Goal: Information Seeking & Learning: Learn about a topic

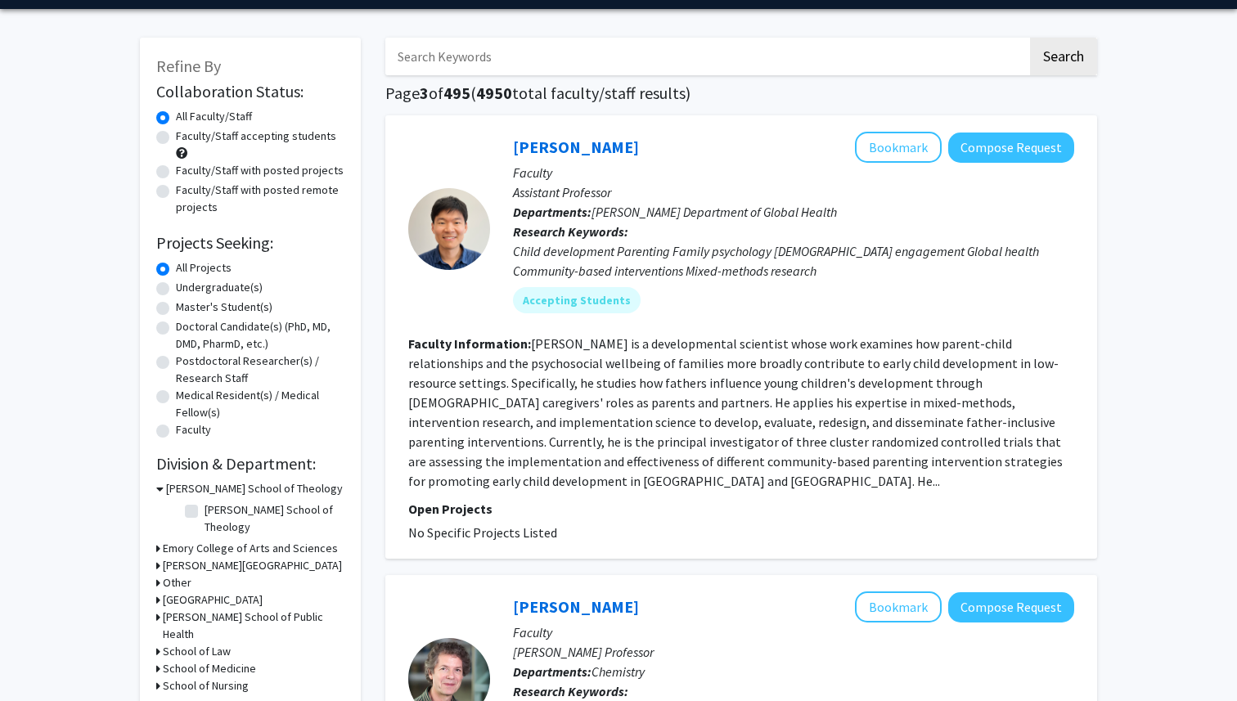
scroll to position [56, 0]
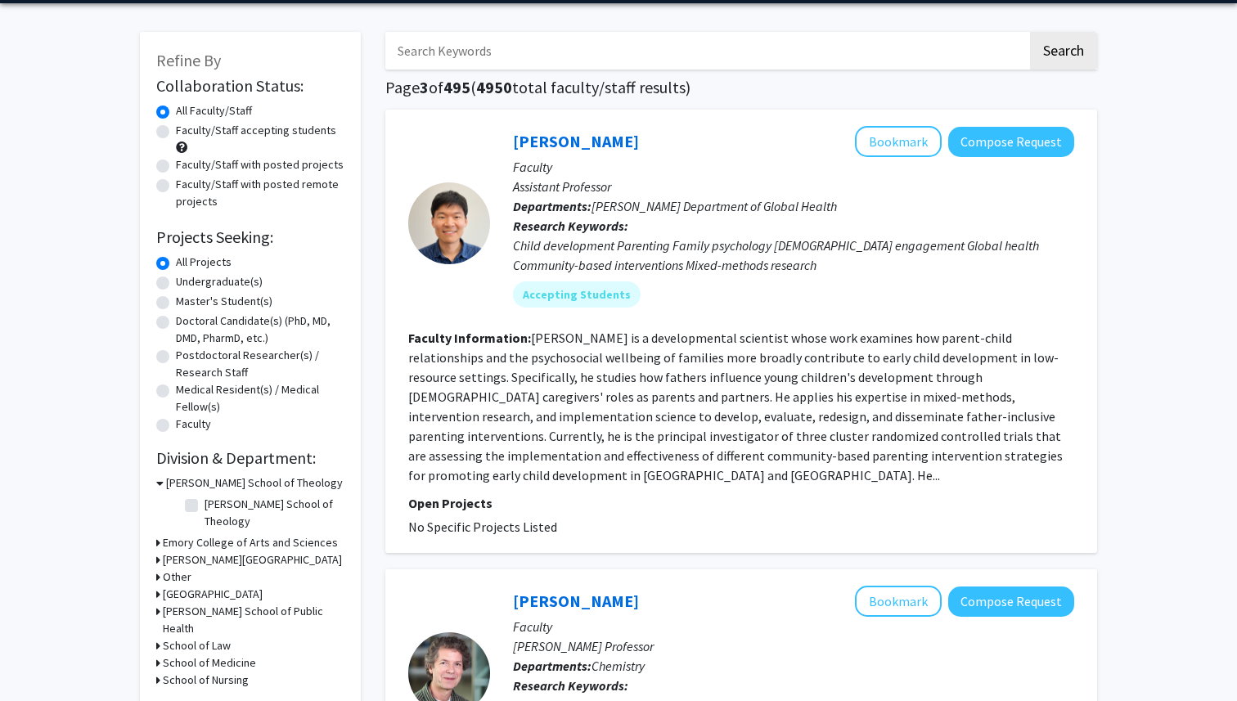
click at [176, 284] on label "Undergraduate(s)" at bounding box center [219, 281] width 87 height 17
click at [176, 284] on input "Undergraduate(s)" at bounding box center [181, 278] width 11 height 11
radio input "true"
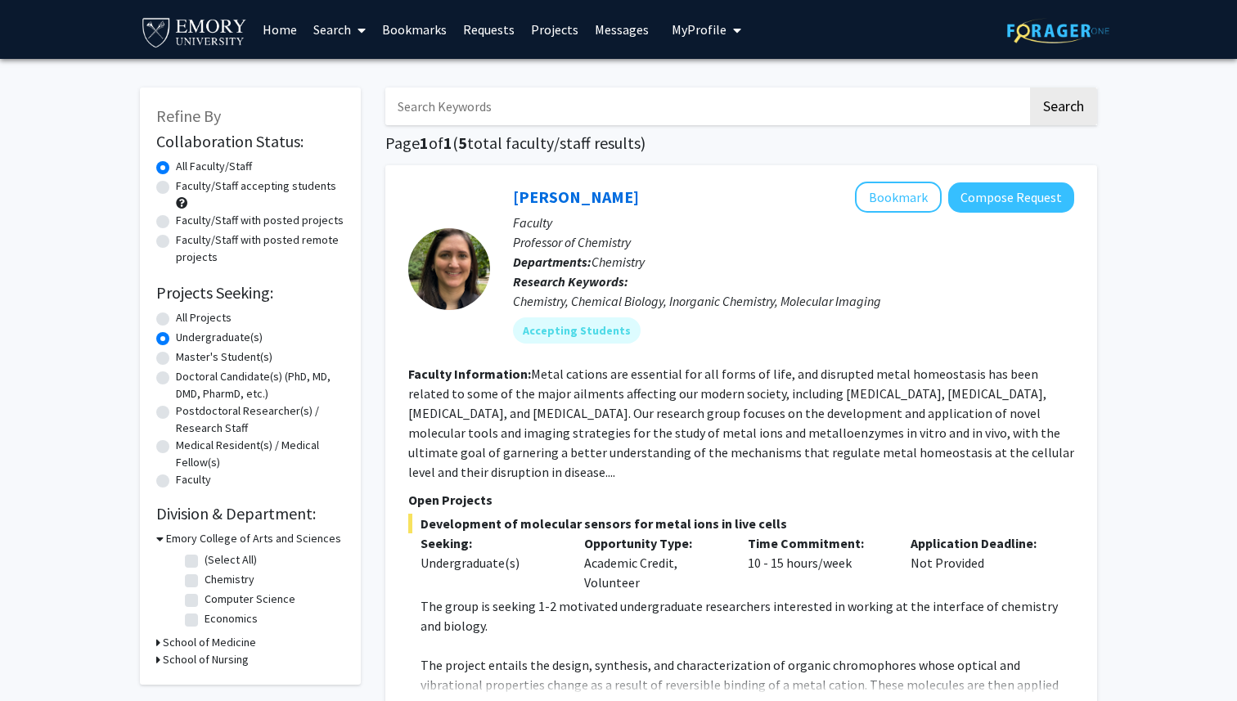
click at [204, 322] on label "All Projects" at bounding box center [204, 317] width 56 height 17
click at [186, 320] on input "All Projects" at bounding box center [181, 314] width 11 height 11
radio input "true"
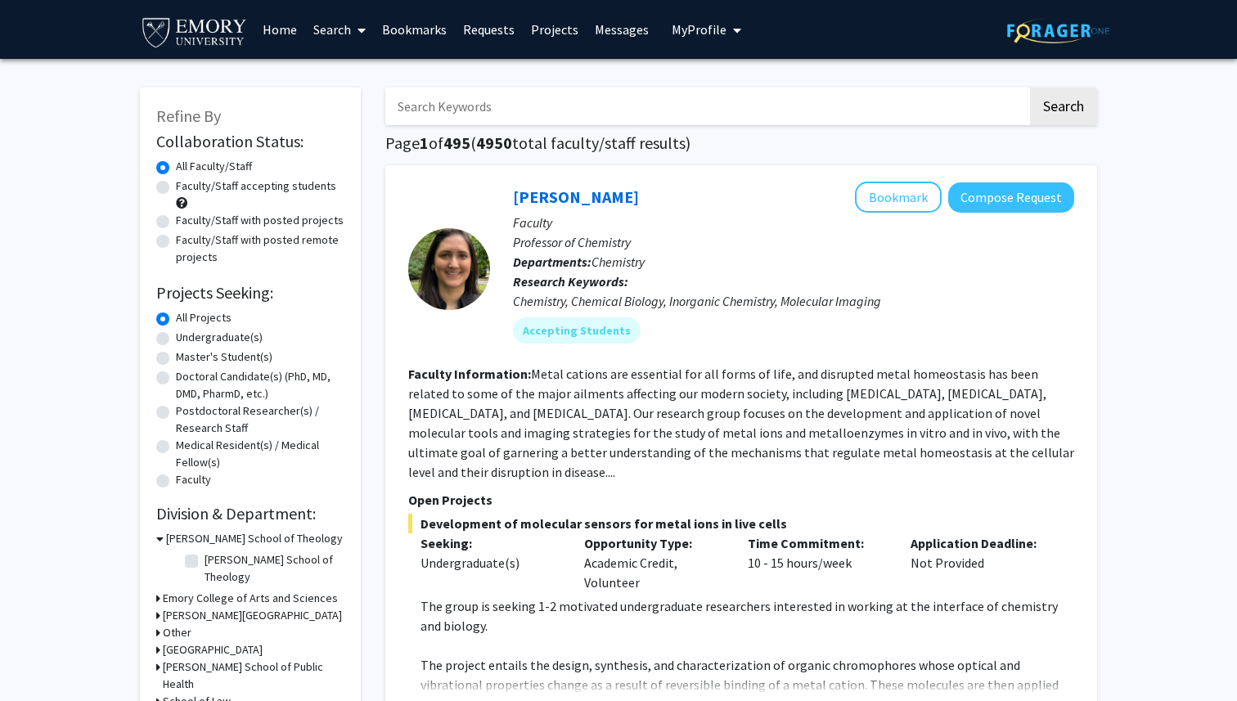
click at [478, 106] on input "Search Keywords" at bounding box center [706, 107] width 642 height 38
type input "gimbel"
click at [1030, 88] on button "Search" at bounding box center [1063, 107] width 67 height 38
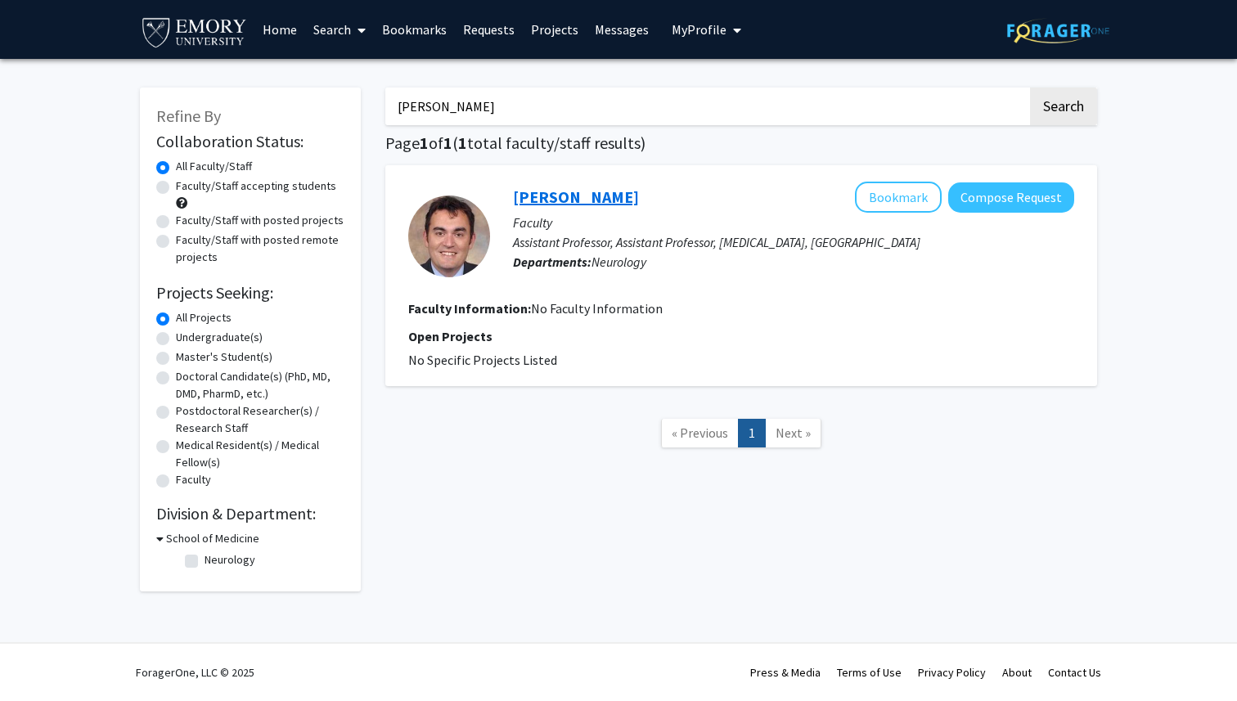
click at [521, 192] on link "David Gimbel" at bounding box center [576, 196] width 126 height 20
click at [573, 110] on input "gimbel" at bounding box center [706, 107] width 642 height 38
type input "boulis"
click at [1030, 88] on button "Search" at bounding box center [1063, 107] width 67 height 38
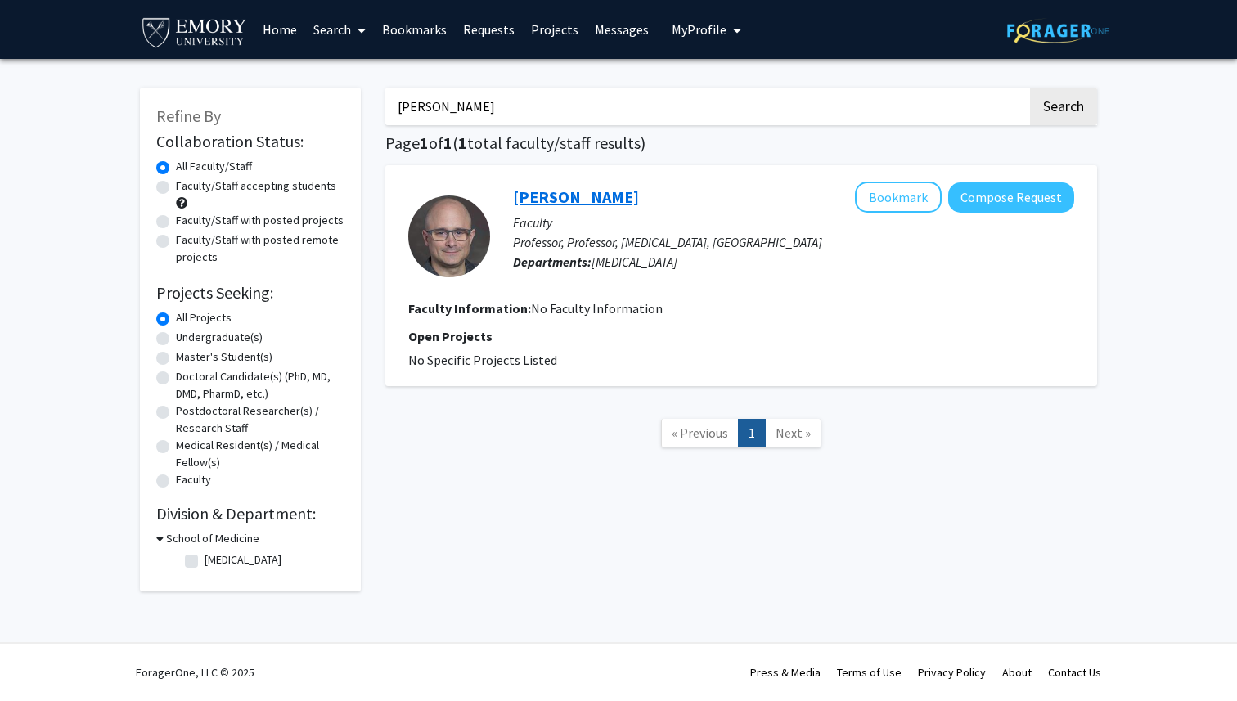
click at [552, 203] on link "Nicholas Boulis" at bounding box center [576, 196] width 126 height 20
click at [469, 113] on input "boulis" at bounding box center [706, 107] width 642 height 38
click at [1030, 88] on button "Search" at bounding box center [1063, 107] width 67 height 38
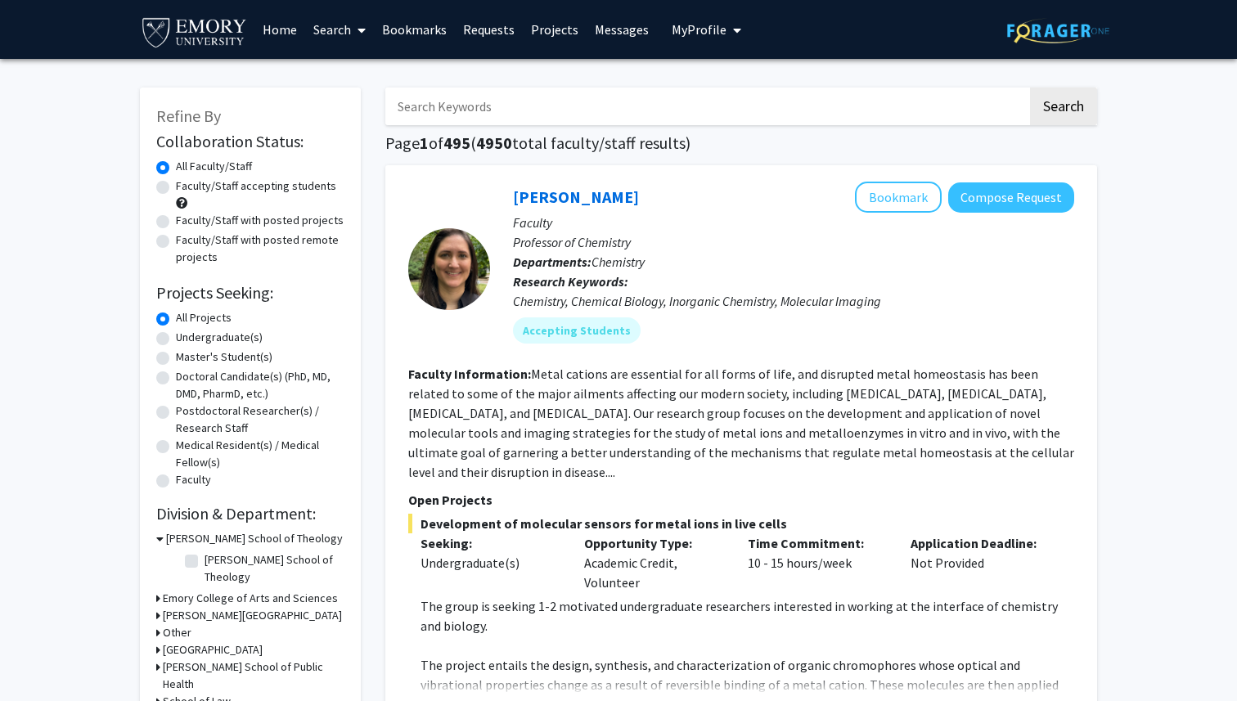
click at [228, 335] on label "Undergraduate(s)" at bounding box center [219, 337] width 87 height 17
click at [186, 335] on input "Undergraduate(s)" at bounding box center [181, 334] width 11 height 11
radio input "true"
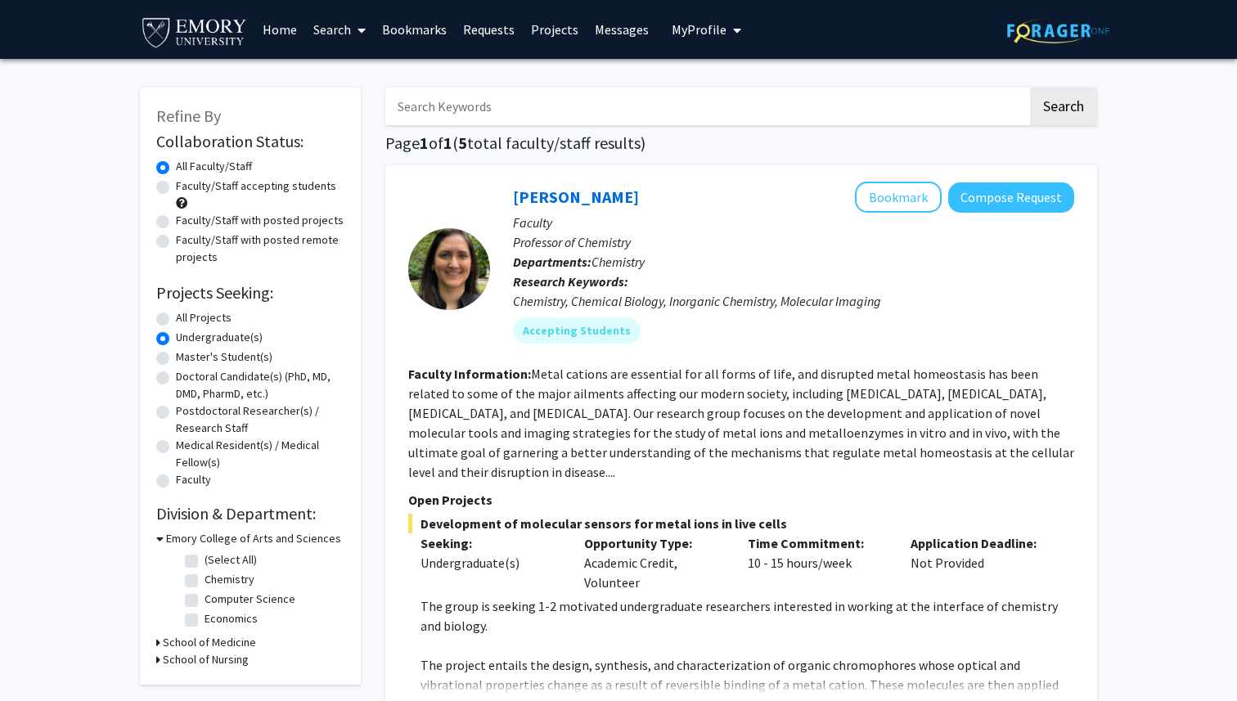
click at [217, 316] on label "All Projects" at bounding box center [204, 317] width 56 height 17
click at [186, 316] on input "All Projects" at bounding box center [181, 314] width 11 height 11
radio input "true"
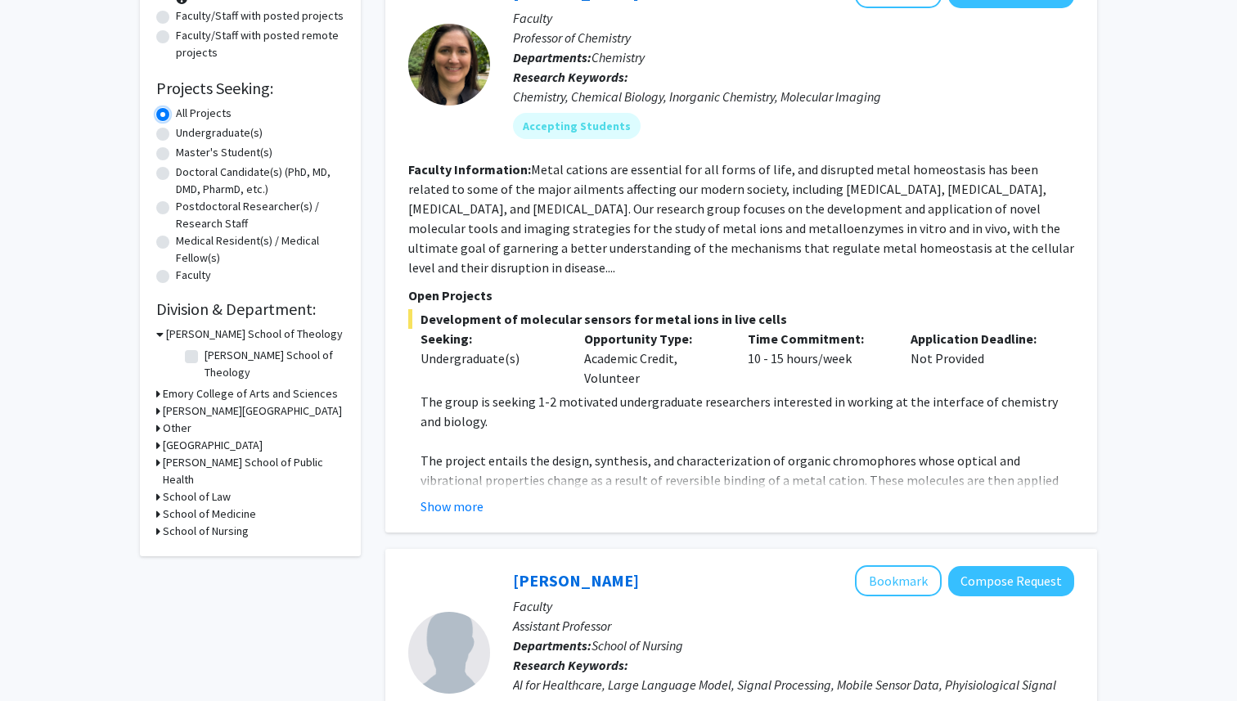
scroll to position [207, 0]
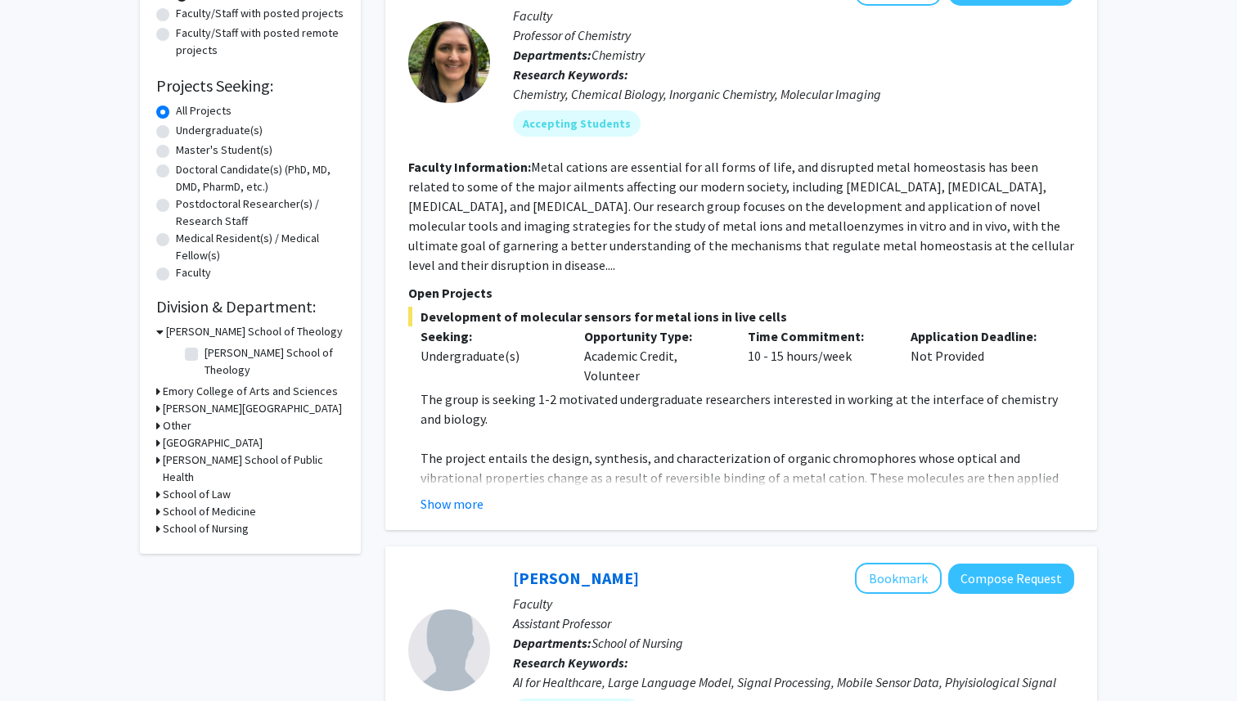
click at [183, 503] on h3 "School of Medicine" at bounding box center [209, 511] width 93 height 17
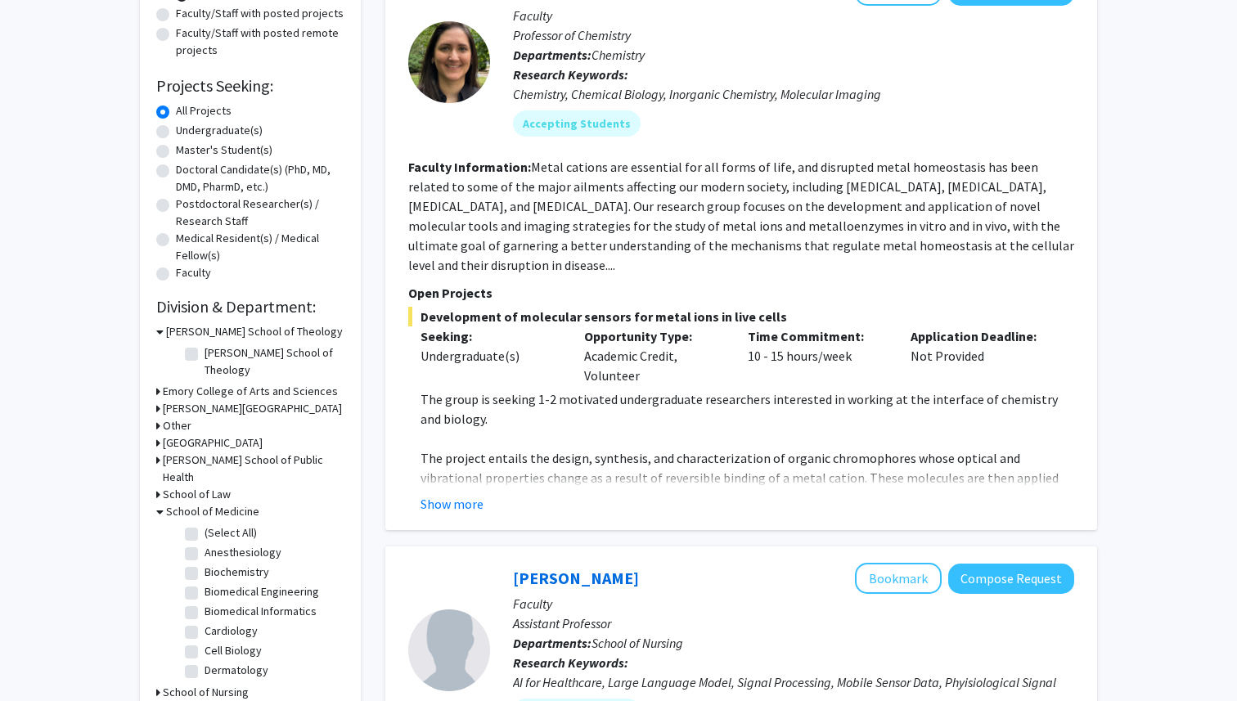
click at [199, 544] on fg-checkbox "Anesthesiology Anesthesiology" at bounding box center [262, 554] width 155 height 20
click at [204, 544] on label "Anesthesiology" at bounding box center [242, 552] width 77 height 17
click at [204, 544] on input "Anesthesiology" at bounding box center [209, 549] width 11 height 11
checkbox input "true"
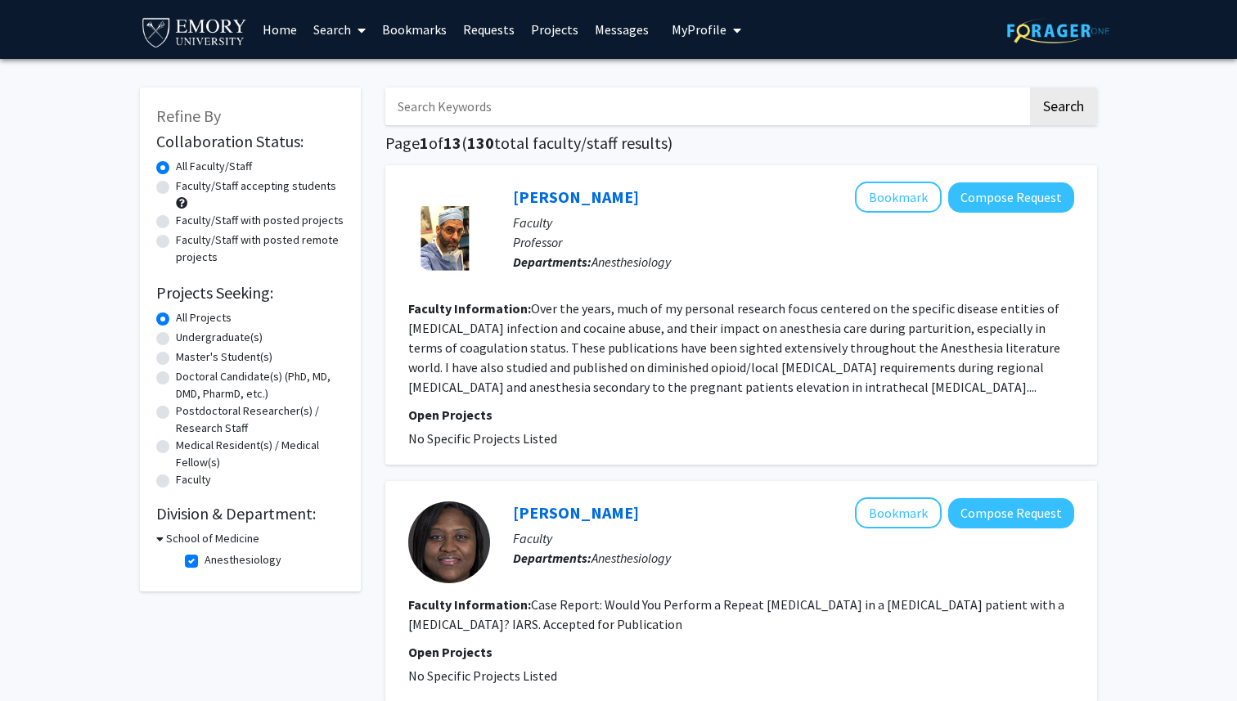
click at [204, 564] on label "Anesthesiology" at bounding box center [242, 559] width 77 height 17
click at [204, 562] on input "Anesthesiology" at bounding box center [209, 556] width 11 height 11
checkbox input "false"
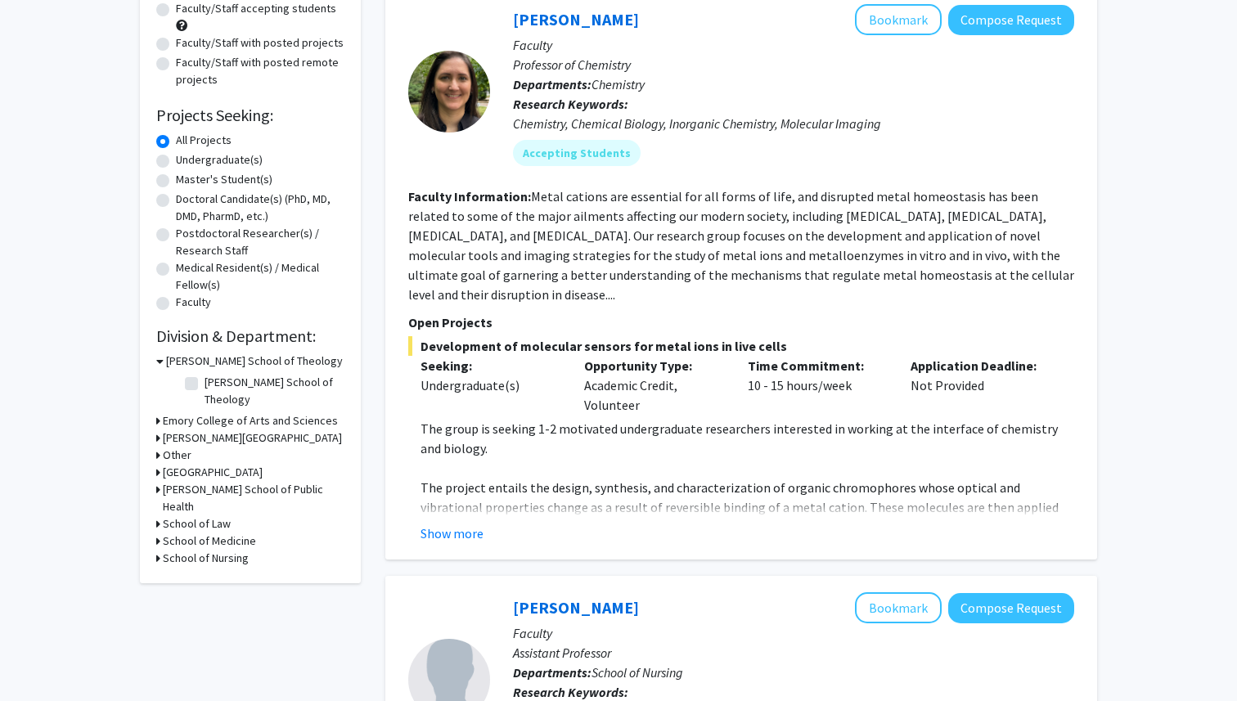
scroll to position [187, 0]
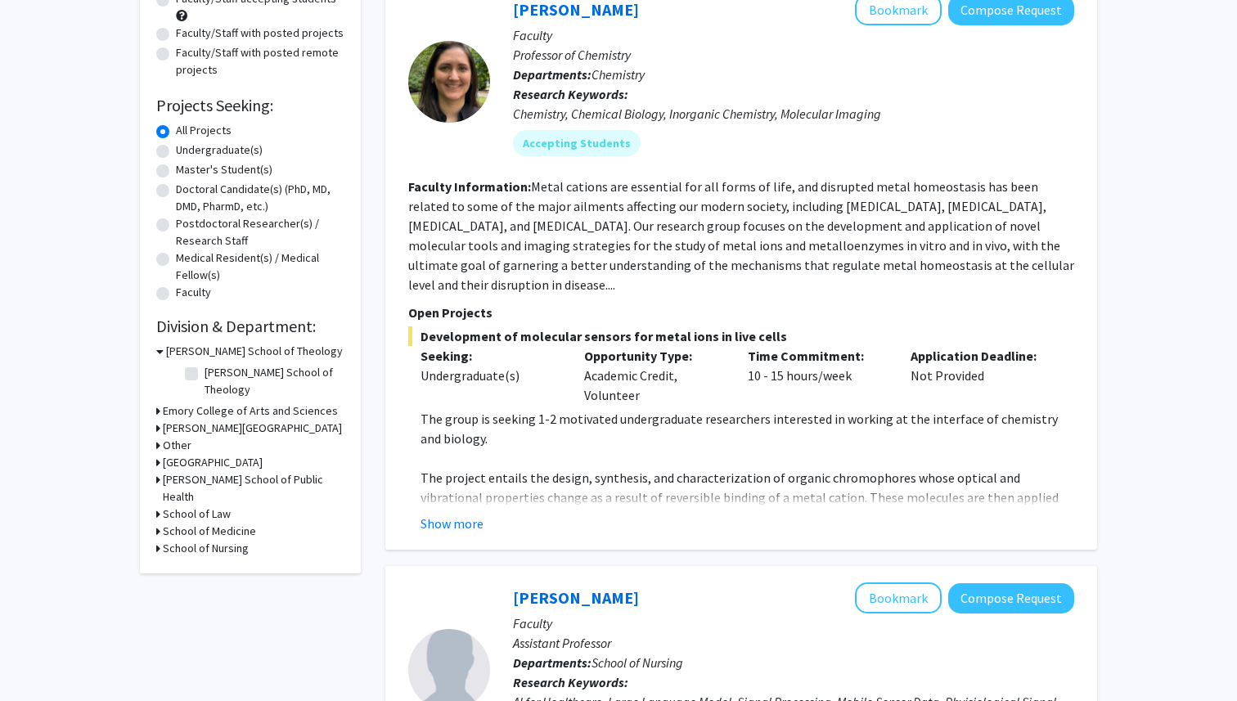
click at [164, 523] on h3 "School of Medicine" at bounding box center [209, 531] width 93 height 17
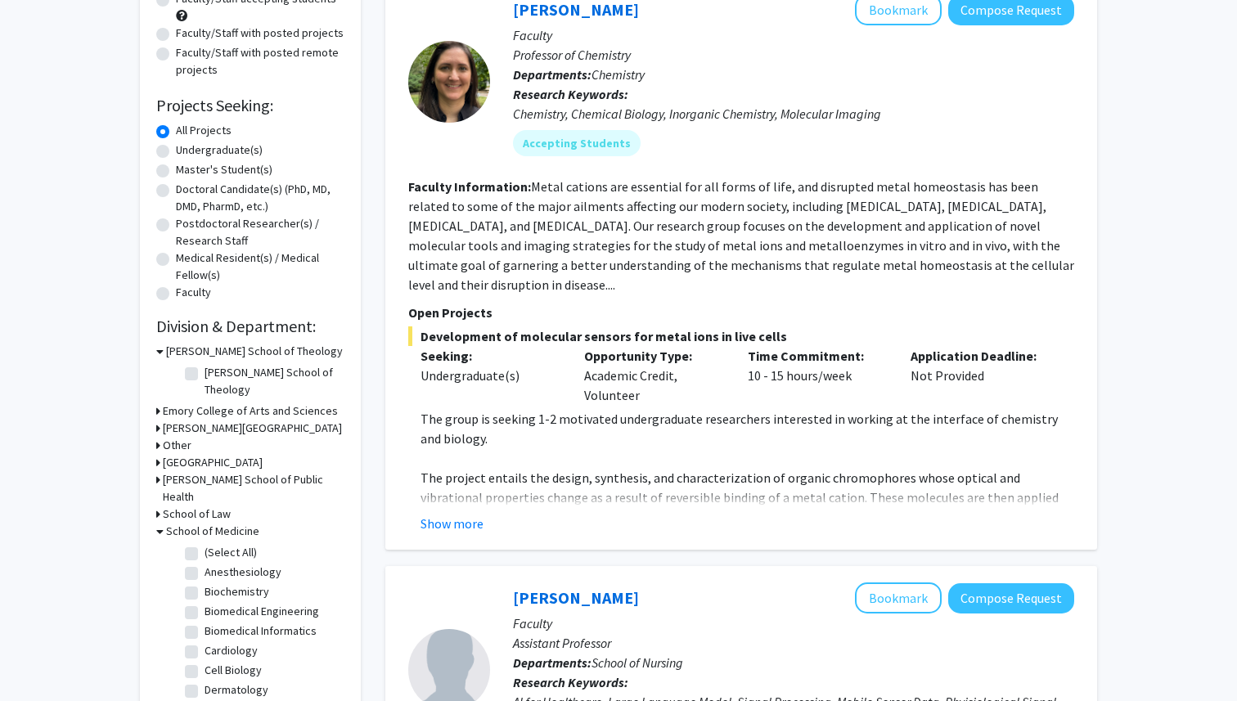
click at [204, 544] on label "(Select All)" at bounding box center [230, 552] width 52 height 17
click at [204, 544] on input "(Select All)" at bounding box center [209, 549] width 11 height 11
checkbox input "true"
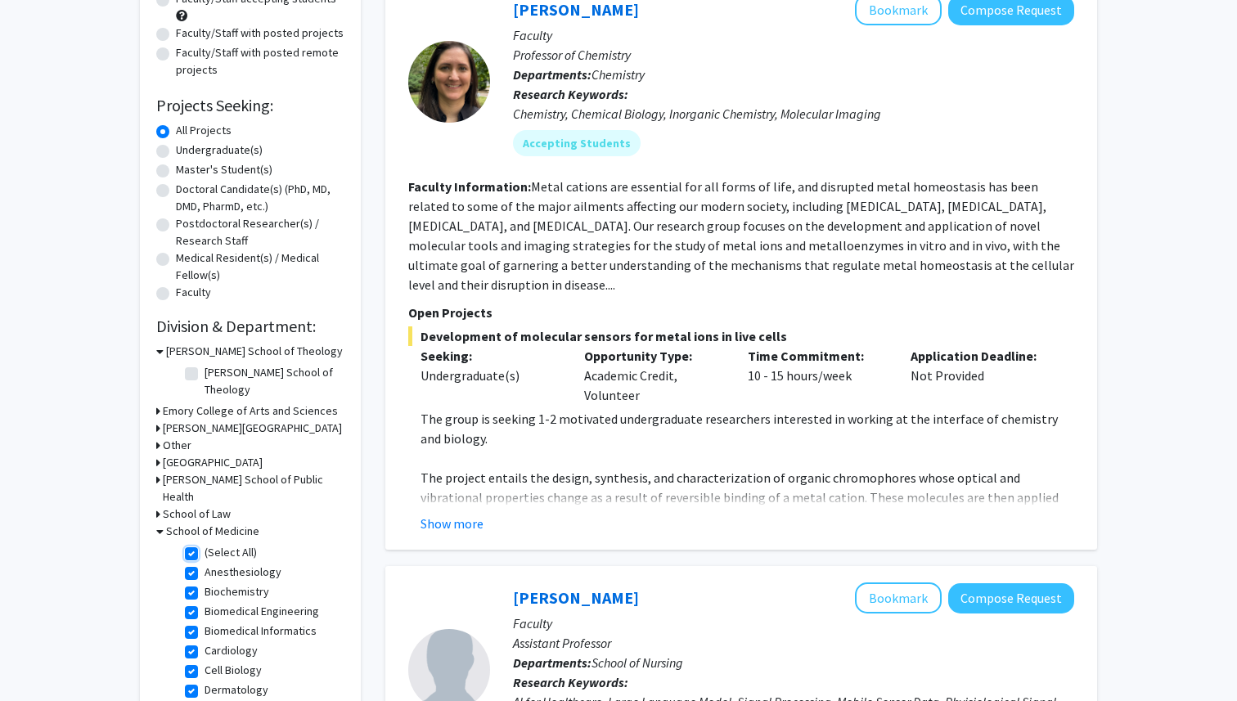
checkbox input "true"
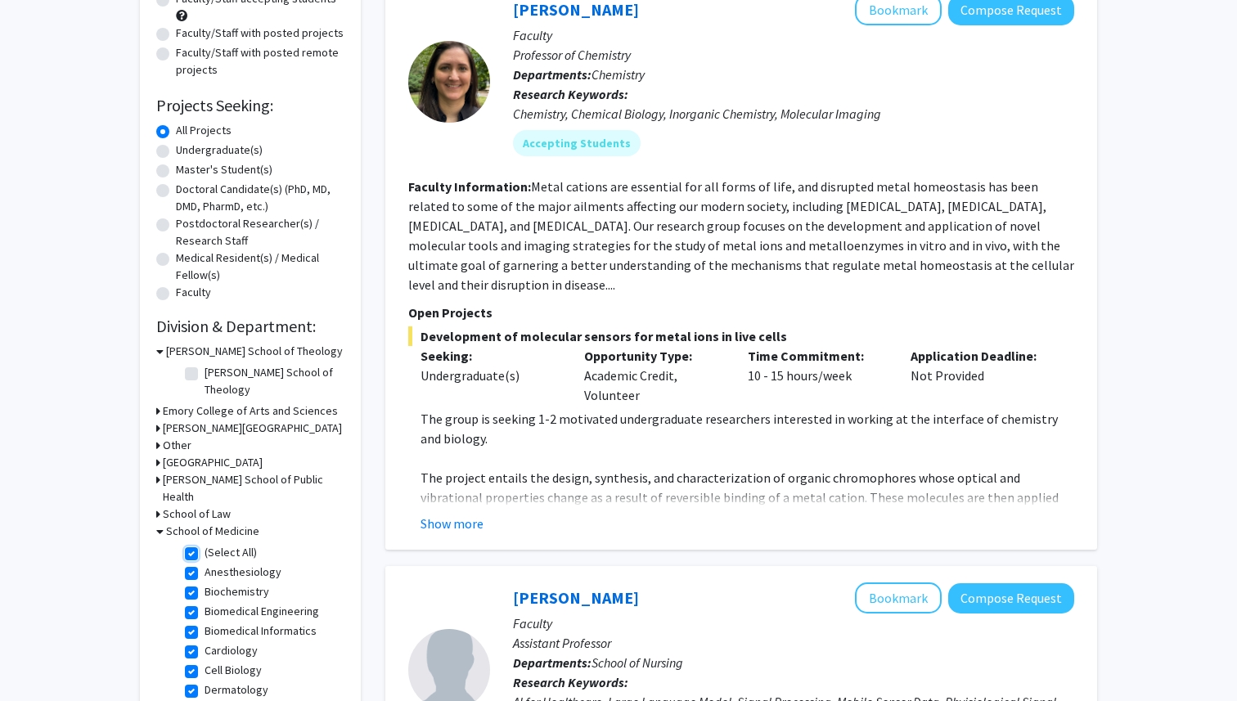
checkbox input "true"
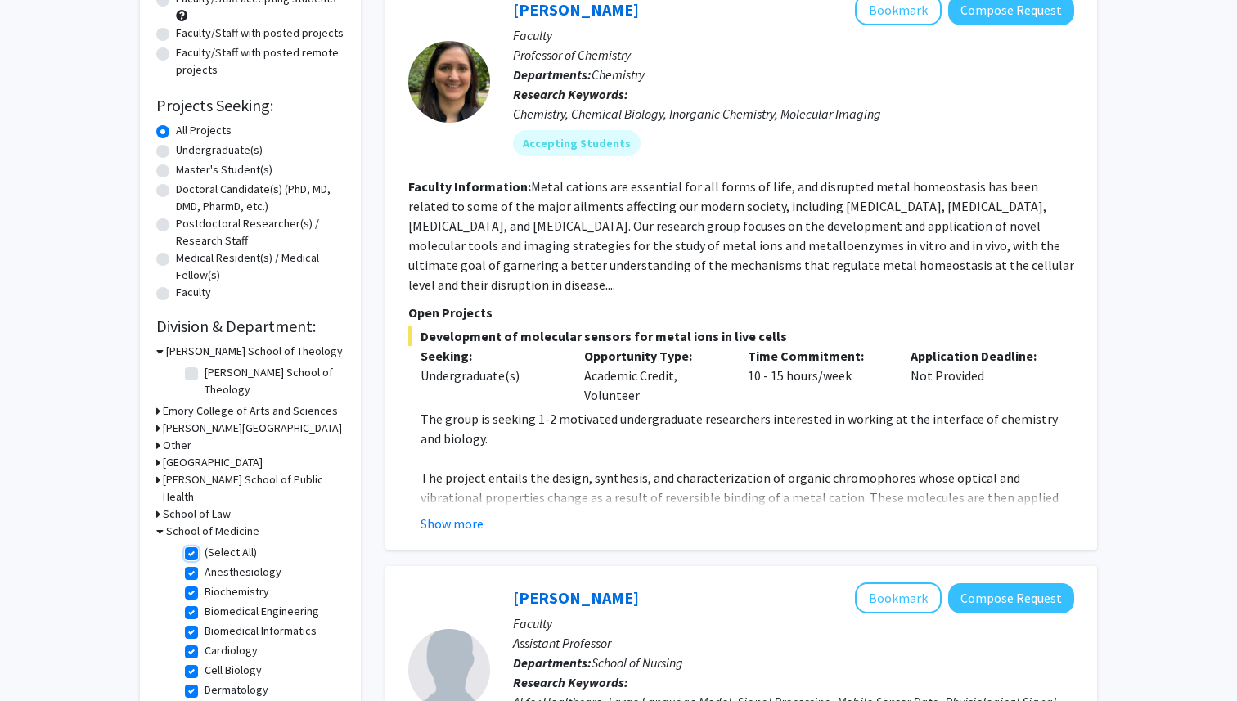
checkbox input "true"
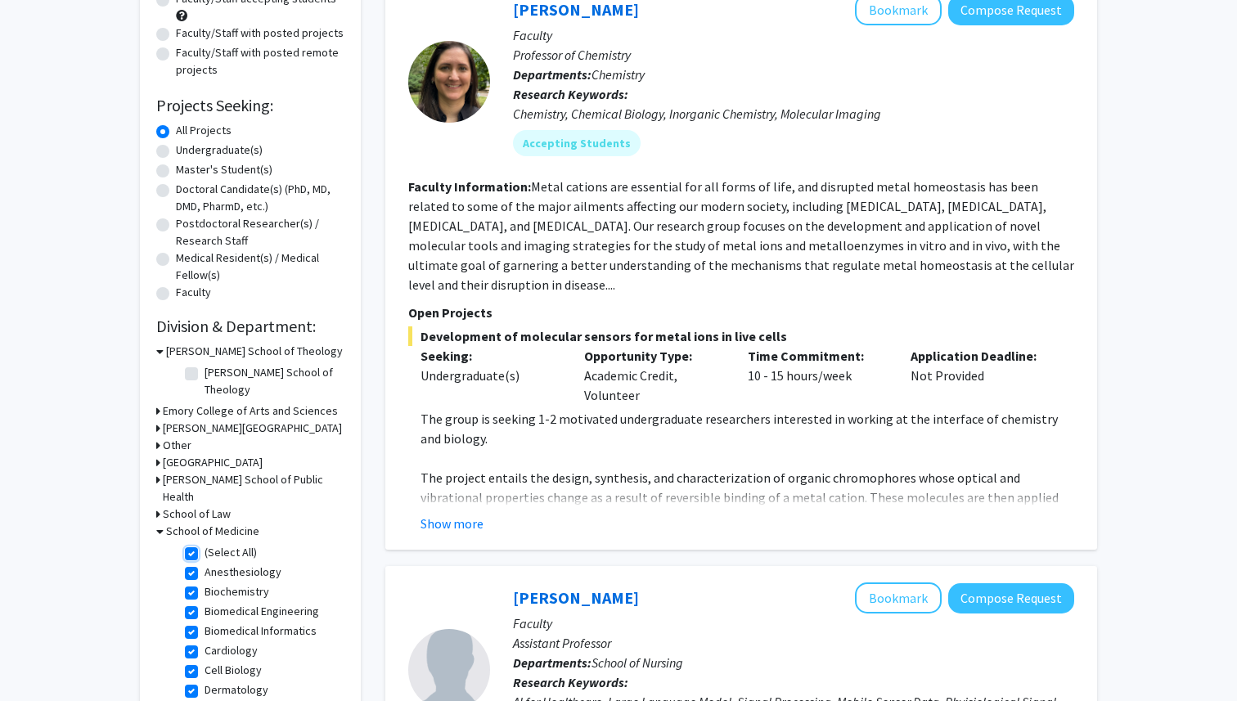
checkbox input "true"
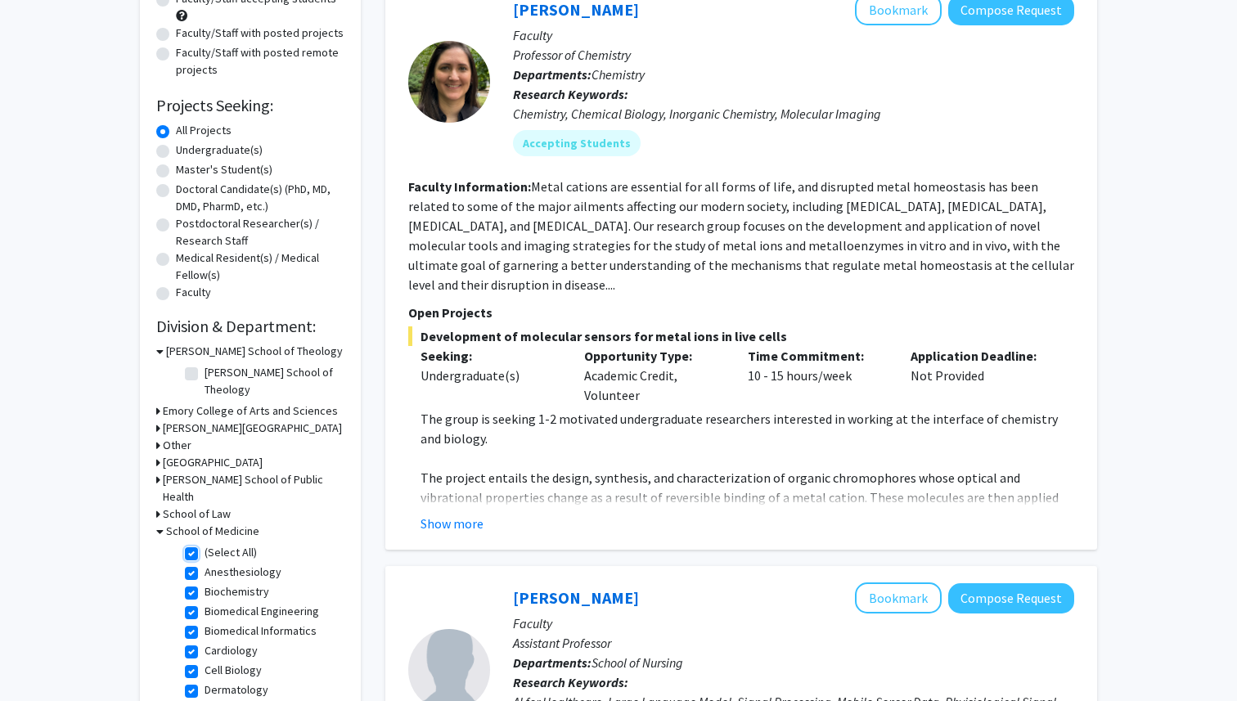
checkbox input "true"
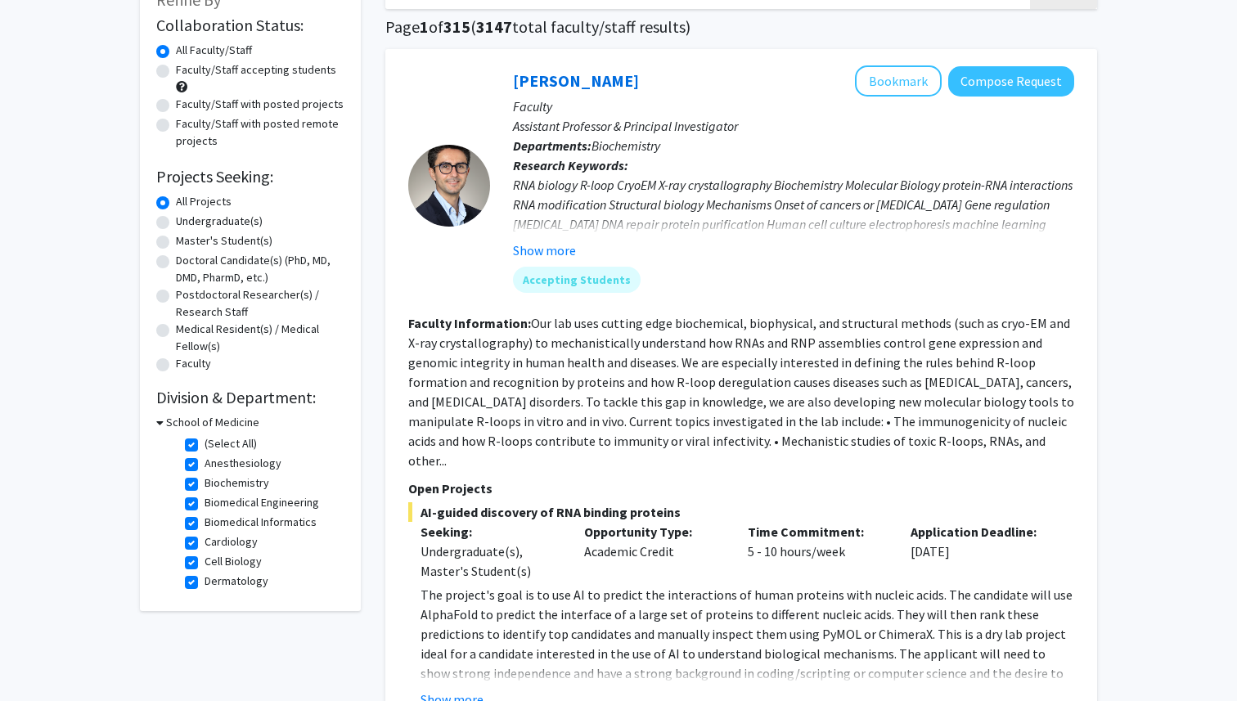
scroll to position [115, 0]
click at [204, 545] on label "Cardiology" at bounding box center [230, 542] width 53 height 17
click at [204, 545] on input "Cardiology" at bounding box center [209, 539] width 11 height 11
checkbox input "false"
checkbox input "true"
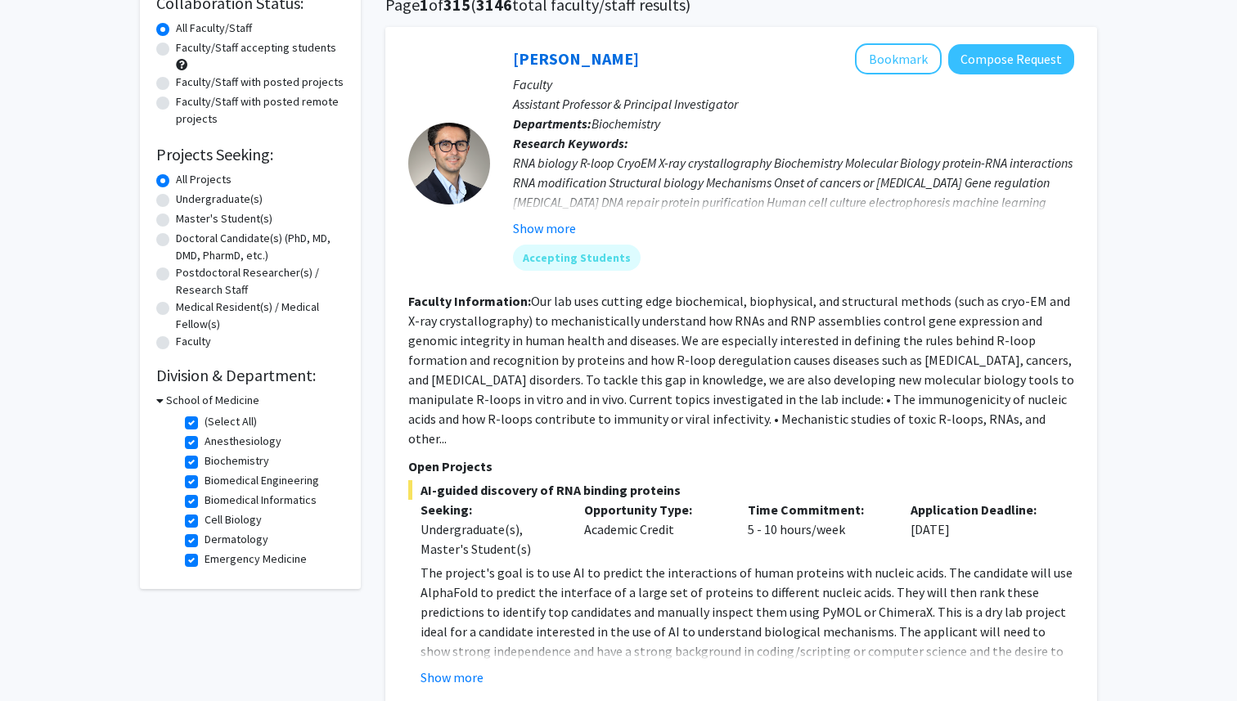
click at [204, 424] on label "(Select All)" at bounding box center [230, 421] width 52 height 17
click at [204, 424] on input "(Select All)" at bounding box center [209, 418] width 11 height 11
checkbox input "false"
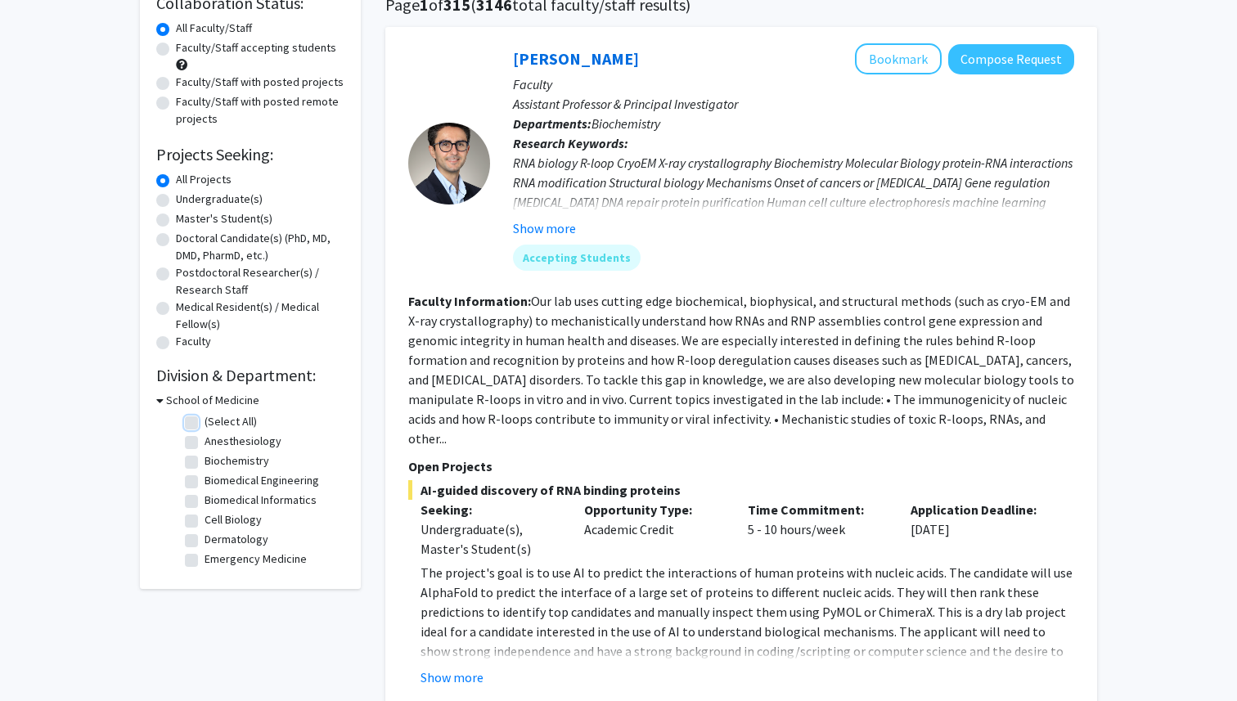
checkbox input "false"
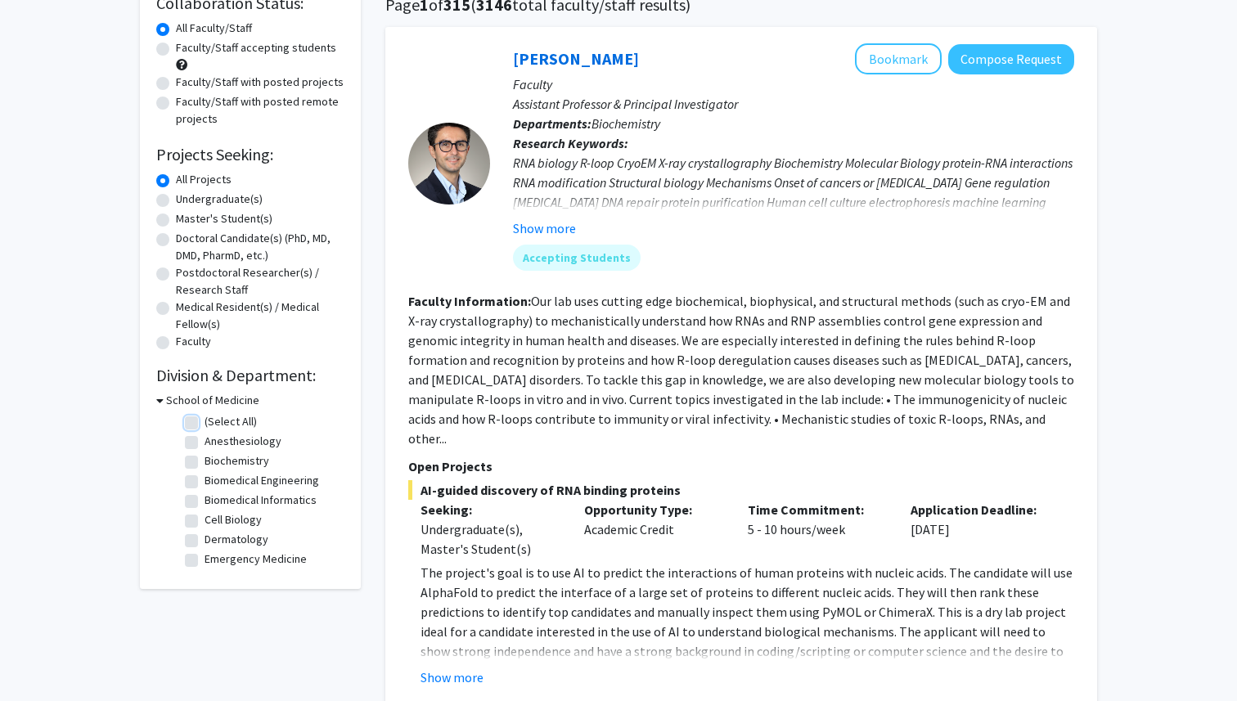
checkbox input "false"
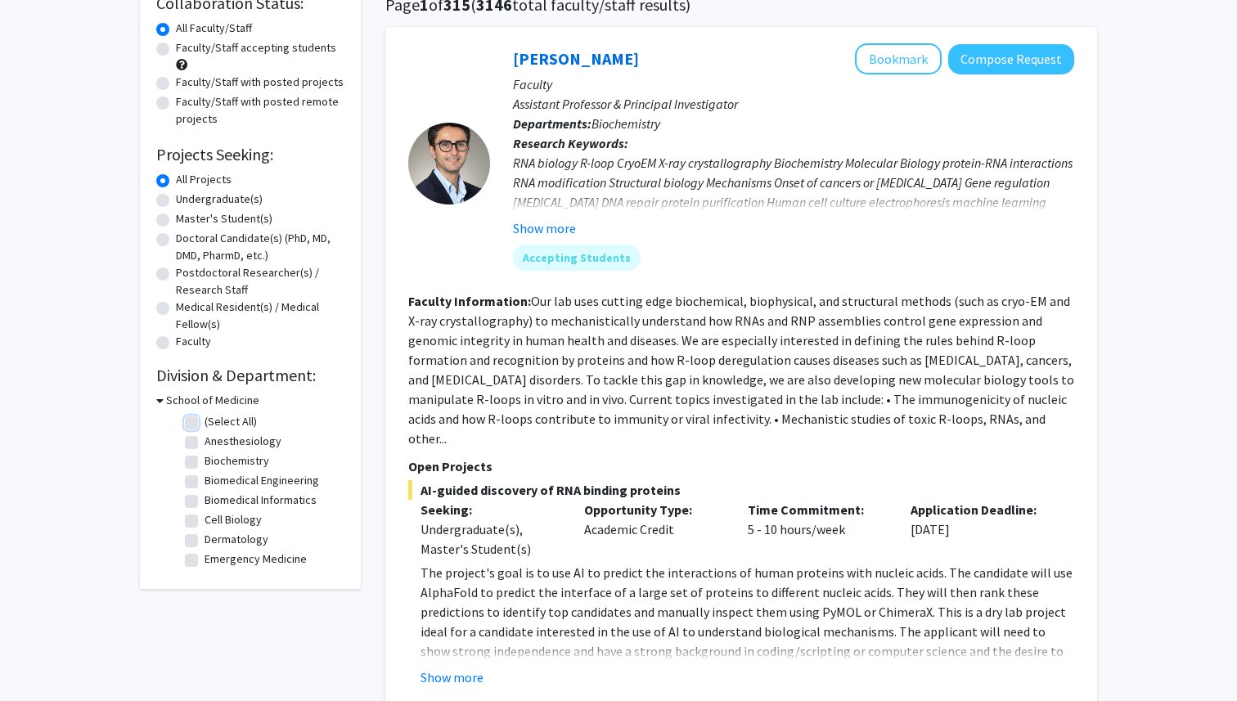
checkbox input "false"
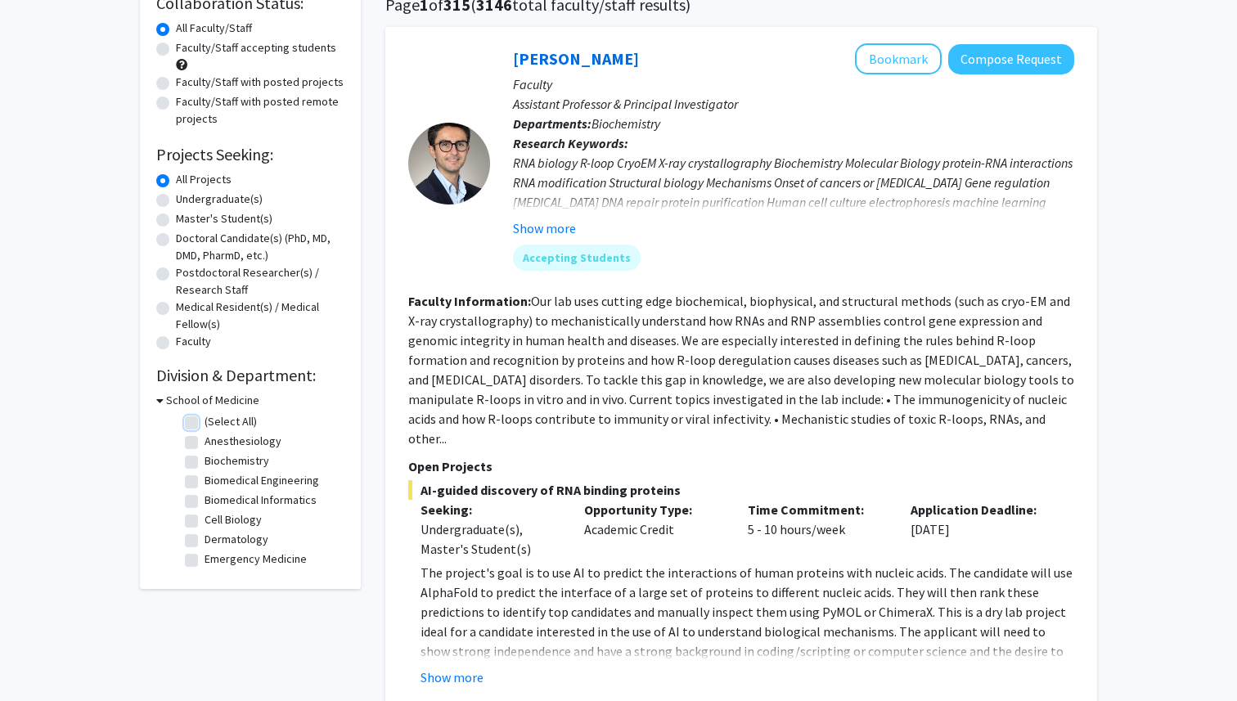
checkbox input "false"
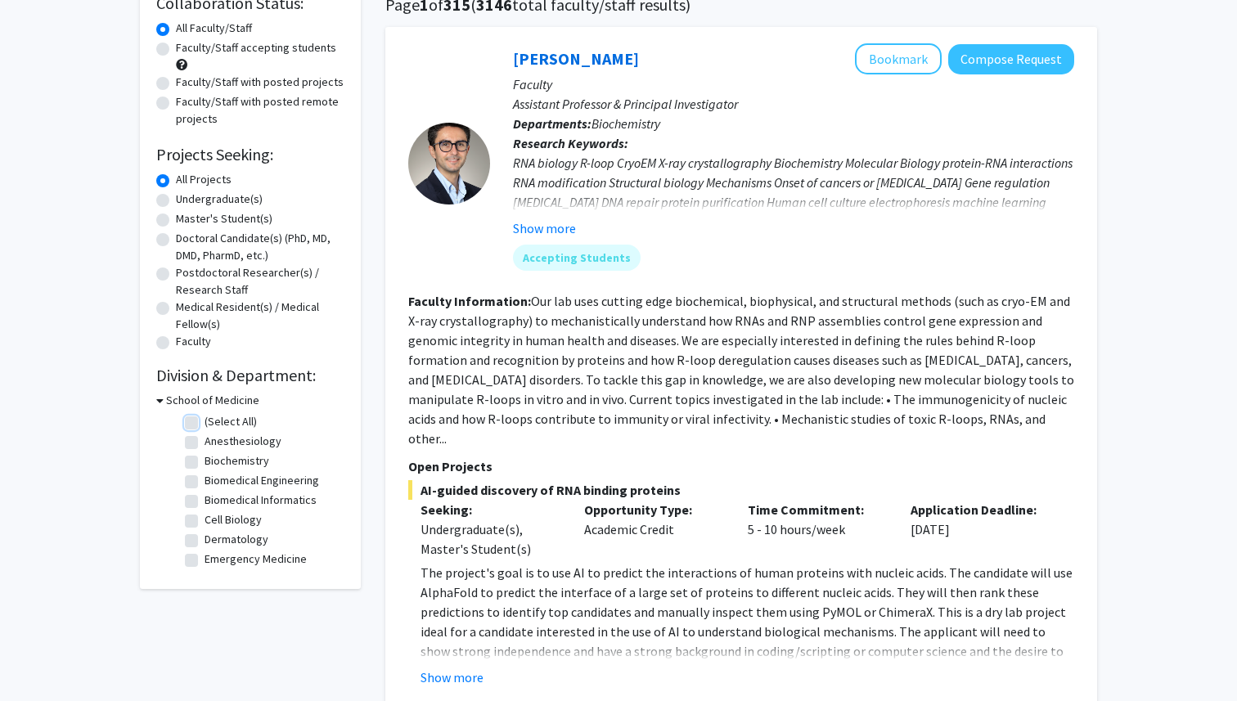
checkbox input "false"
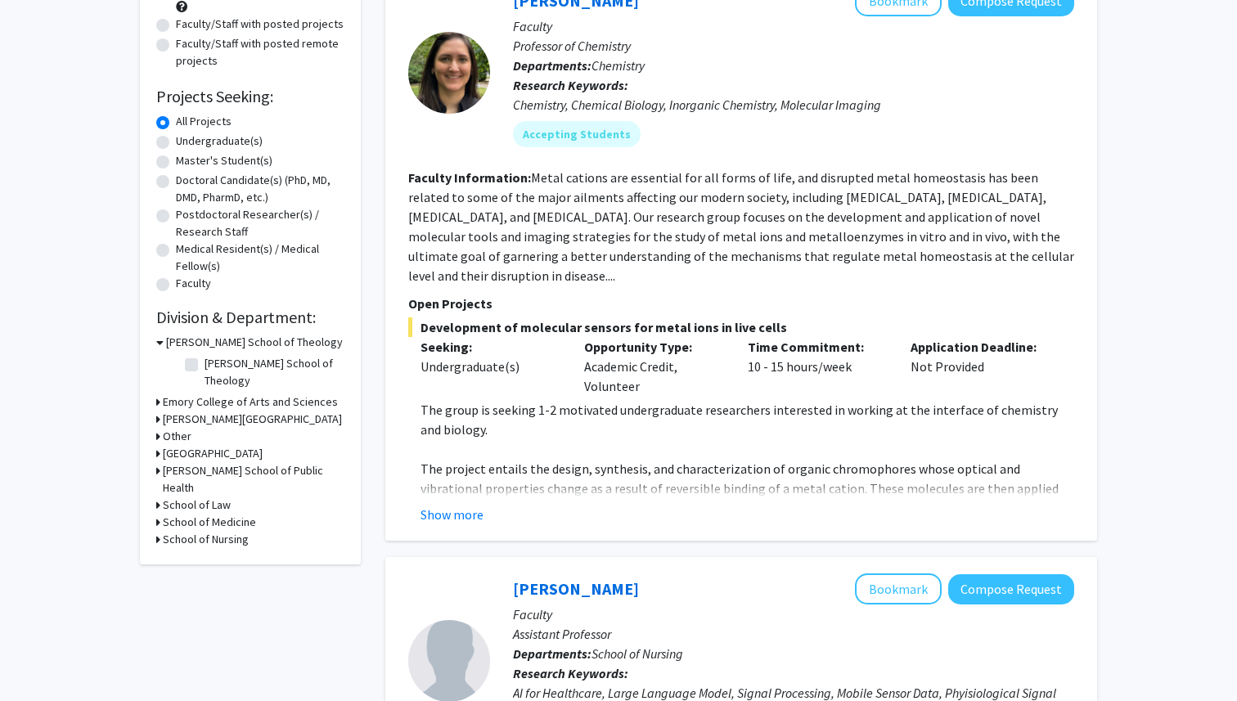
scroll to position [197, 0]
click at [186, 513] on h3 "School of Medicine" at bounding box center [209, 521] width 93 height 17
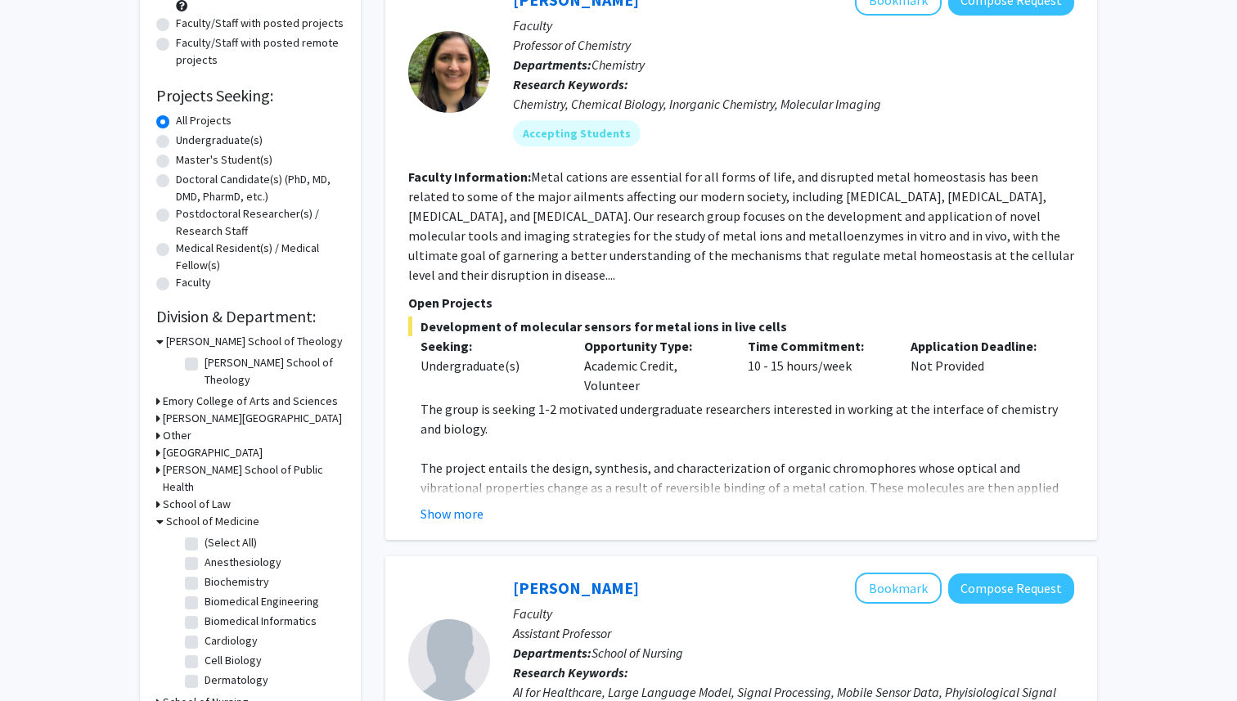
click at [204, 534] on label "(Select All)" at bounding box center [230, 542] width 52 height 17
click at [204, 534] on input "(Select All)" at bounding box center [209, 539] width 11 height 11
checkbox input "true"
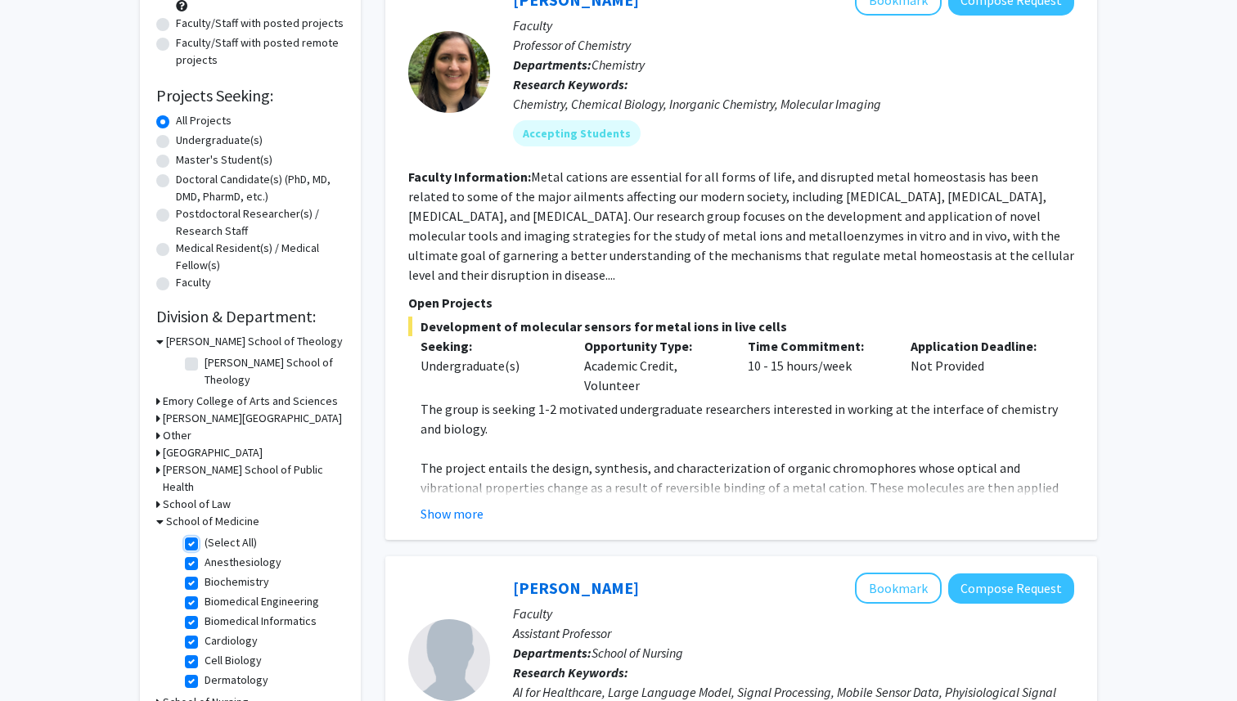
checkbox input "true"
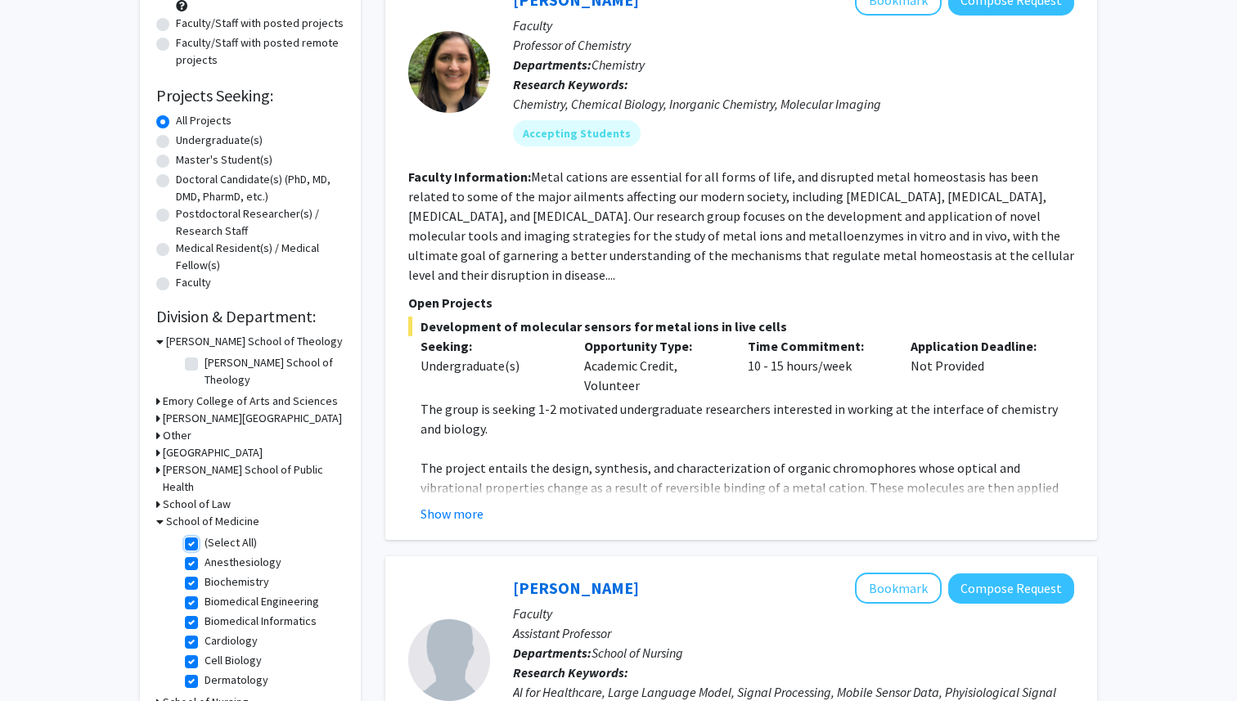
checkbox input "true"
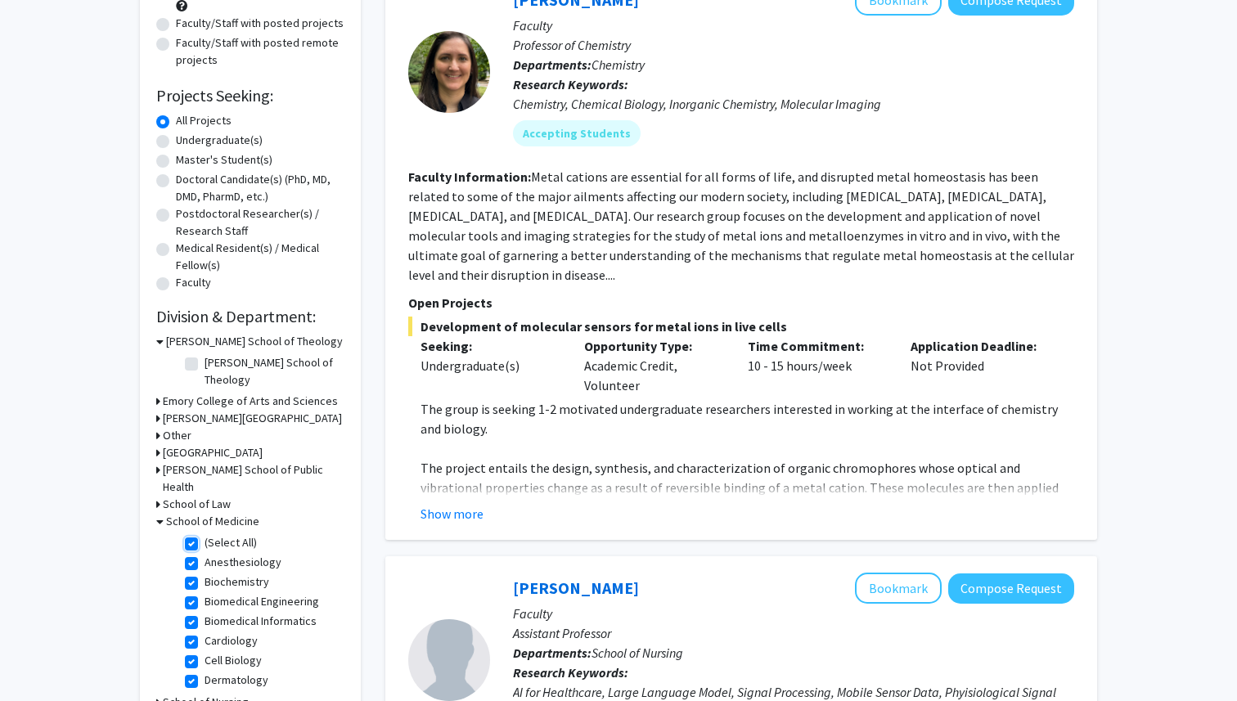
checkbox input "true"
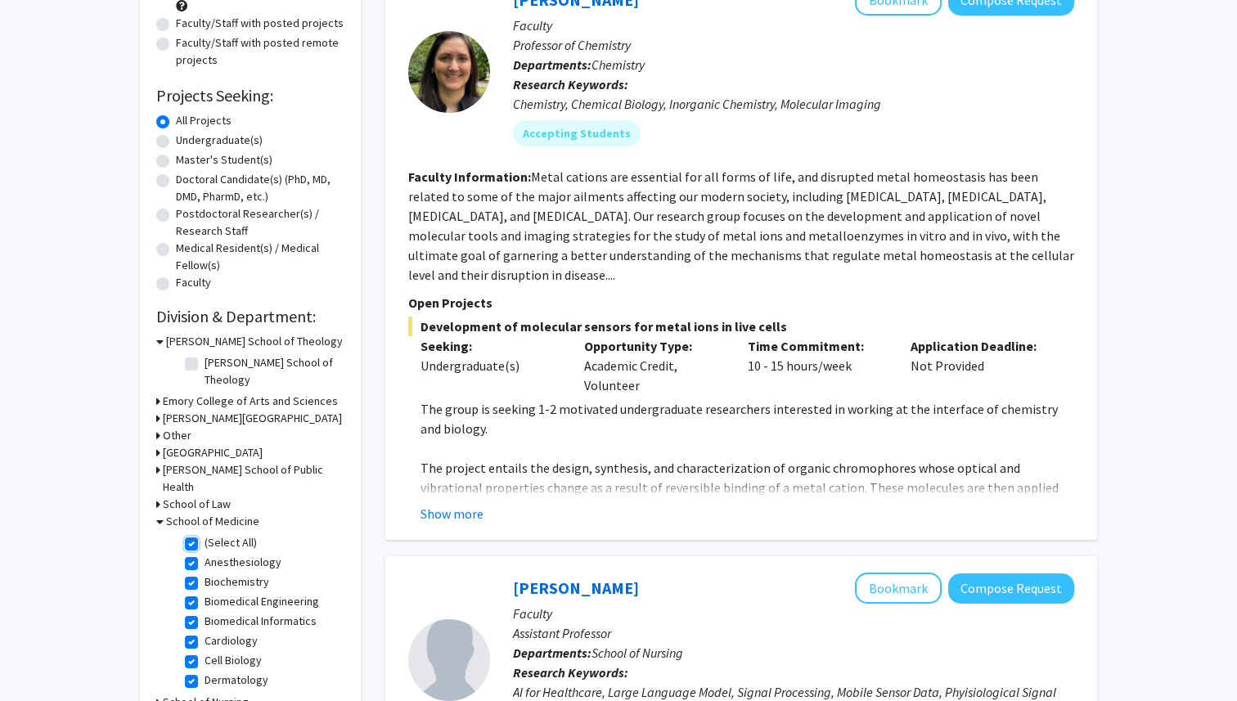
checkbox input "true"
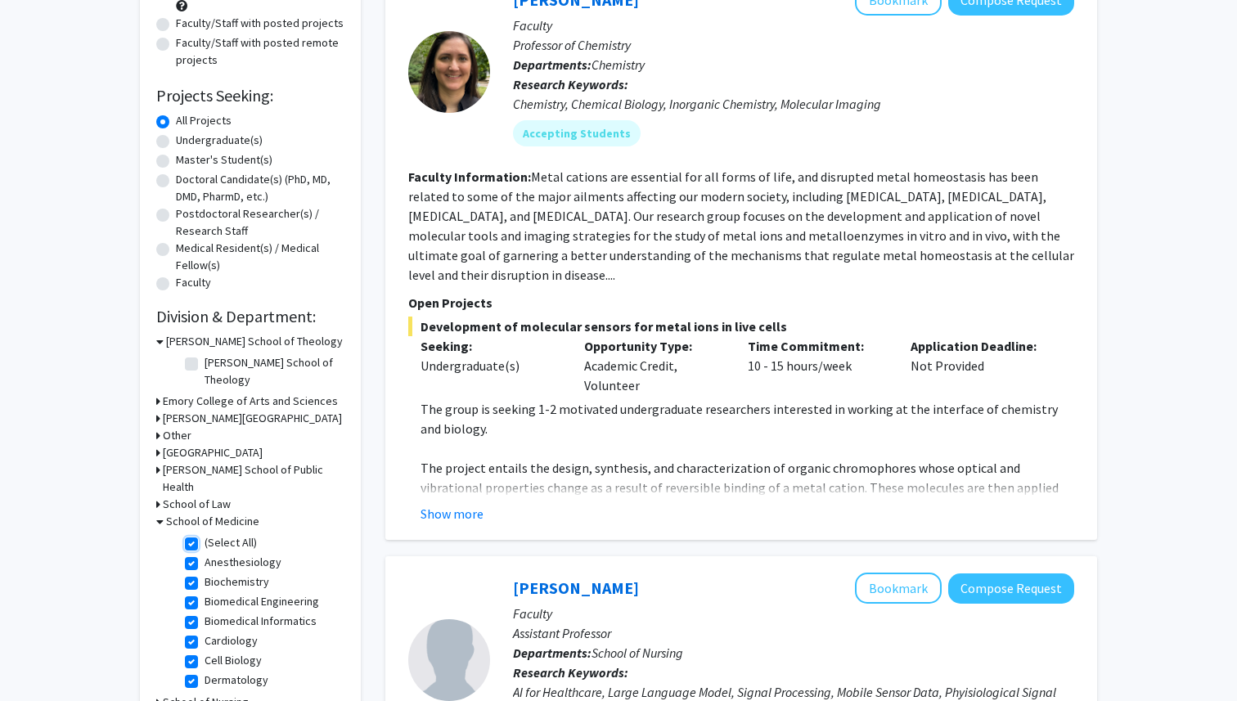
checkbox input "true"
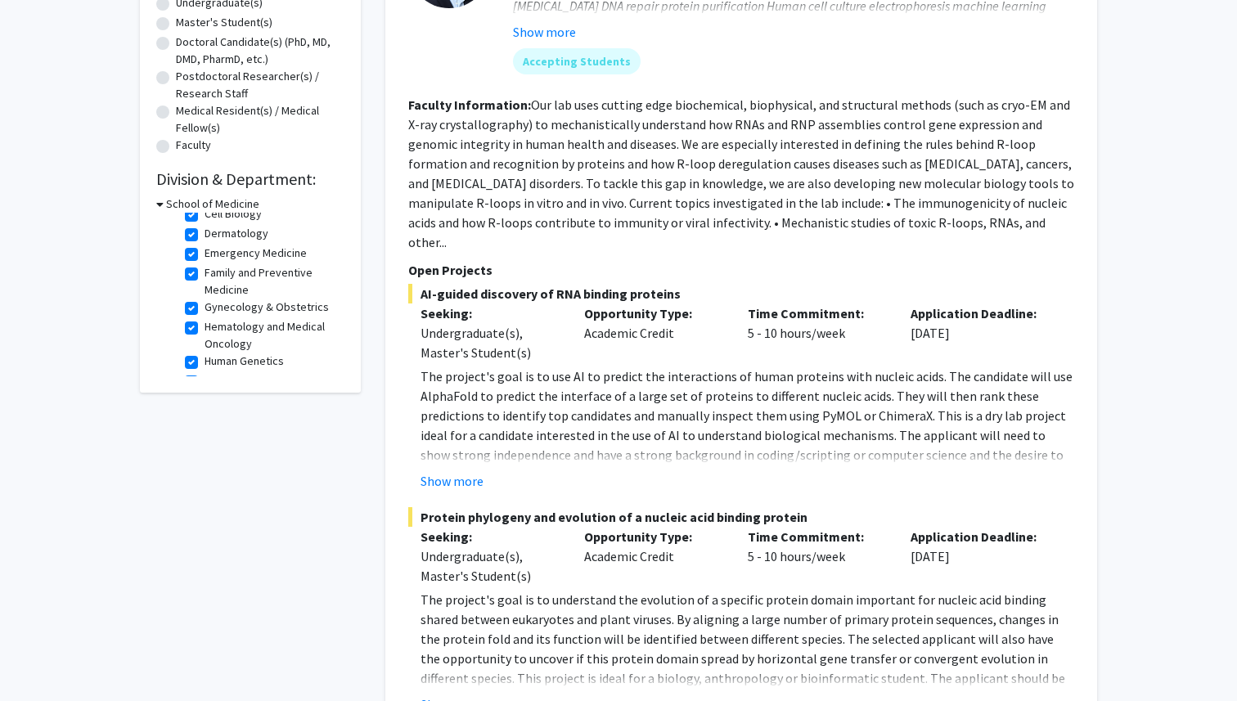
scroll to position [497, 0]
click at [204, 361] on label "Urology" at bounding box center [223, 361] width 38 height 17
click at [204, 361] on input "Urology" at bounding box center [209, 358] width 11 height 11
checkbox input "false"
checkbox input "true"
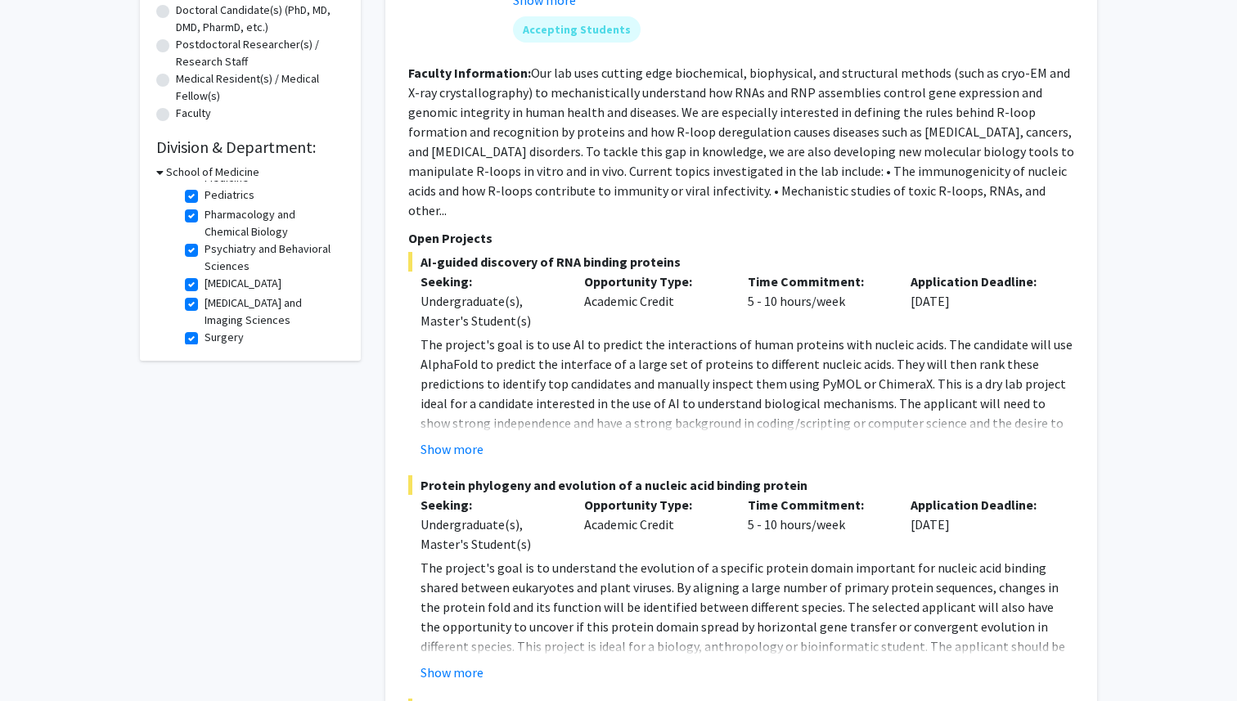
scroll to position [478, 0]
click at [204, 291] on label "Radiology and Imaging Sciences" at bounding box center [272, 303] width 136 height 34
click at [204, 291] on input "Radiology and Imaging Sciences" at bounding box center [209, 291] width 11 height 11
checkbox input "false"
checkbox input "true"
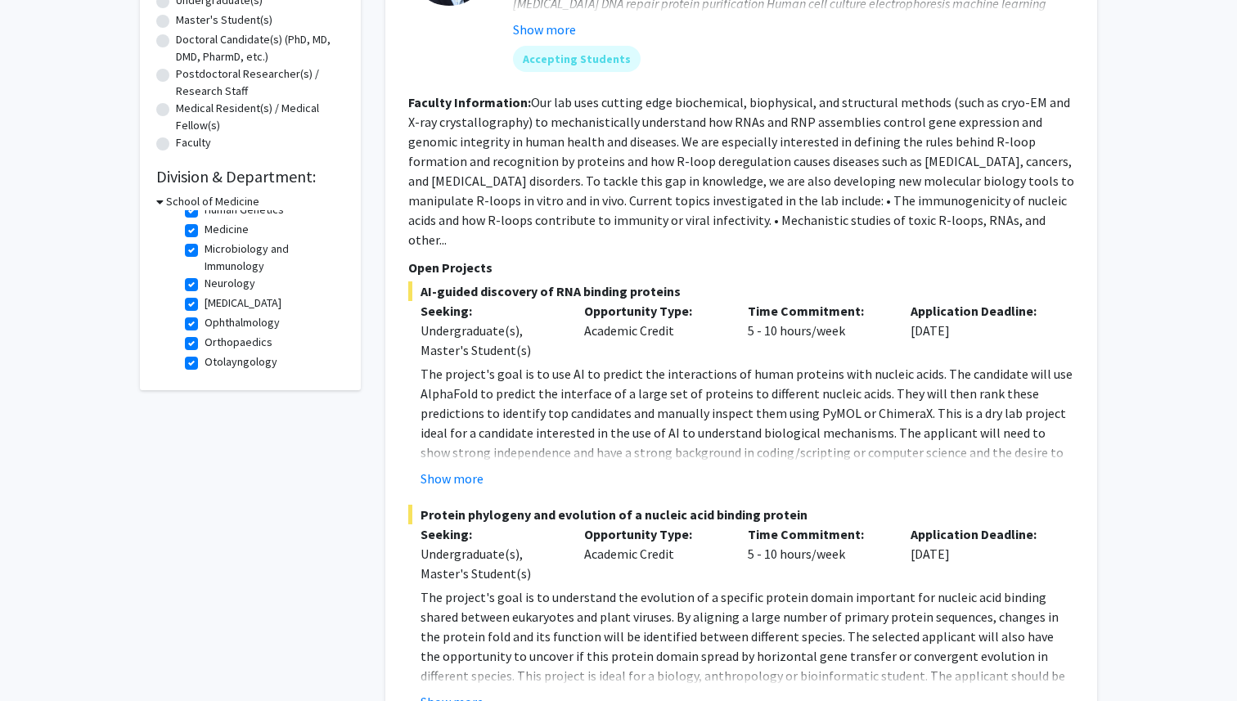
scroll to position [443, 0]
click at [204, 337] on label "Radiation Oncology" at bounding box center [242, 338] width 77 height 17
click at [204, 337] on input "Radiation Oncology" at bounding box center [209, 335] width 11 height 11
checkbox input "false"
checkbox input "true"
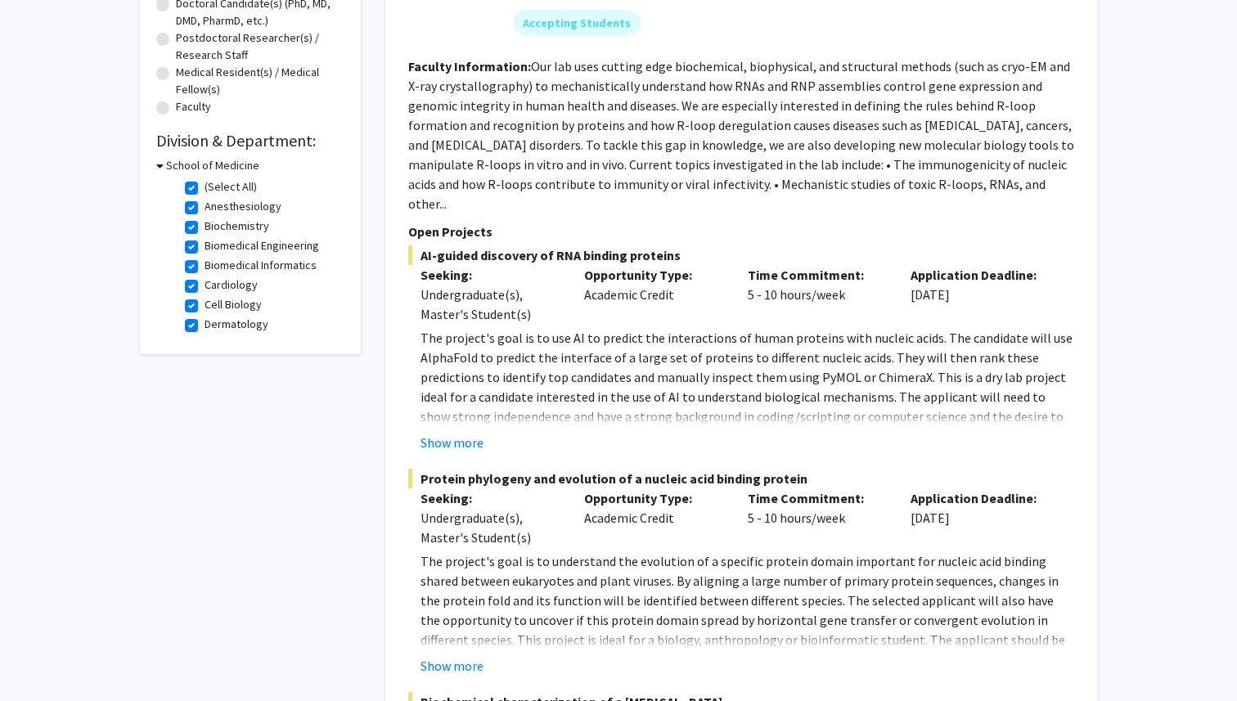
scroll to position [424, 0]
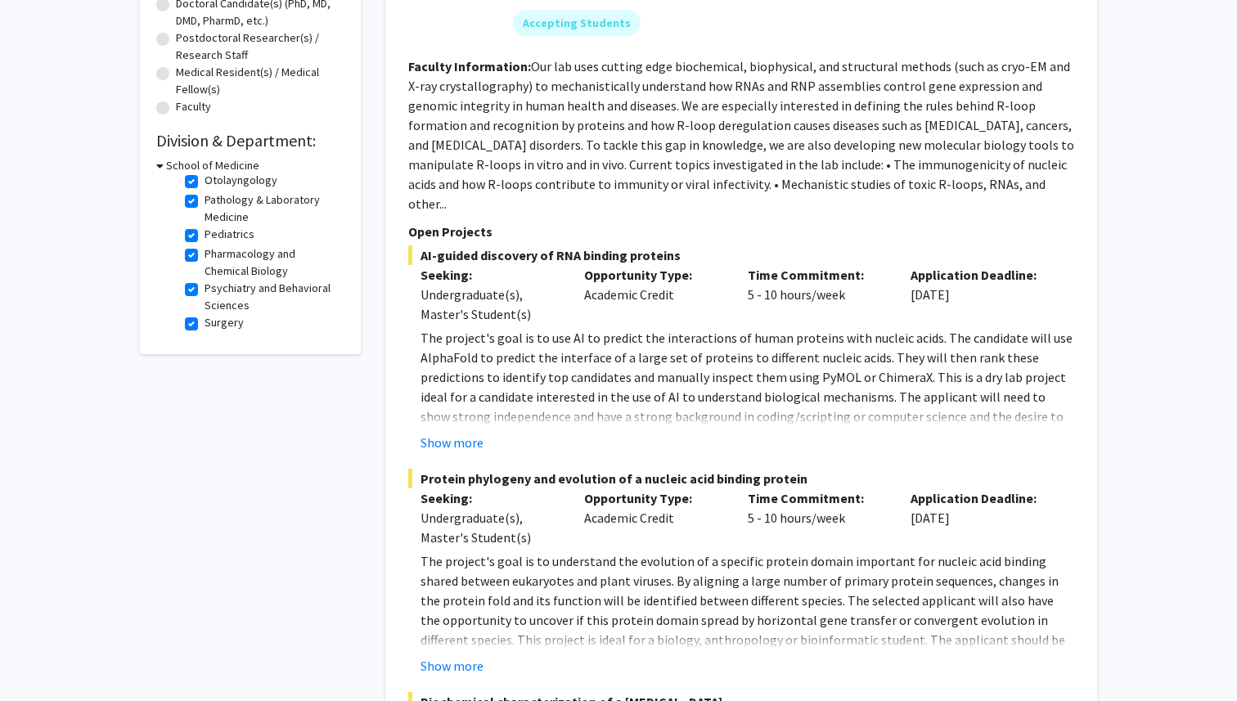
click at [204, 290] on label "Psychiatry and Behavioral Sciences" at bounding box center [272, 297] width 136 height 34
click at [204, 290] on input "Psychiatry and Behavioral Sciences" at bounding box center [209, 285] width 11 height 11
checkbox input "false"
checkbox input "true"
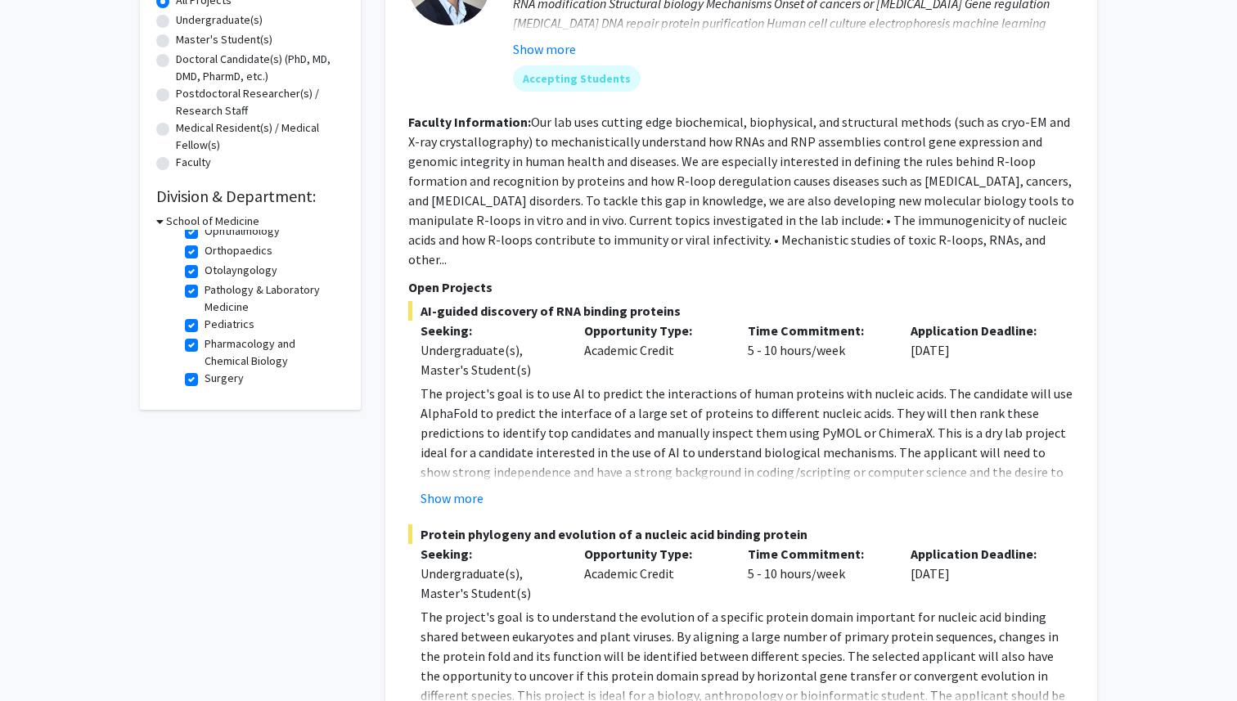
click at [201, 326] on fg-checkbox "Pediatrics Pediatrics" at bounding box center [262, 326] width 155 height 20
click at [198, 325] on fg-checkbox "Pediatrics Pediatrics" at bounding box center [262, 326] width 155 height 20
click at [204, 326] on label "Pediatrics" at bounding box center [229, 324] width 50 height 17
click at [204, 326] on input "Pediatrics" at bounding box center [209, 321] width 11 height 11
checkbox input "false"
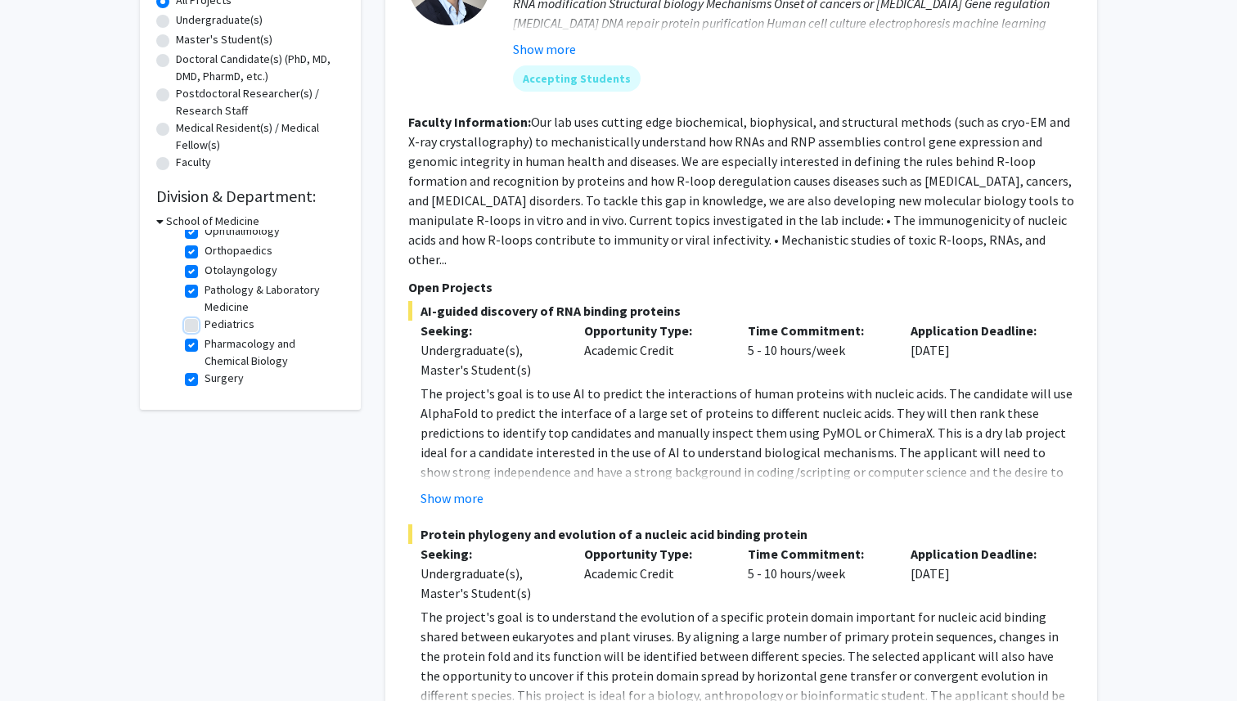
checkbox input "true"
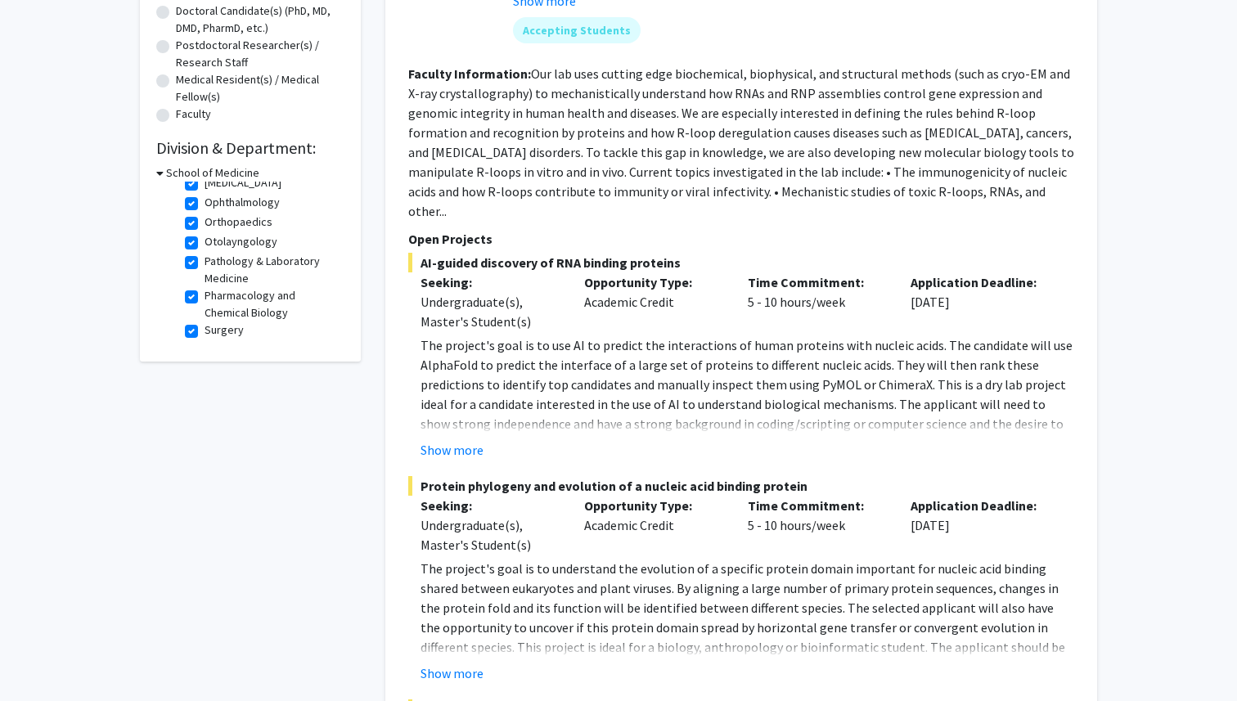
drag, startPoint x: 246, startPoint y: 276, endPoint x: 200, endPoint y: 265, distance: 47.8
click at [200, 265] on fg-checkbox "Pathology & Laboratory Medicine Pathology & Laboratory Medicine" at bounding box center [262, 270] width 155 height 34
copy label "Pathology & Laboratory Medicine"
drag, startPoint x: 277, startPoint y: 239, endPoint x: 204, endPoint y: 239, distance: 73.6
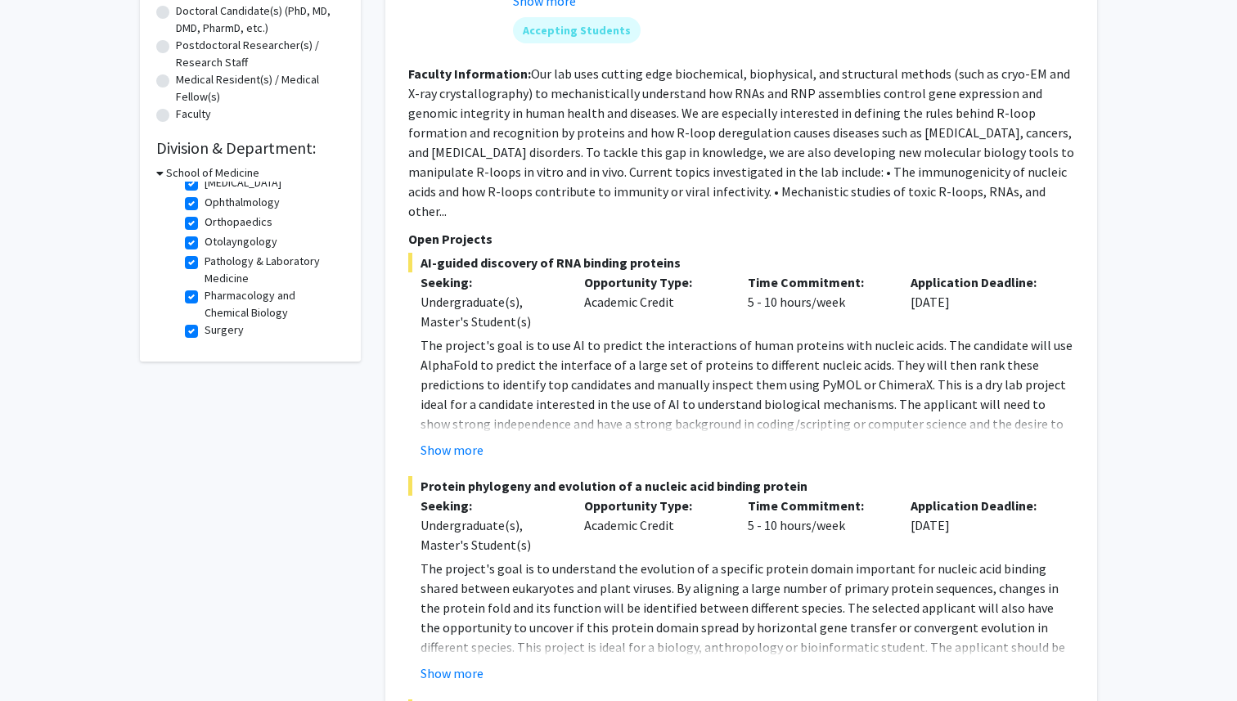
click at [204, 239] on fieldset "Otolayngology Otolayngology" at bounding box center [272, 241] width 136 height 17
copy label "Otolayngology"
click at [204, 245] on label "Otolayngology" at bounding box center [240, 241] width 73 height 17
click at [204, 244] on input "Otolayngology" at bounding box center [209, 238] width 11 height 11
checkbox input "false"
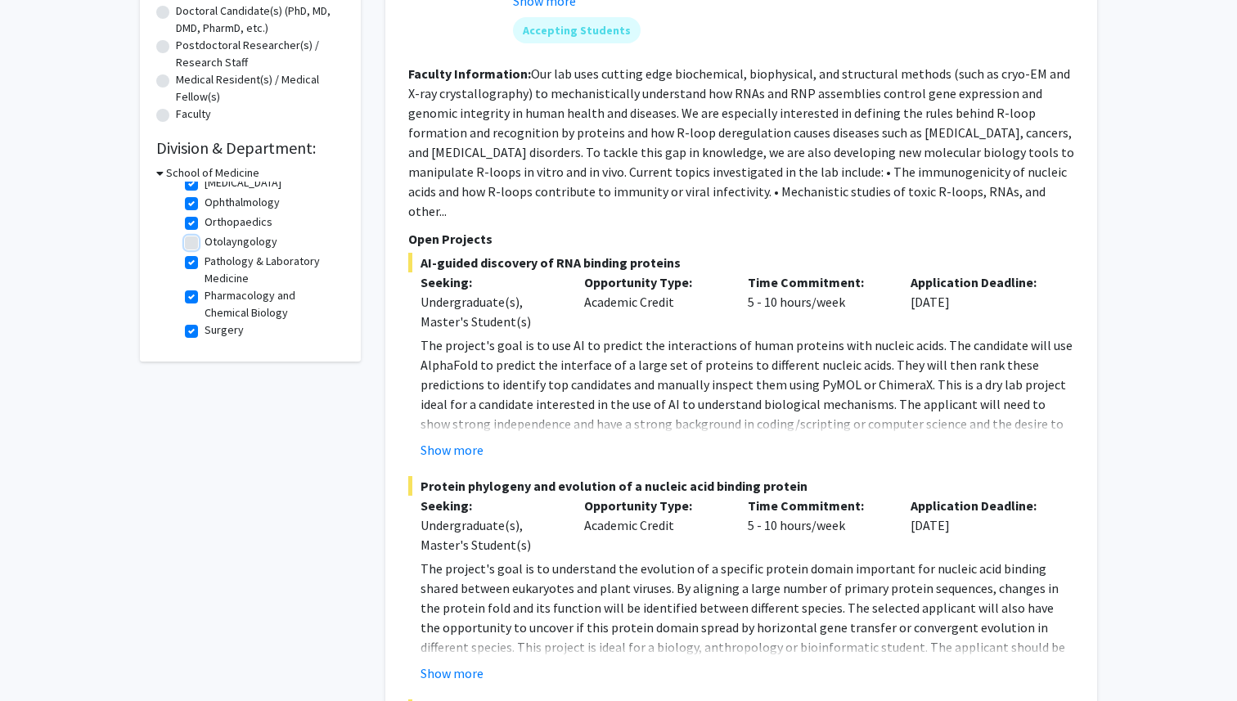
checkbox input "true"
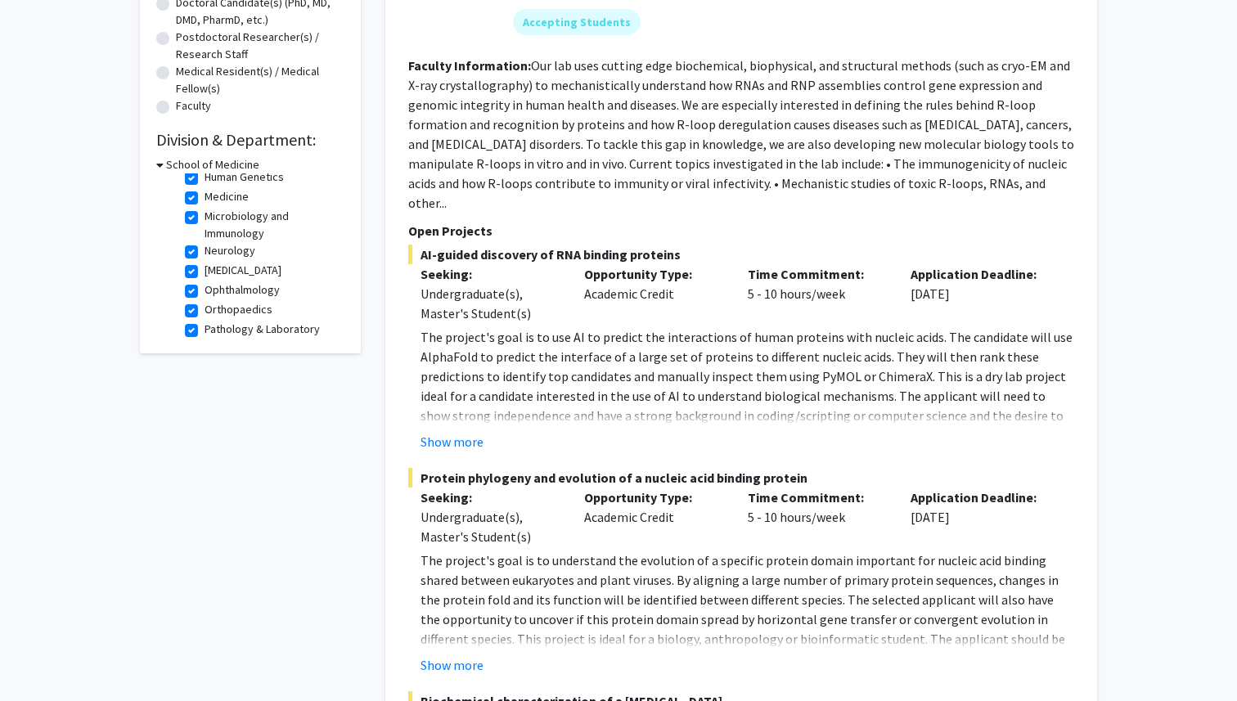
drag, startPoint x: 287, startPoint y: 285, endPoint x: 204, endPoint y: 284, distance: 82.6
click at [204, 284] on fieldset "Ophthalmology Ophthalmology" at bounding box center [272, 289] width 136 height 17
copy label "Ophthalmology"
click at [204, 218] on label "Microbiology and Immunology" at bounding box center [272, 225] width 136 height 34
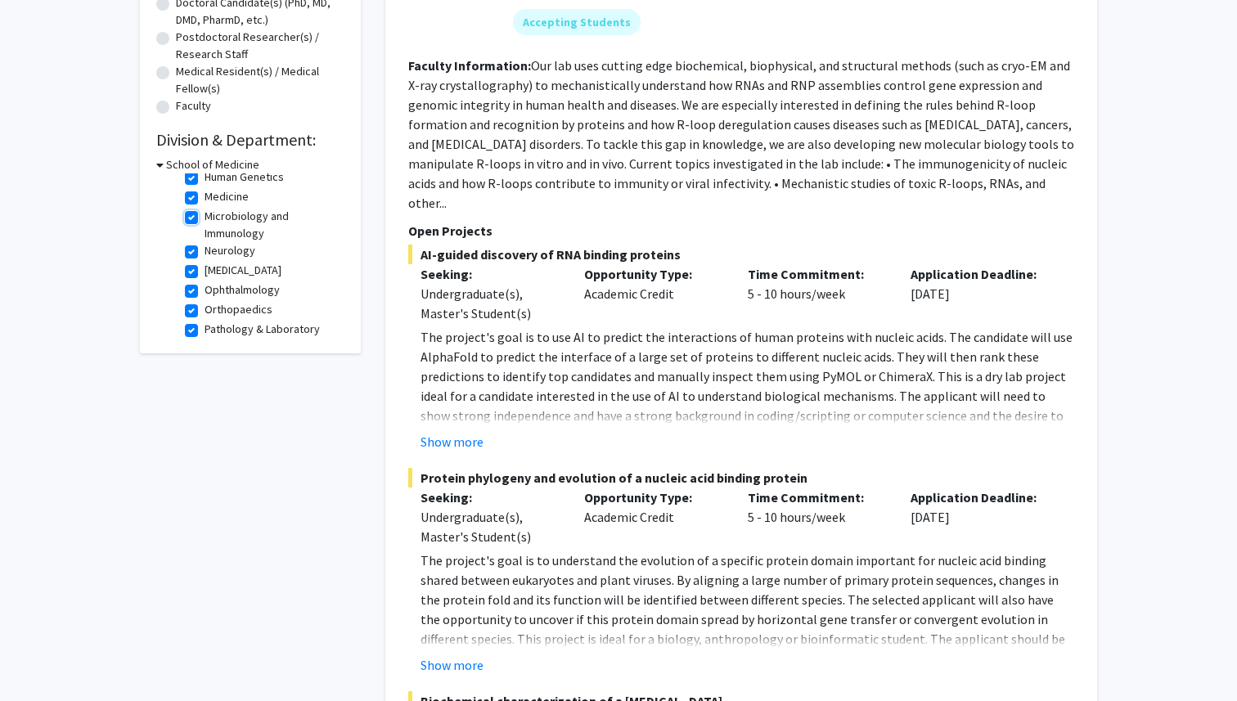
click at [204, 218] on input "Microbiology and Immunology" at bounding box center [209, 213] width 11 height 11
checkbox input "false"
checkbox input "true"
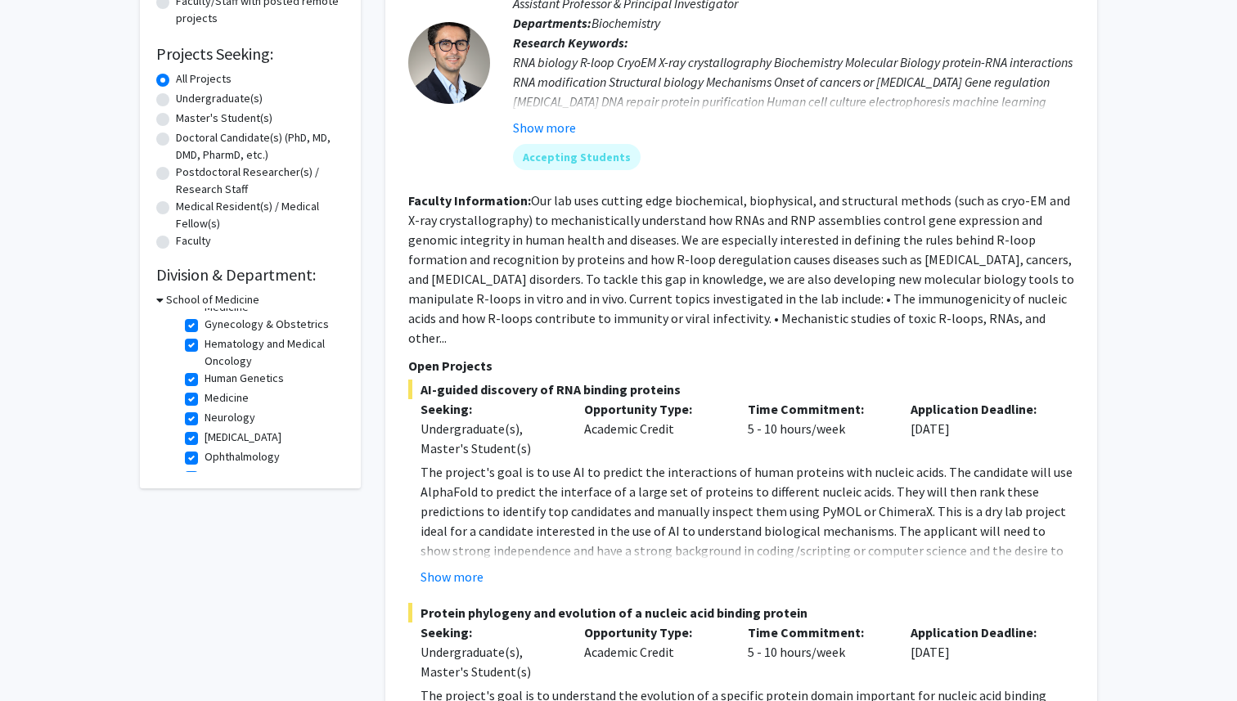
scroll to position [200, 0]
click at [212, 386] on label "Human Genetics" at bounding box center [243, 385] width 79 height 17
click at [212, 386] on input "Human Genetics" at bounding box center [209, 382] width 11 height 11
checkbox input "false"
checkbox input "true"
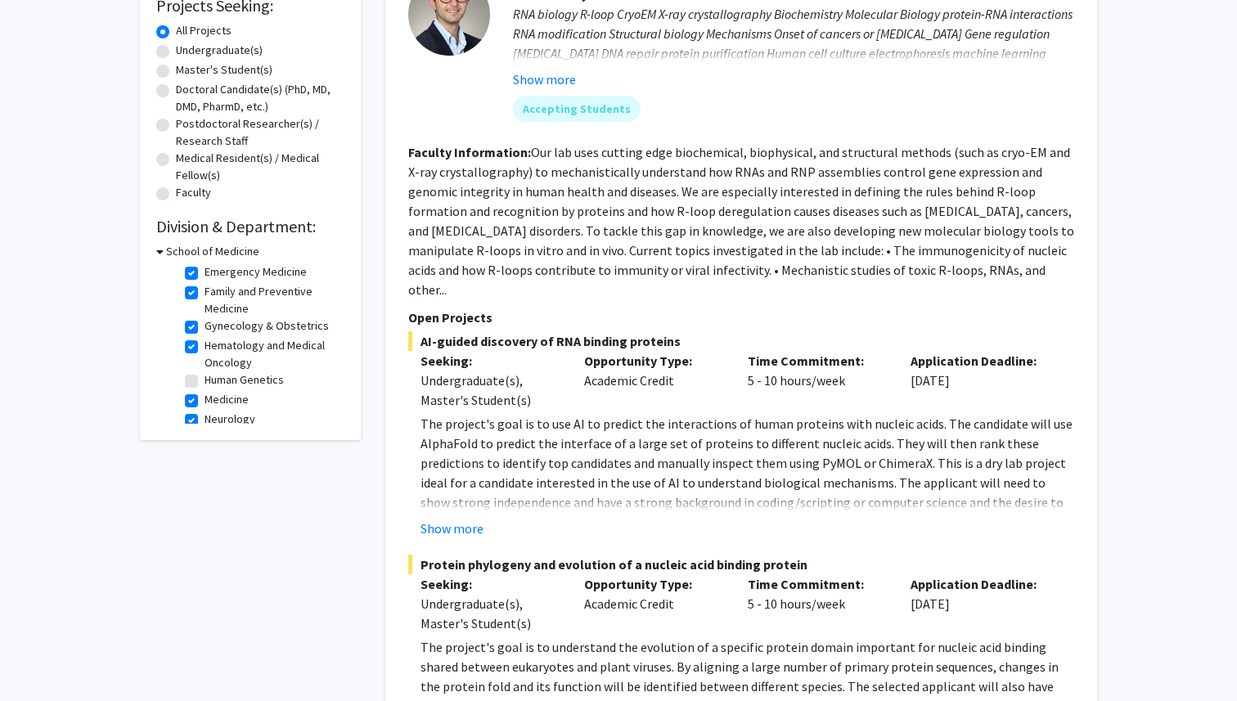
scroll to position [135, 0]
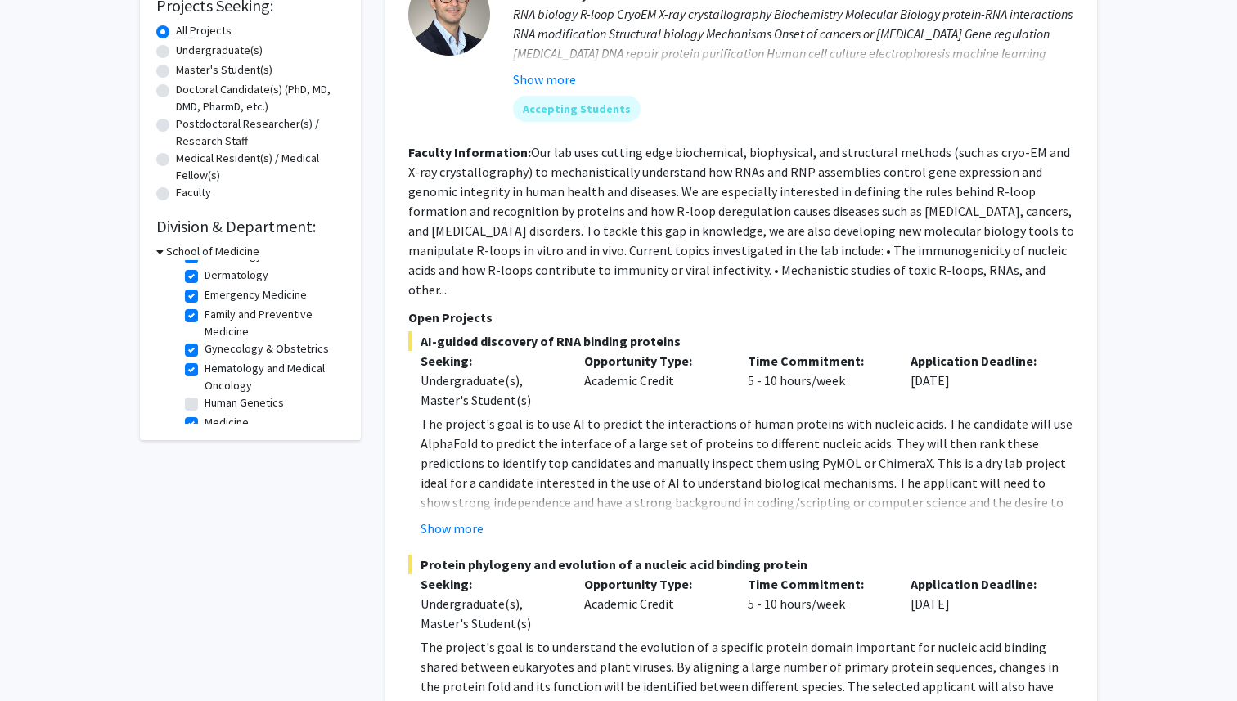
click at [204, 347] on label "Gynecology & Obstetrics" at bounding box center [266, 348] width 124 height 17
click at [204, 347] on input "Gynecology & Obstetrics" at bounding box center [209, 345] width 11 height 11
checkbox input "false"
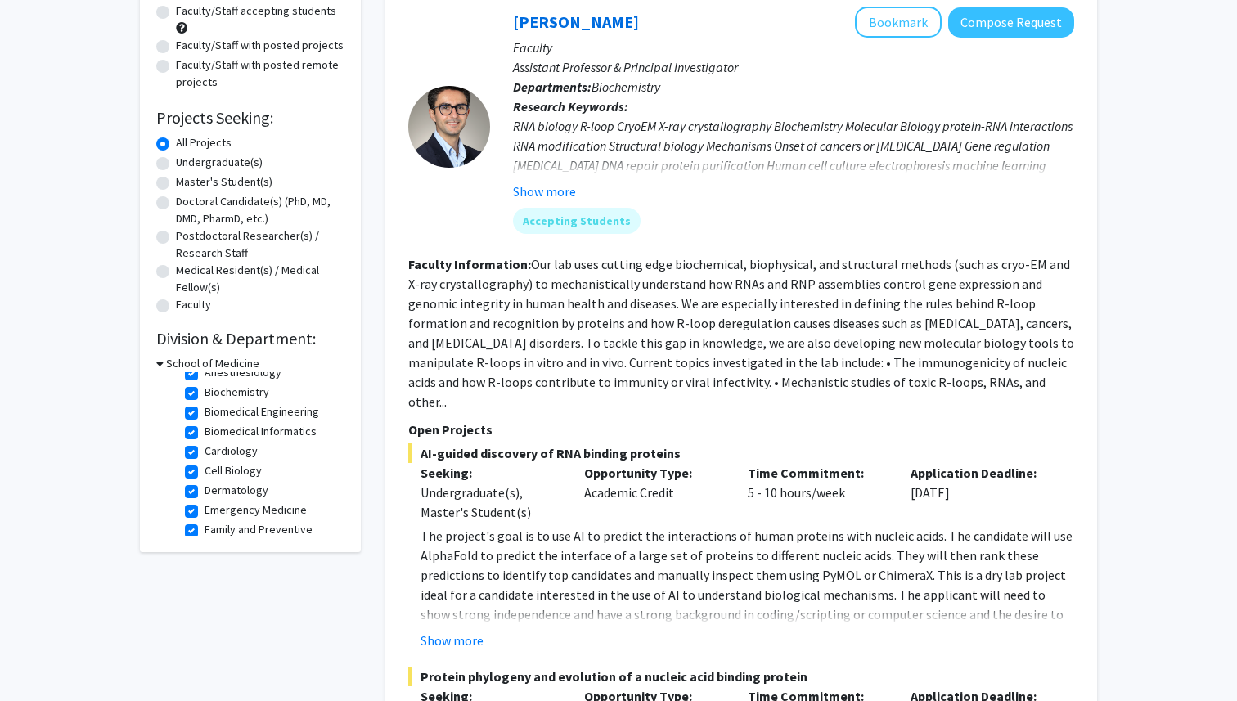
scroll to position [41, 0]
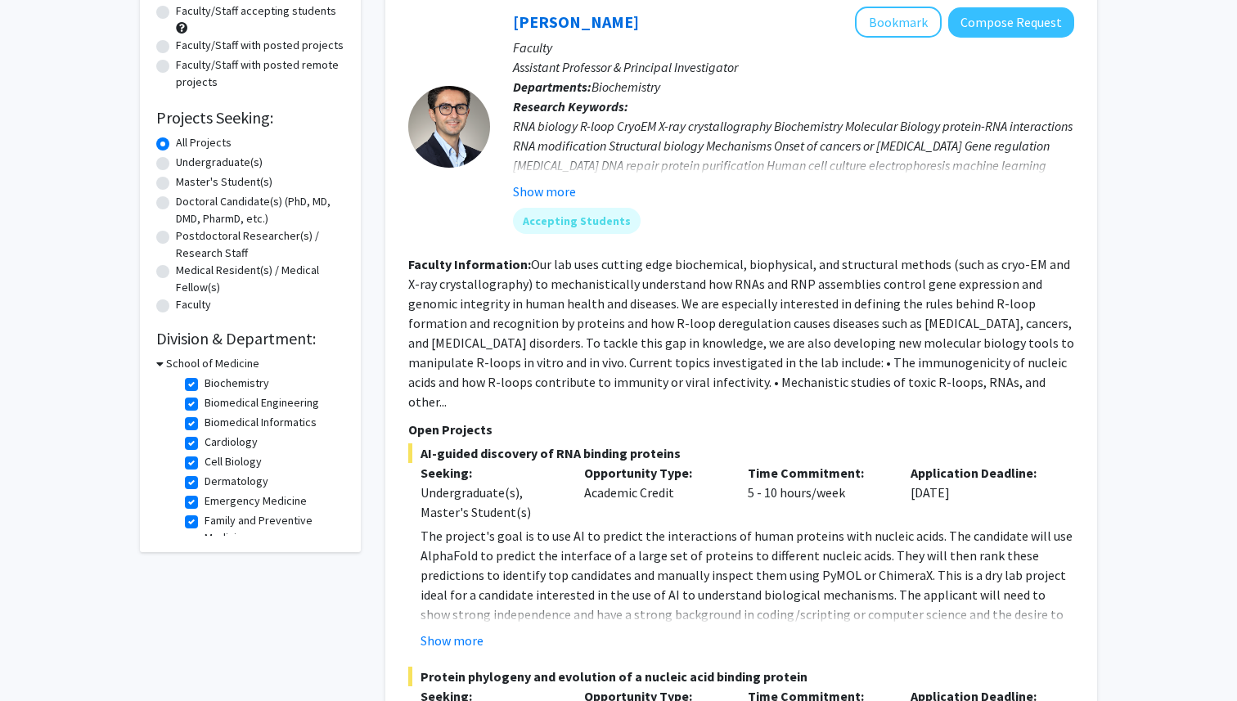
click at [204, 502] on label "Emergency Medicine" at bounding box center [255, 500] width 102 height 17
click at [204, 502] on input "Emergency Medicine" at bounding box center [209, 497] width 11 height 11
checkbox input "false"
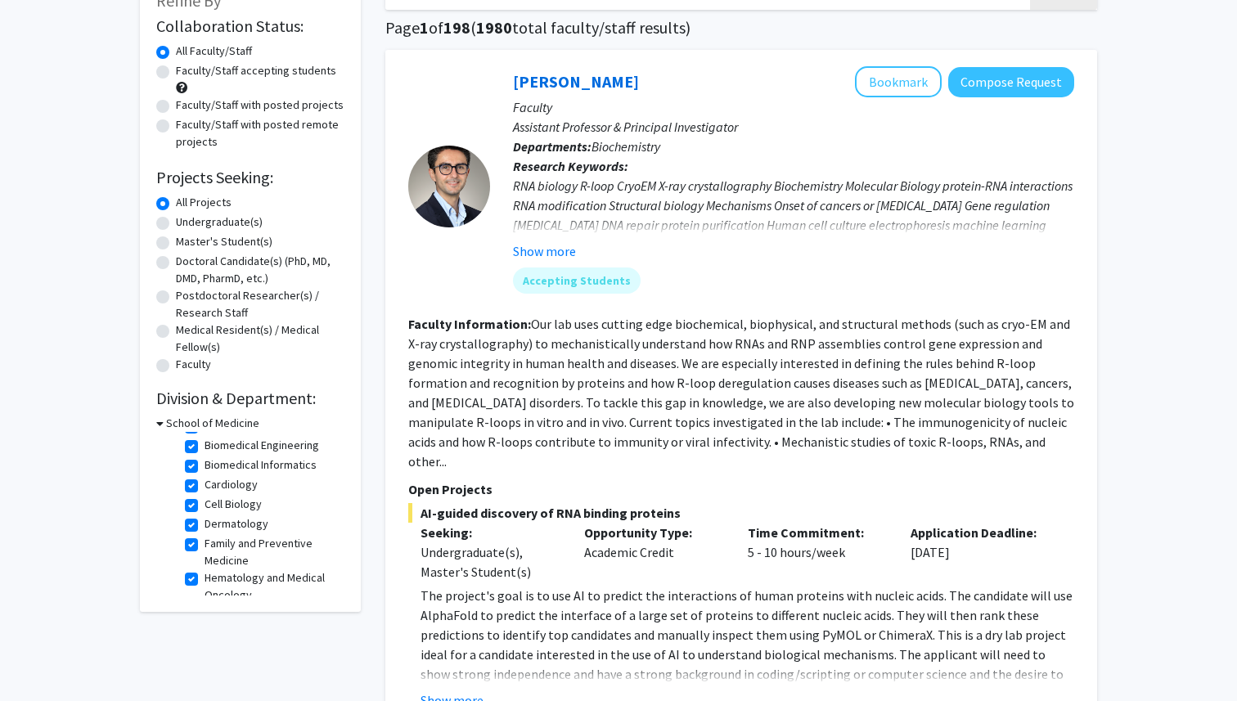
scroll to position [69, 0]
click at [204, 536] on label "Family and Preventive Medicine" at bounding box center [272, 541] width 136 height 34
click at [204, 535] on input "Family and Preventive Medicine" at bounding box center [209, 529] width 11 height 11
checkbox input "false"
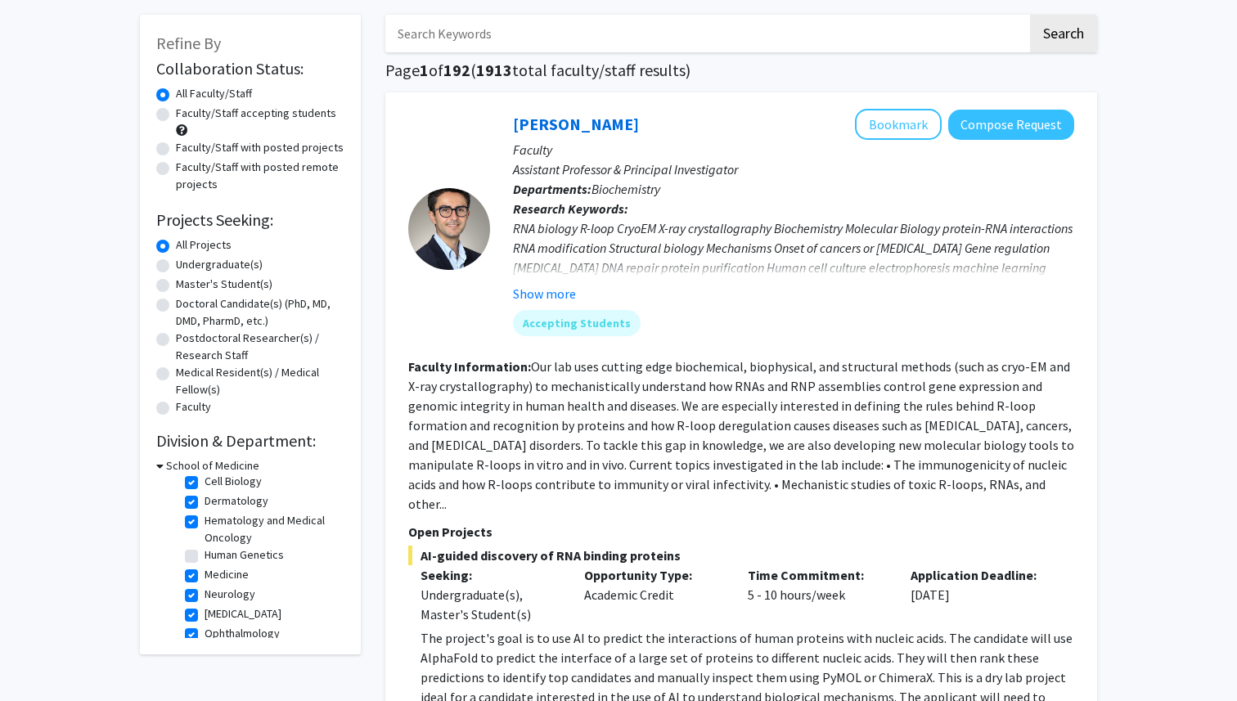
scroll to position [123, 0]
click at [204, 554] on label "Human Genetics" at bounding box center [243, 555] width 79 height 17
click at [204, 554] on input "Human Genetics" at bounding box center [209, 552] width 11 height 11
checkbox input "true"
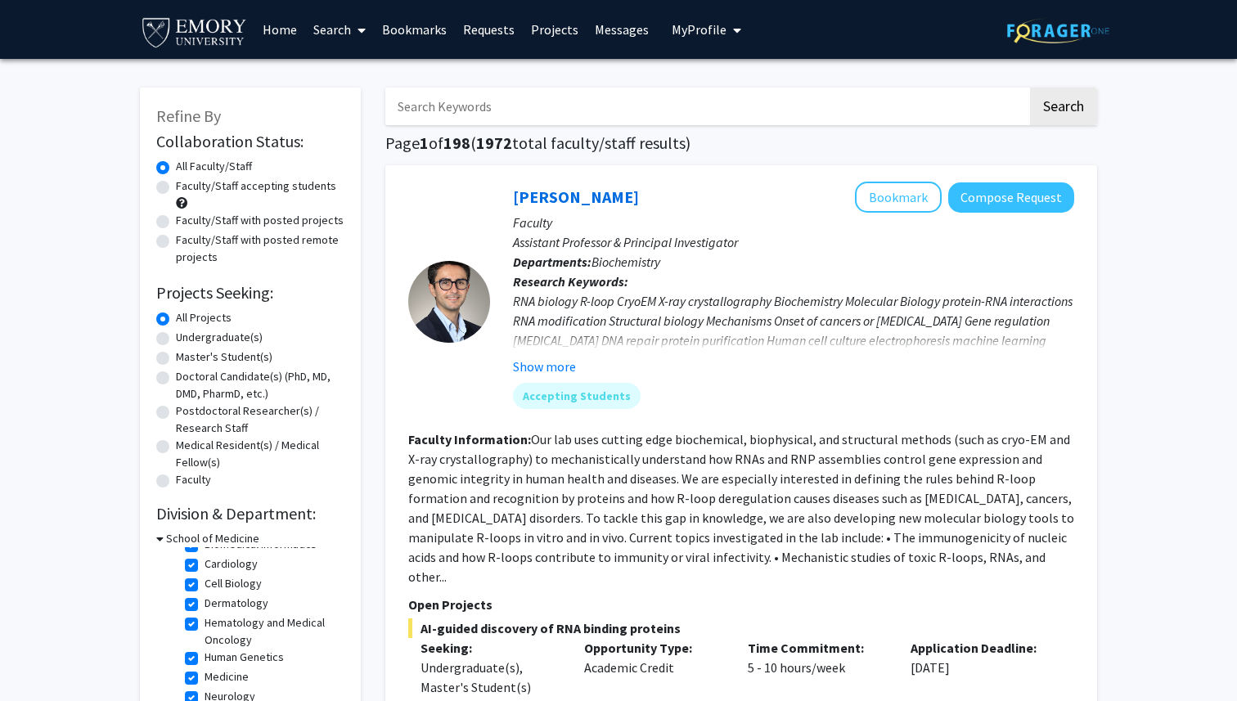
scroll to position [90, 0]
click at [204, 662] on label "Human Genetics" at bounding box center [243, 661] width 79 height 17
click at [204, 662] on input "Human Genetics" at bounding box center [209, 658] width 11 height 11
checkbox input "false"
checkbox input "true"
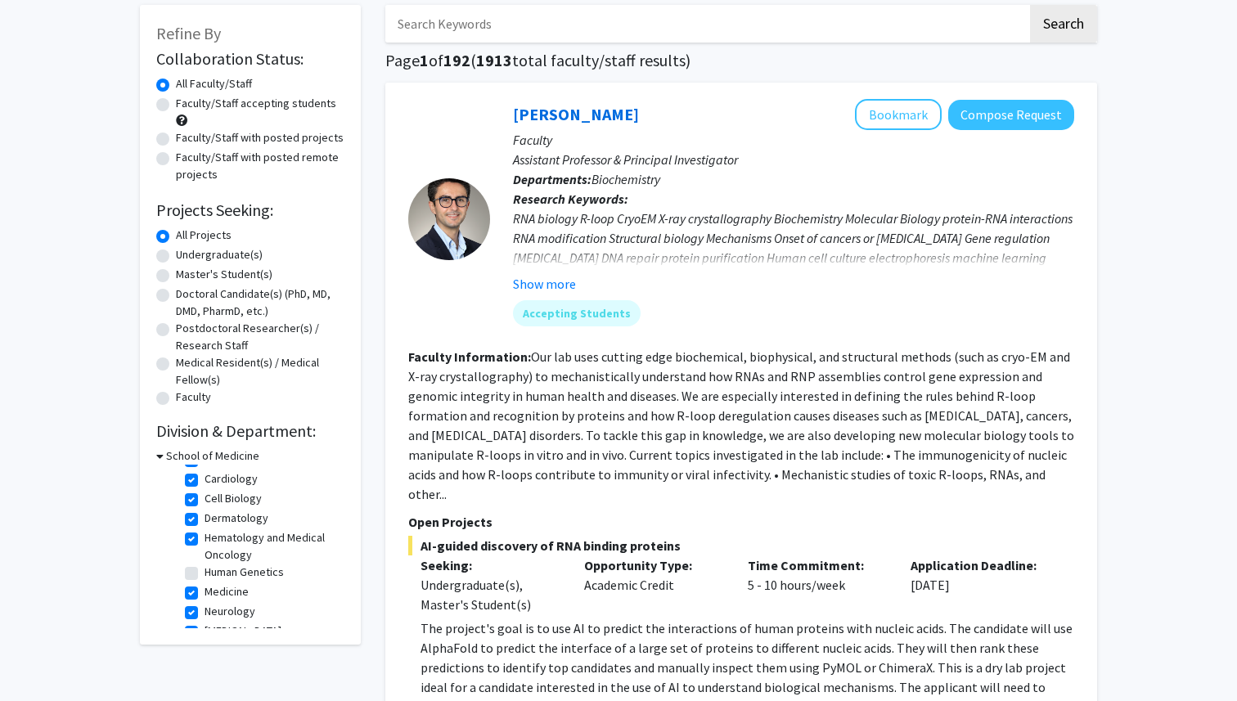
scroll to position [95, 0]
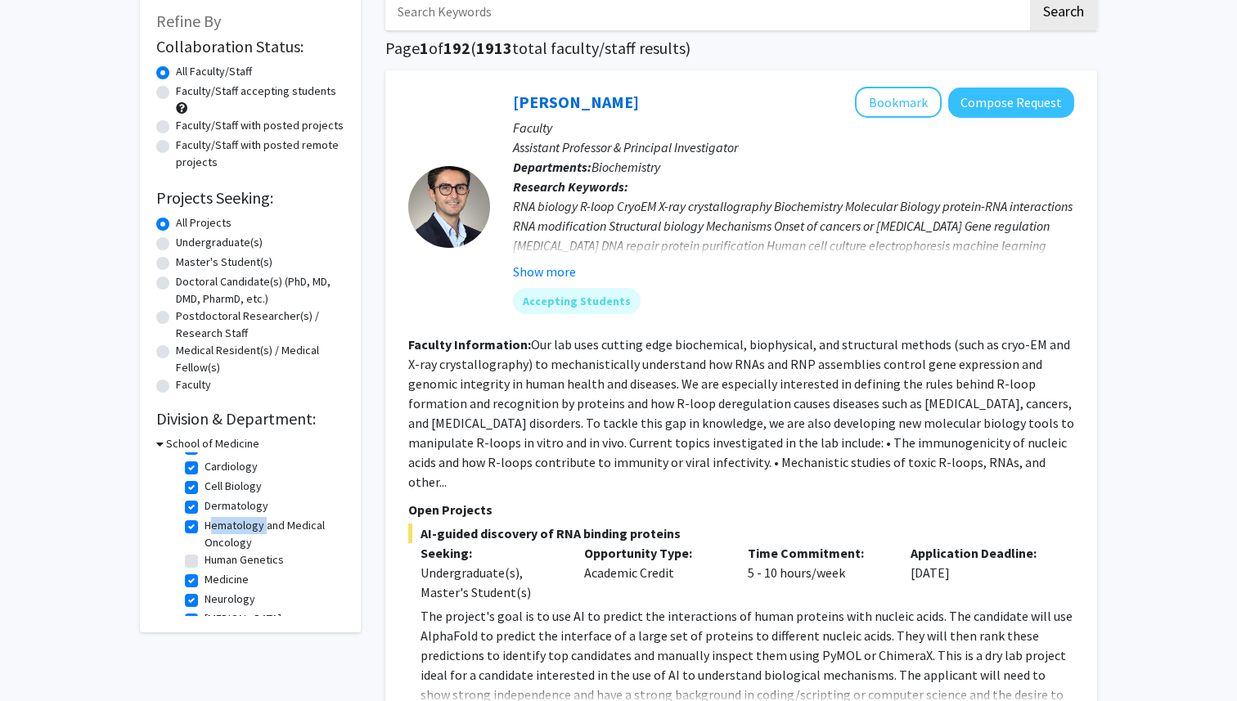
drag, startPoint x: 263, startPoint y: 532, endPoint x: 204, endPoint y: 529, distance: 59.8
click at [204, 530] on label "Hematology and Medical Oncology" at bounding box center [272, 534] width 136 height 34
copy label "Hematology"
click at [199, 527] on fg-checkbox "Hematology and Medical Oncology Hematology and Medical Oncology" at bounding box center [262, 534] width 155 height 34
click at [204, 525] on label "Hematology and Medical Oncology" at bounding box center [272, 534] width 136 height 34
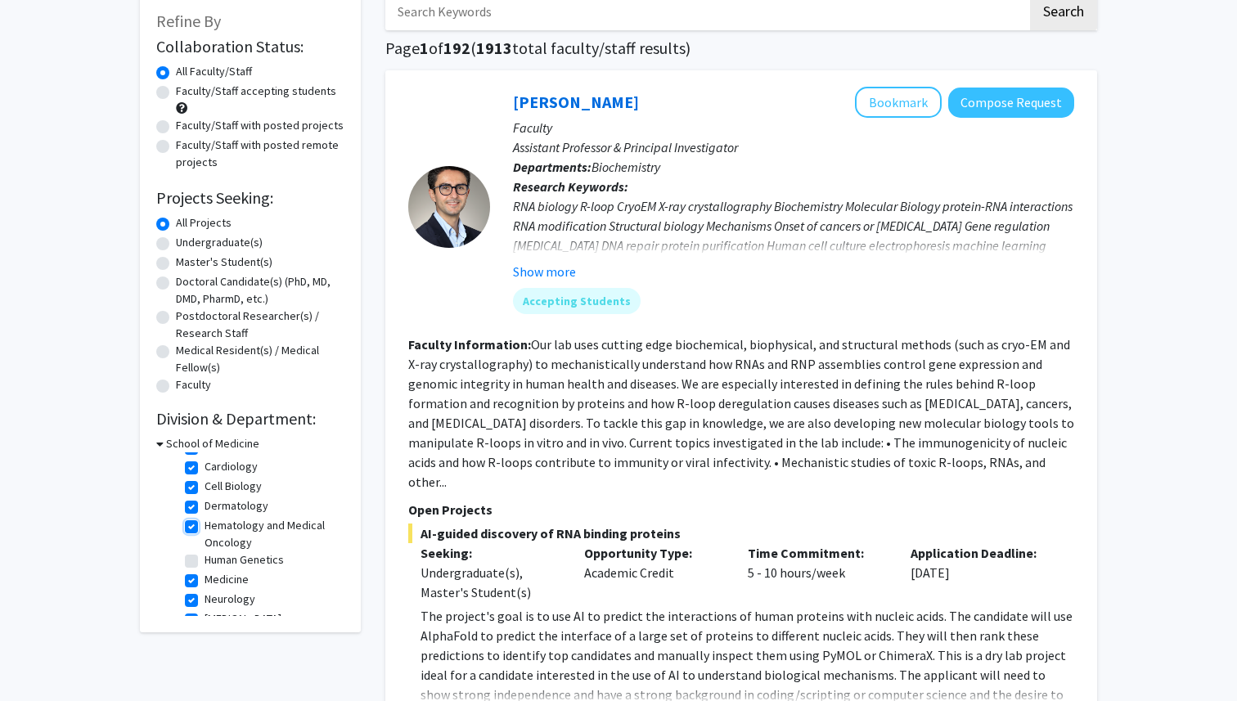
click at [204, 525] on input "Hematology and Medical Oncology" at bounding box center [209, 522] width 11 height 11
checkbox input "false"
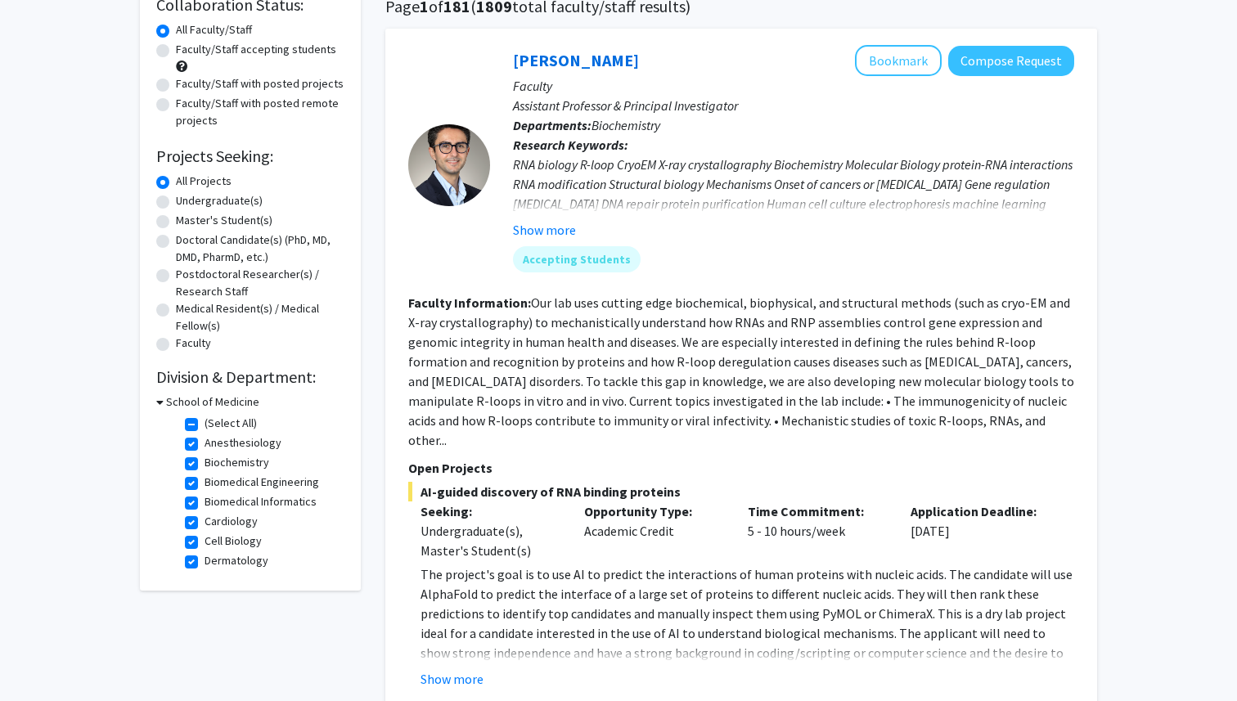
drag, startPoint x: 314, startPoint y: 502, endPoint x: 204, endPoint y: 507, distance: 110.5
click at [204, 507] on fg-checkbox "Biomedical Informatics Biomedical Informatics" at bounding box center [262, 503] width 155 height 20
copy label "Biomedical Informatics"
click at [204, 501] on label "Biomedical Informatics" at bounding box center [260, 501] width 112 height 17
click at [204, 501] on input "Biomedical Informatics" at bounding box center [209, 498] width 11 height 11
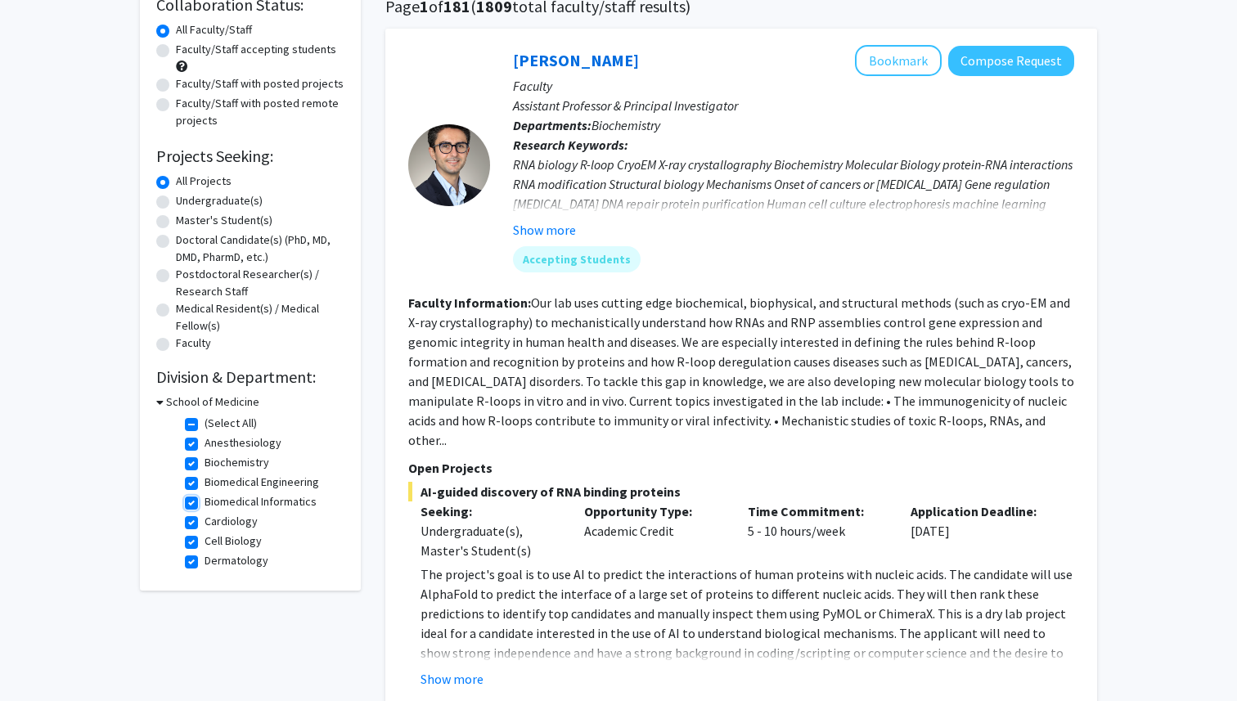
checkbox input "false"
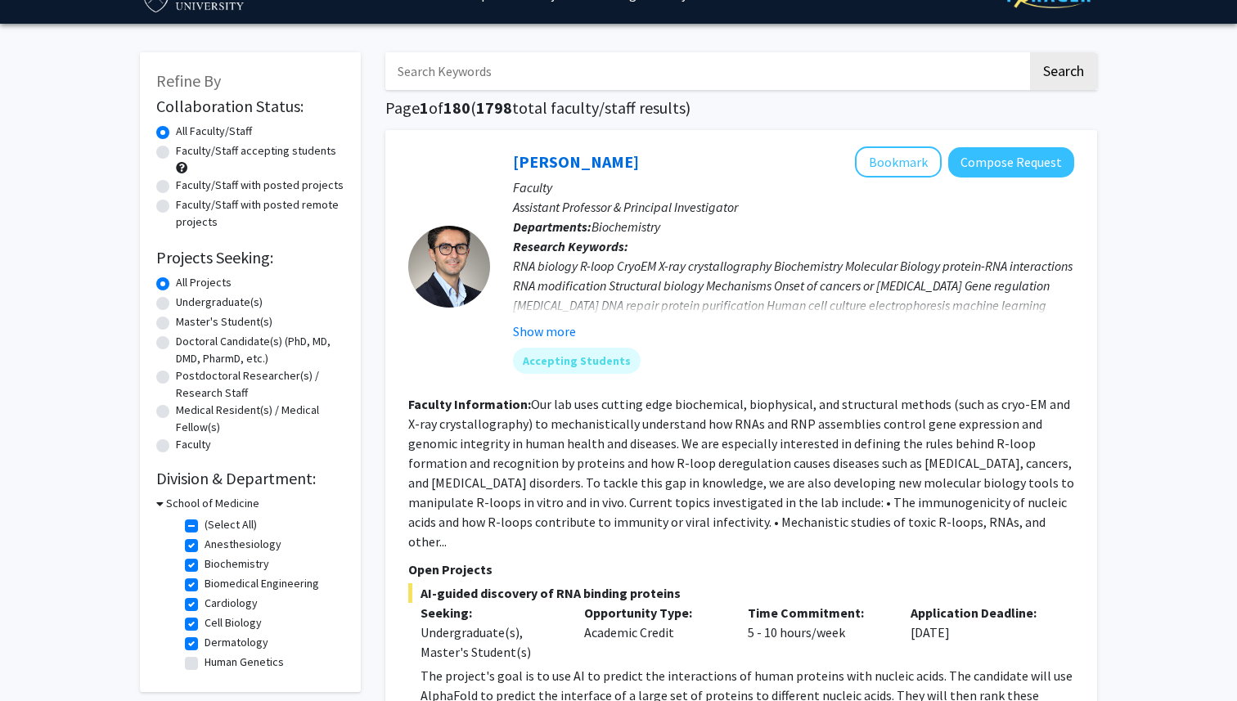
scroll to position [32, 0]
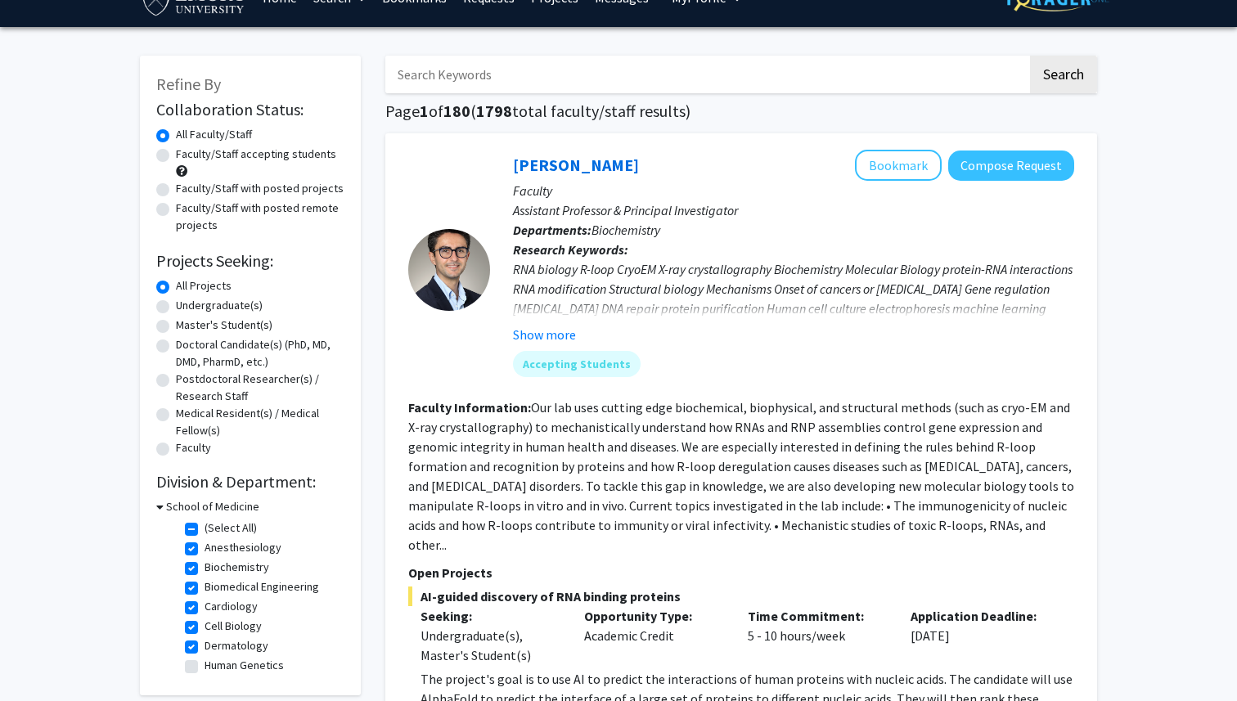
click at [204, 553] on label "Anesthesiology" at bounding box center [242, 547] width 77 height 17
click at [204, 550] on input "Anesthesiology" at bounding box center [209, 544] width 11 height 11
checkbox input "false"
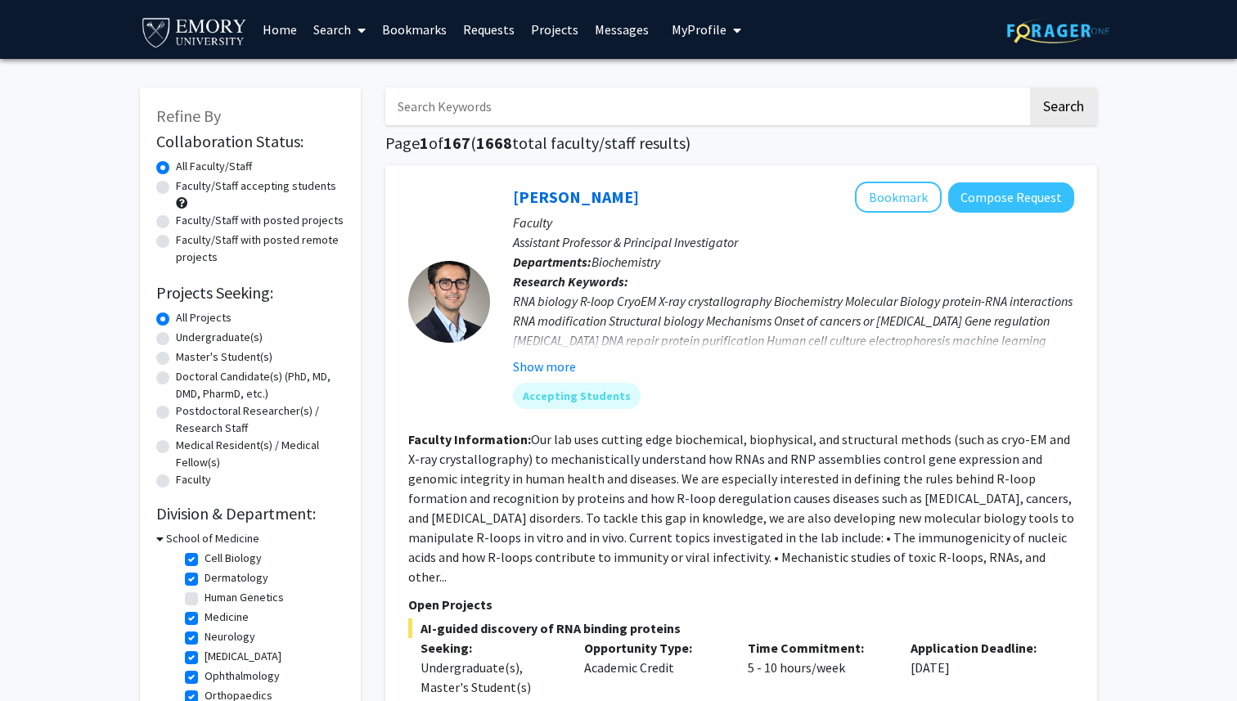
scroll to position [76, 0]
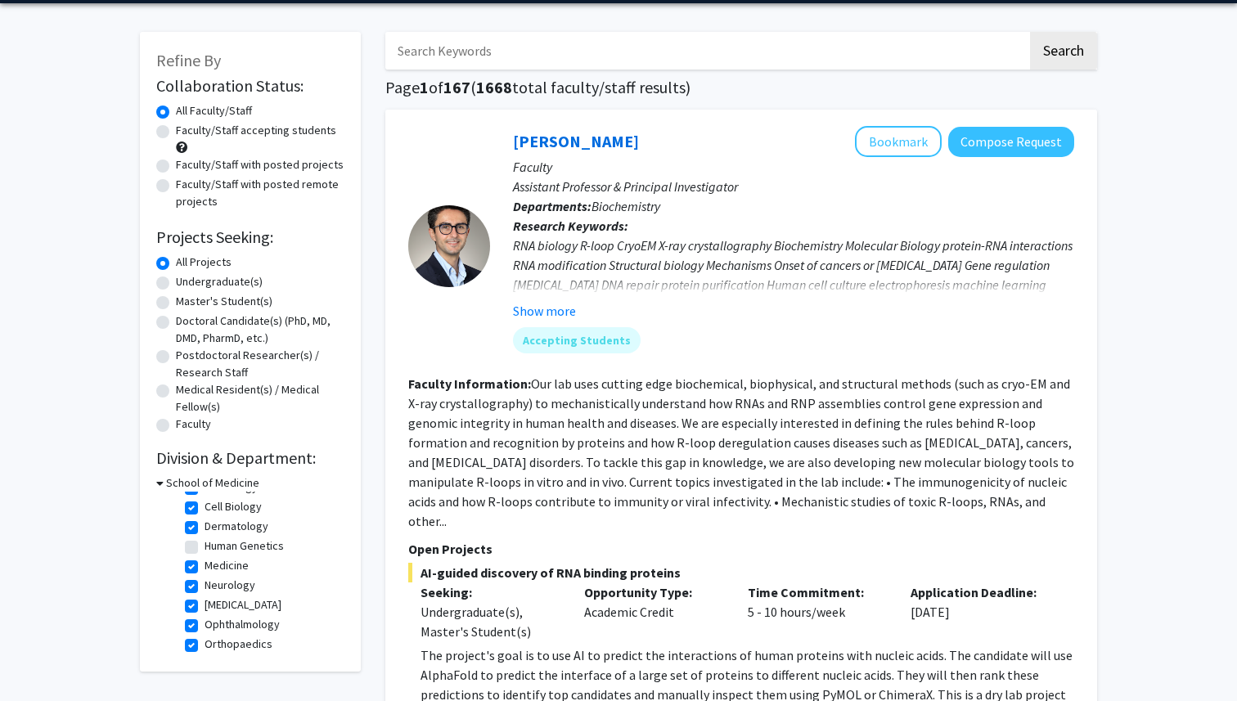
drag, startPoint x: 256, startPoint y: 591, endPoint x: 208, endPoint y: 588, distance: 48.3
click at [208, 588] on fieldset "Neurology Neurology" at bounding box center [272, 585] width 136 height 17
copy label "Neurology"
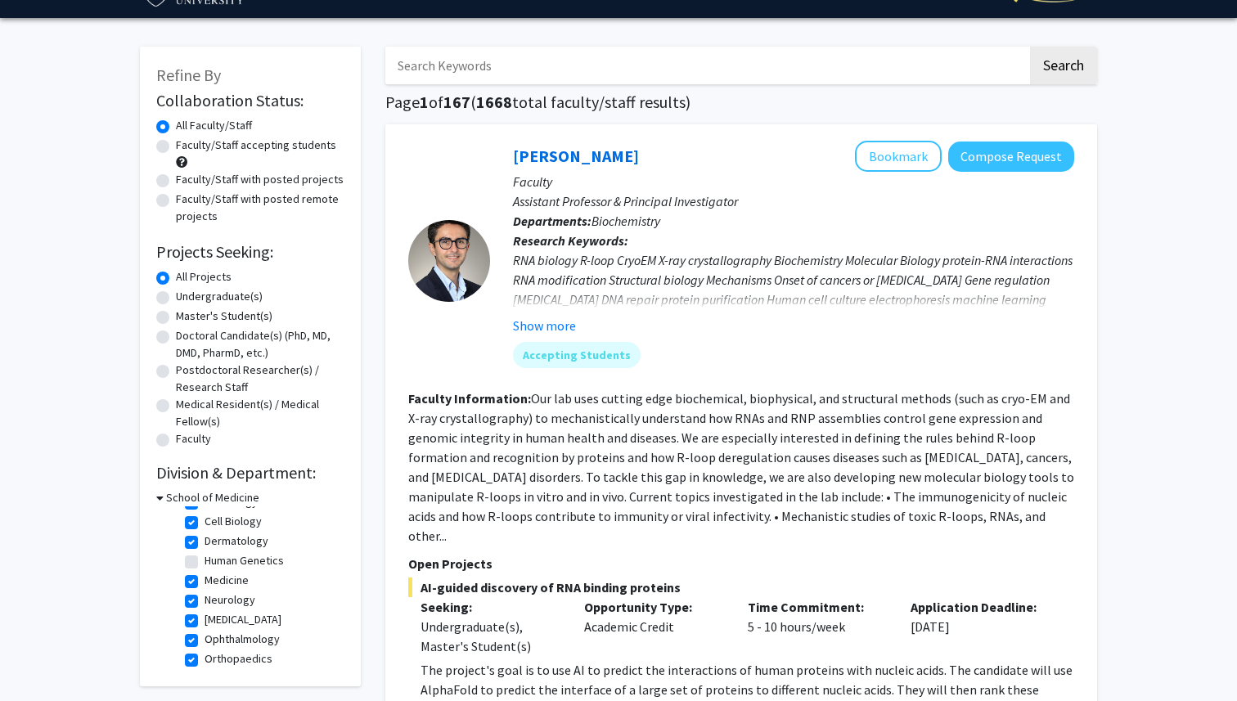
scroll to position [34, 0]
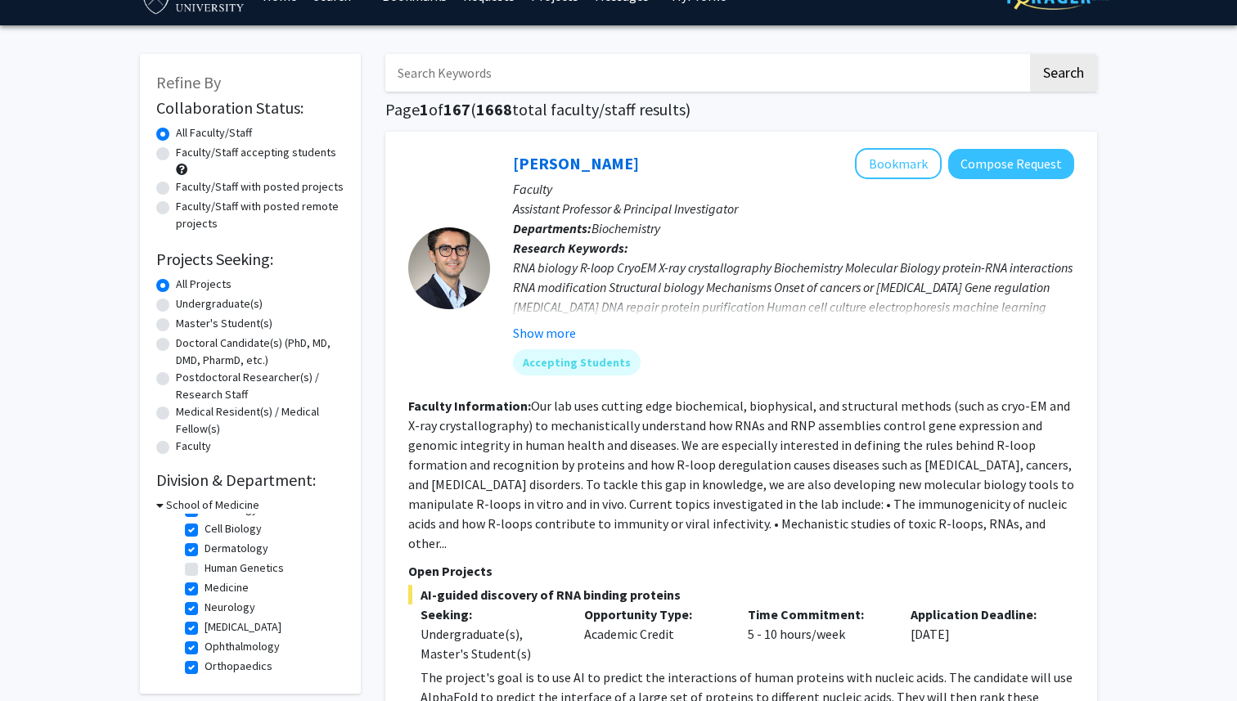
click at [176, 153] on label "Faculty/Staff accepting students" at bounding box center [256, 152] width 160 height 17
click at [176, 153] on input "Faculty/Staff accepting students" at bounding box center [181, 149] width 11 height 11
radio input "true"
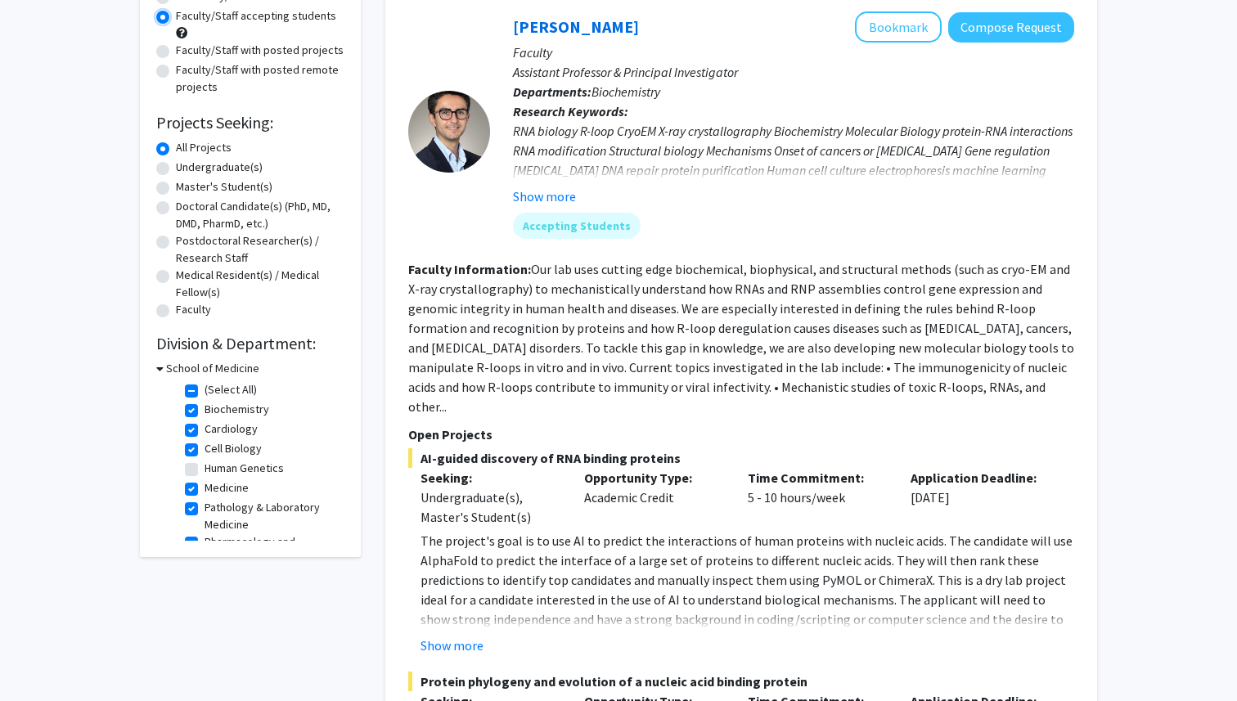
scroll to position [159, 0]
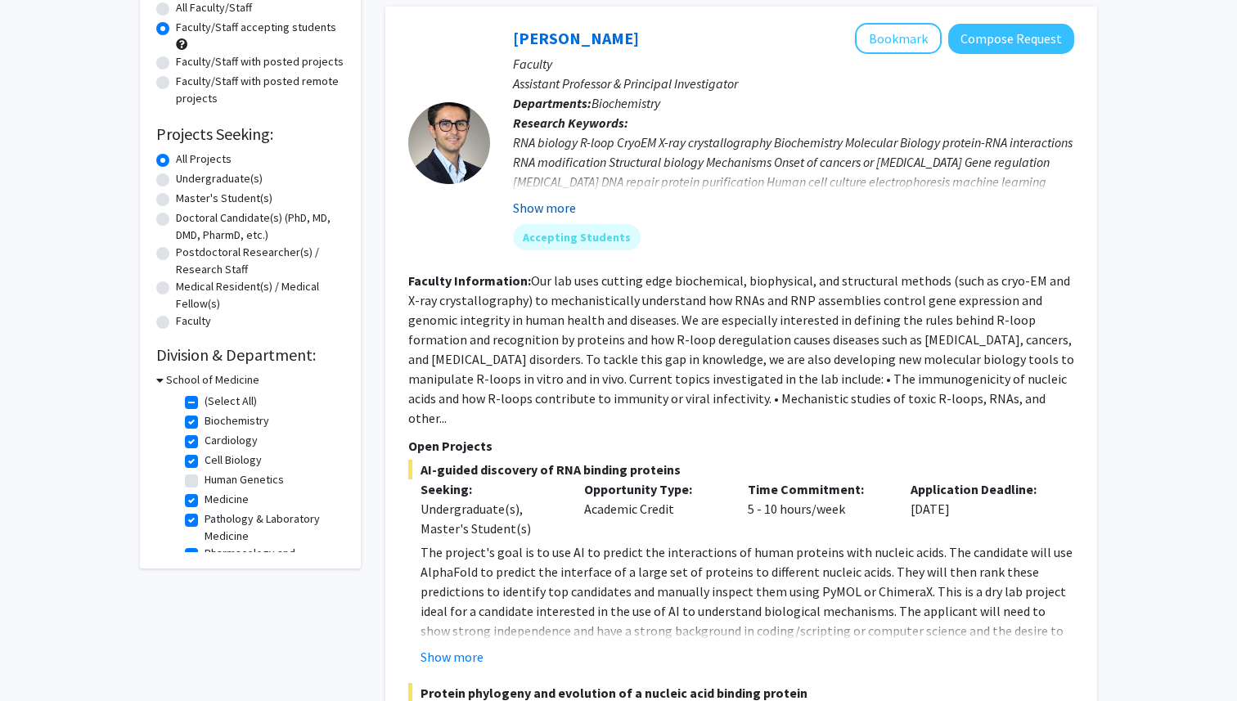
click at [551, 205] on button "Show more" at bounding box center [544, 208] width 63 height 20
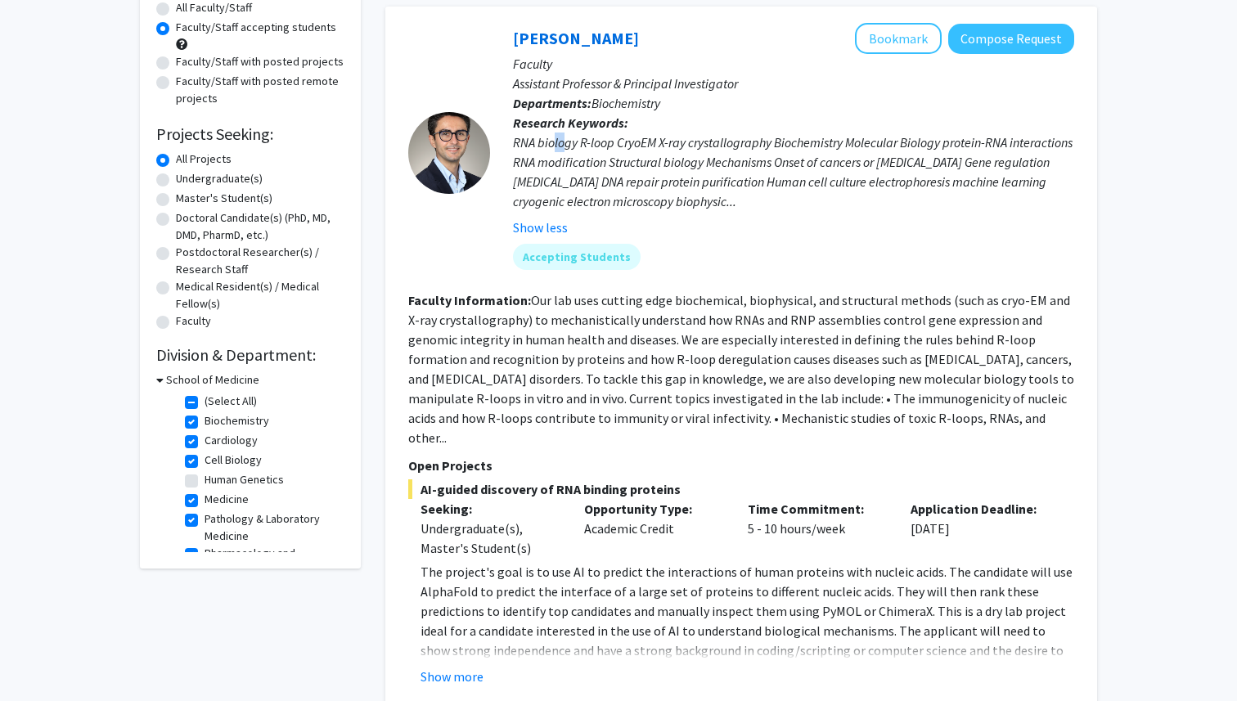
drag, startPoint x: 554, startPoint y: 135, endPoint x: 564, endPoint y: 141, distance: 12.1
click at [564, 141] on div "RNA biology R-loop CryoEM X-ray crystallography Biochemistry Molecular Biology …" at bounding box center [793, 172] width 561 height 79
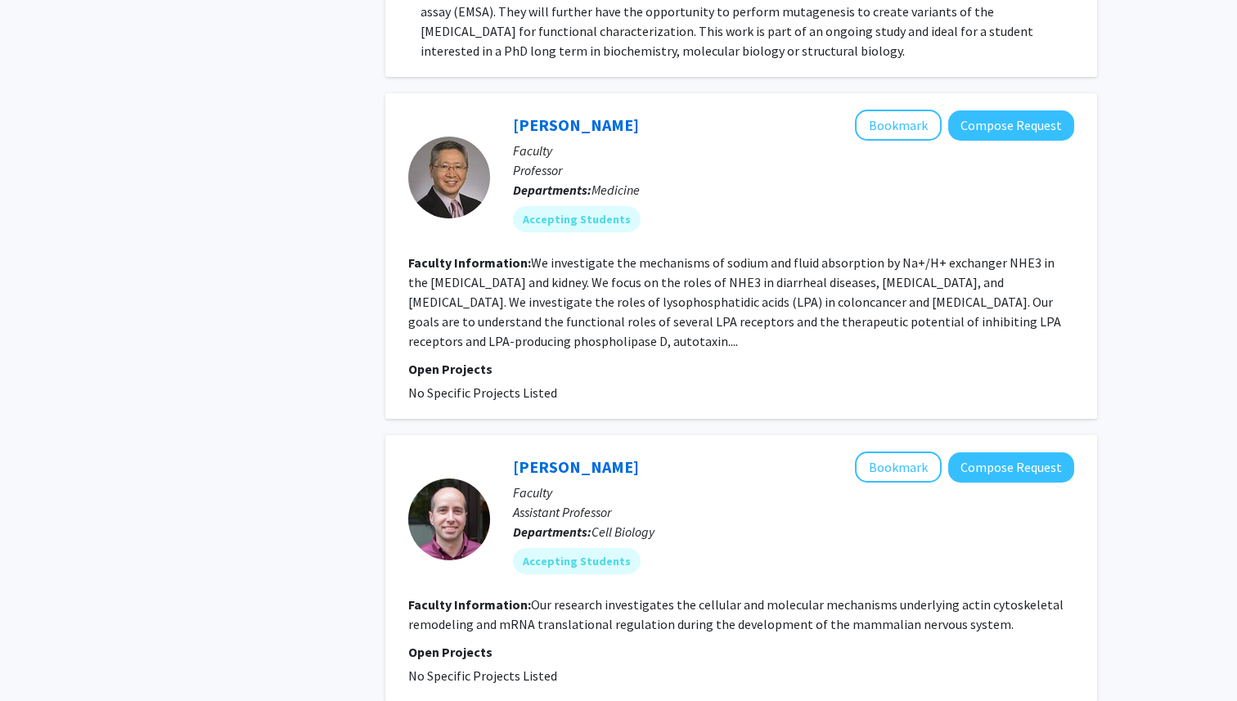
scroll to position [1207, 0]
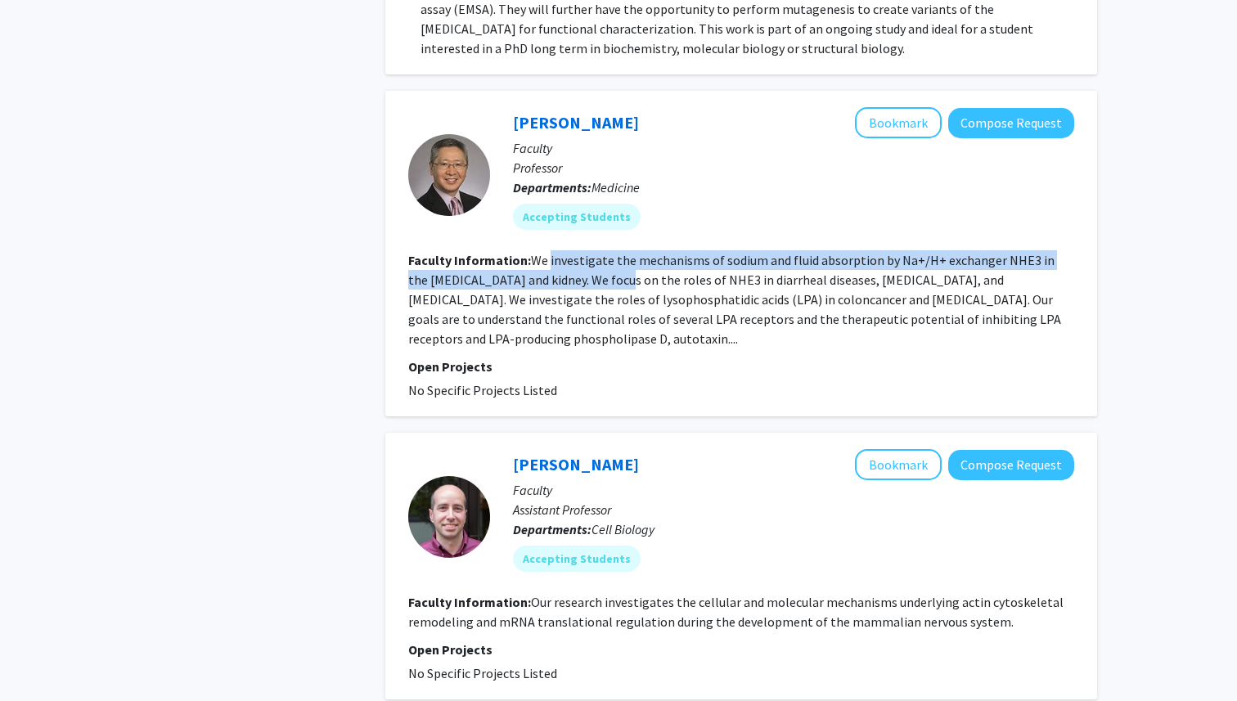
drag, startPoint x: 550, startPoint y: 249, endPoint x: 592, endPoint y: 251, distance: 42.6
click at [592, 251] on section "Faculty Information: We investigate the mechanisms of sodium and fluid absorpti…" at bounding box center [741, 299] width 666 height 98
click at [592, 252] on fg-read-more "We investigate the mechanisms of sodium and fluid absorption by Na+/H+ exchange…" at bounding box center [734, 299] width 653 height 95
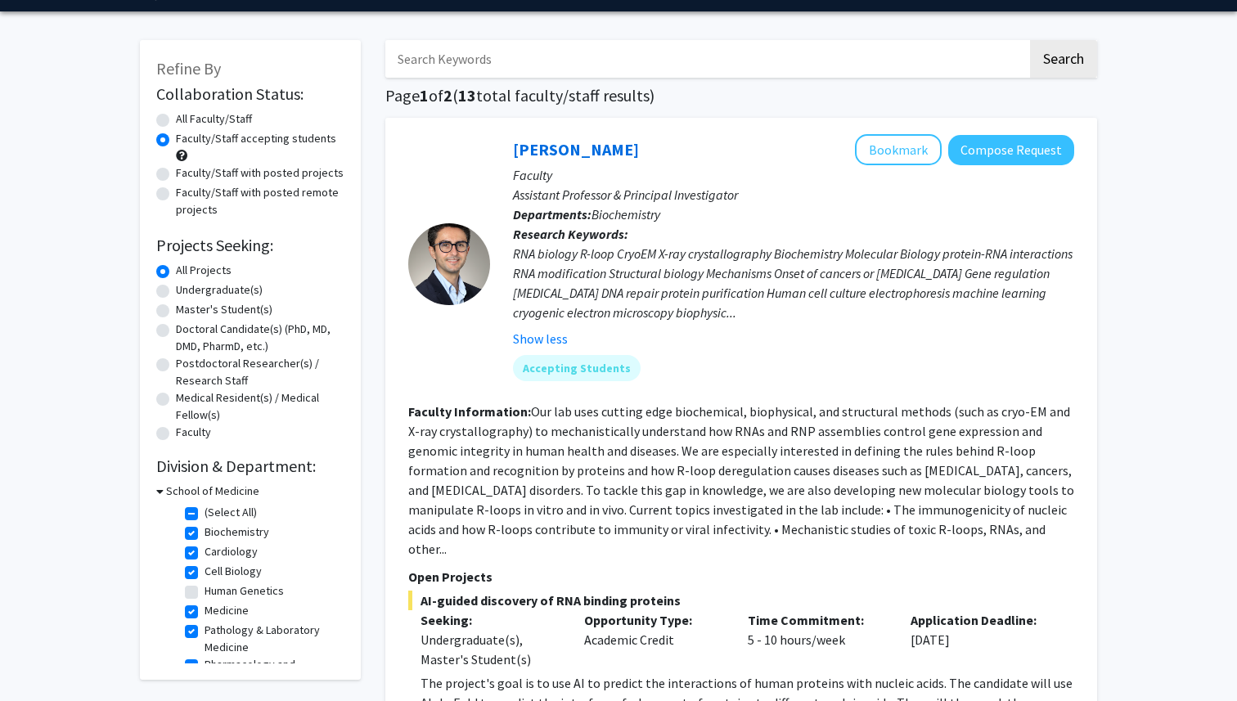
scroll to position [45, 0]
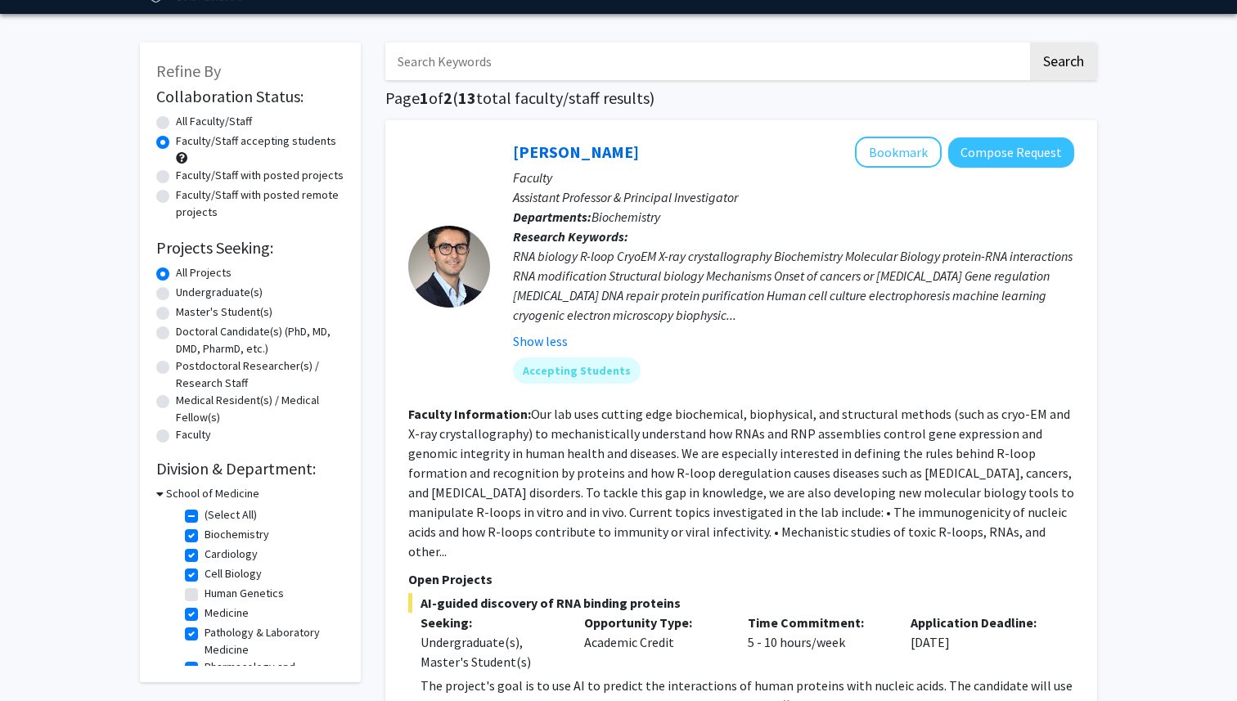
click at [176, 121] on label "All Faculty/Staff" at bounding box center [214, 121] width 76 height 17
click at [176, 121] on input "All Faculty/Staff" at bounding box center [181, 118] width 11 height 11
radio input "true"
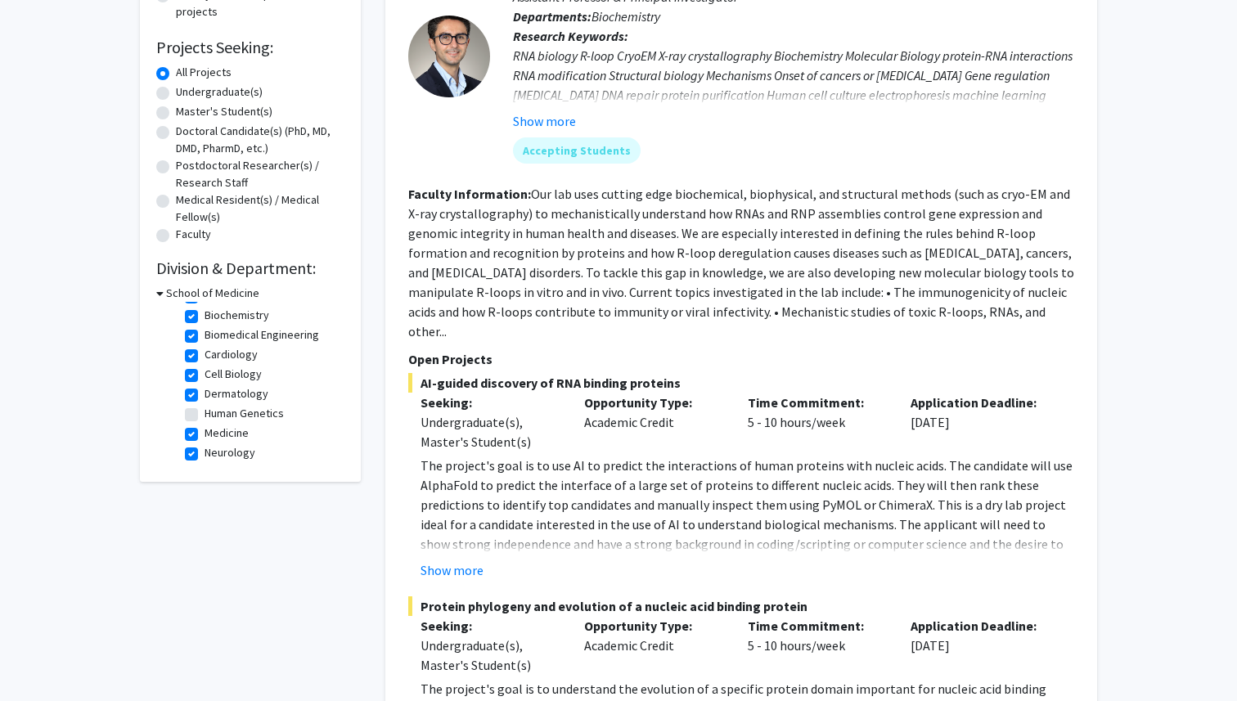
scroll to position [20, 0]
click at [204, 316] on label "Biochemistry" at bounding box center [236, 313] width 65 height 17
click at [204, 316] on input "Biochemistry" at bounding box center [209, 310] width 11 height 11
checkbox input "false"
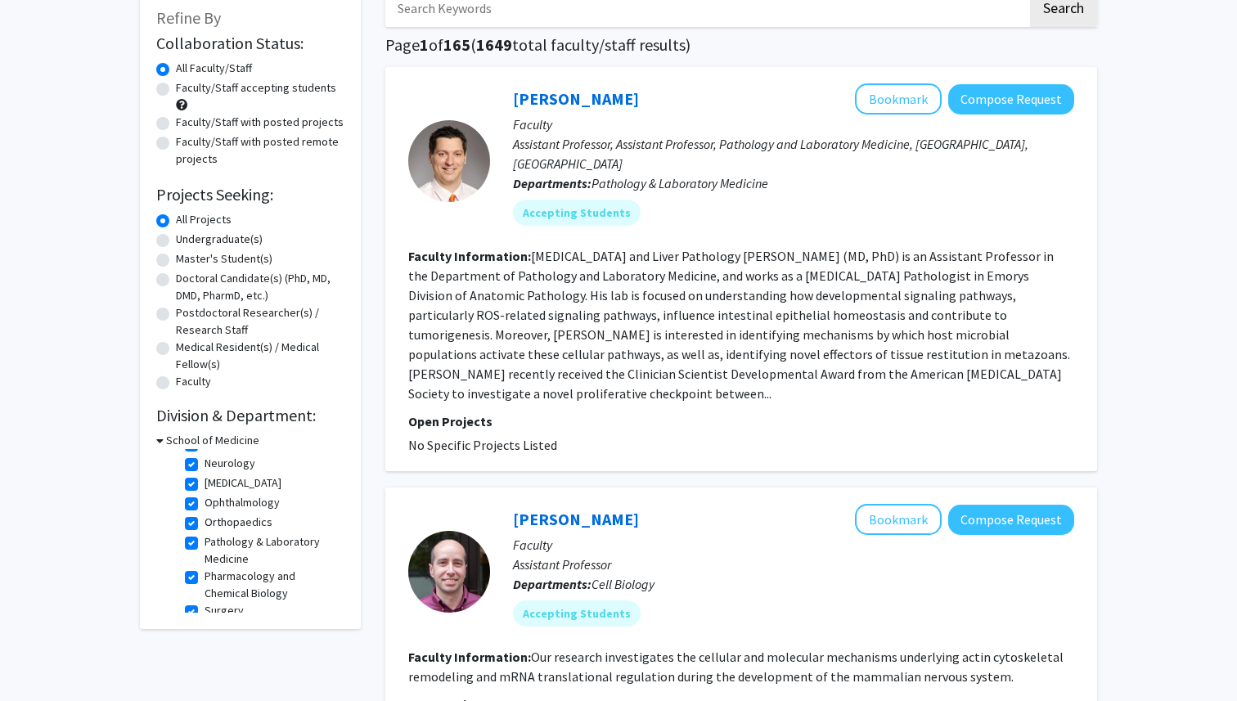
scroll to position [149, 0]
click at [204, 490] on label "Ophthalmology" at bounding box center [241, 489] width 75 height 17
click at [204, 490] on input "Ophthalmology" at bounding box center [209, 486] width 11 height 11
checkbox input "false"
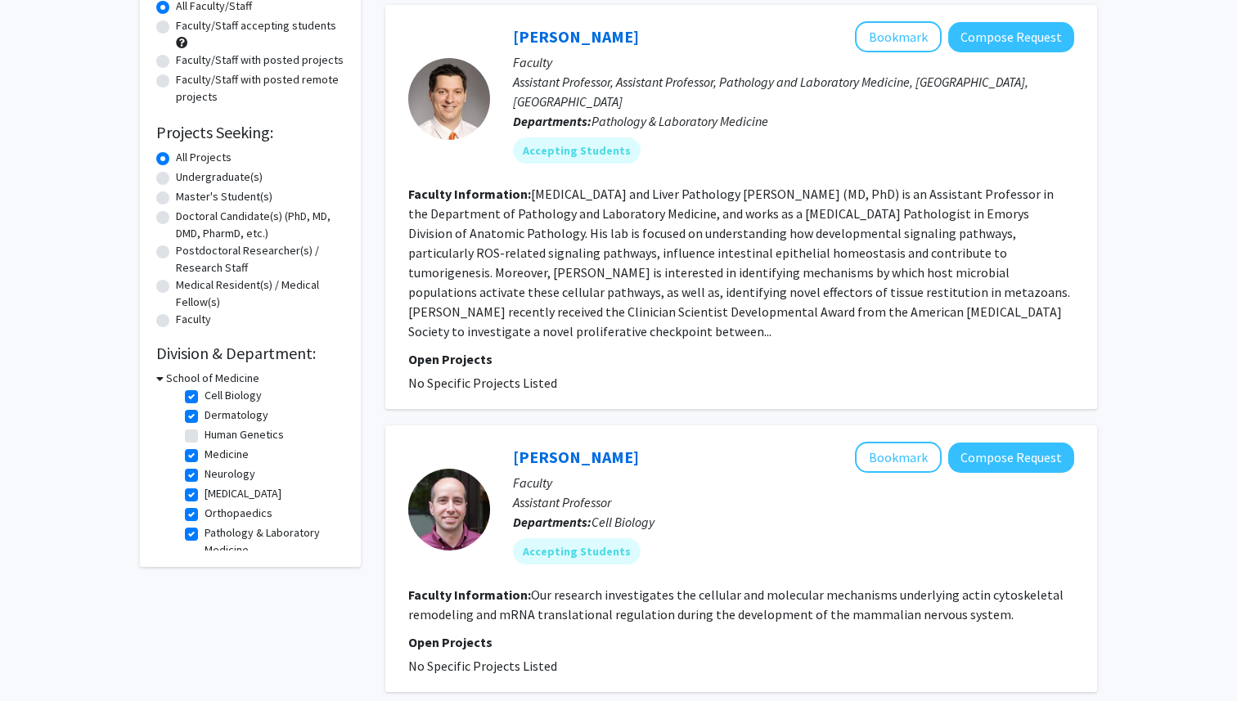
scroll to position [129, 0]
click at [204, 467] on label "Pathology & Laboratory Medicine" at bounding box center [272, 475] width 136 height 34
click at [204, 467] on input "Pathology & Laboratory Medicine" at bounding box center [209, 463] width 11 height 11
checkbox input "false"
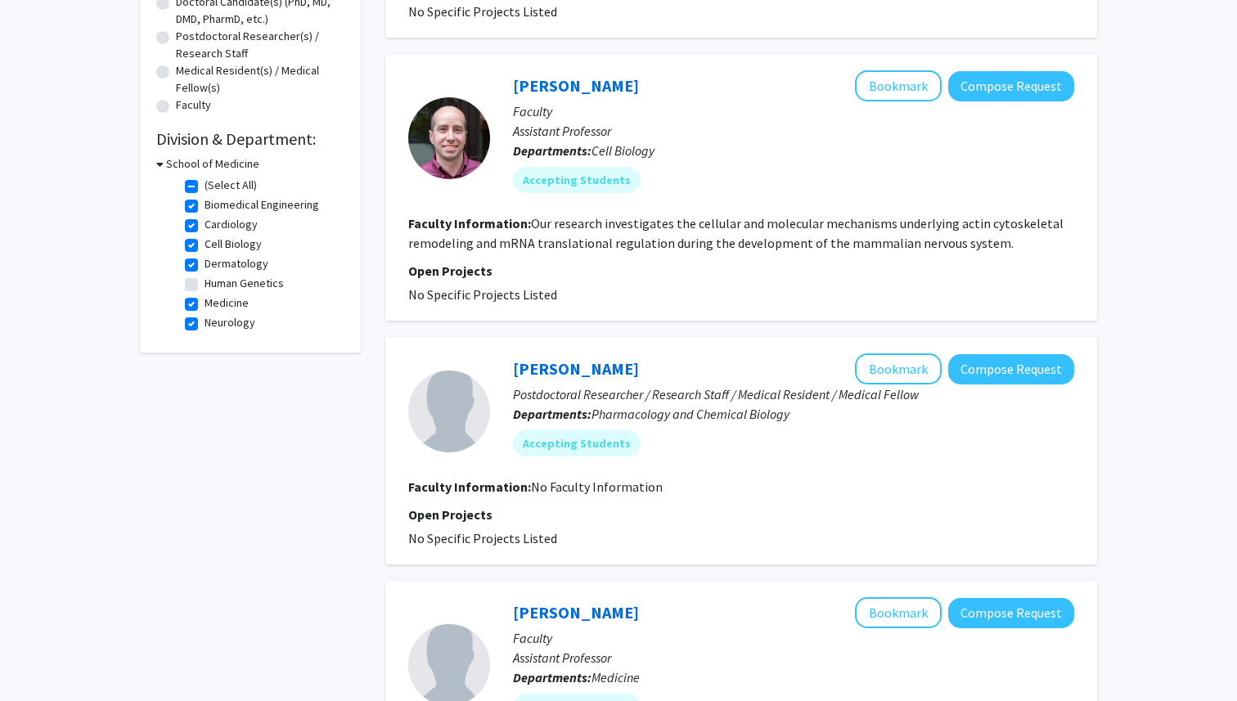
scroll to position [303, 0]
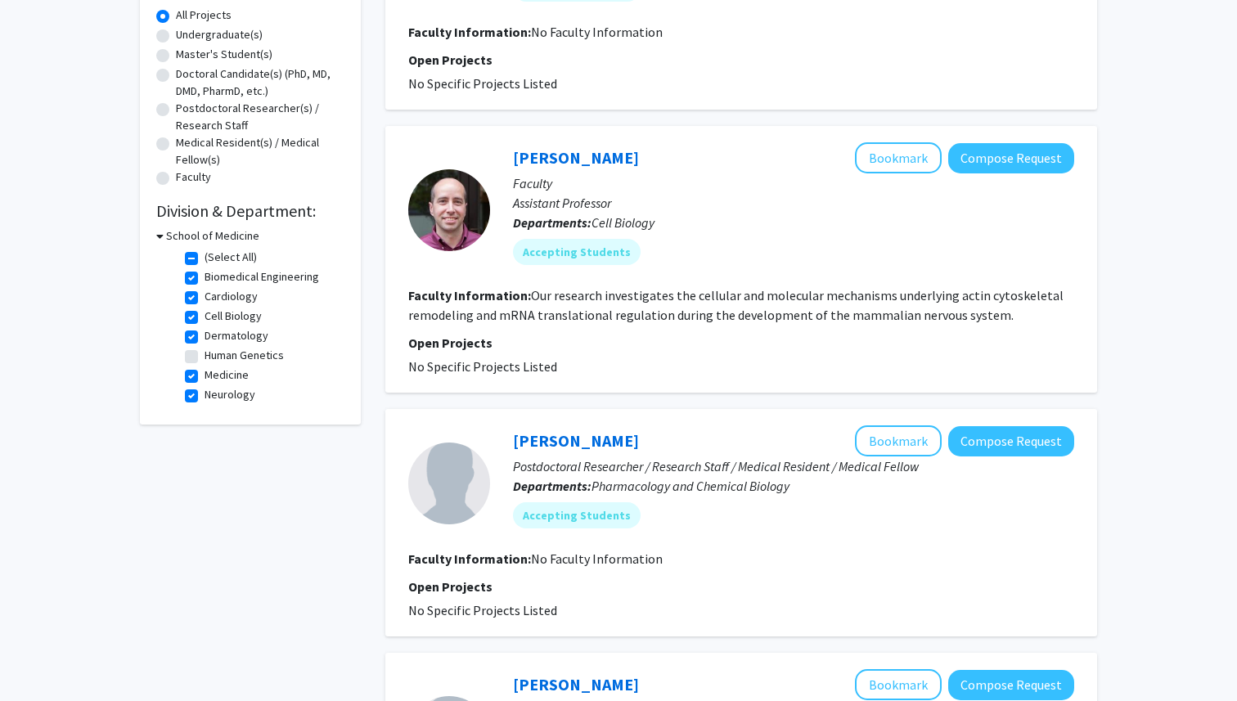
click at [204, 315] on label "Cell Biology" at bounding box center [232, 316] width 57 height 17
click at [204, 315] on input "Cell Biology" at bounding box center [209, 313] width 11 height 11
checkbox input "false"
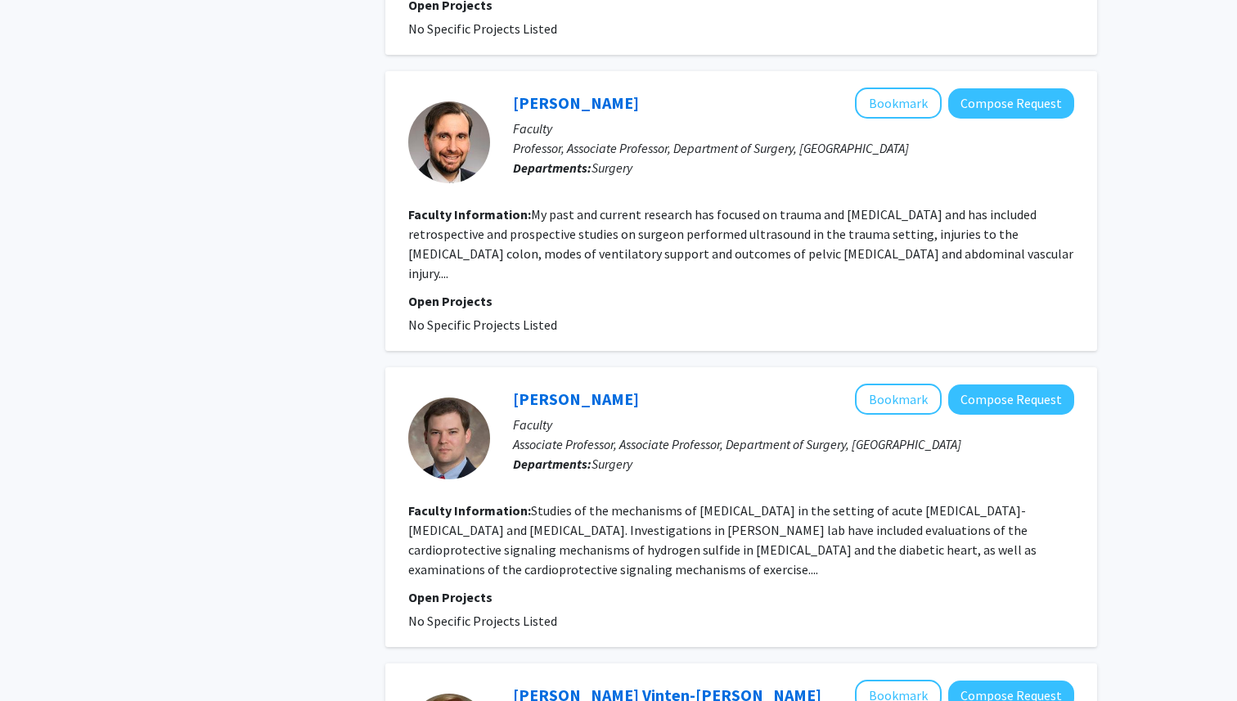
scroll to position [2608, 0]
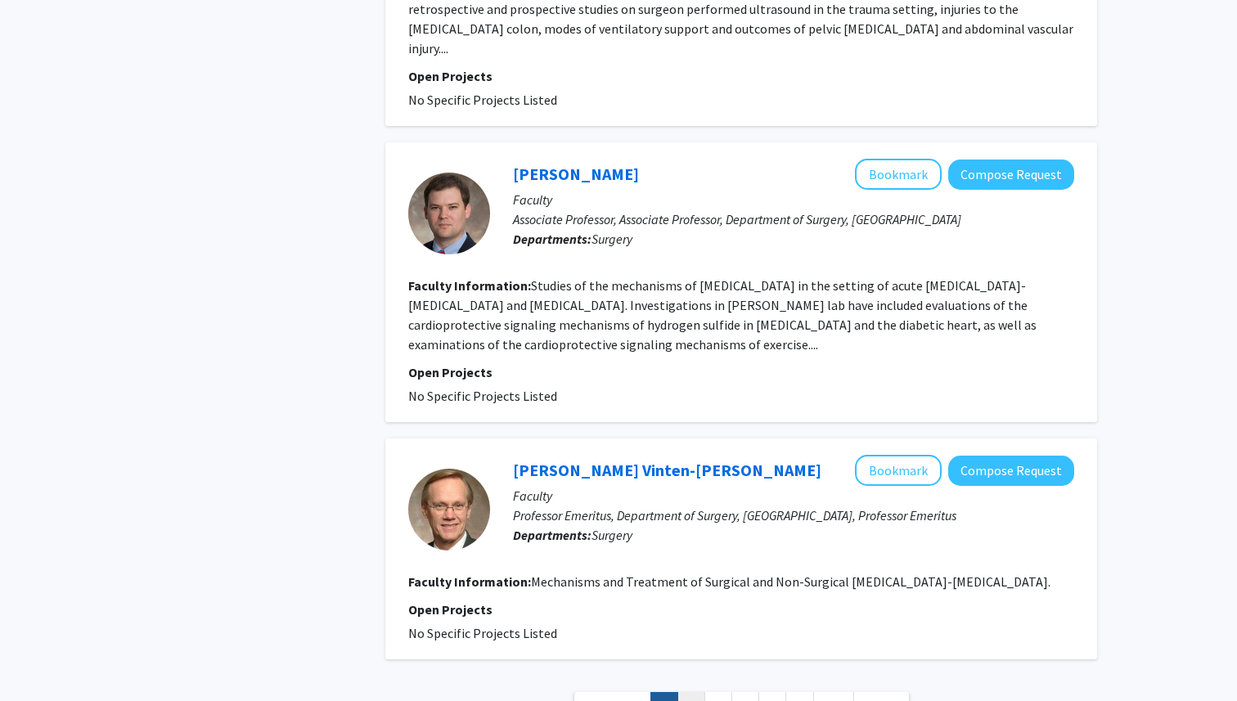
click at [695, 692] on link "2" at bounding box center [691, 706] width 28 height 29
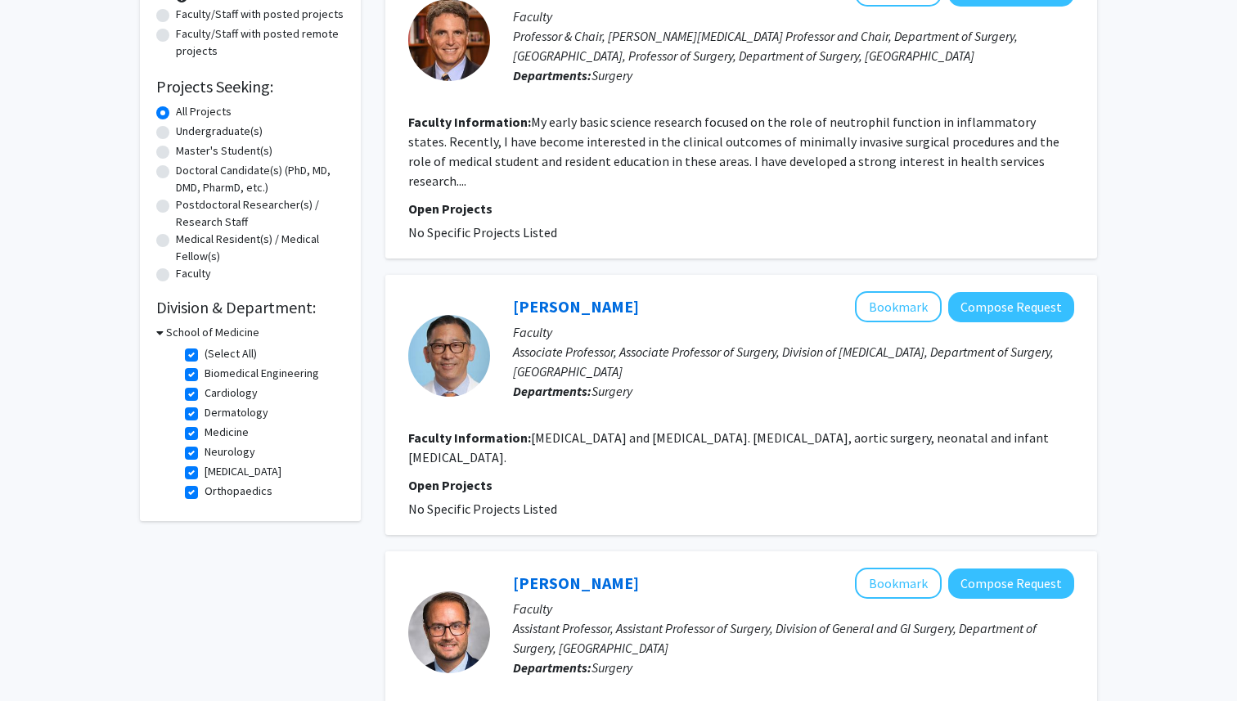
scroll to position [56, 0]
drag, startPoint x: 204, startPoint y: 456, endPoint x: 295, endPoint y: 467, distance: 92.3
click at [295, 467] on label "Pharmacology and Chemical Biology" at bounding box center [272, 464] width 136 height 34
copy label "Pharmacology and Chemical Biology"
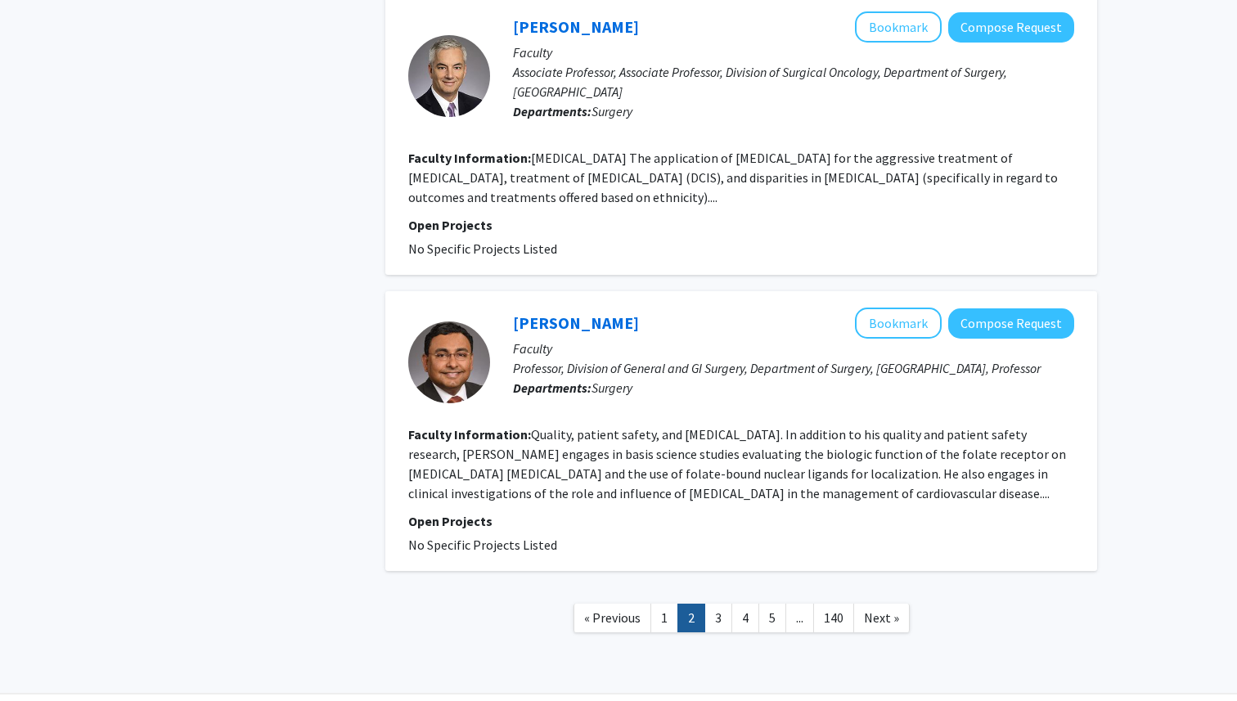
scroll to position [2608, 0]
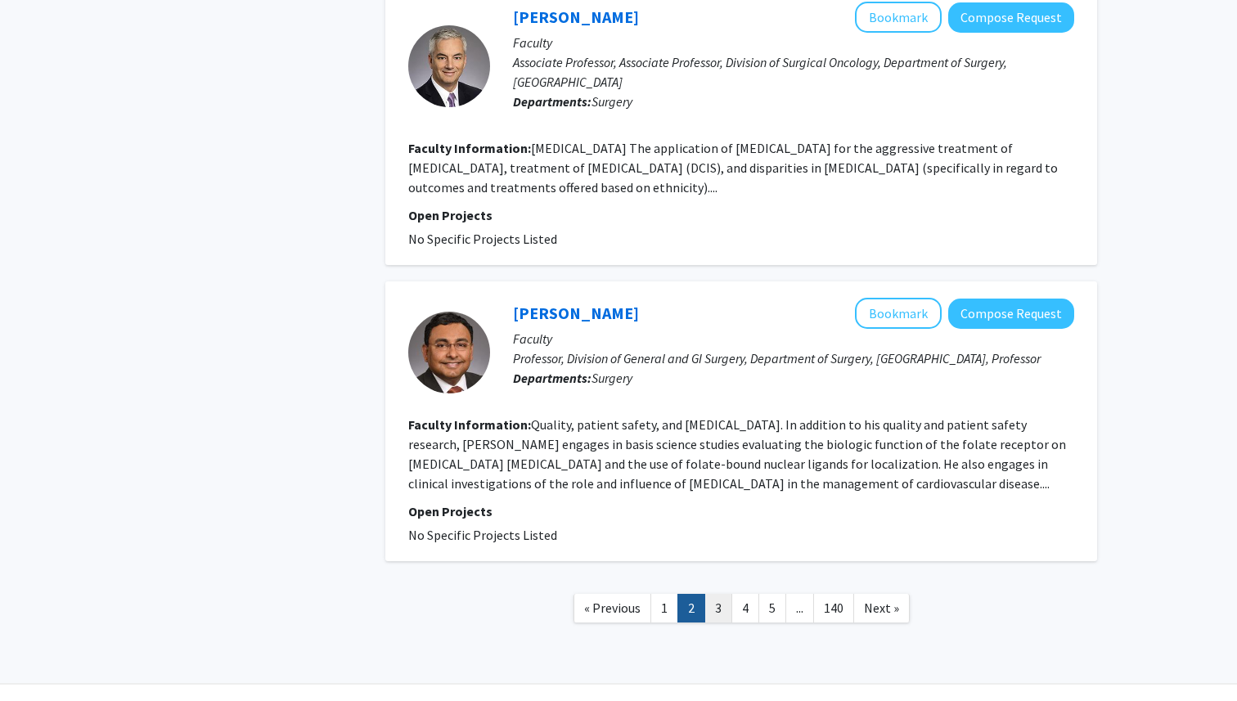
click at [714, 605] on link "3" at bounding box center [718, 608] width 28 height 29
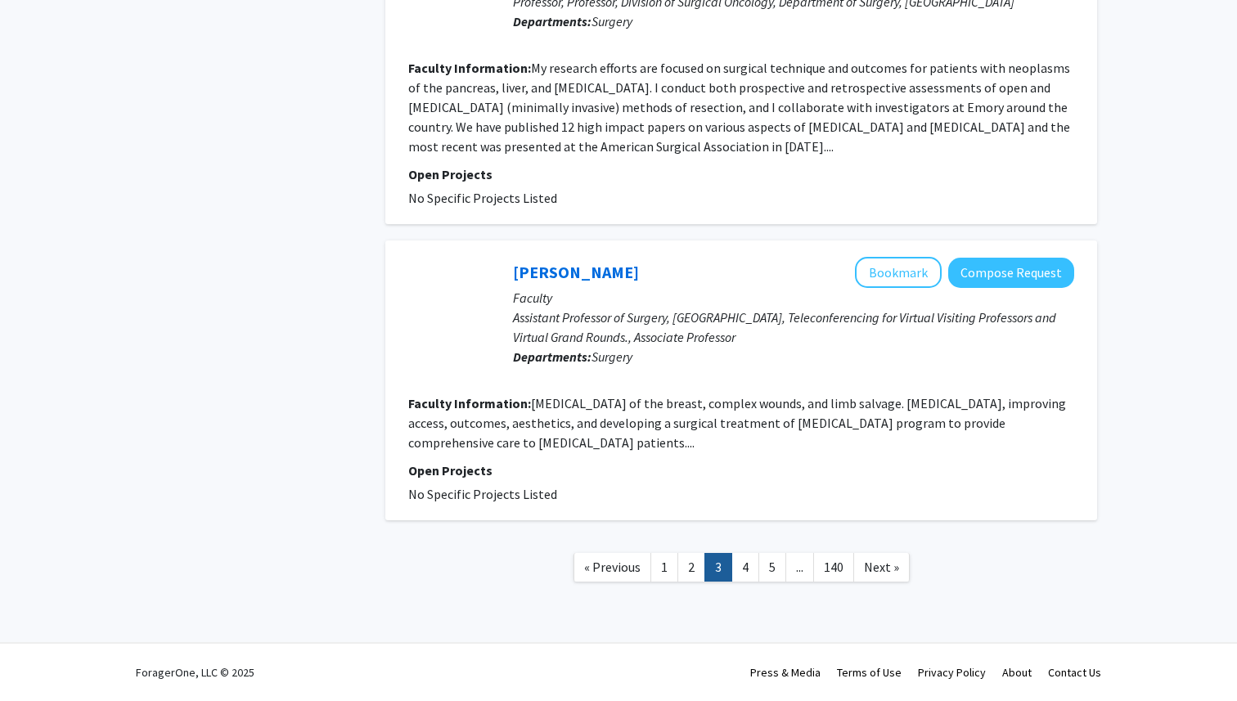
scroll to position [2747, 0]
click at [743, 568] on link "4" at bounding box center [745, 567] width 28 height 29
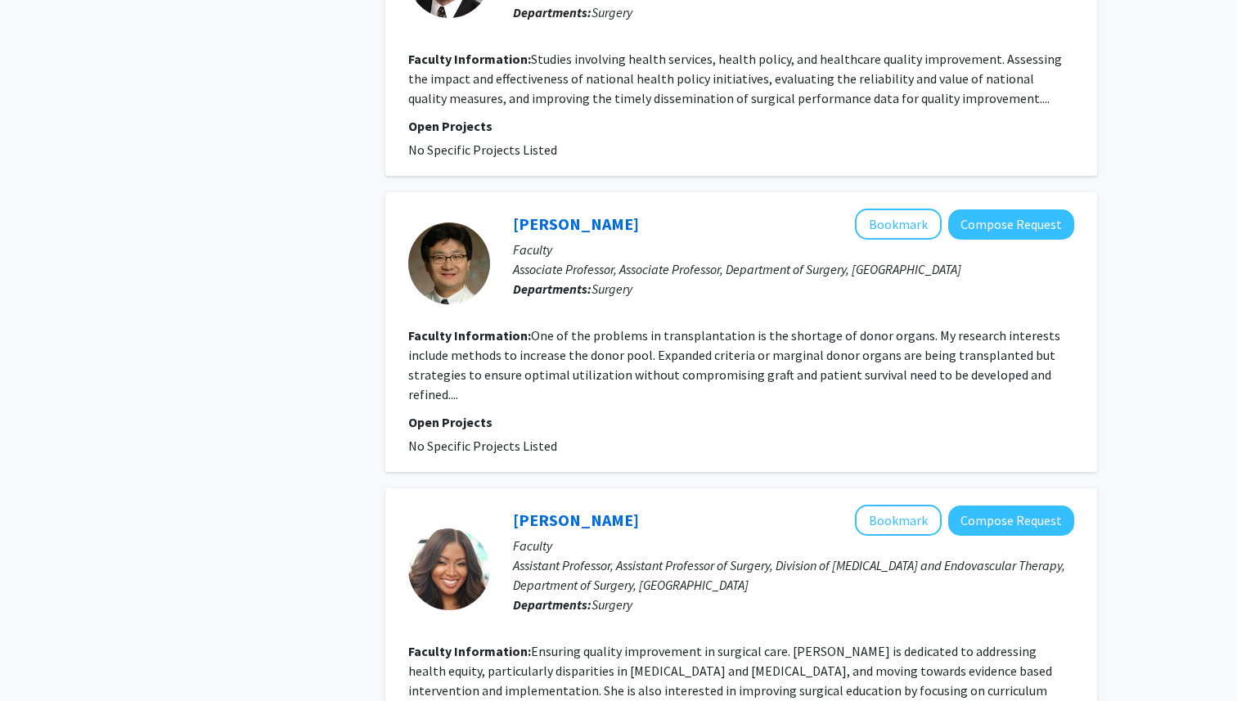
scroll to position [1121, 0]
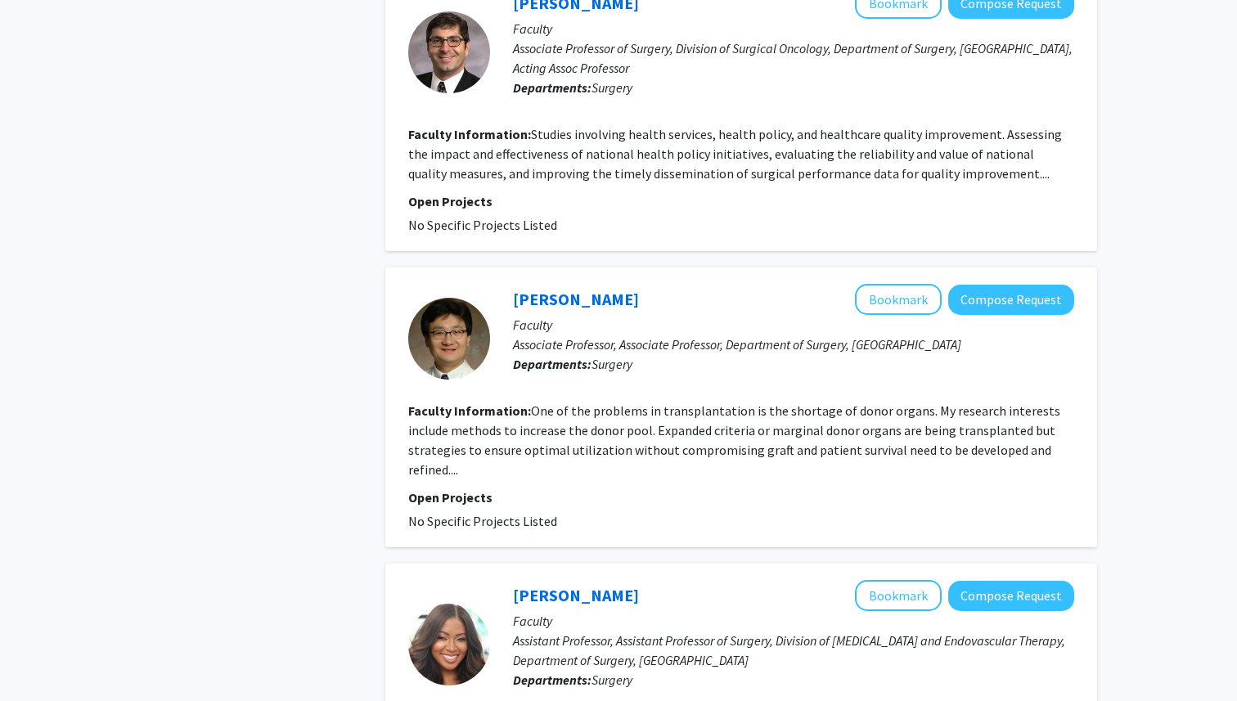
click at [606, 405] on fg-read-more "One of the problems in transplantation is the shortage of donor organs. My rese…" at bounding box center [734, 439] width 652 height 75
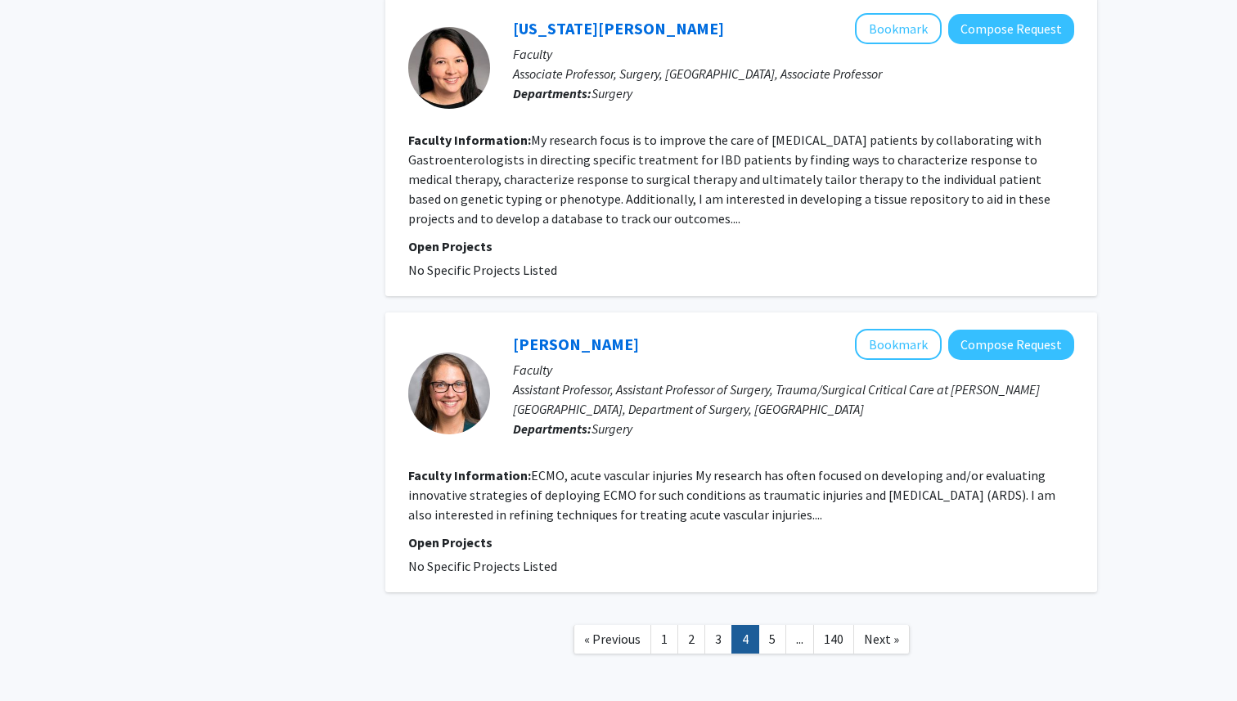
scroll to position [2629, 0]
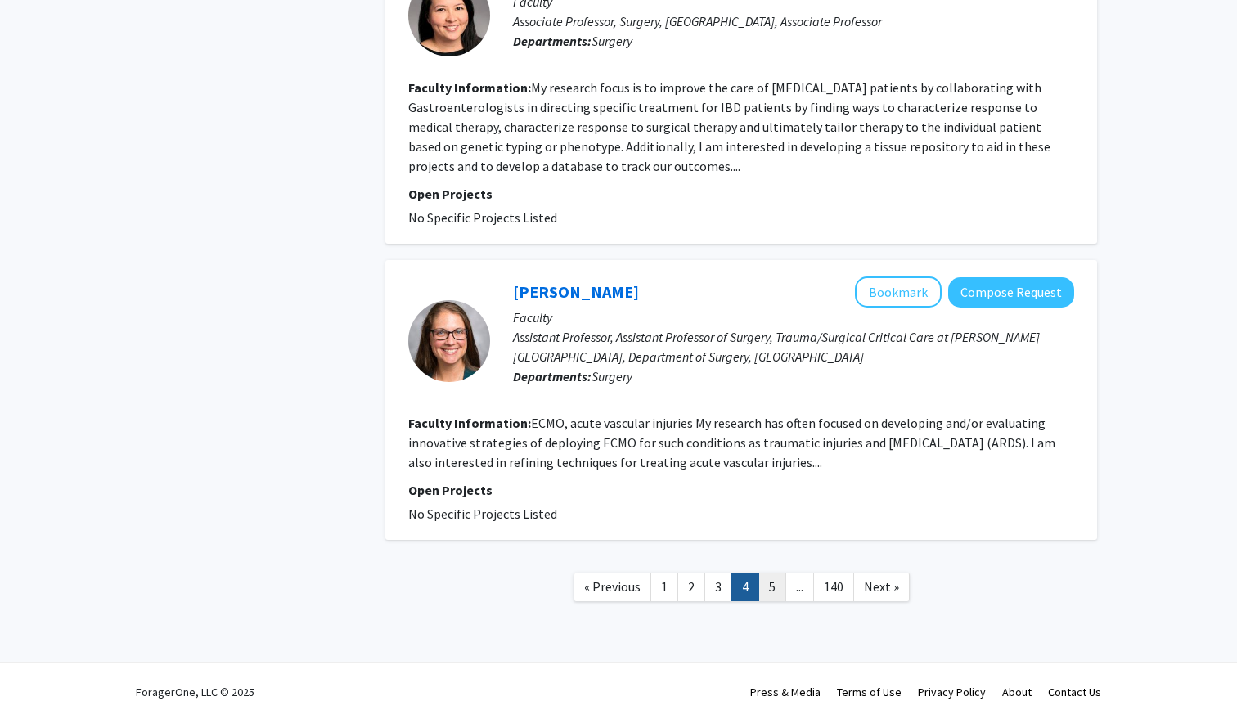
click at [766, 573] on link "5" at bounding box center [772, 587] width 28 height 29
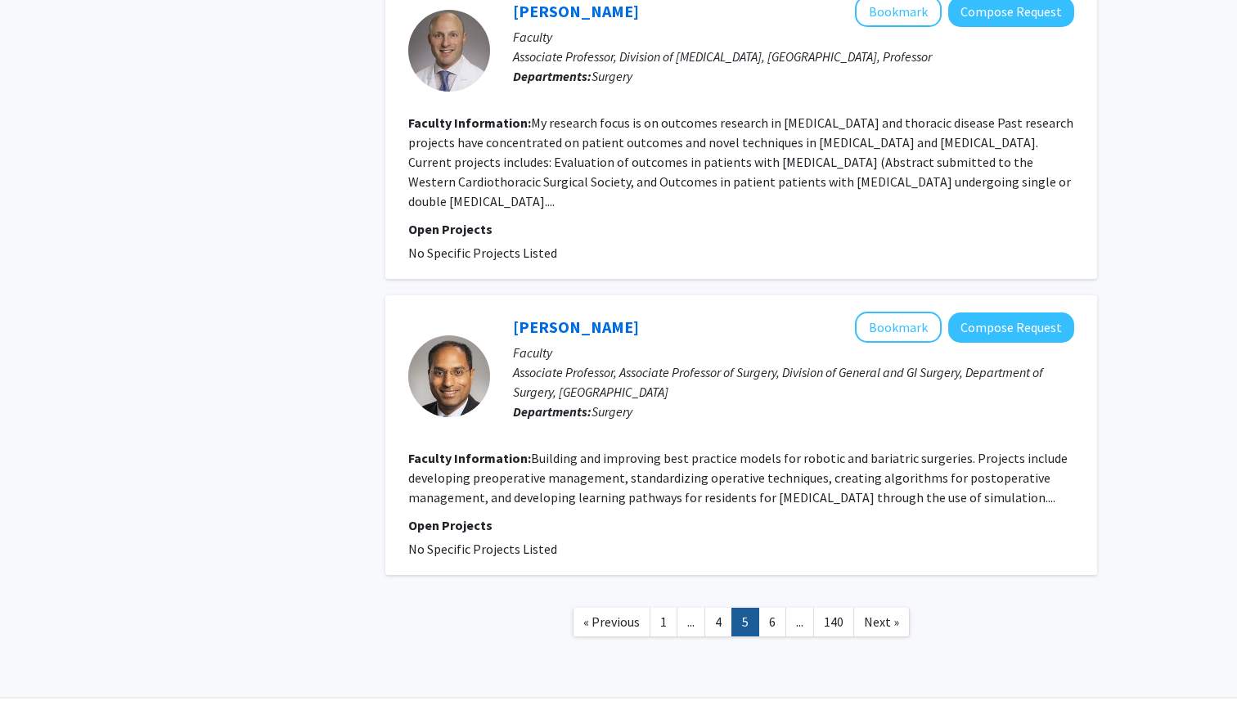
scroll to position [2668, 0]
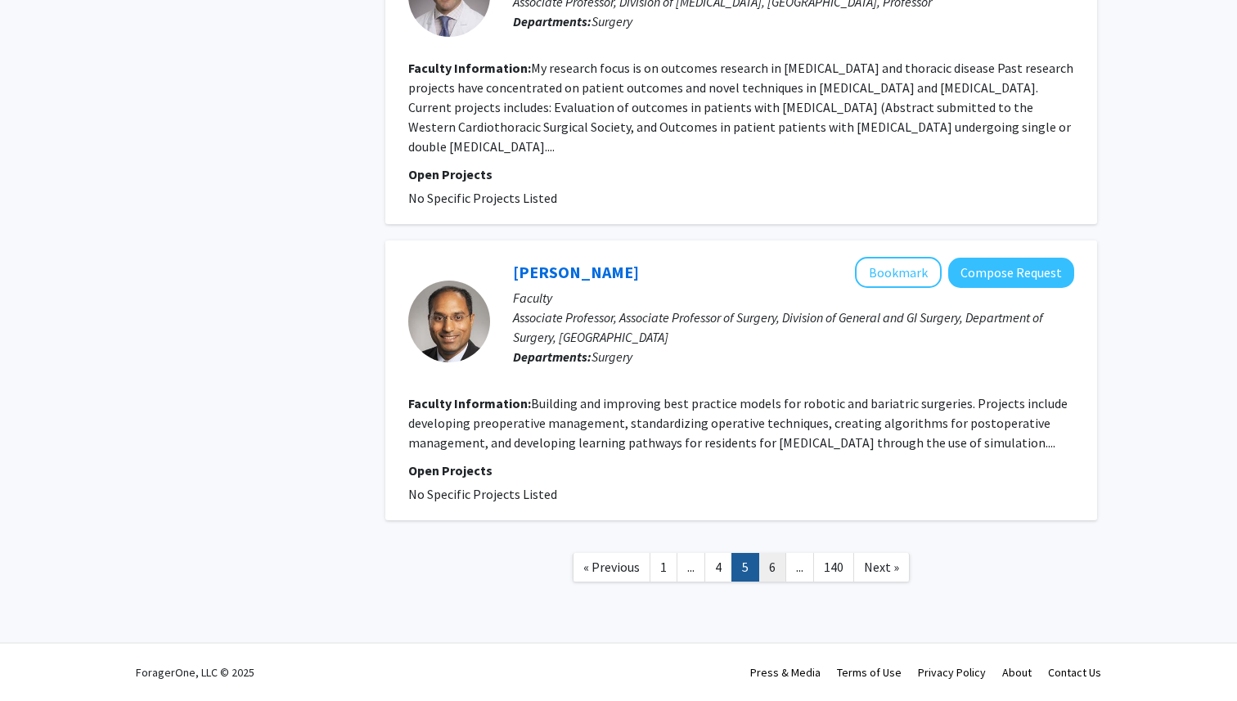
click at [777, 571] on link "6" at bounding box center [772, 567] width 28 height 29
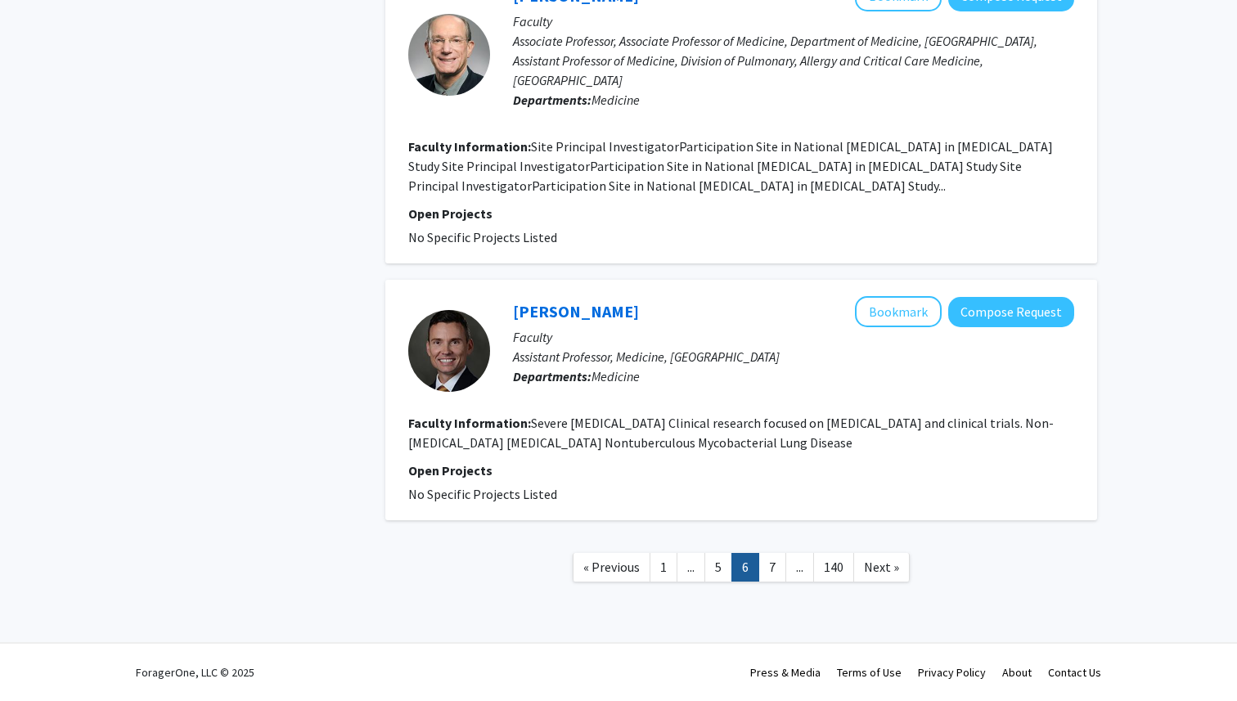
scroll to position [2629, 0]
click at [784, 564] on link "7" at bounding box center [772, 567] width 28 height 29
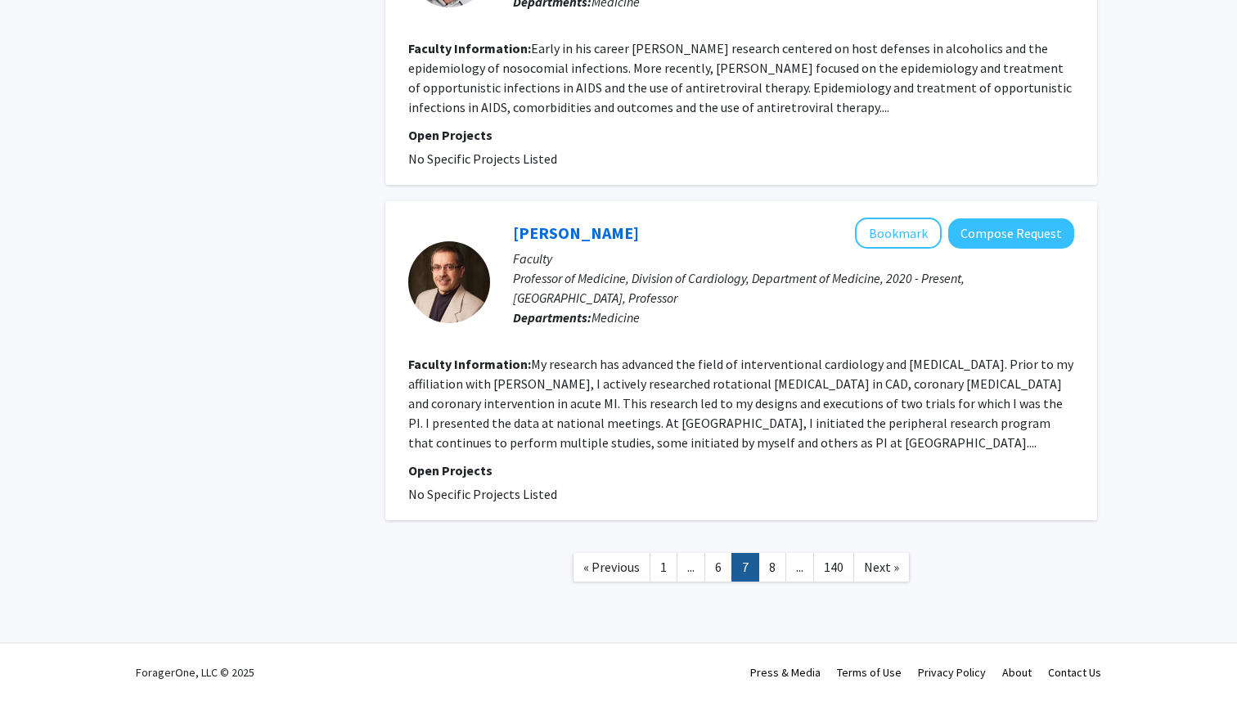
scroll to position [2609, 0]
click at [780, 564] on link "8" at bounding box center [772, 567] width 28 height 29
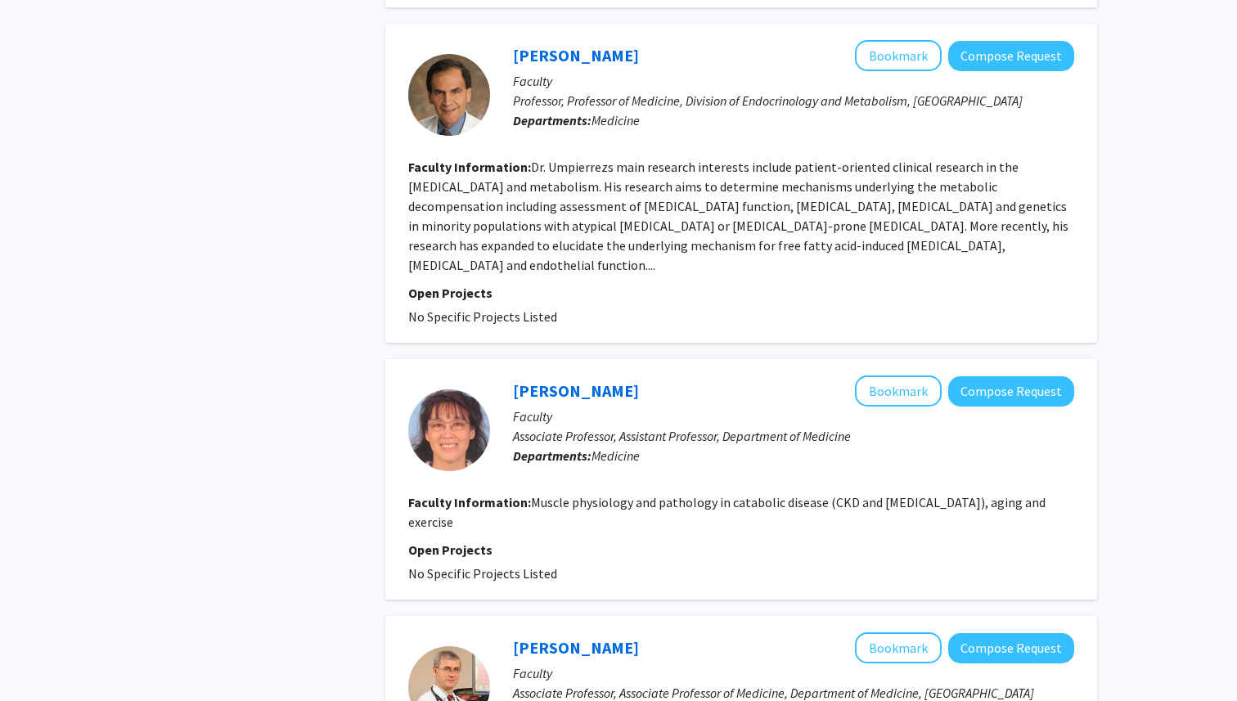
scroll to position [1107, 0]
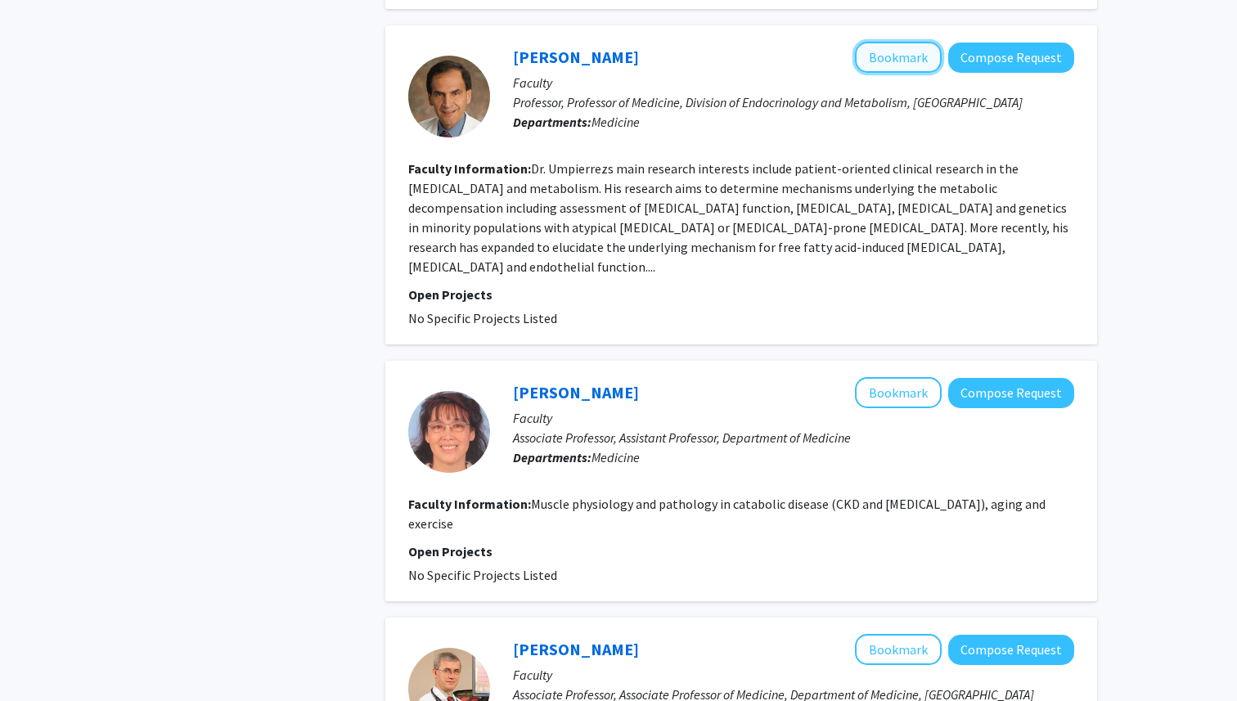
click at [915, 42] on button "Bookmark" at bounding box center [898, 57] width 87 height 31
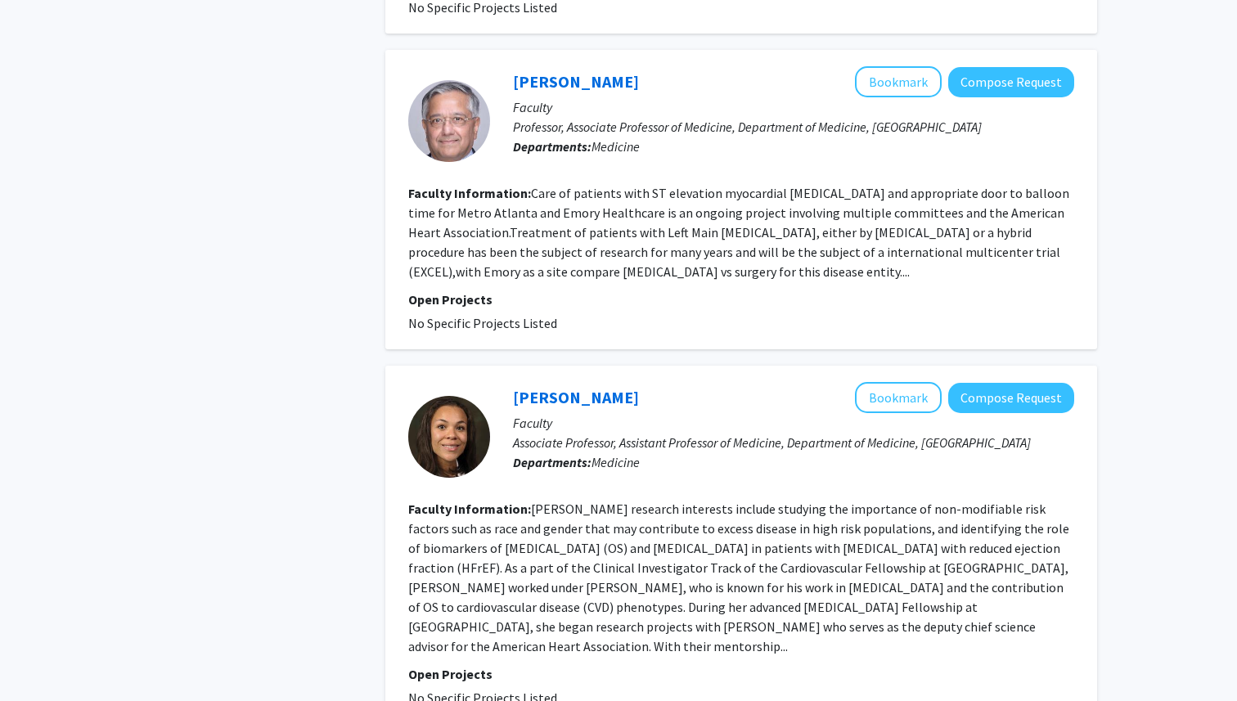
scroll to position [2805, 0]
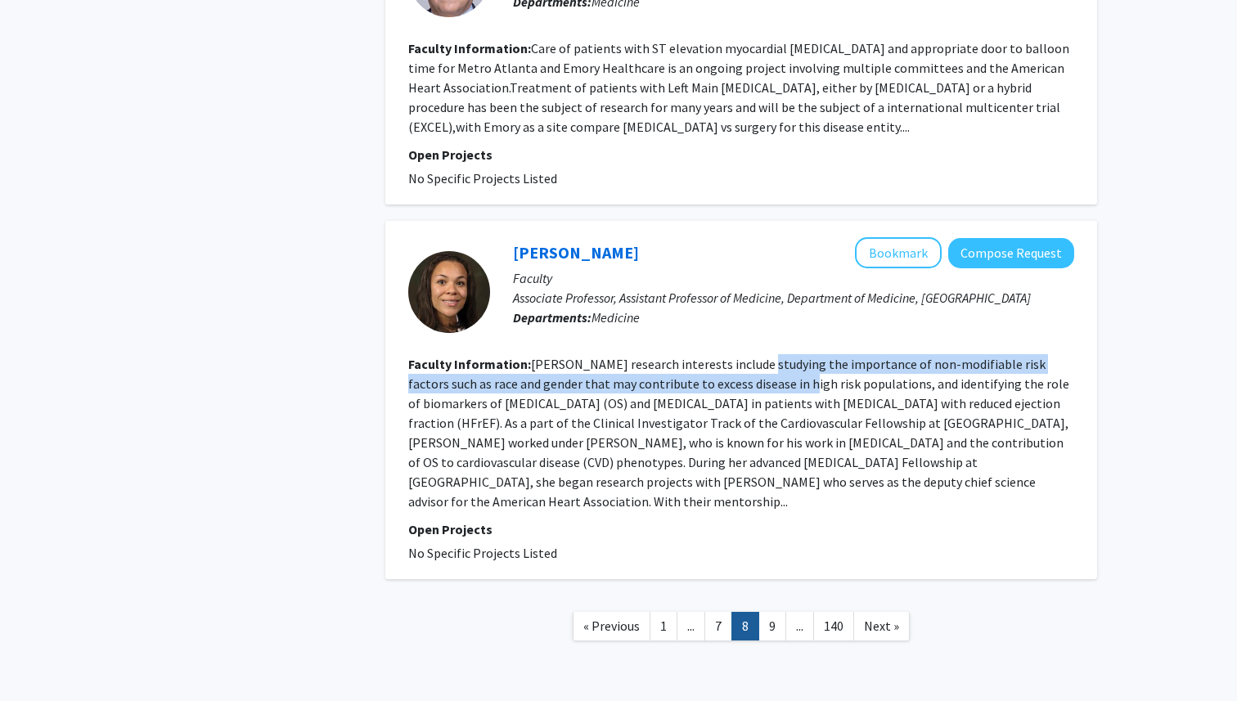
drag, startPoint x: 742, startPoint y: 321, endPoint x: 741, endPoint y: 352, distance: 30.3
click at [741, 354] on section "Faculty Information: Dr. Morris research interests include studying the importa…" at bounding box center [741, 432] width 666 height 157
click at [740, 354] on section "Faculty Information: Dr. Morris research interests include studying the importa…" at bounding box center [741, 432] width 666 height 157
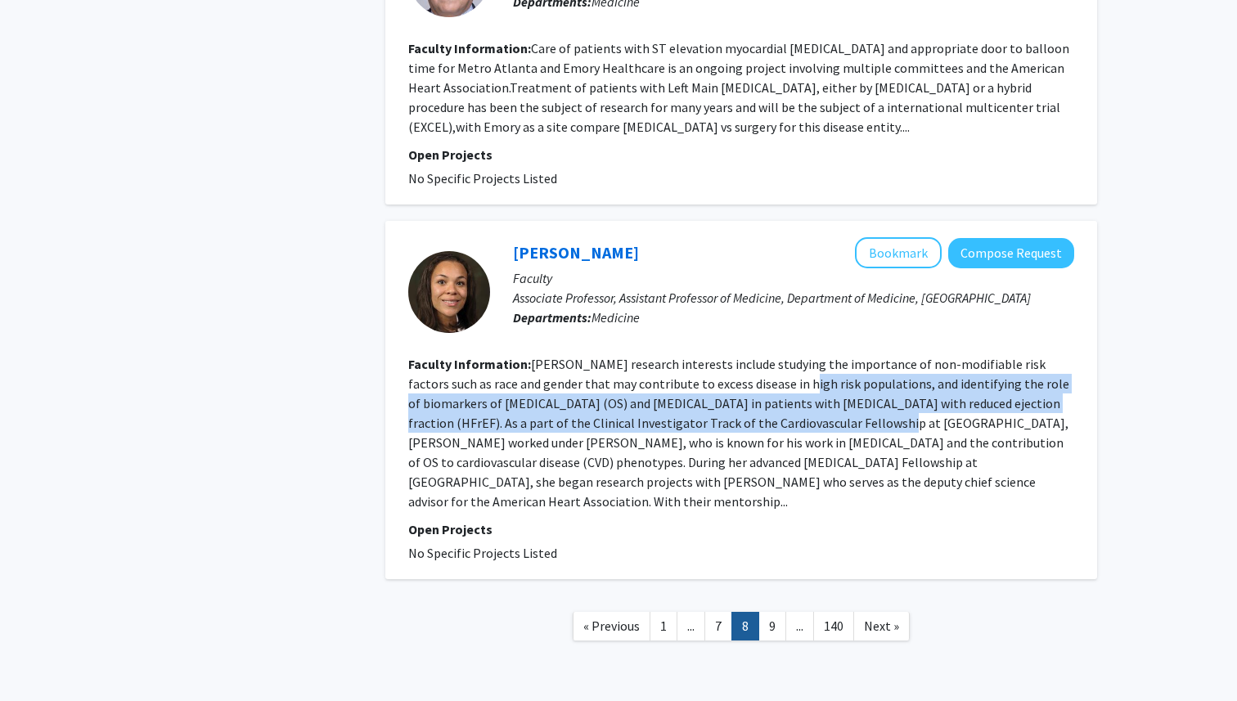
drag, startPoint x: 740, startPoint y: 352, endPoint x: 742, endPoint y: 374, distance: 22.1
click at [742, 374] on section "Faculty Information: Dr. Morris research interests include studying the importa…" at bounding box center [741, 432] width 666 height 157
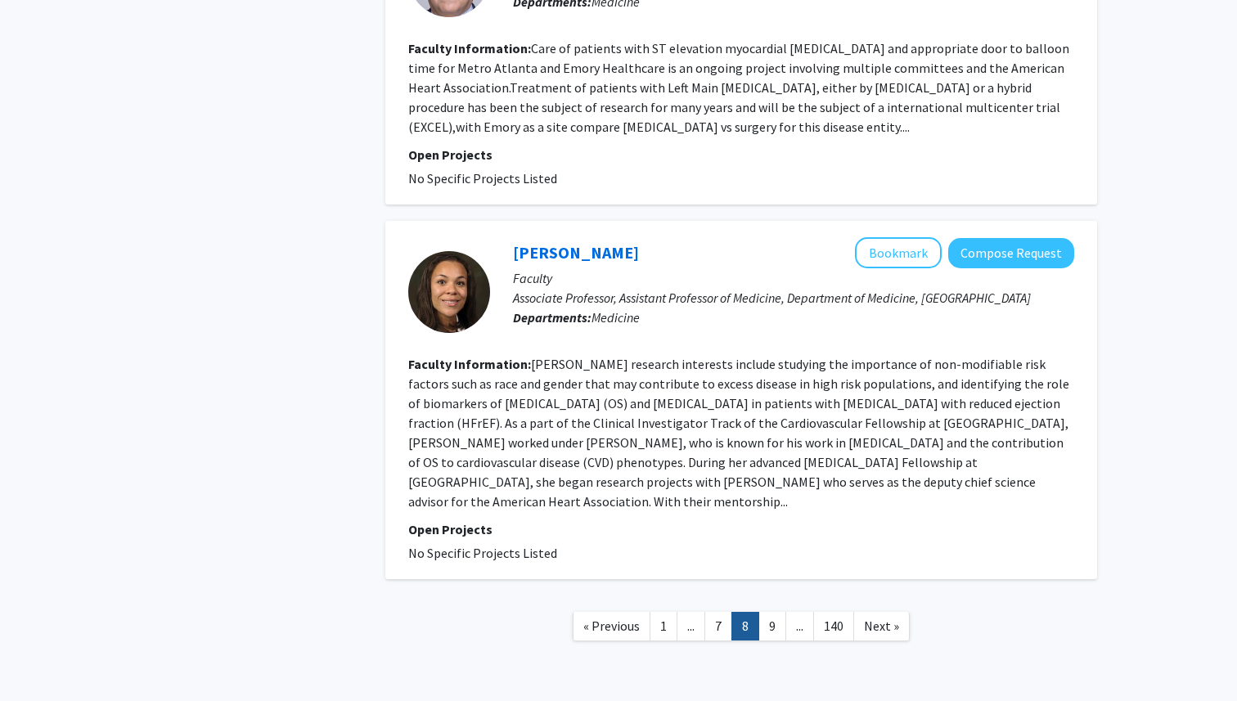
click at [772, 511] on div "Alanna Morris Bookmark Compose Request Faculty Associate Professor, Assistant P…" at bounding box center [741, 400] width 712 height 358
click at [772, 612] on link "9" at bounding box center [772, 626] width 28 height 29
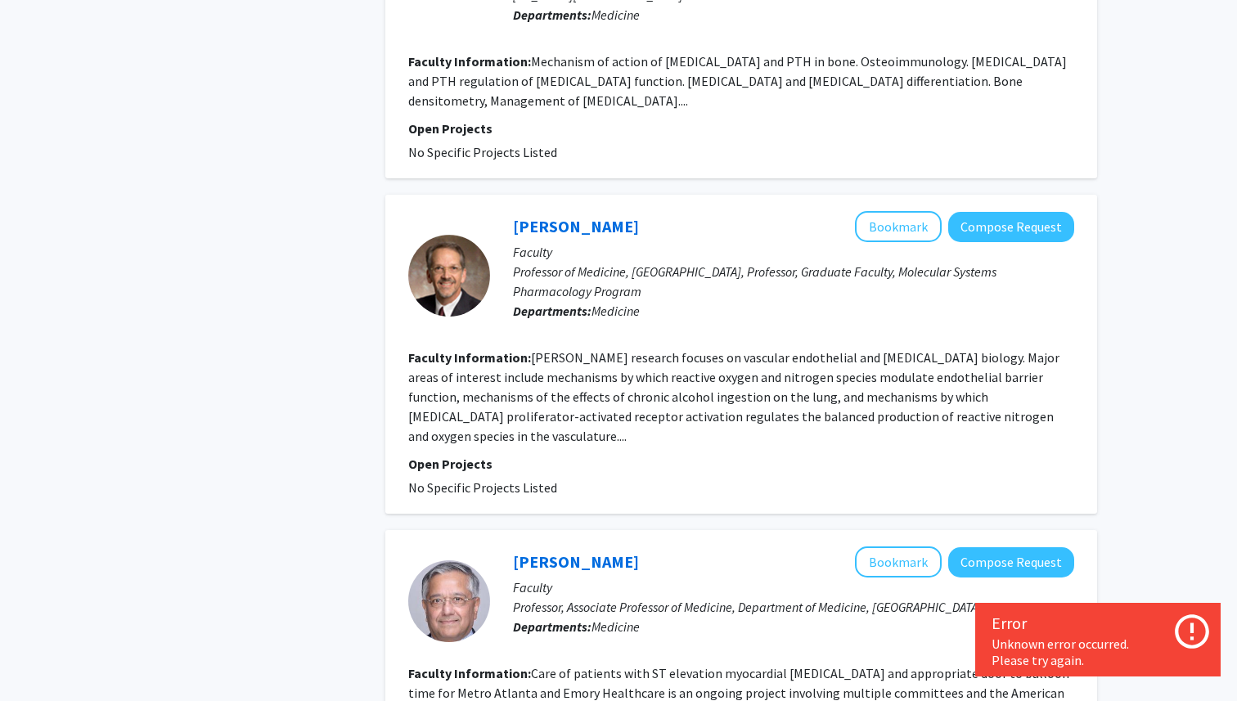
scroll to position [2805, 0]
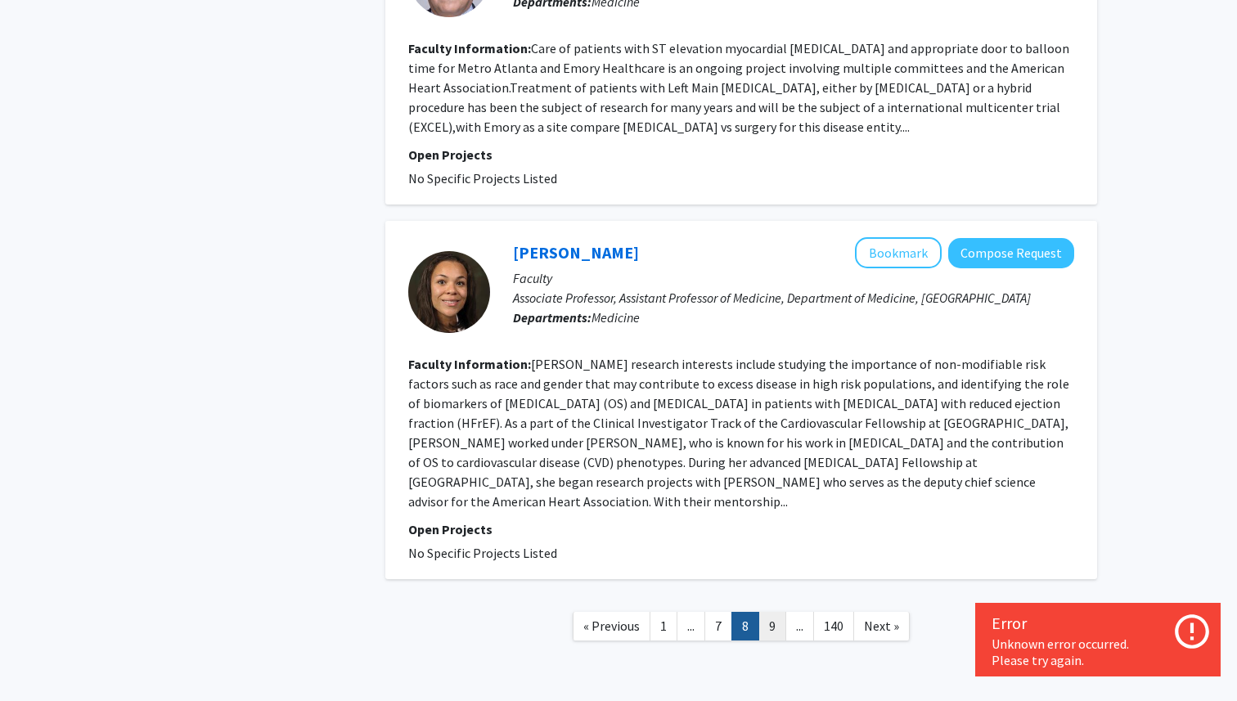
click at [776, 612] on link "9" at bounding box center [772, 626] width 28 height 29
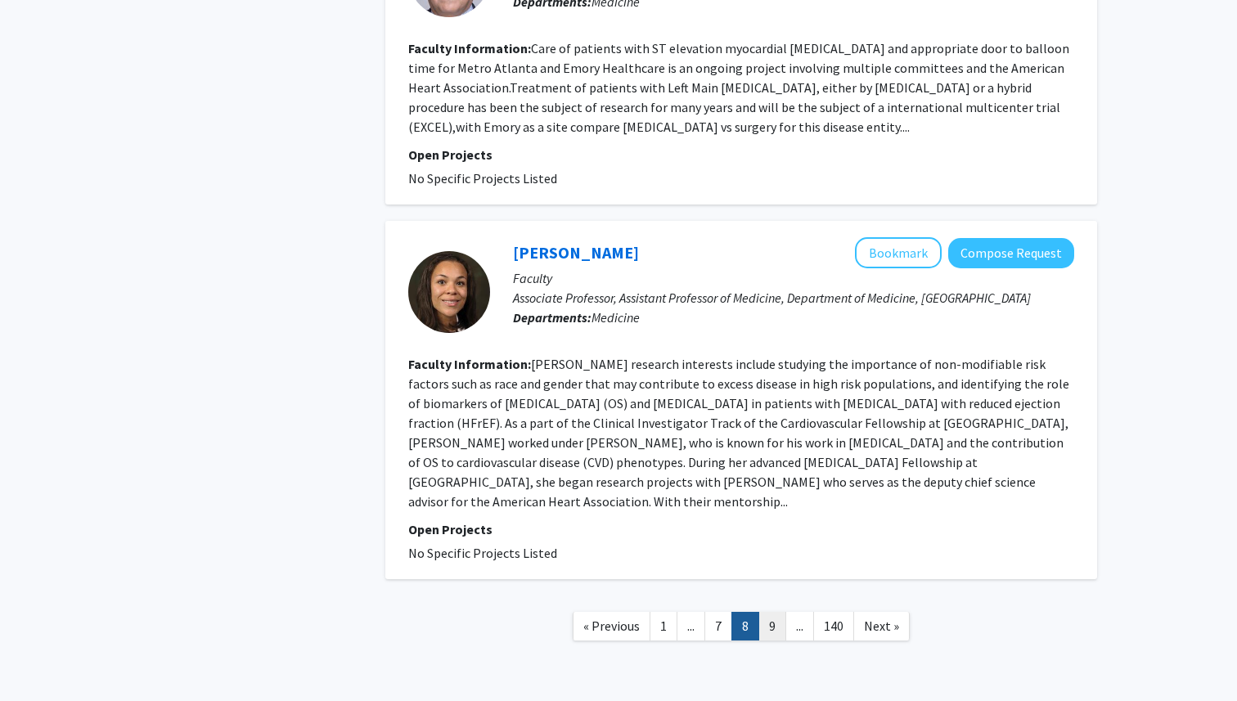
click at [778, 612] on link "9" at bounding box center [772, 626] width 28 height 29
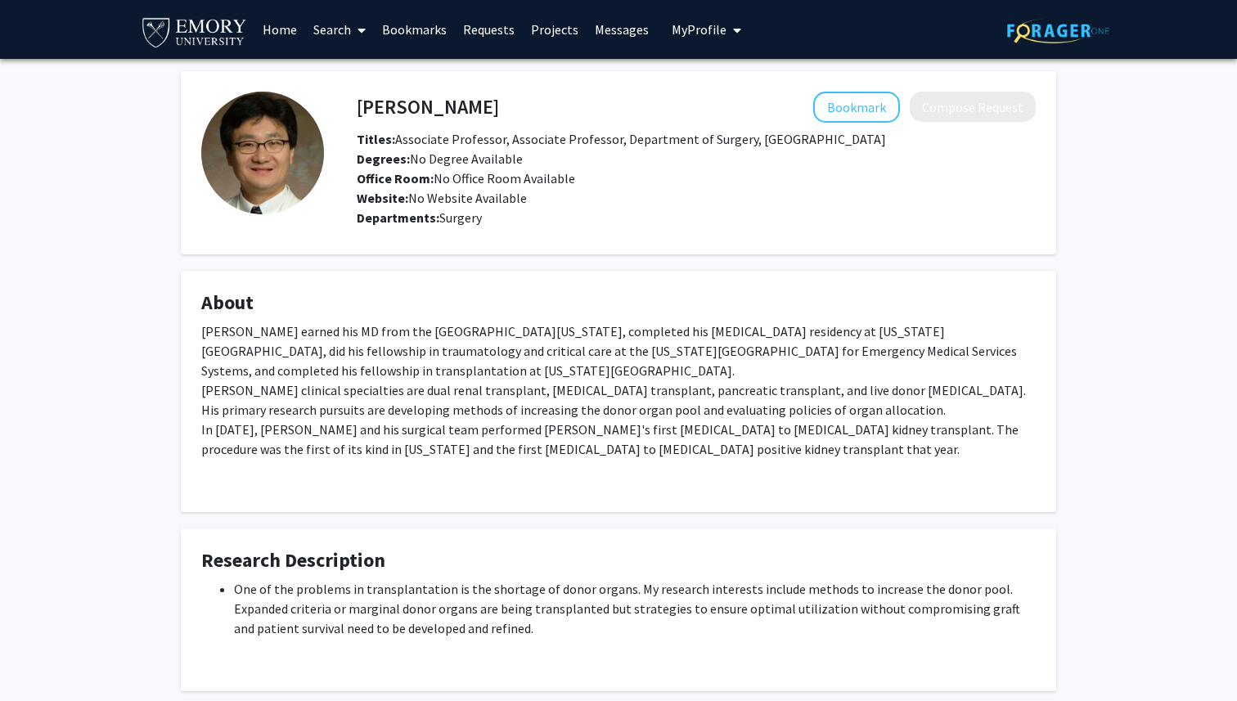
scroll to position [3, 0]
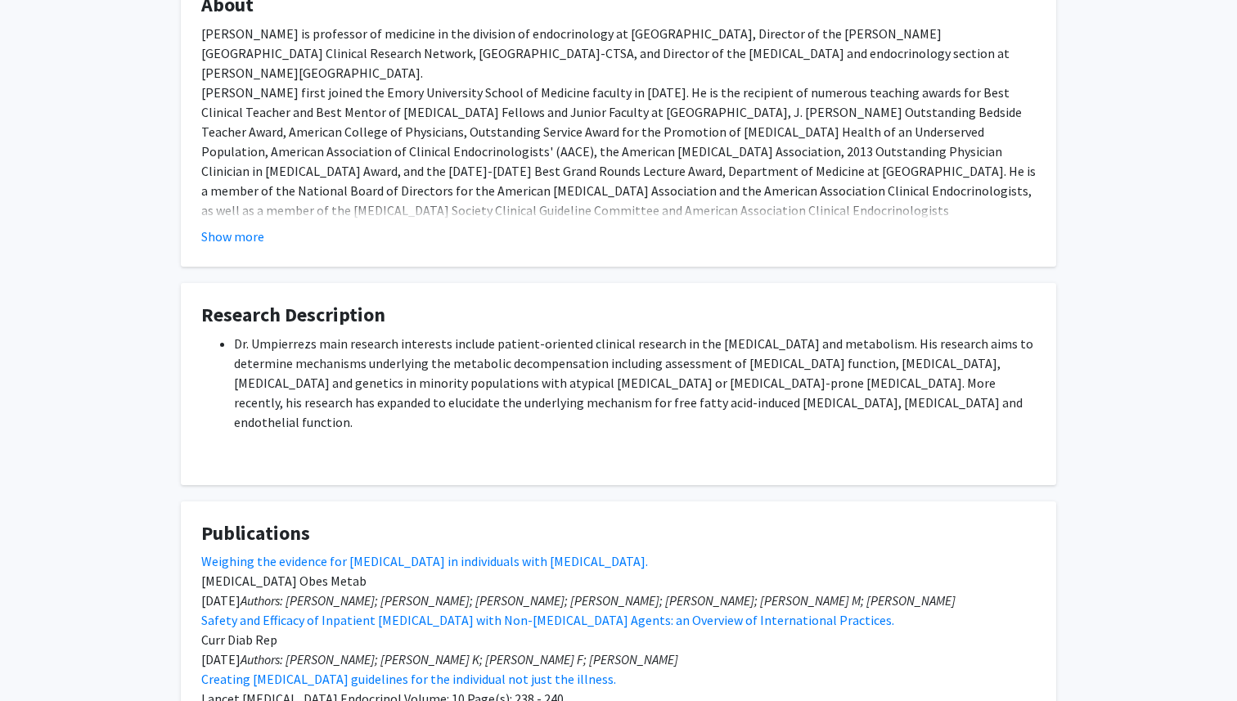
scroll to position [438, 0]
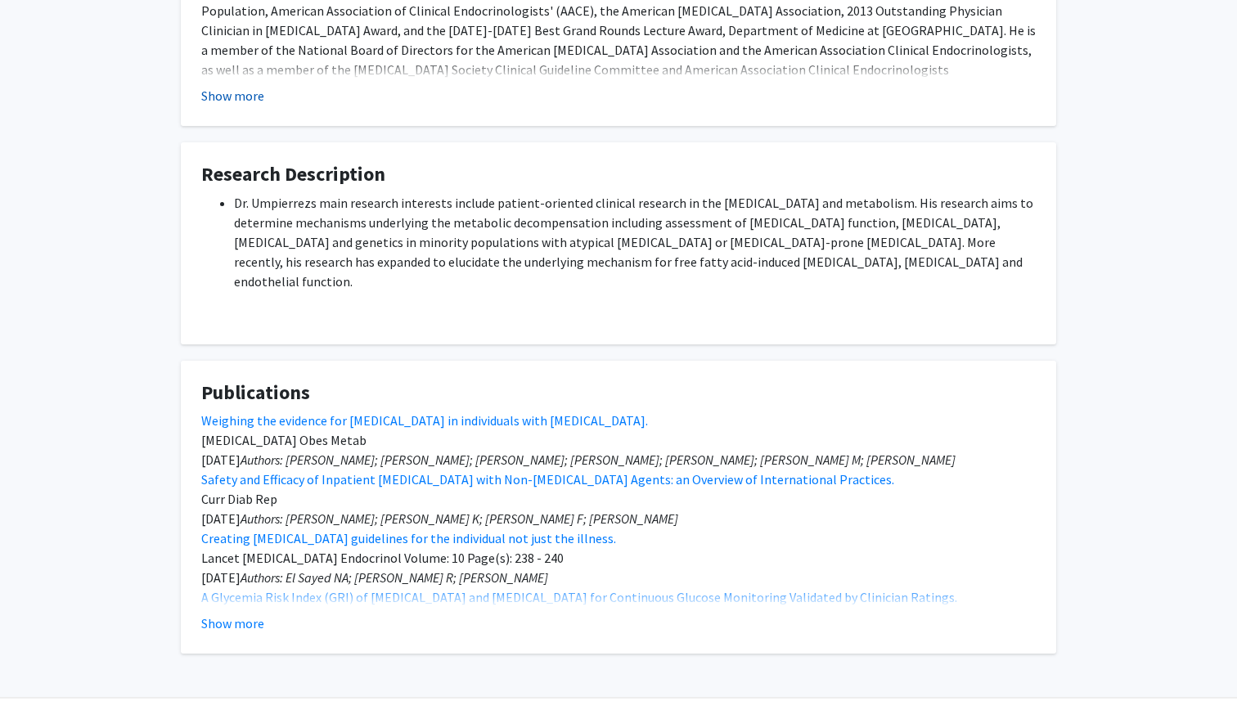
click at [222, 94] on button "Show more" at bounding box center [232, 96] width 63 height 20
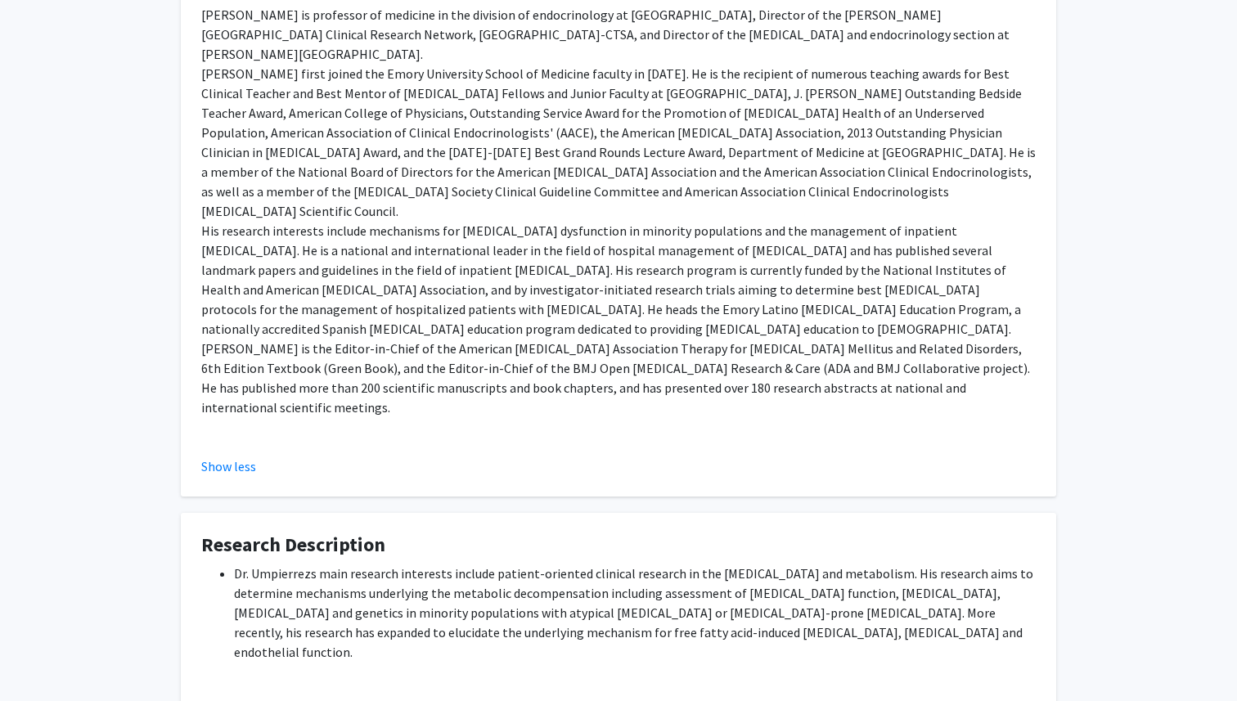
scroll to position [242, 0]
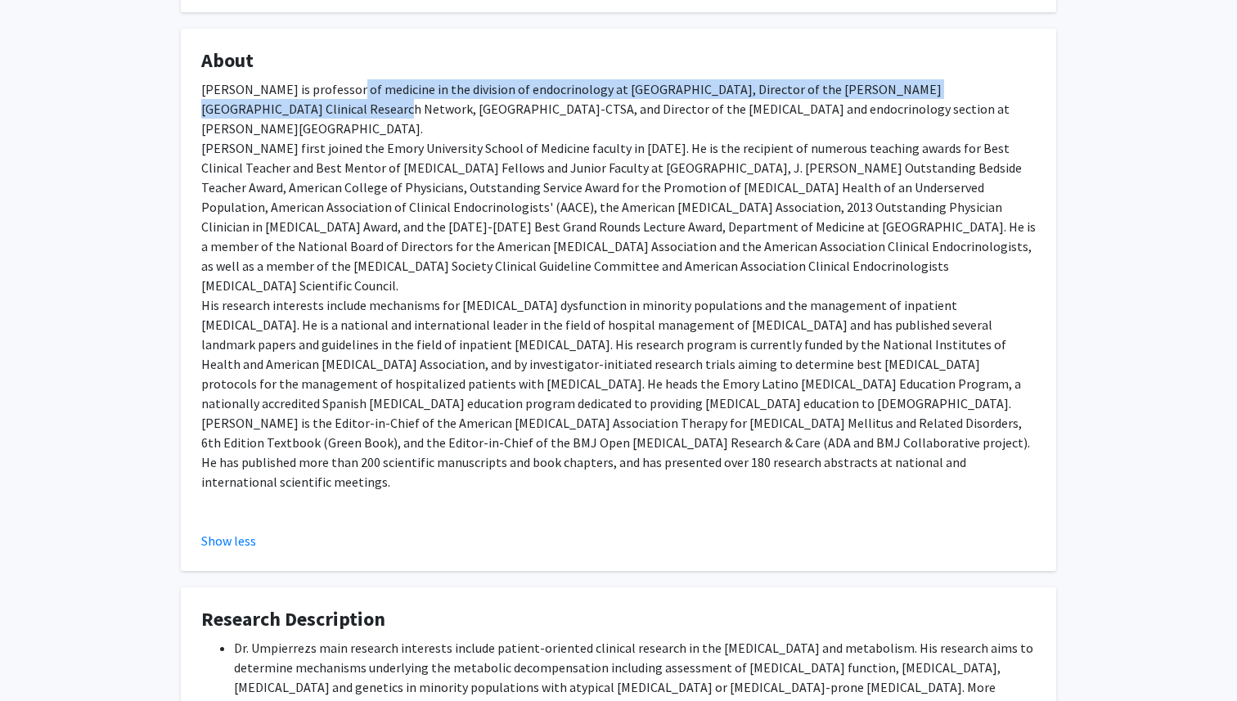
drag, startPoint x: 225, startPoint y: 99, endPoint x: 339, endPoint y: 93, distance: 114.7
click at [339, 93] on div "Dr. Umpierrez is professor of medicine in the division of endocrinology at Emor…" at bounding box center [618, 301] width 834 height 445
click at [535, 88] on div "Dr. Umpierrez is professor of medicine in the division of endocrinology at Emor…" at bounding box center [618, 301] width 834 height 445
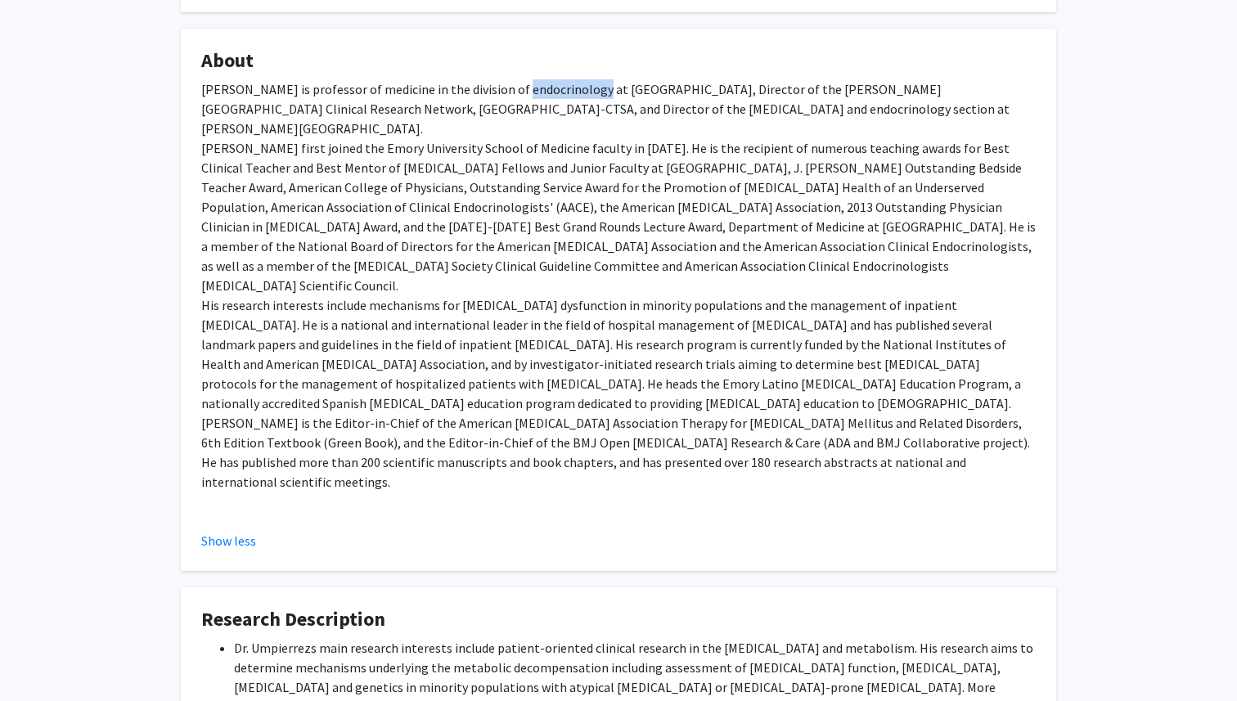
click at [535, 88] on div "Dr. Umpierrez is professor of medicine in the division of endocrinology at Emor…" at bounding box center [618, 301] width 834 height 445
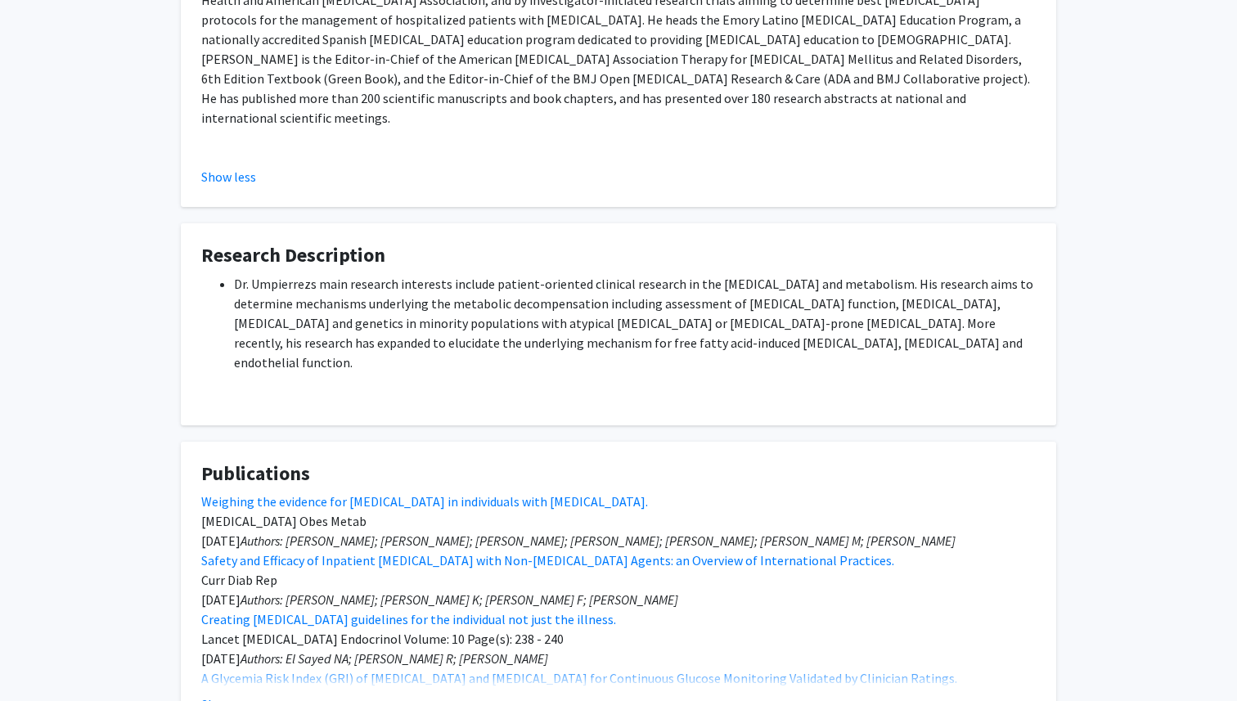
scroll to position [582, 0]
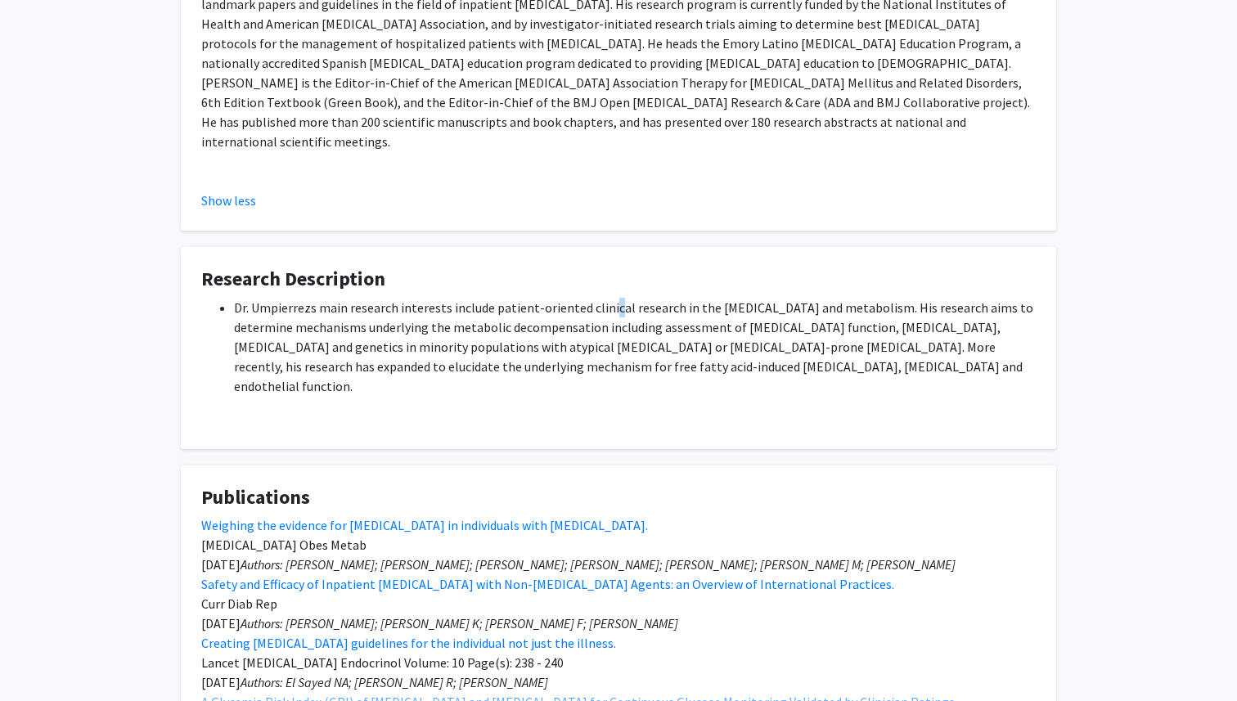
drag, startPoint x: 505, startPoint y: 254, endPoint x: 493, endPoint y: 258, distance: 11.9
click at [493, 298] on li "Dr. Umpierrezs main research interests include patient-oriented clinical resear…" at bounding box center [635, 347] width 802 height 98
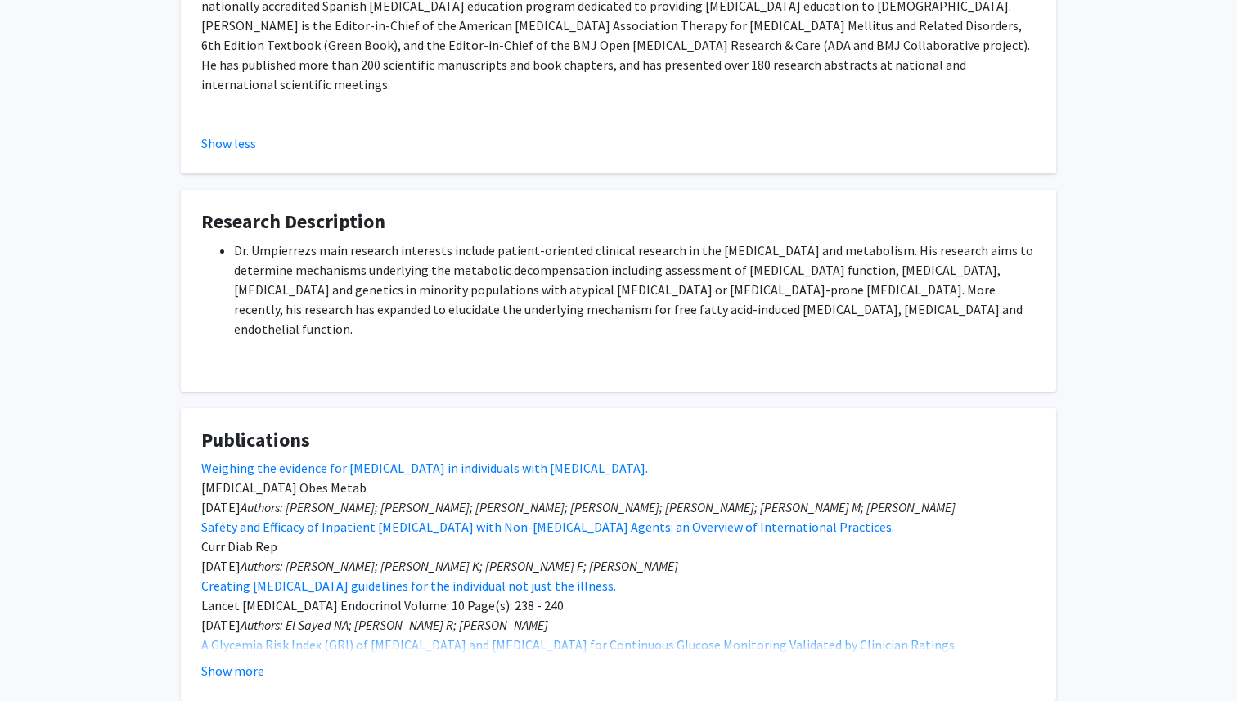
scroll to position [640, 0]
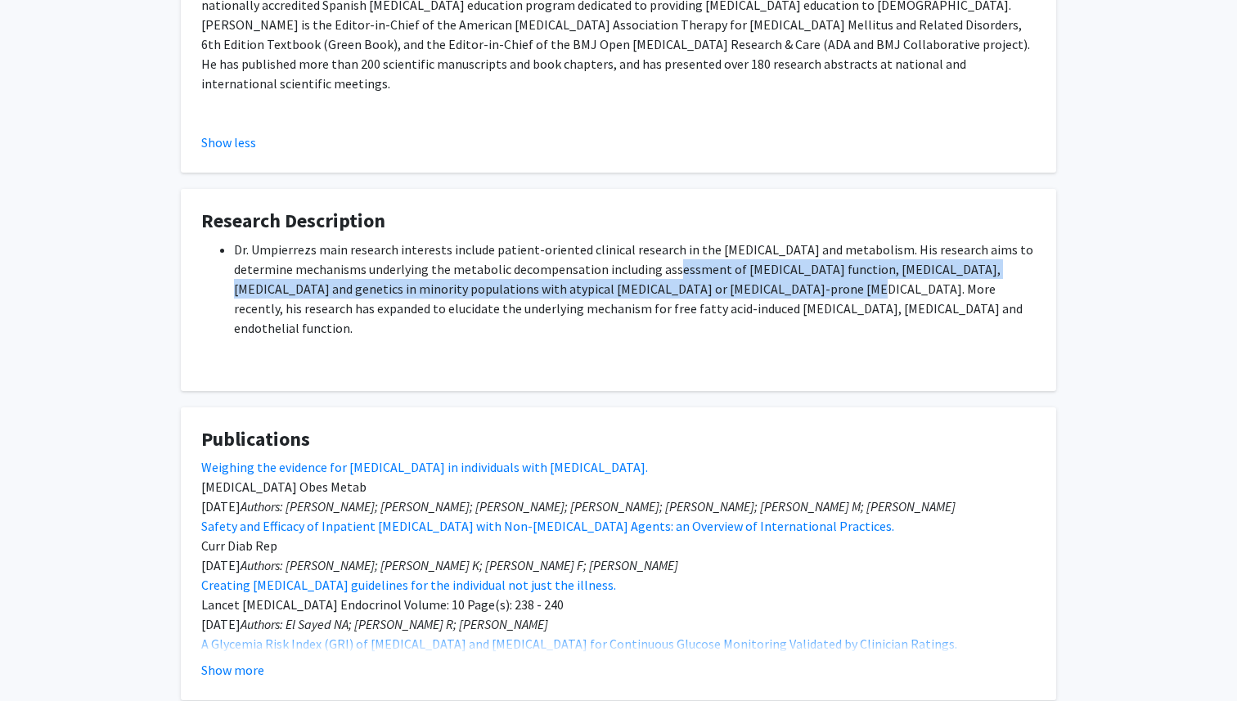
drag, startPoint x: 532, startPoint y: 207, endPoint x: 598, endPoint y: 222, distance: 67.9
click at [599, 240] on li "Dr. Umpierrezs main research interests include patient-oriented clinical resear…" at bounding box center [635, 289] width 802 height 98
click at [598, 240] on li "Dr. Umpierrezs main research interests include patient-oriented clinical resear…" at bounding box center [635, 289] width 802 height 98
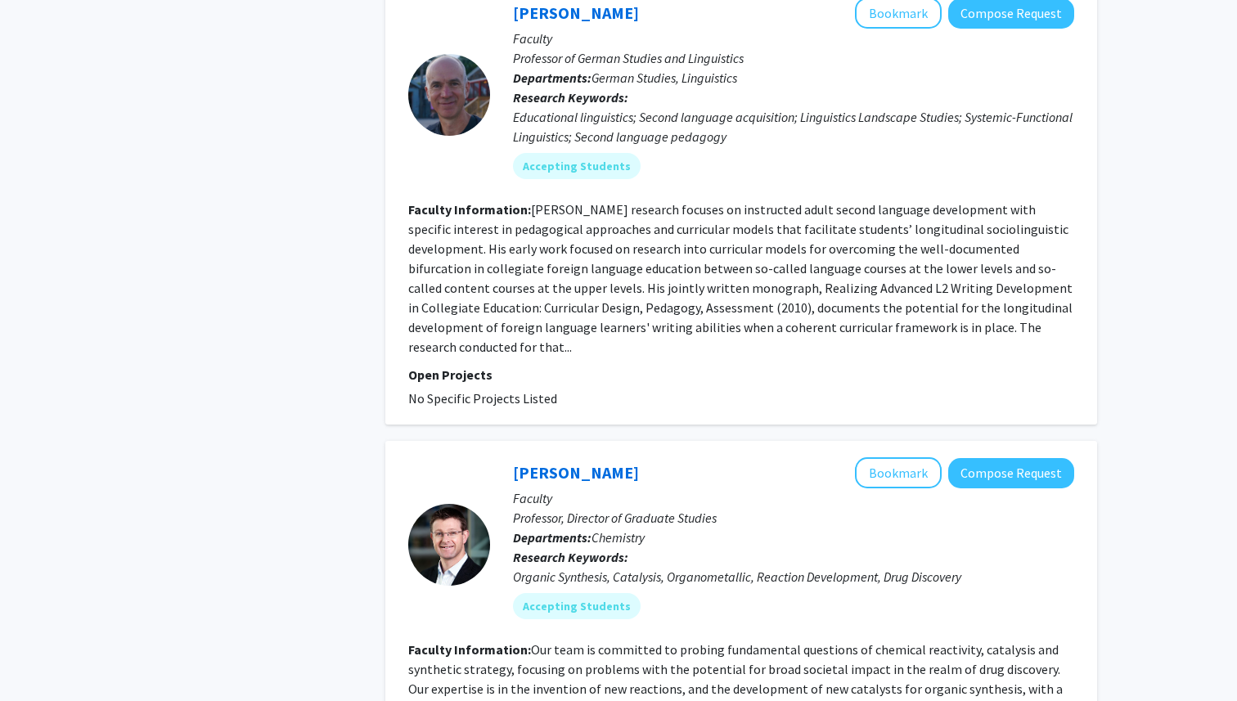
scroll to position [5276, 0]
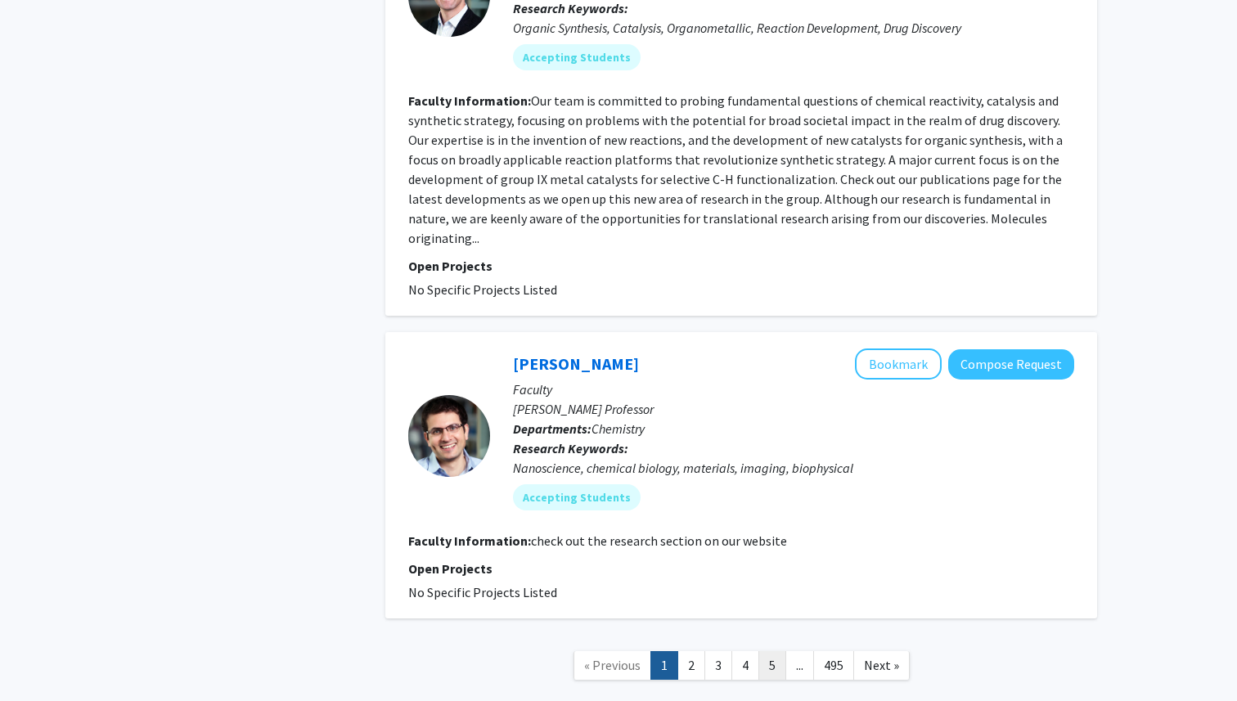
click at [775, 651] on link "5" at bounding box center [772, 665] width 28 height 29
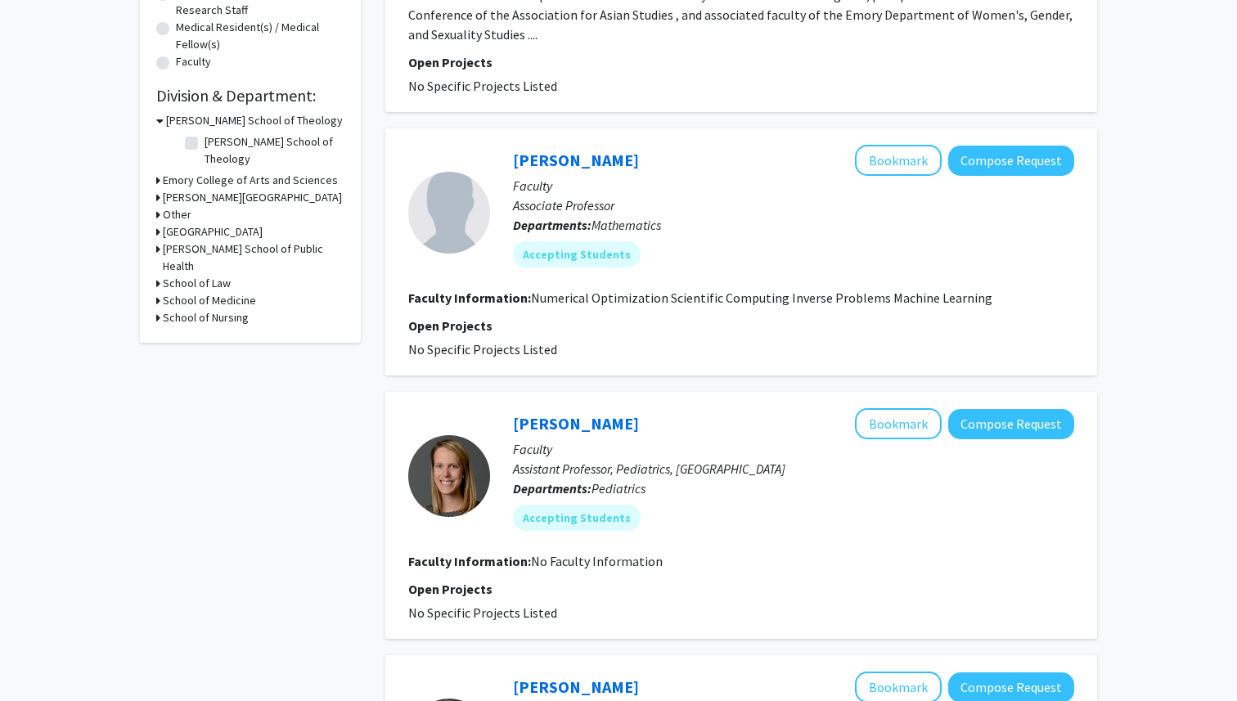
scroll to position [419, 0]
click at [178, 291] on h3 "School of Medicine" at bounding box center [209, 299] width 93 height 17
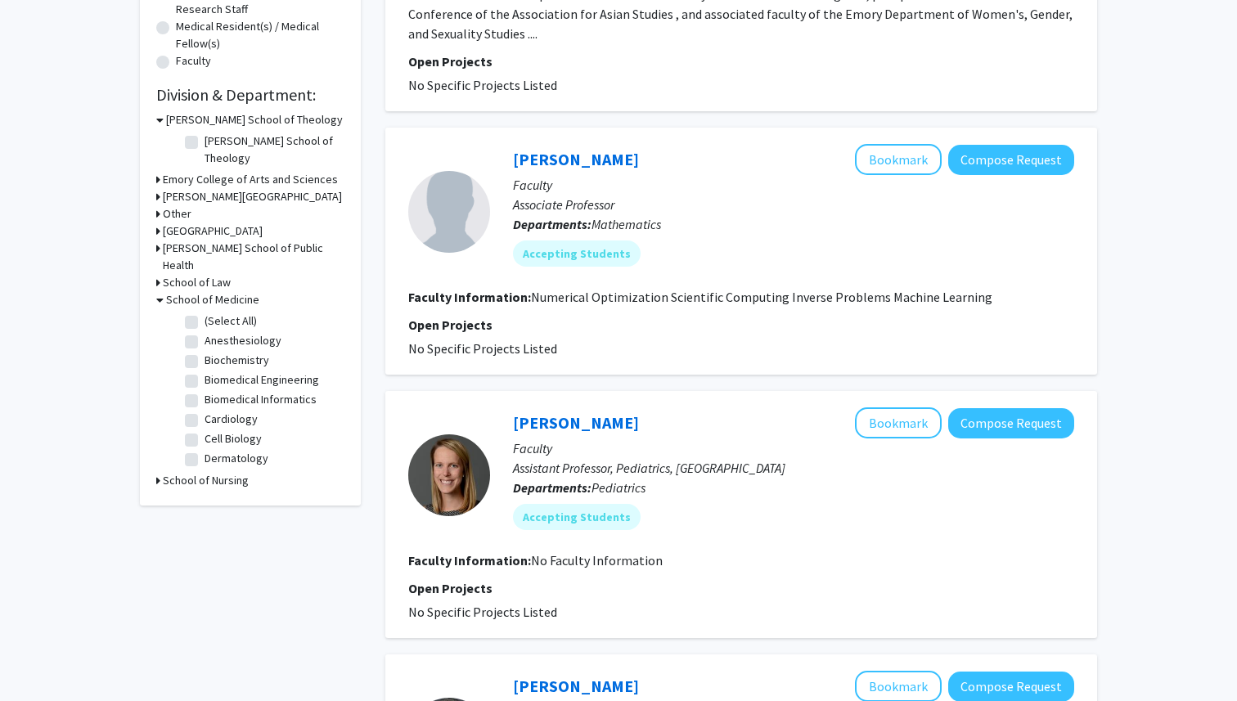
click at [204, 332] on label "Anesthesiology" at bounding box center [242, 340] width 77 height 17
click at [204, 332] on input "Anesthesiology" at bounding box center [209, 337] width 11 height 11
checkbox input "true"
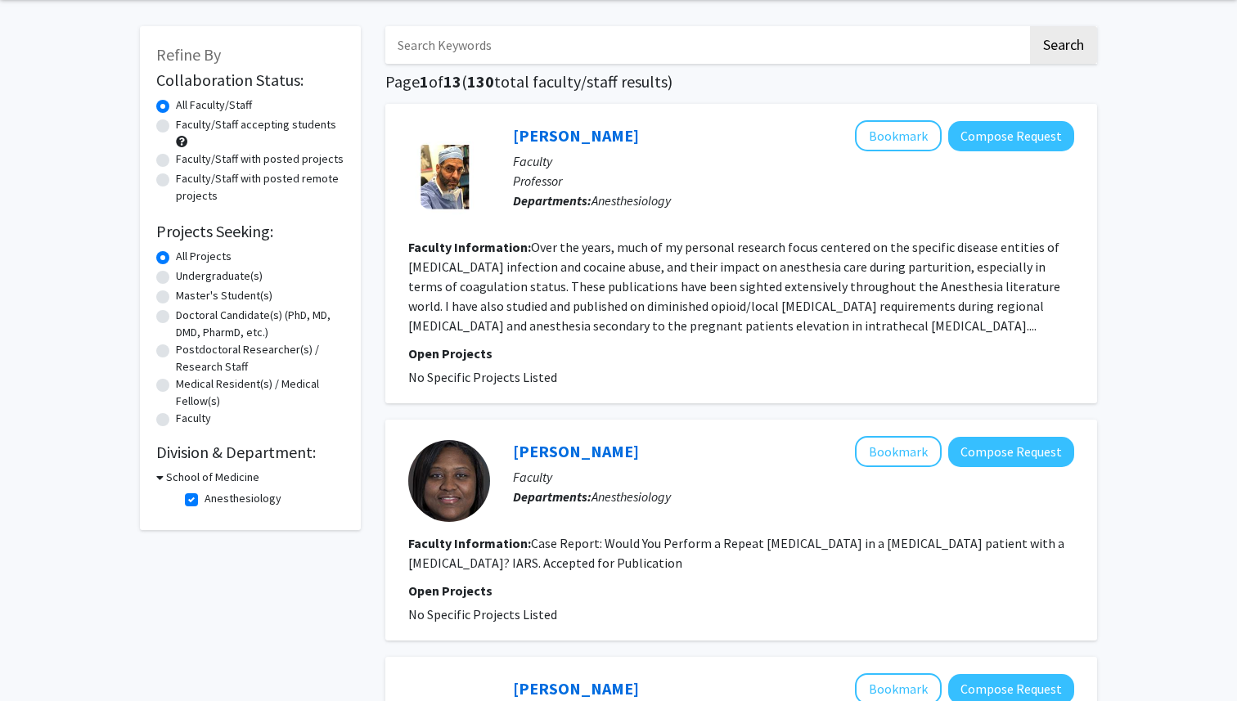
scroll to position [68, 0]
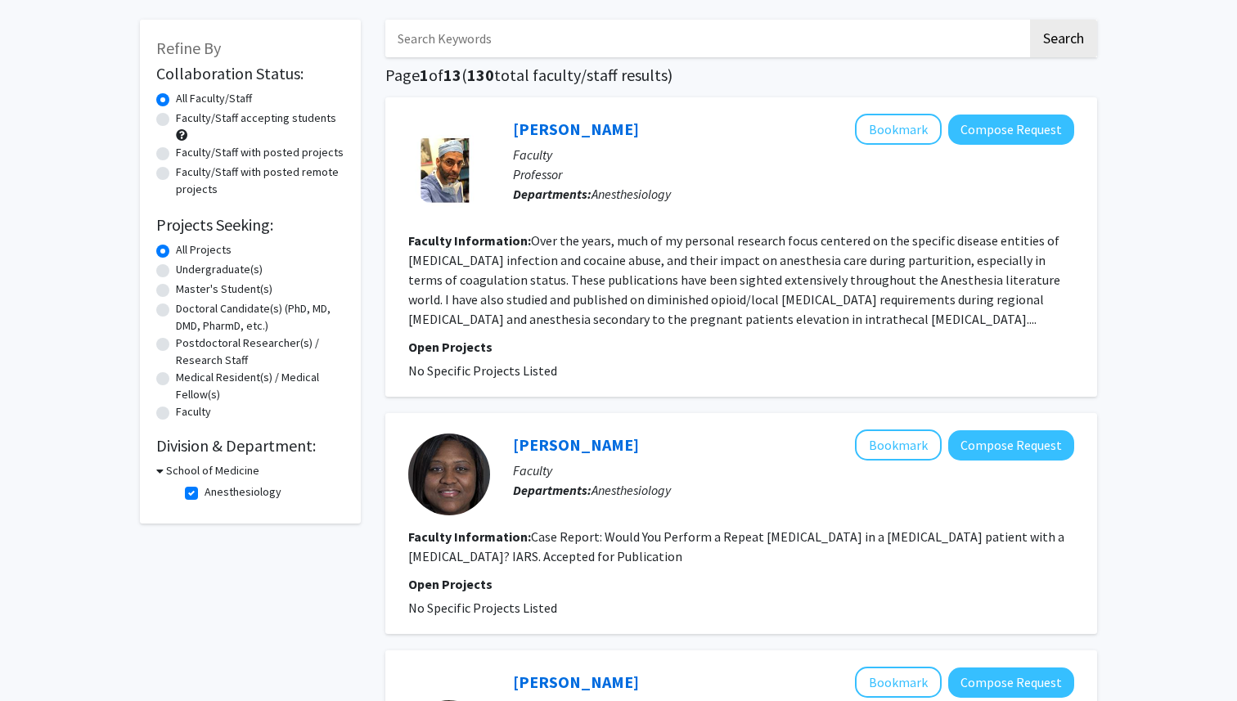
click at [204, 498] on label "Anesthesiology" at bounding box center [242, 491] width 77 height 17
click at [204, 494] on input "Anesthesiology" at bounding box center [209, 488] width 11 height 11
checkbox input "false"
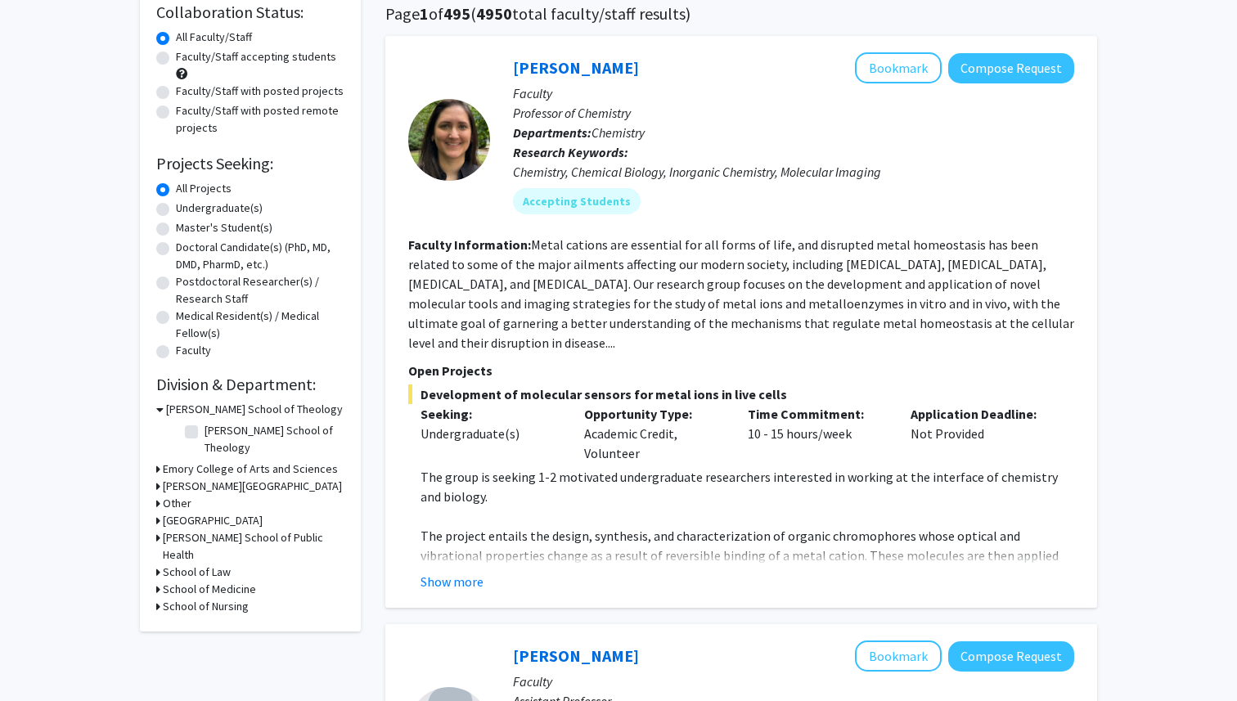
scroll to position [167, 0]
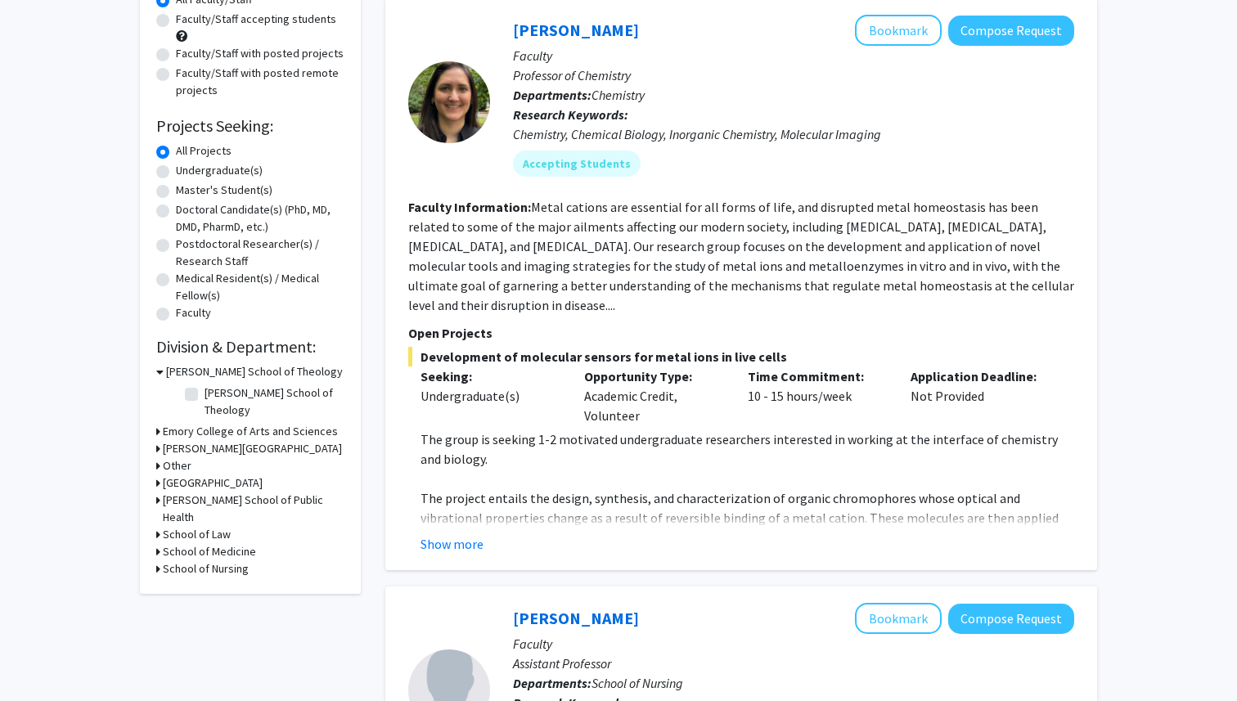
click at [168, 543] on h3 "School of Medicine" at bounding box center [209, 551] width 93 height 17
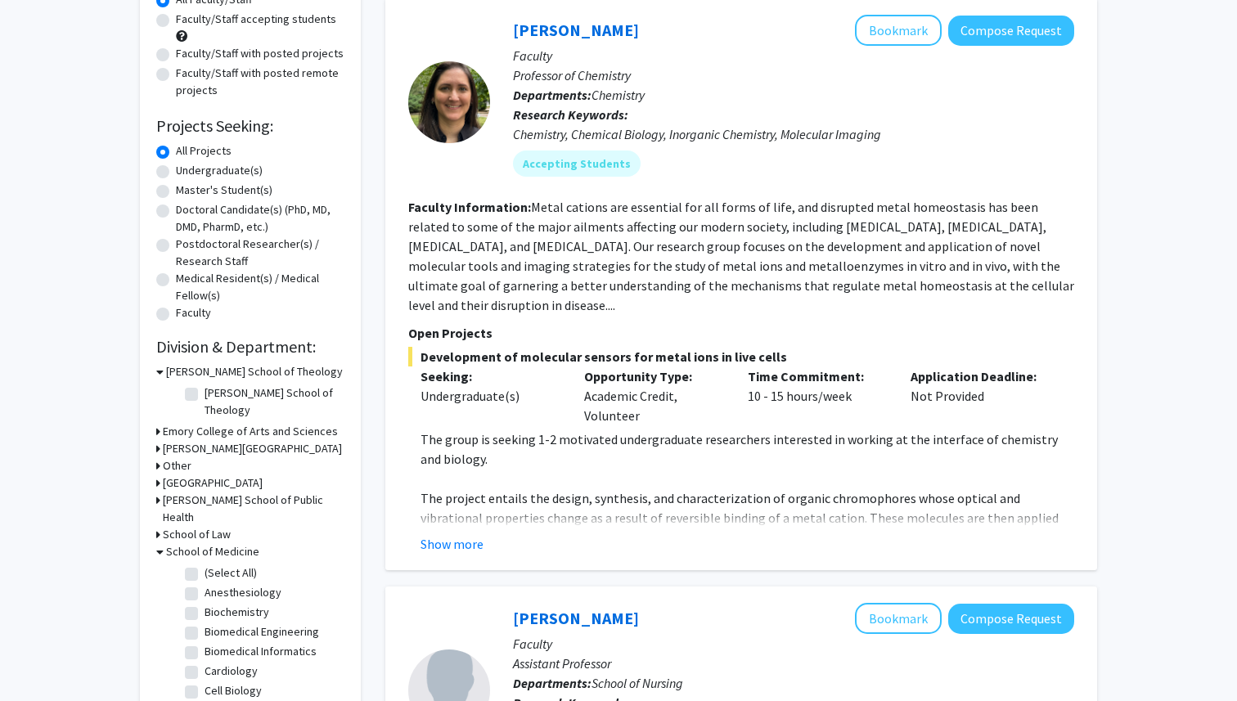
click at [206, 564] on label "(Select All)" at bounding box center [230, 572] width 52 height 17
click at [206, 564] on input "(Select All)" at bounding box center [209, 569] width 11 height 11
checkbox input "true"
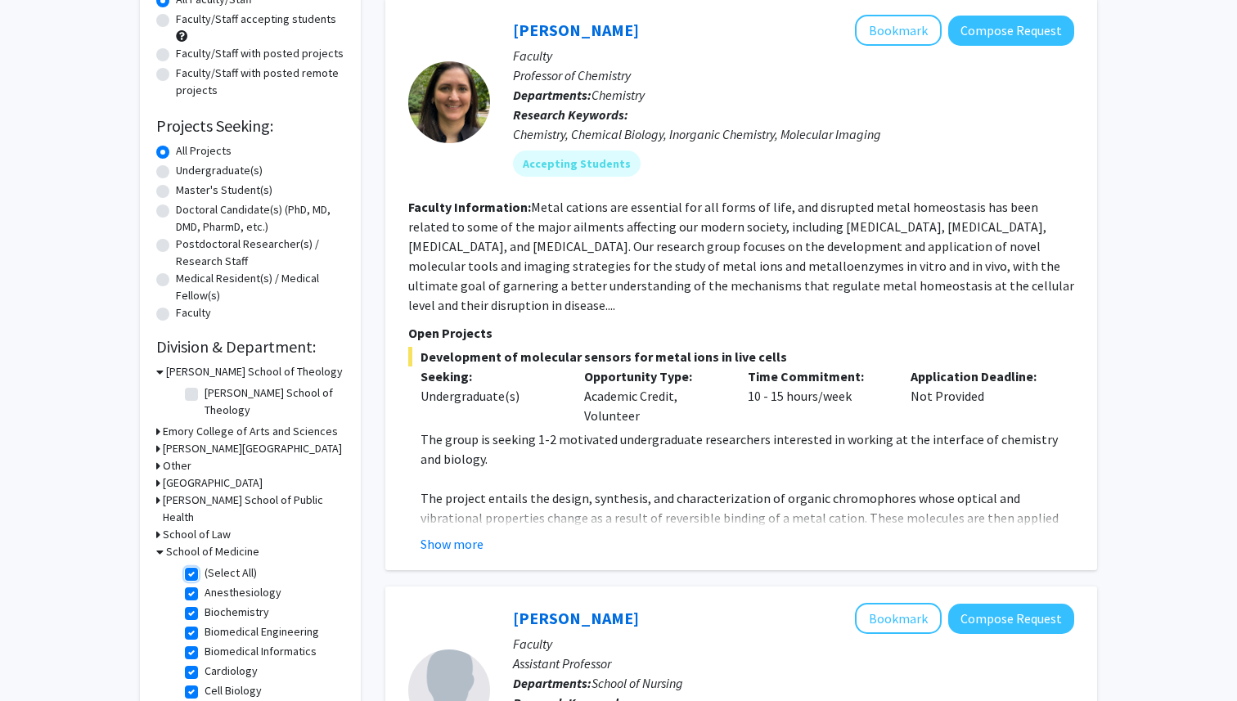
checkbox input "true"
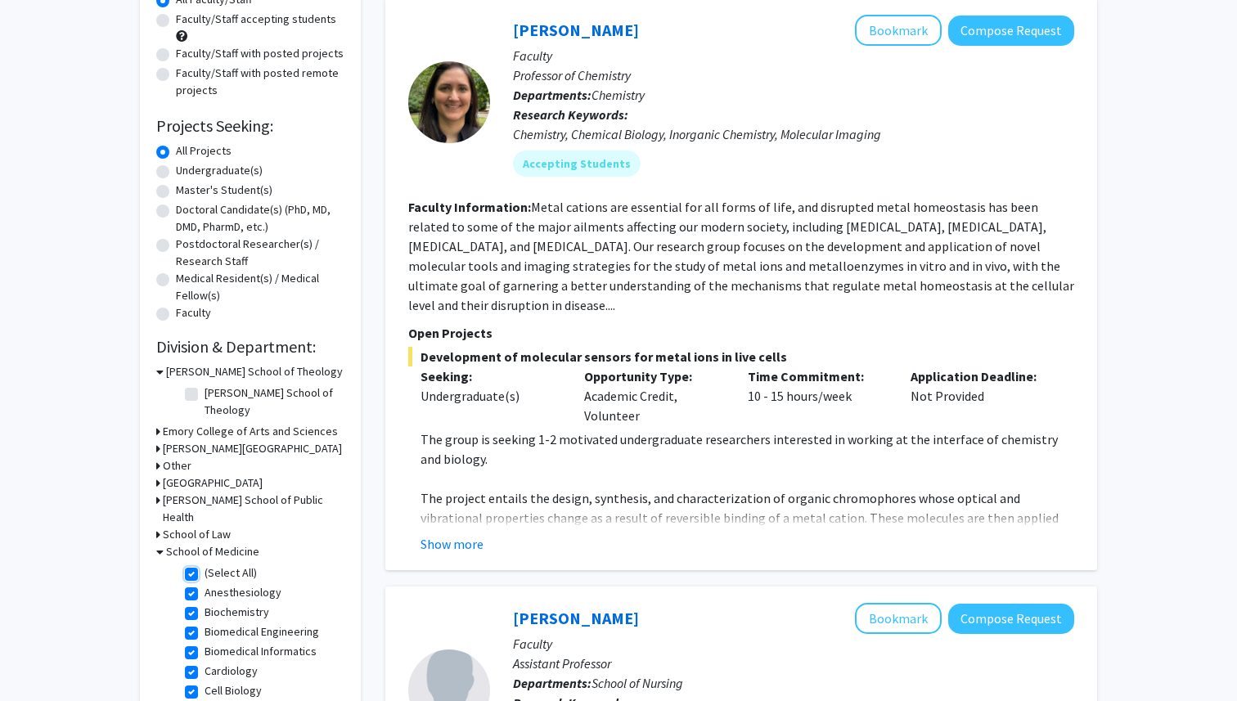
checkbox input "true"
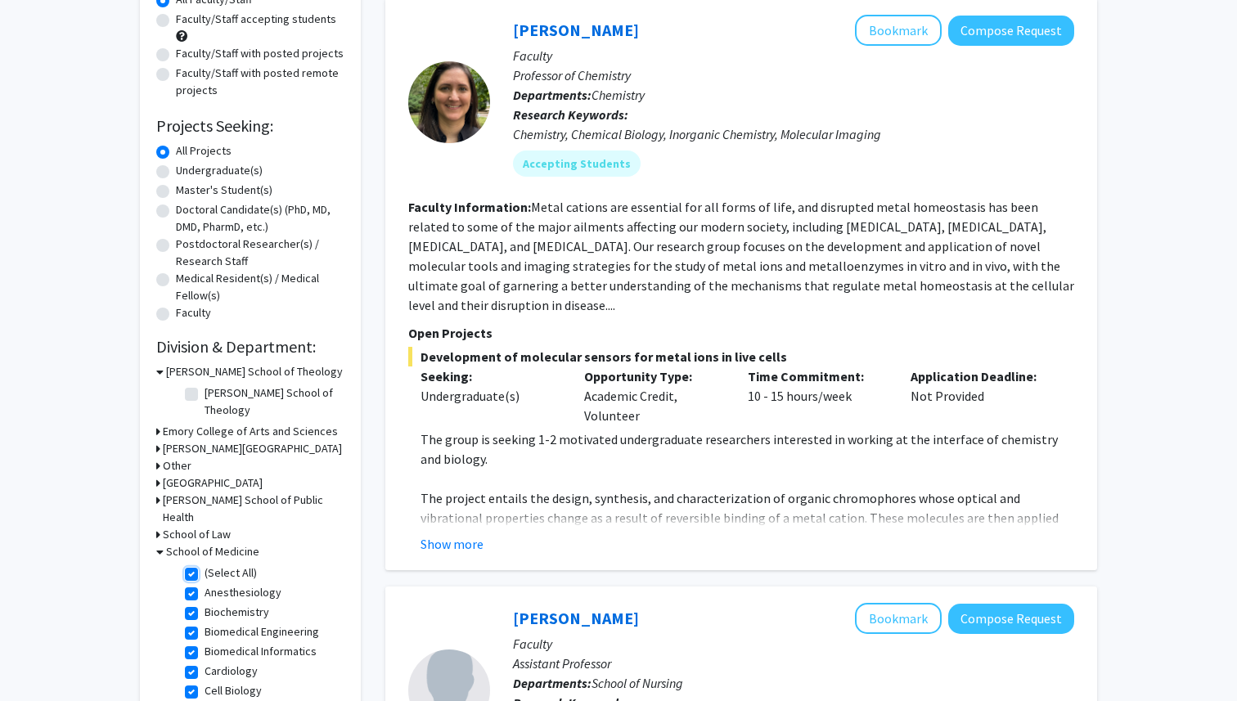
checkbox input "true"
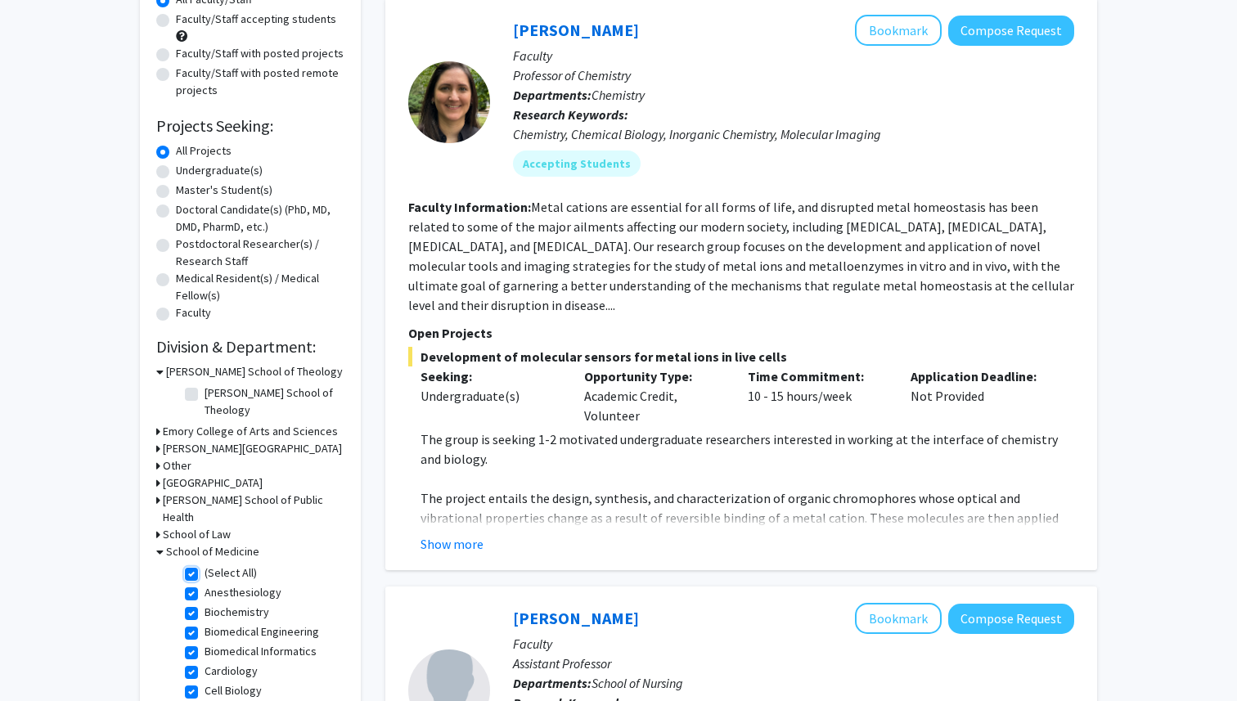
checkbox input "true"
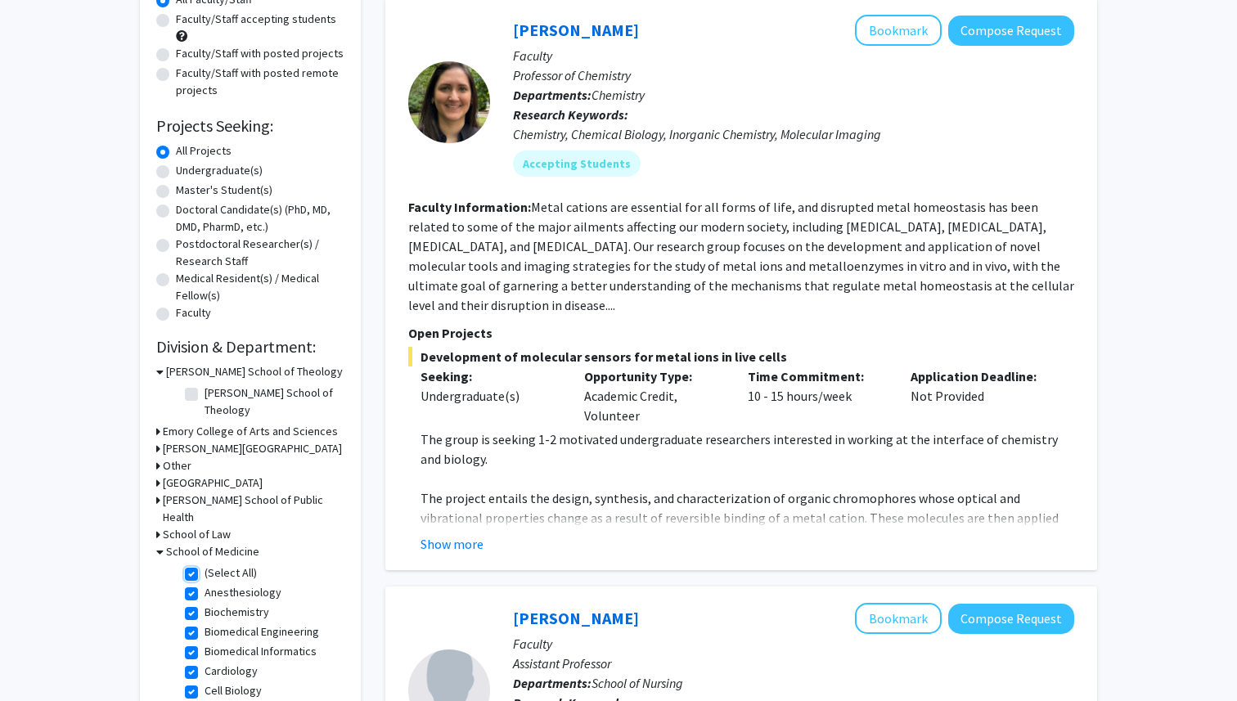
checkbox input "true"
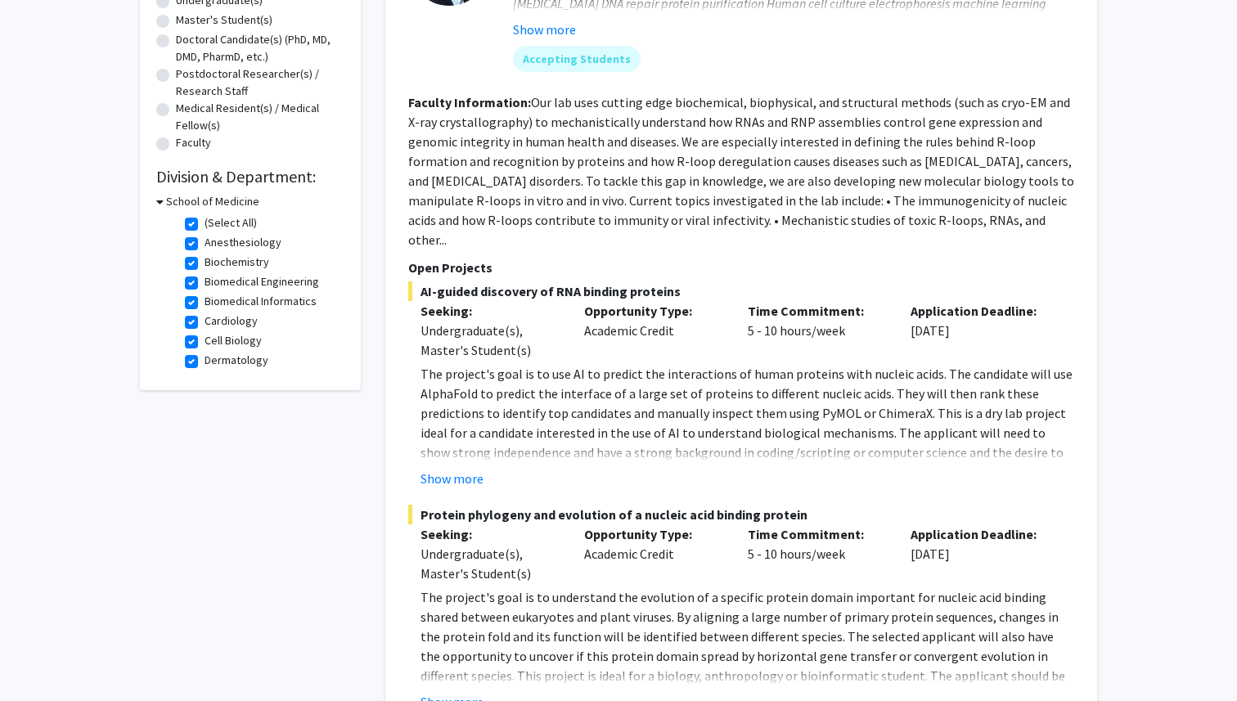
scroll to position [348, 0]
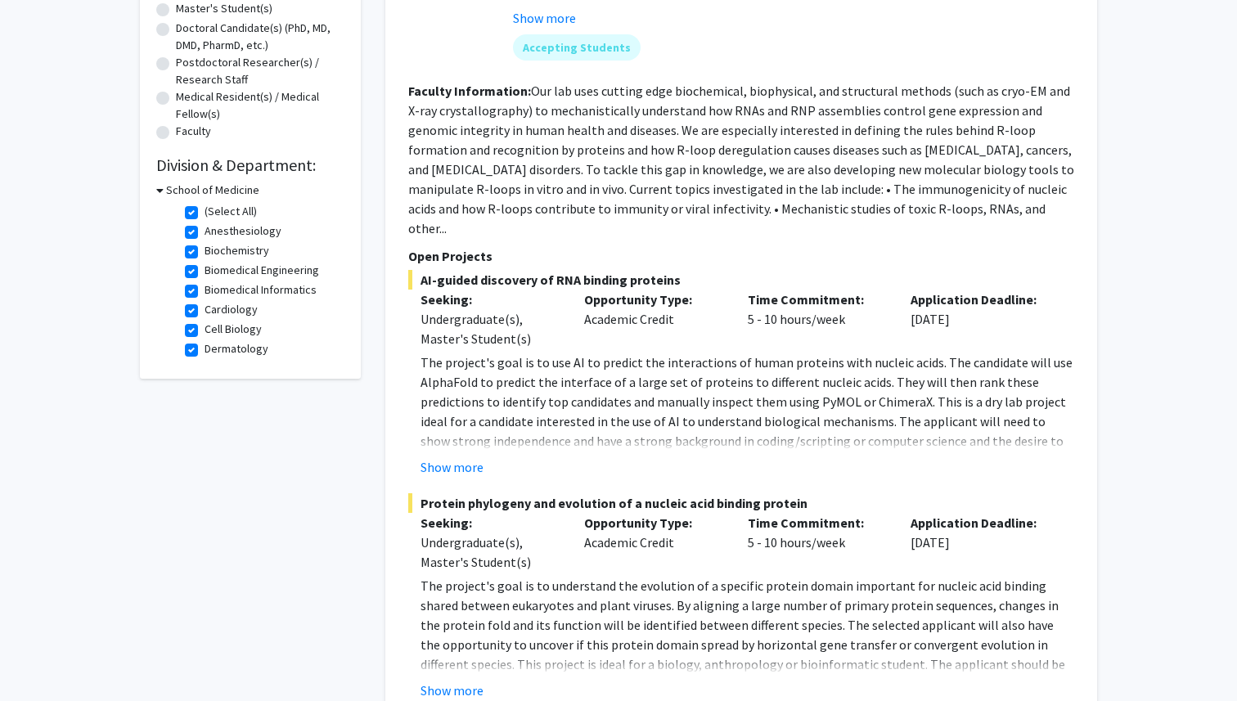
click at [209, 236] on label "Anesthesiology" at bounding box center [242, 230] width 77 height 17
click at [209, 233] on input "Anesthesiology" at bounding box center [209, 227] width 11 height 11
checkbox input "false"
checkbox input "true"
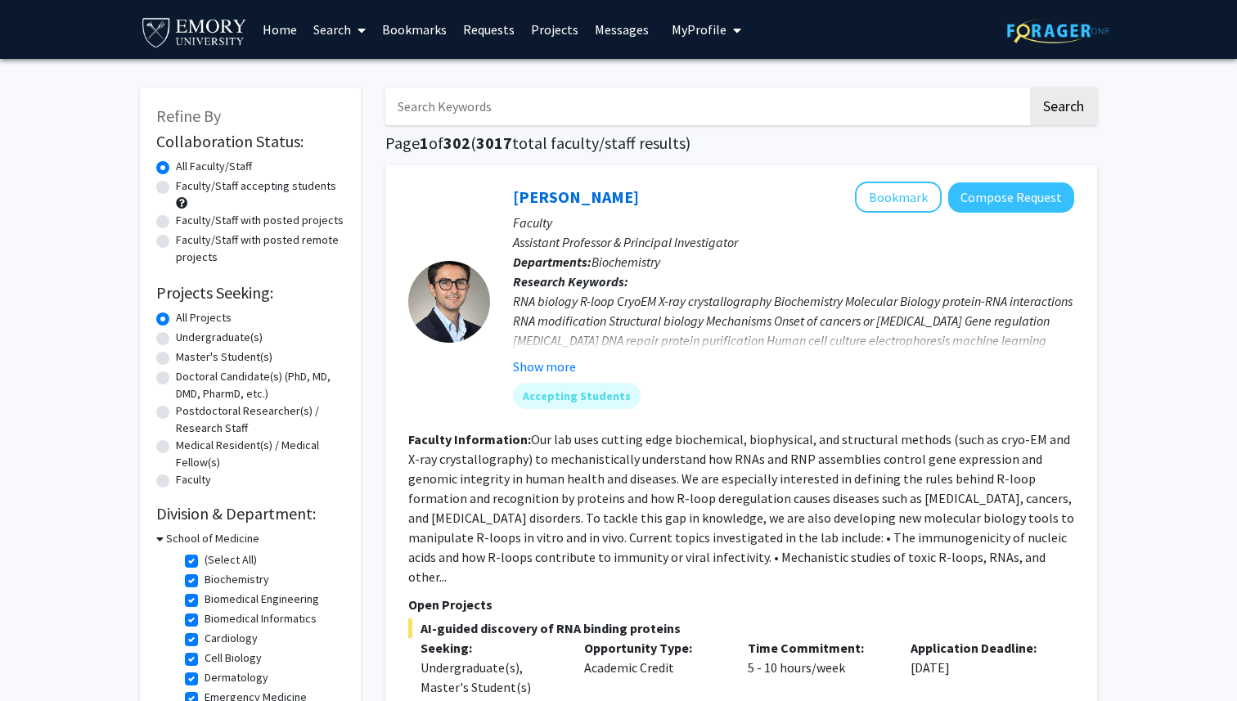
click at [231, 581] on label "Biochemistry" at bounding box center [236, 579] width 65 height 17
click at [215, 581] on input "Biochemistry" at bounding box center [209, 576] width 11 height 11
checkbox input "false"
checkbox input "true"
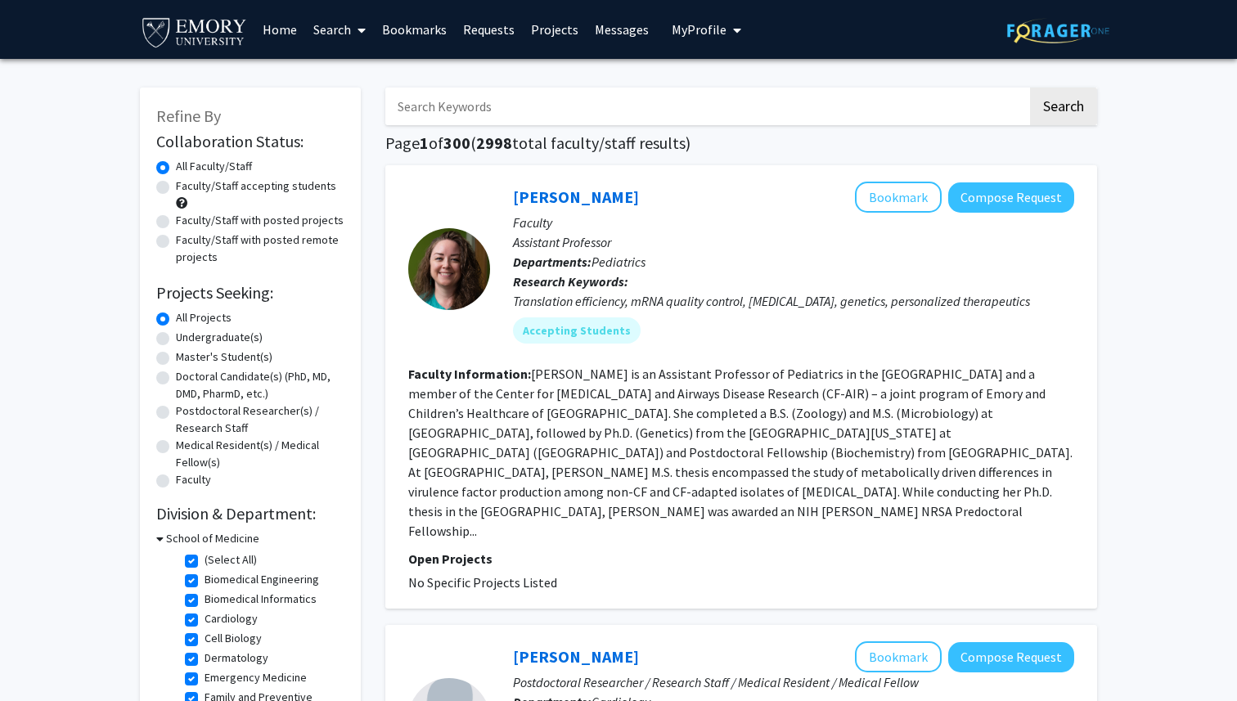
click at [235, 603] on label "Biomedical Informatics" at bounding box center [260, 599] width 112 height 17
click at [215, 601] on input "Biomedical Informatics" at bounding box center [209, 596] width 11 height 11
checkbox input "false"
checkbox input "true"
click at [247, 660] on label "Emergency Medicine" at bounding box center [255, 657] width 102 height 17
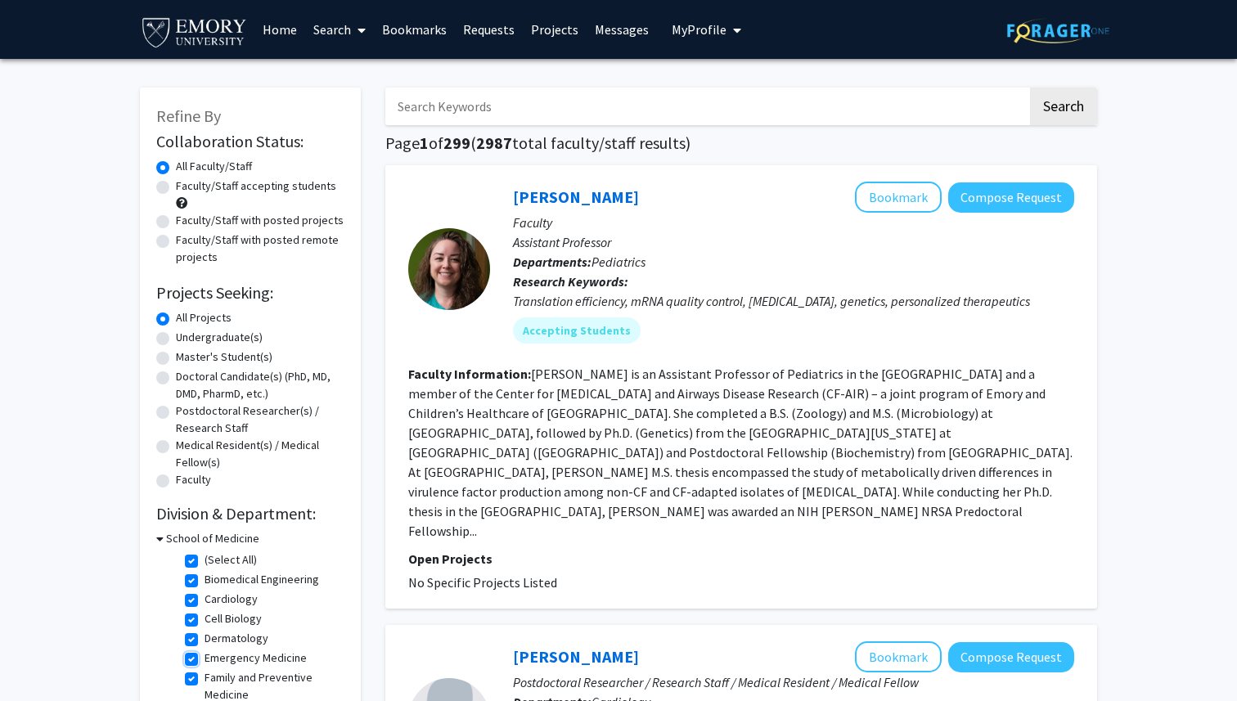
click at [215, 660] on input "Emergency Medicine" at bounding box center [209, 654] width 11 height 11
checkbox input "false"
checkbox input "true"
click at [247, 660] on label "Family and Preventive Medicine" at bounding box center [272, 666] width 136 height 34
click at [215, 660] on input "Family and Preventive Medicine" at bounding box center [209, 654] width 11 height 11
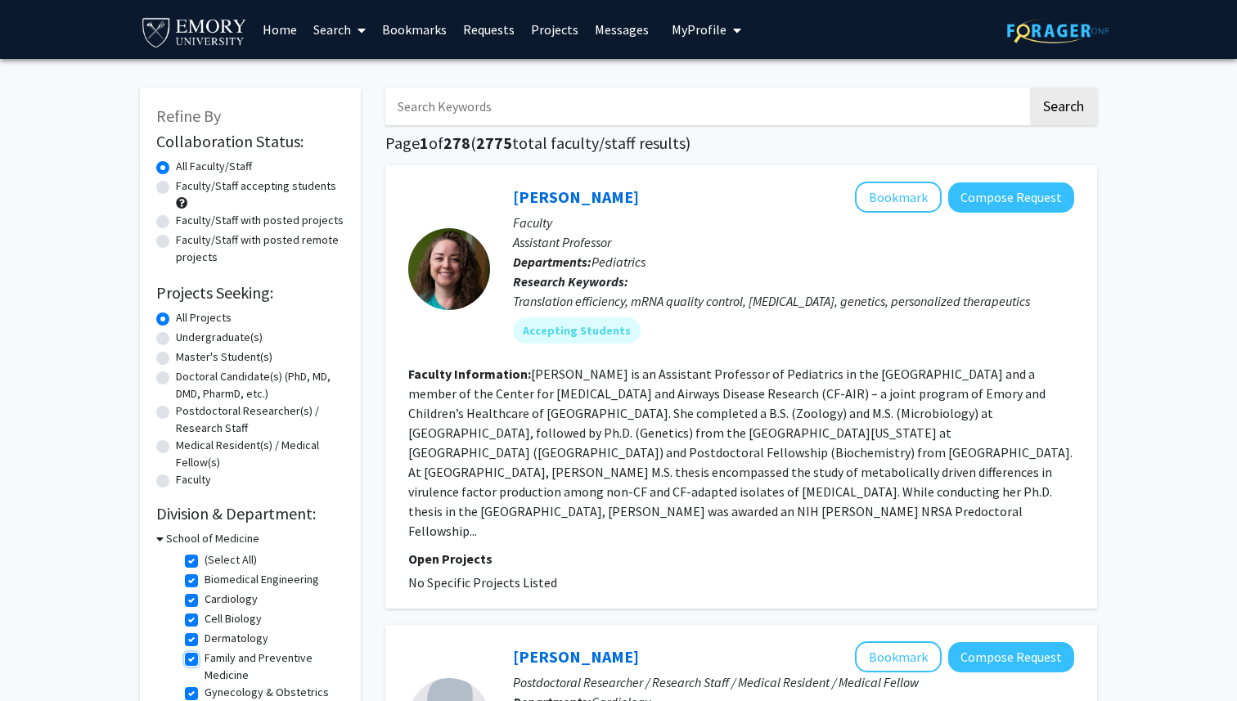
checkbox input "false"
checkbox input "true"
click at [247, 660] on label "Gynecology & Obstetrics" at bounding box center [266, 657] width 124 height 17
click at [215, 660] on input "Gynecology & Obstetrics" at bounding box center [209, 654] width 11 height 11
checkbox input "false"
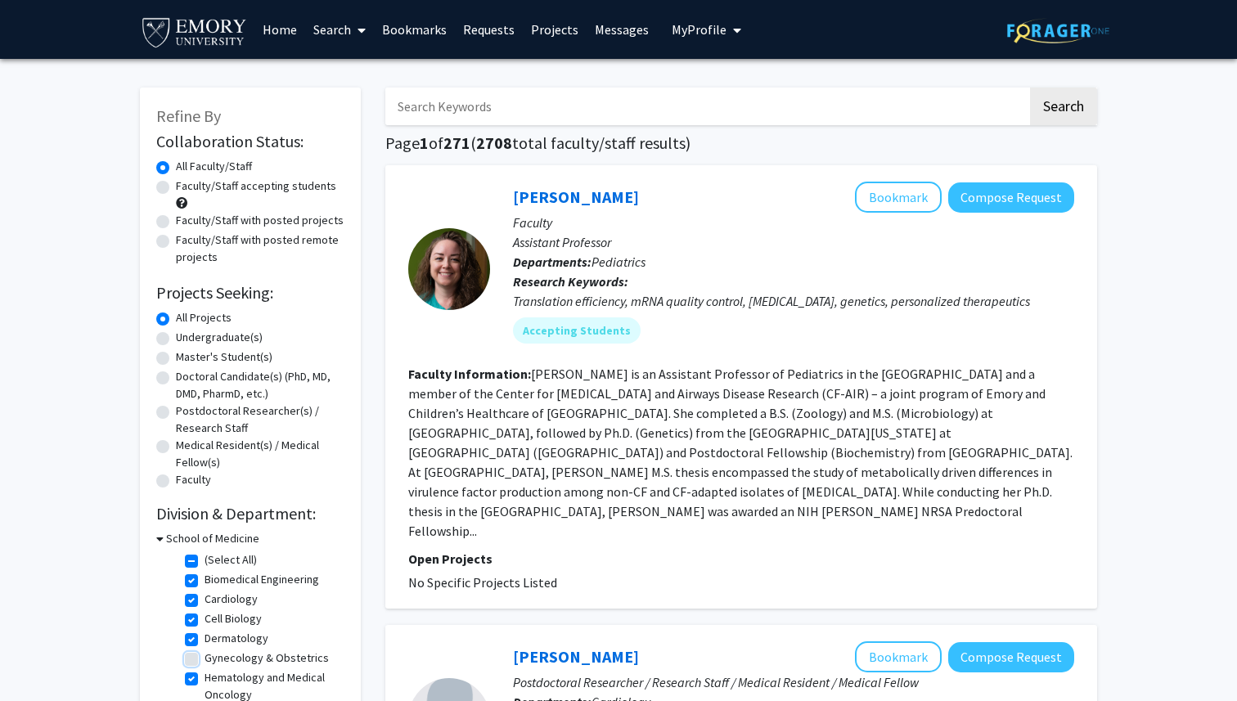
checkbox input "true"
click at [247, 660] on label "Hematology and Medical Oncology" at bounding box center [272, 666] width 136 height 34
click at [215, 660] on input "Hematology and Medical Oncology" at bounding box center [209, 654] width 11 height 11
checkbox input "false"
checkbox input "true"
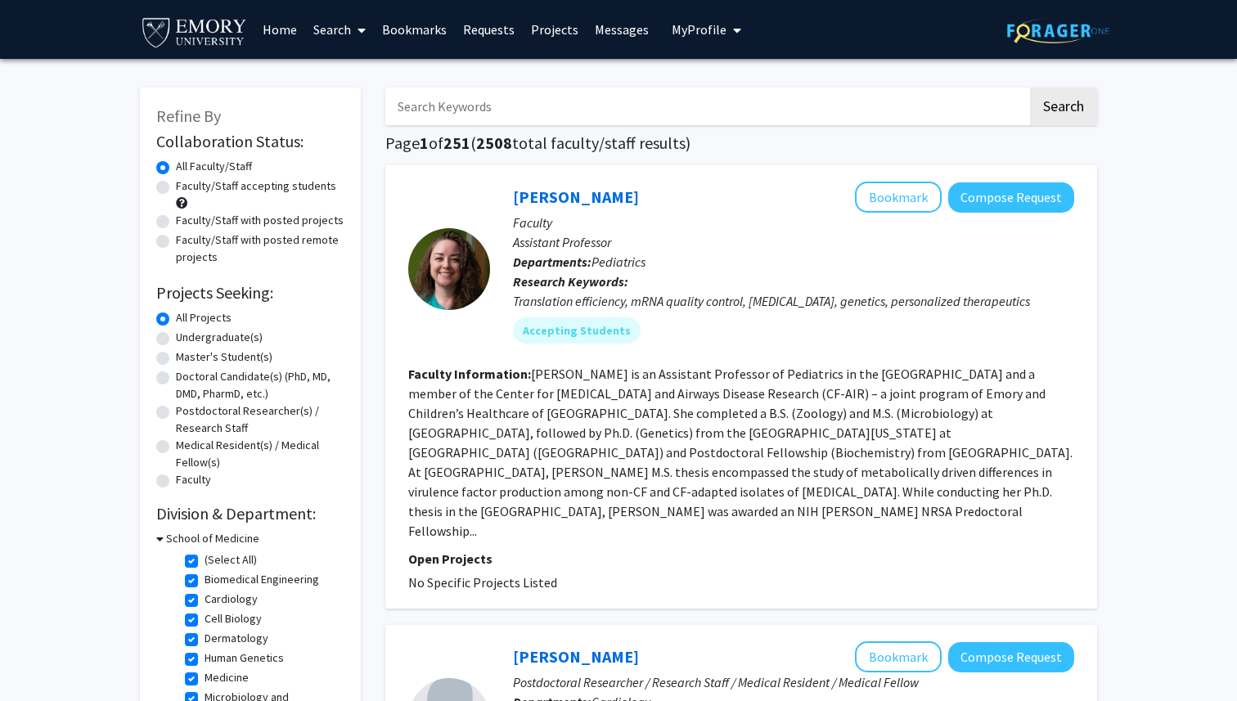
click at [247, 660] on label "Human Genetics" at bounding box center [243, 657] width 79 height 17
click at [215, 660] on input "Human Genetics" at bounding box center [209, 654] width 11 height 11
checkbox input "false"
checkbox input "true"
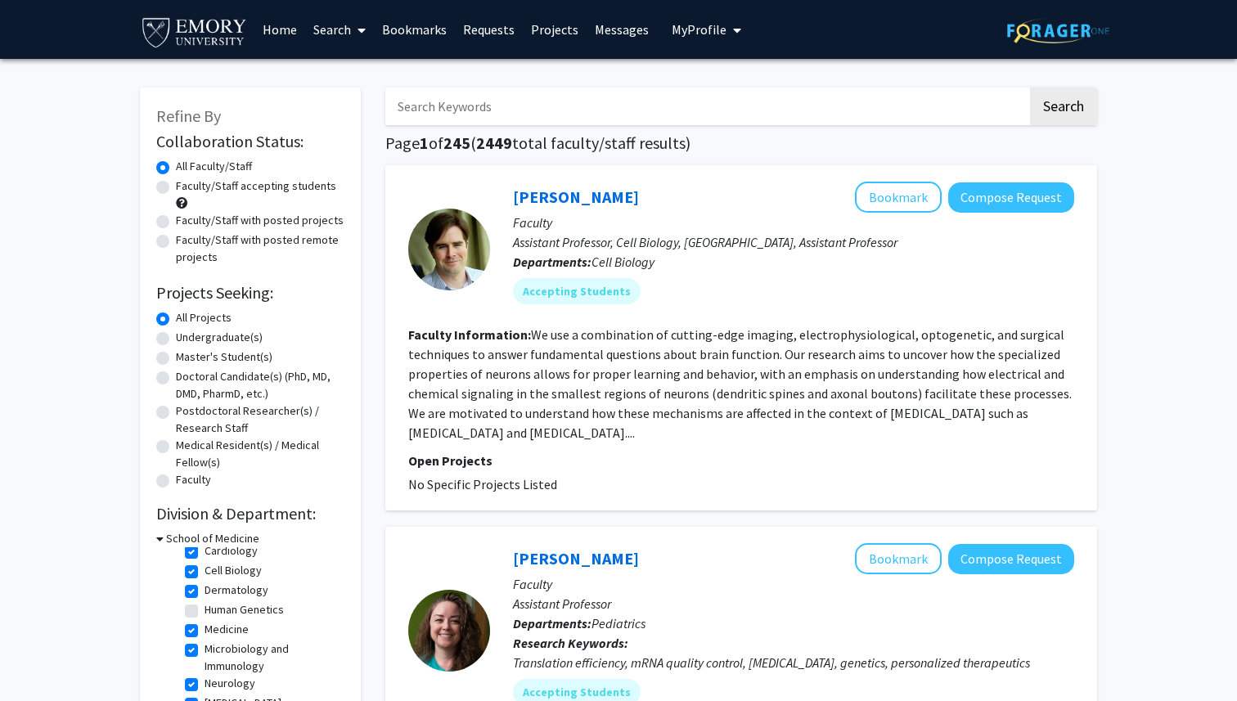
scroll to position [71, 0]
click at [232, 633] on label "Microbiology and Immunology" at bounding box center [272, 635] width 136 height 34
click at [215, 628] on input "Microbiology and Immunology" at bounding box center [209, 623] width 11 height 11
checkbox input "false"
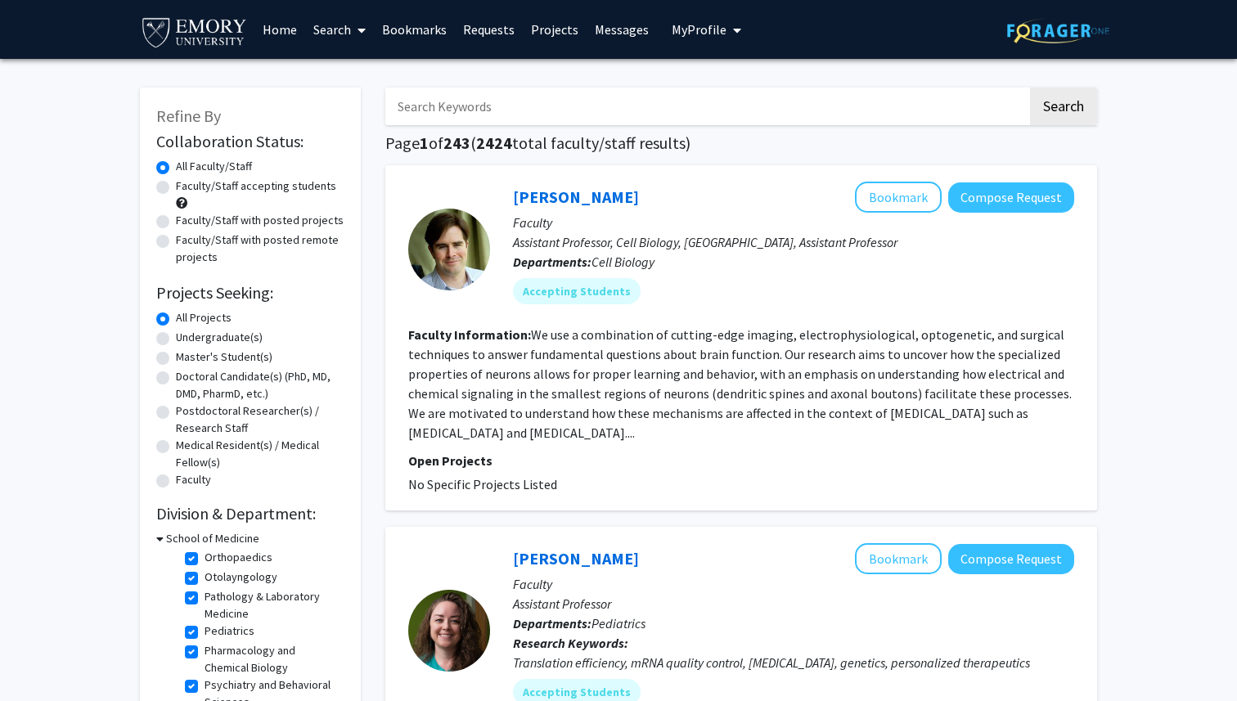
click at [242, 602] on label "Pathology & Laboratory Medicine" at bounding box center [272, 605] width 136 height 34
click at [215, 599] on input "Pathology & Laboratory Medicine" at bounding box center [209, 593] width 11 height 11
checkbox input "false"
click at [242, 611] on label "Otolayngology" at bounding box center [240, 610] width 73 height 17
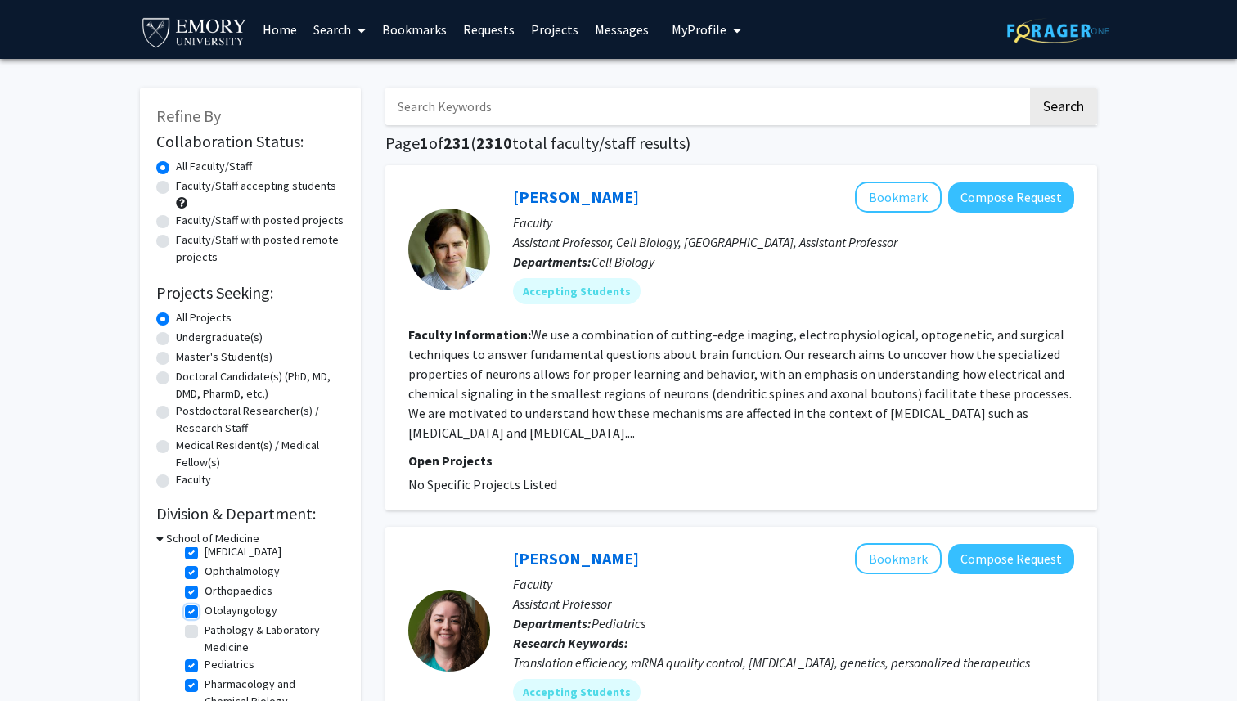
click at [215, 611] on input "Otolayngology" at bounding box center [209, 607] width 11 height 11
checkbox input "false"
click at [244, 559] on label "Ophthalmology" at bounding box center [241, 554] width 75 height 17
click at [215, 556] on input "Ophthalmology" at bounding box center [209, 551] width 11 height 11
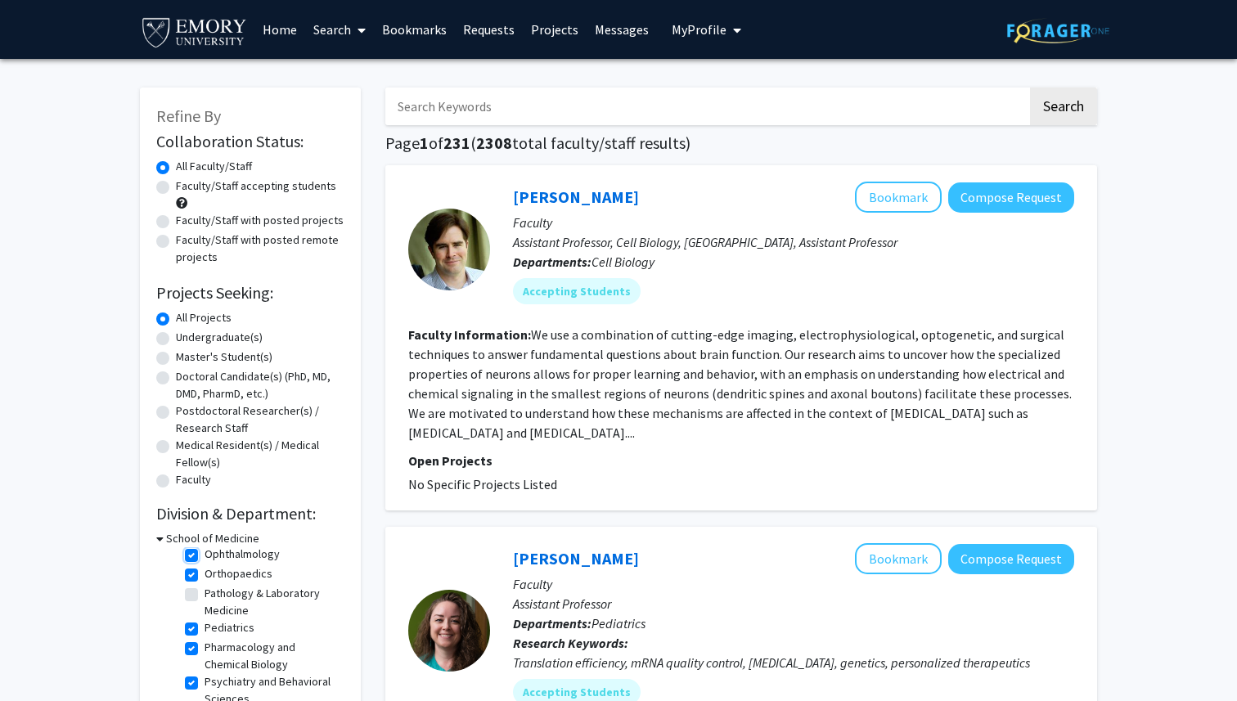
checkbox input "false"
click at [242, 551] on label "Pediatrics" at bounding box center [229, 551] width 50 height 17
click at [215, 551] on input "Pediatrics" at bounding box center [209, 548] width 11 height 11
checkbox input "false"
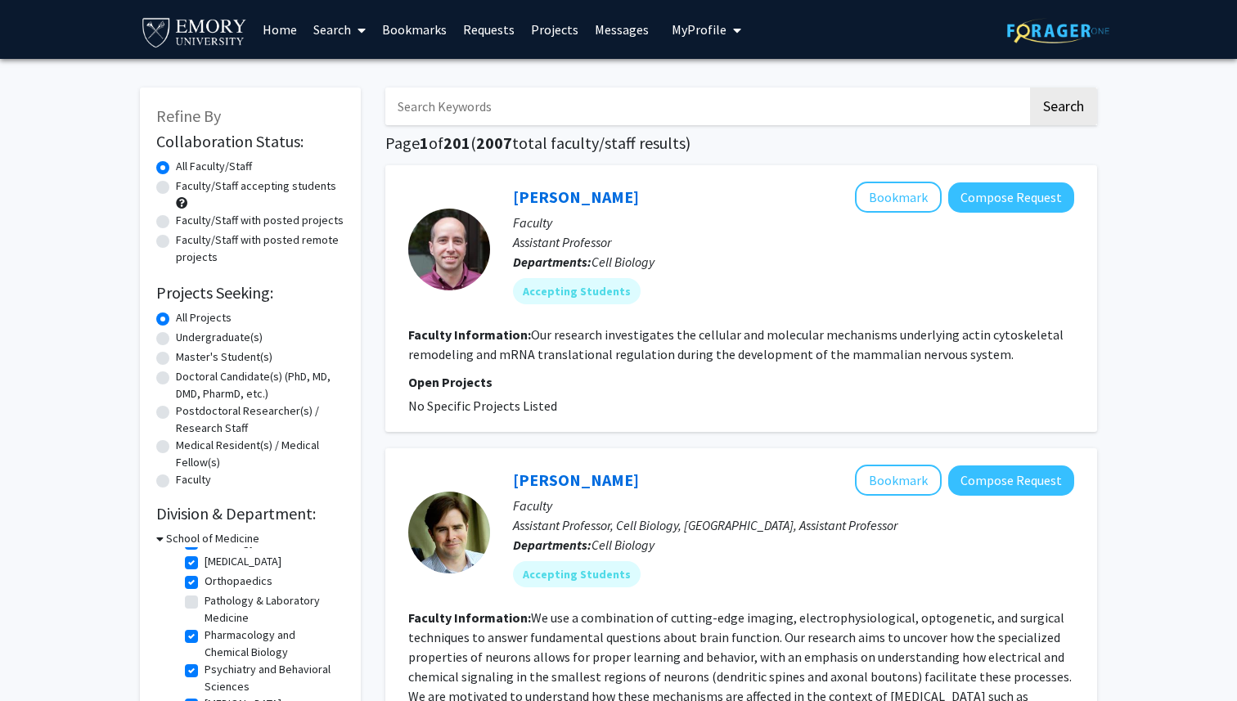
scroll to position [182, 0]
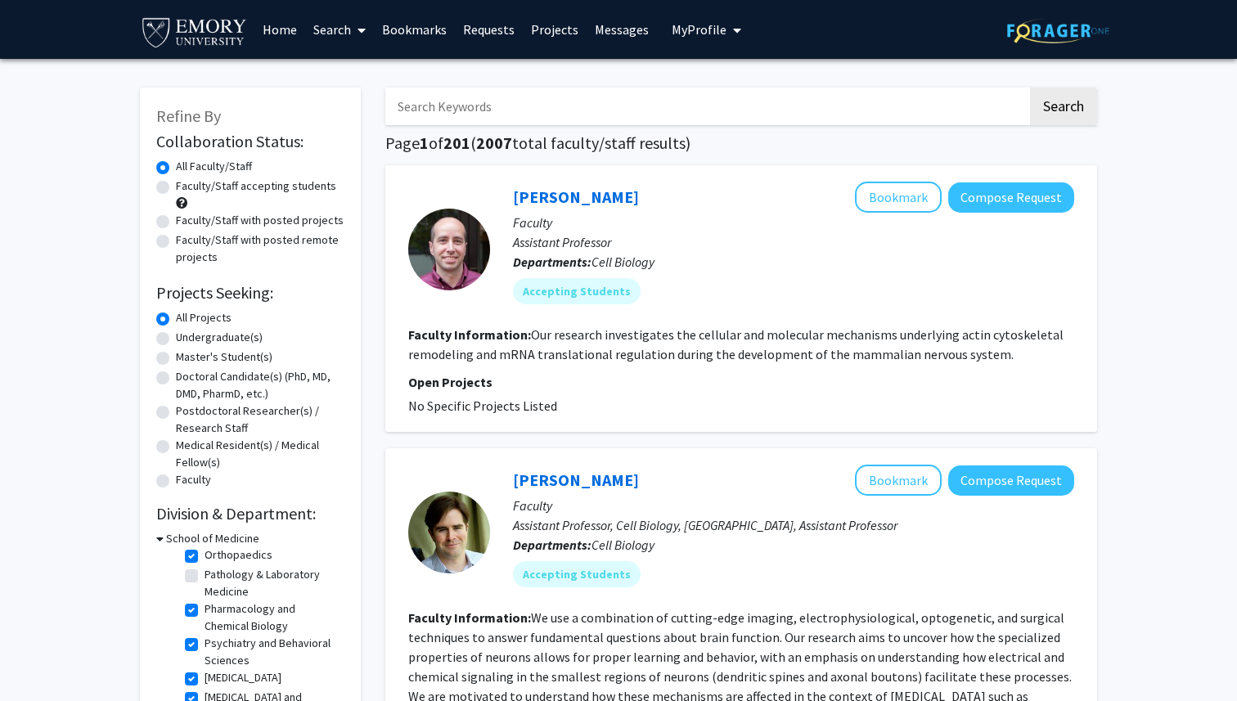
click at [240, 613] on label "Pharmacology and Chemical Biology" at bounding box center [272, 617] width 136 height 34
click at [215, 611] on input "Pharmacology and Chemical Biology" at bounding box center [209, 605] width 11 height 11
checkbox input "false"
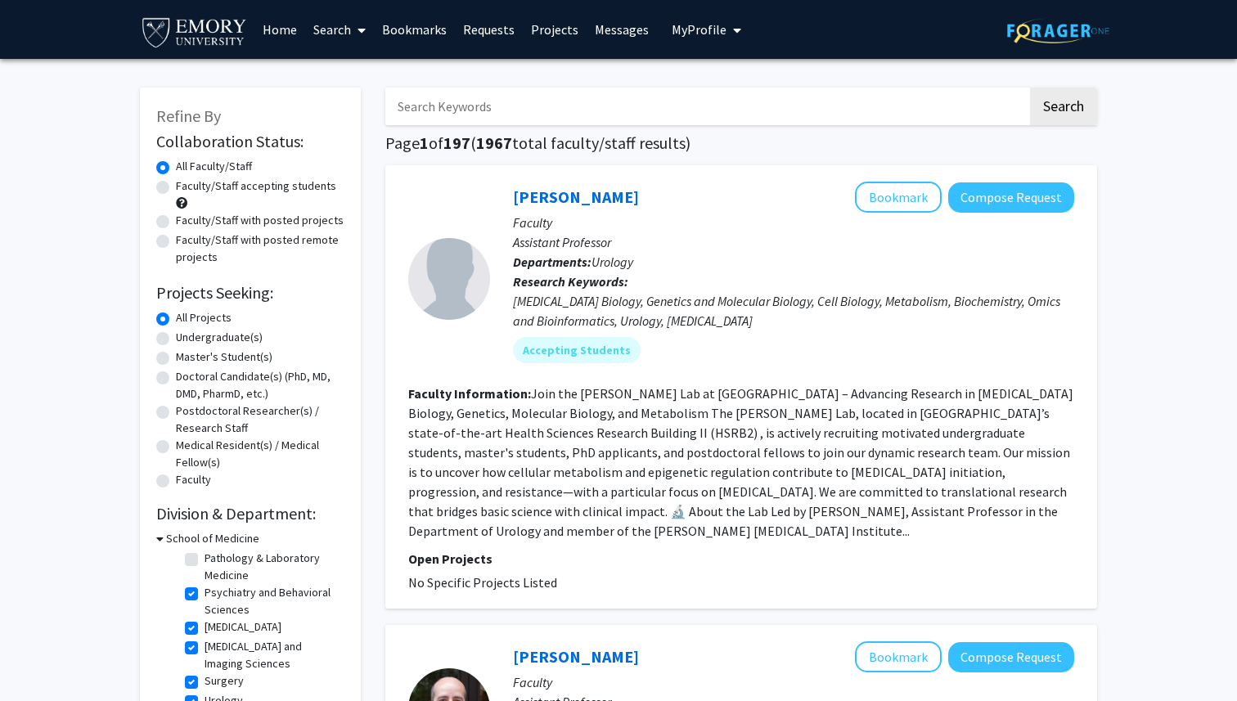
scroll to position [201, 0]
click at [236, 595] on label "Psychiatry and Behavioral Sciences" at bounding box center [272, 598] width 136 height 34
click at [215, 591] on input "Psychiatry and Behavioral Sciences" at bounding box center [209, 586] width 11 height 11
checkbox input "false"
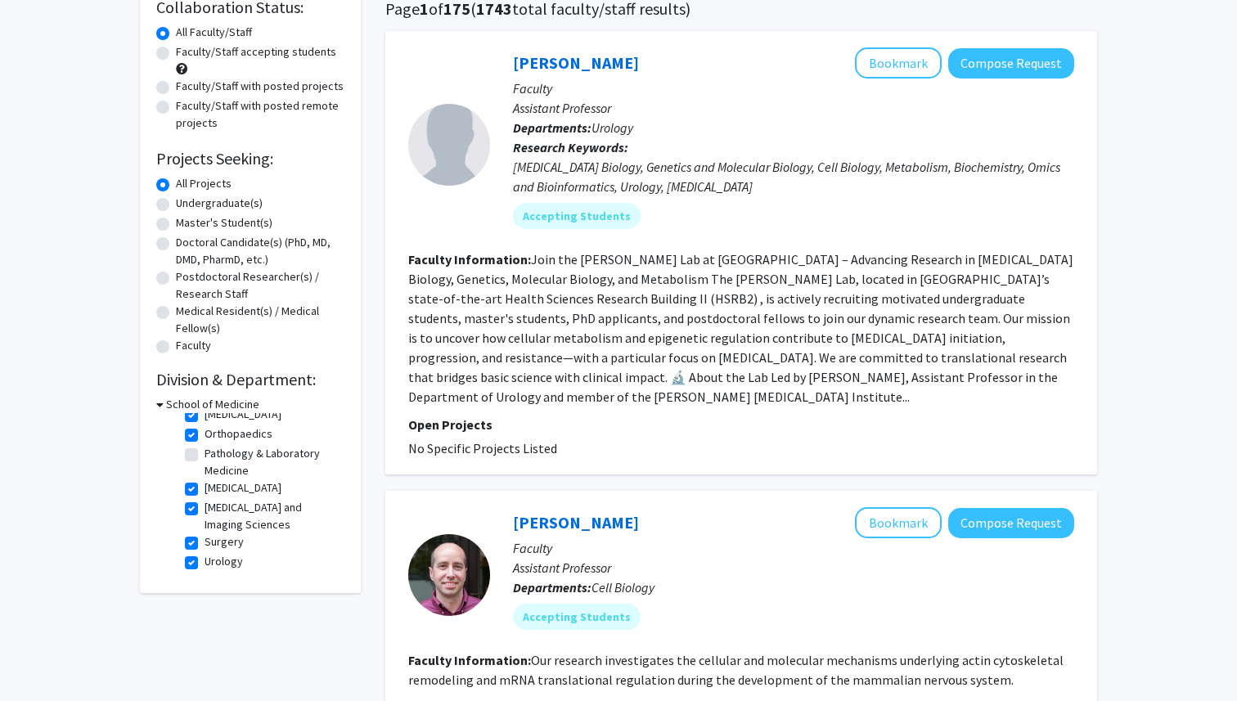
scroll to position [144, 0]
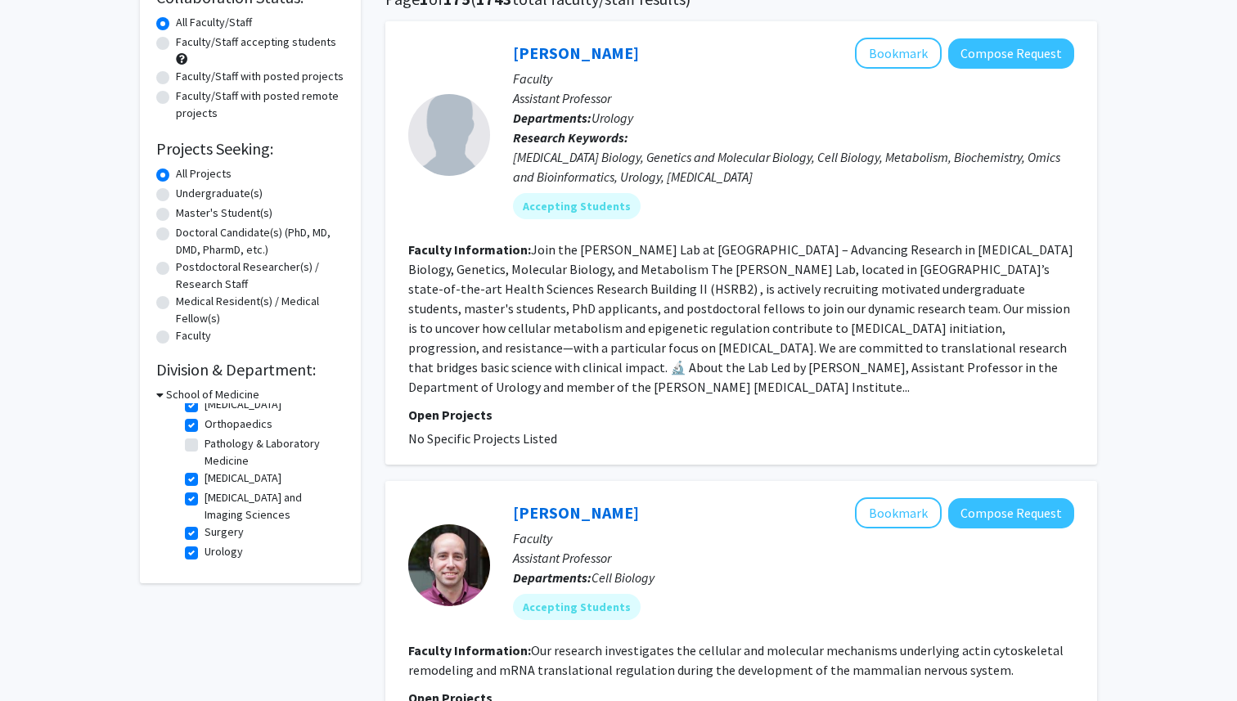
click at [222, 555] on label "Urology" at bounding box center [223, 551] width 38 height 17
click at [215, 554] on input "Urology" at bounding box center [209, 548] width 11 height 11
checkbox input "false"
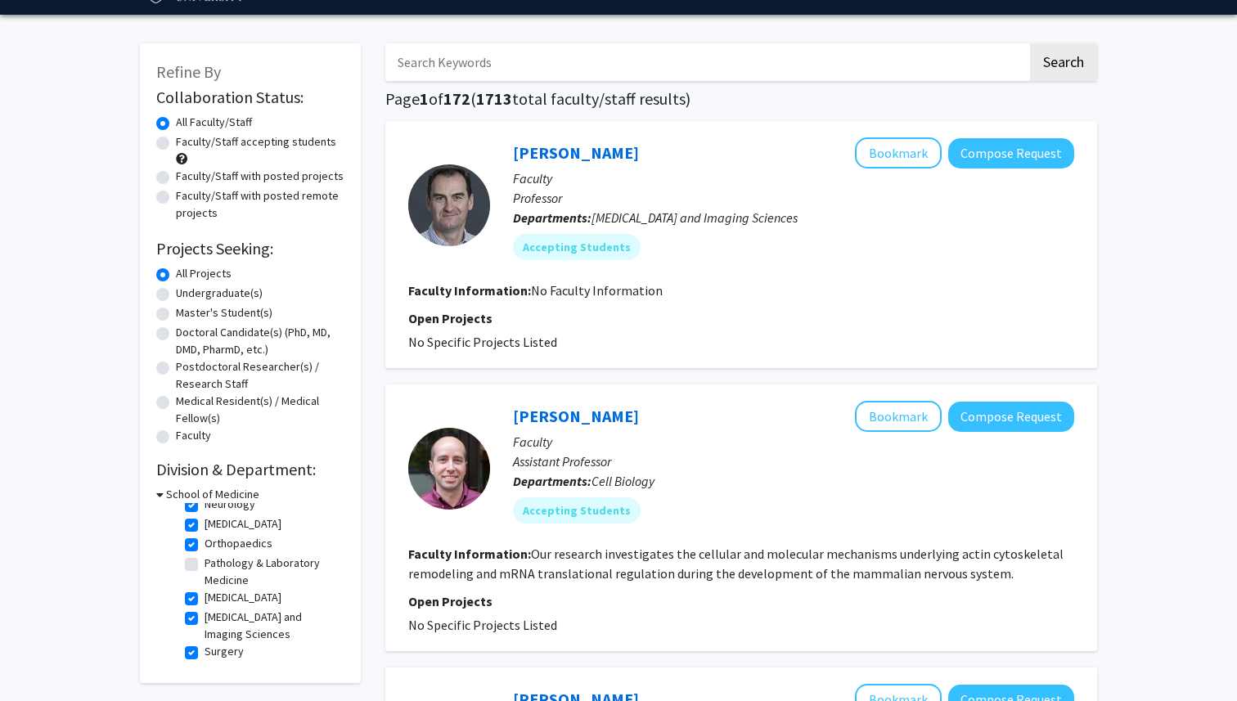
scroll to position [59, 0]
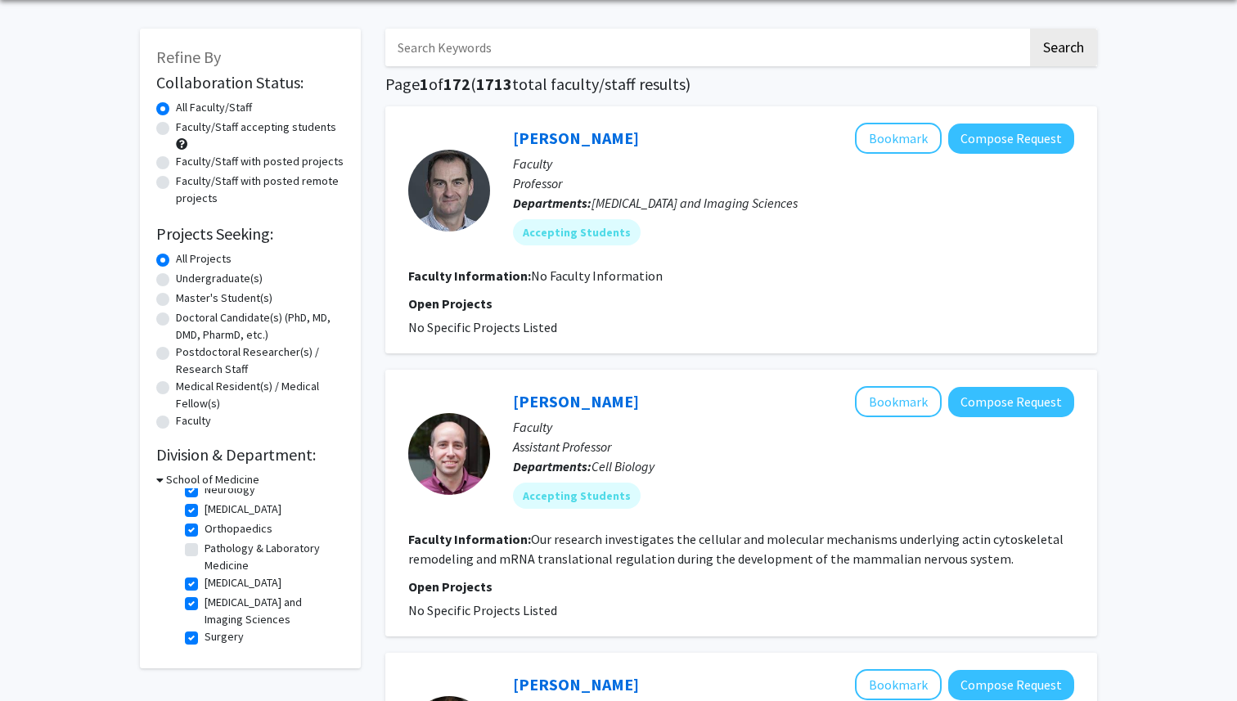
click at [229, 607] on label "Radiology and Imaging Sciences" at bounding box center [272, 611] width 136 height 34
click at [215, 604] on input "Radiology and Imaging Sciences" at bounding box center [209, 599] width 11 height 11
checkbox input "false"
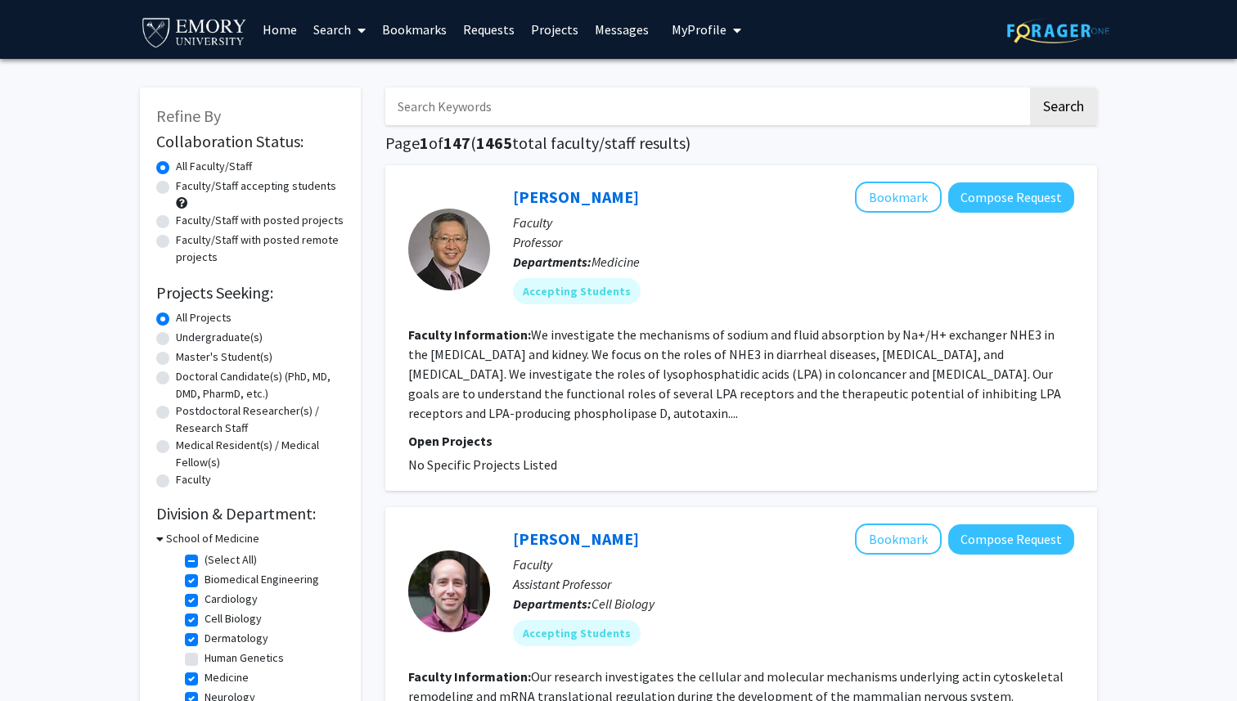
scroll to position [115, 0]
click at [236, 676] on label "Radiation Oncology" at bounding box center [242, 675] width 77 height 17
click at [215, 676] on input "Radiation Oncology" at bounding box center [209, 672] width 11 height 11
checkbox input "false"
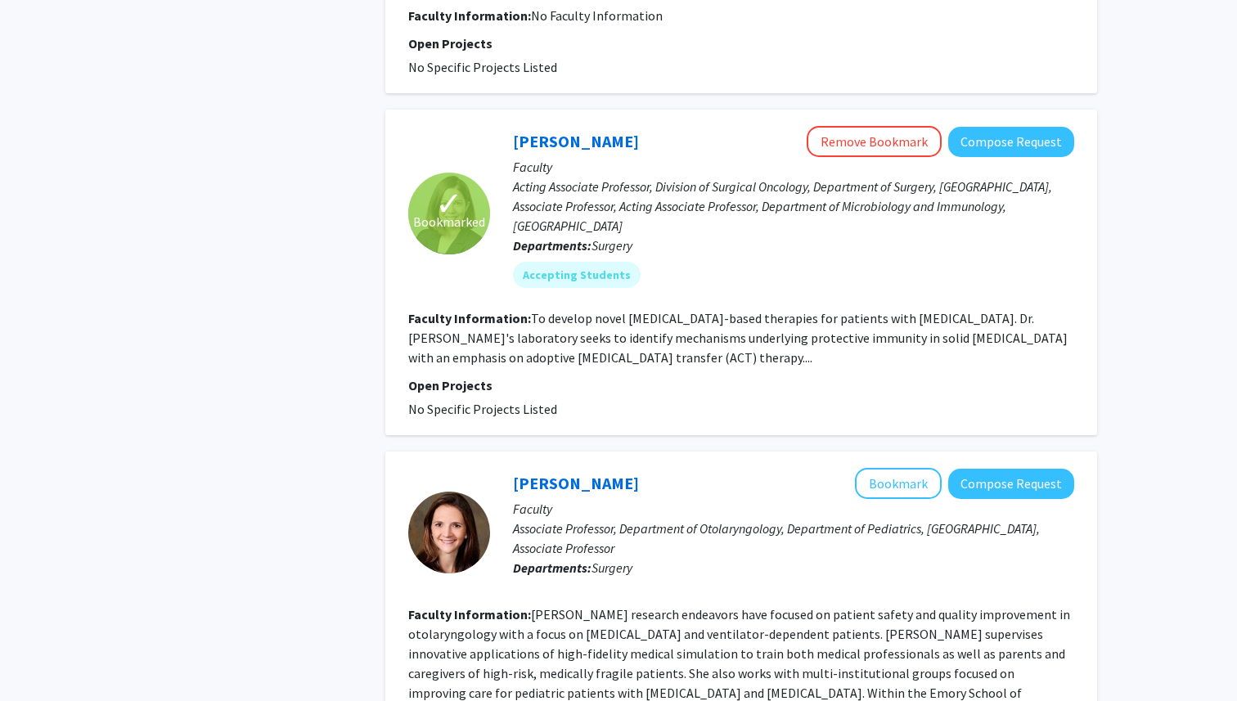
scroll to position [2877, 0]
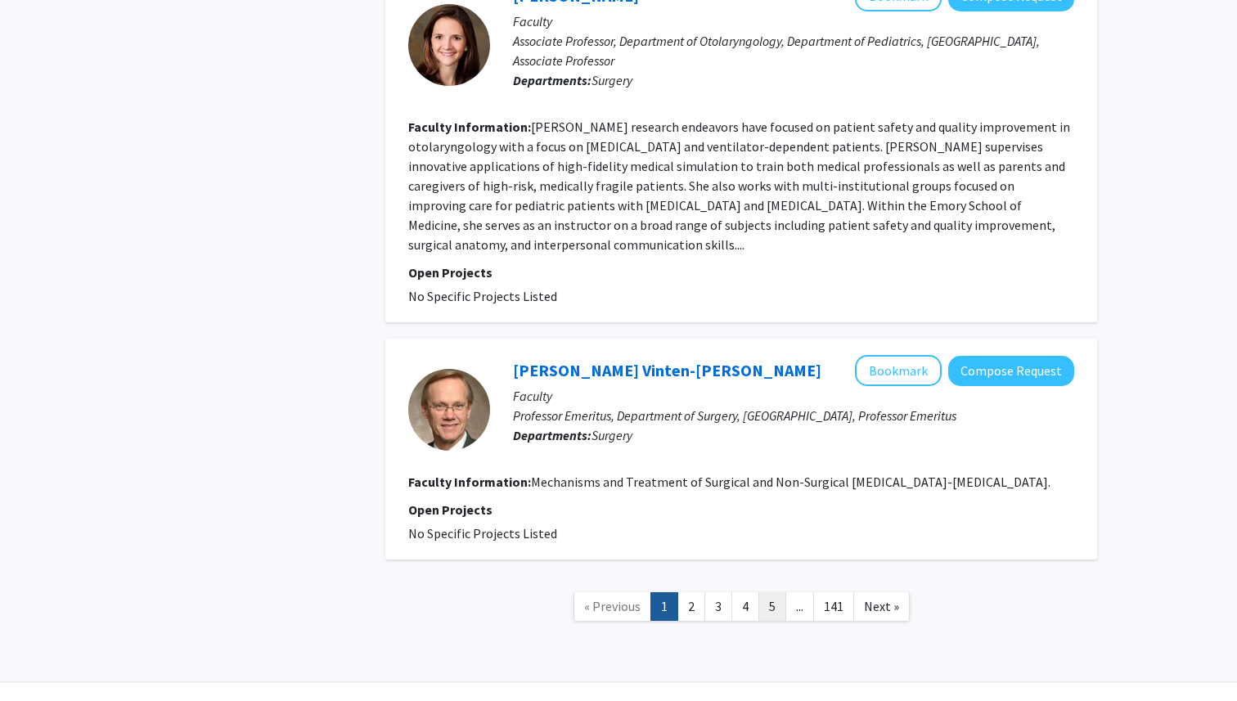
click at [765, 592] on link "5" at bounding box center [772, 606] width 28 height 29
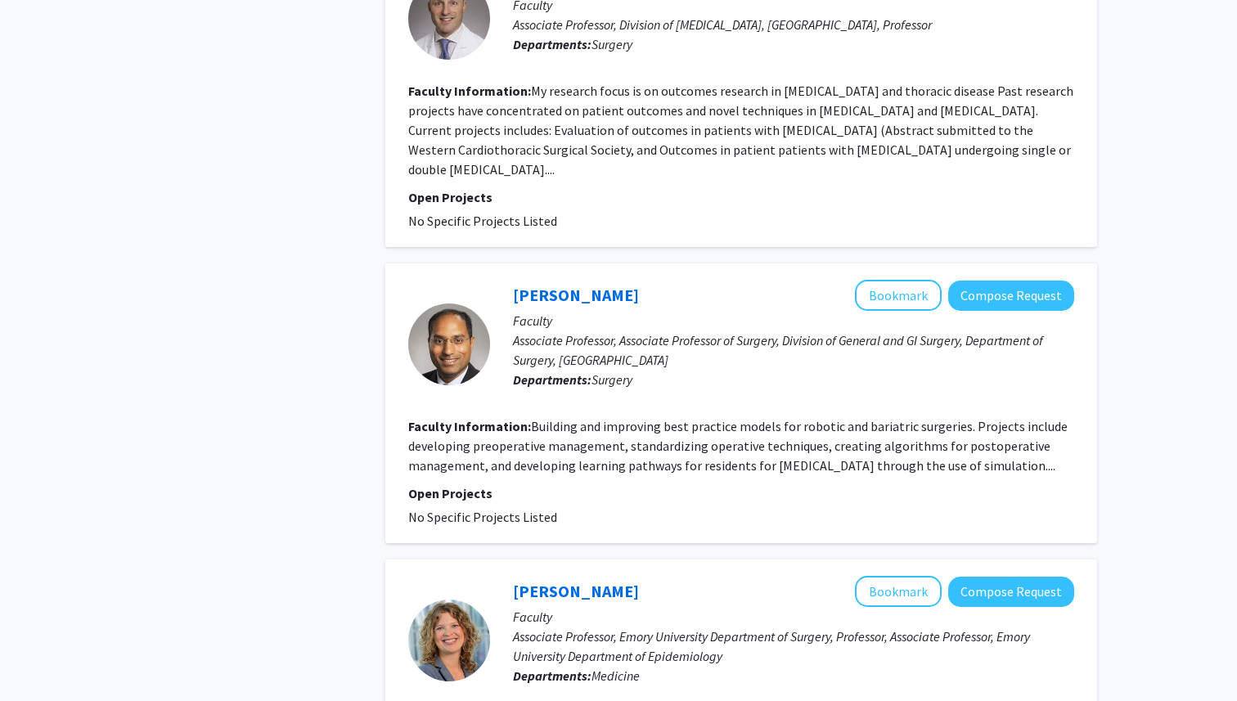
scroll to position [2609, 0]
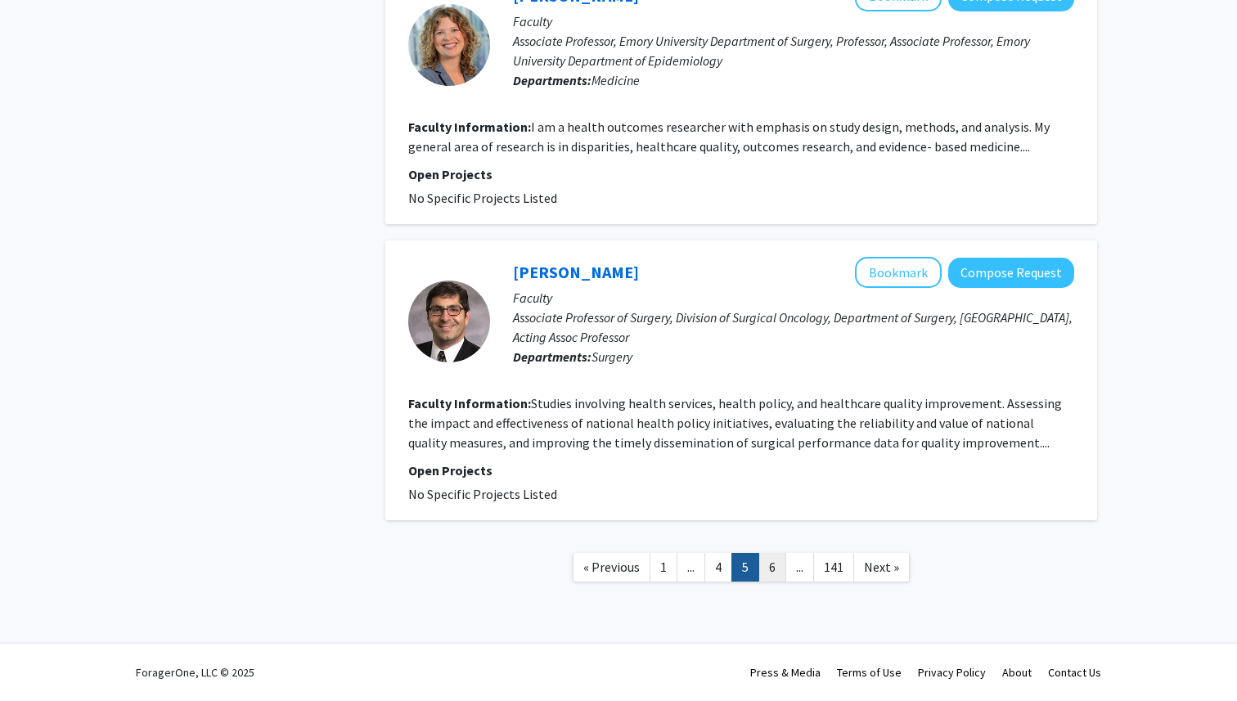
click at [779, 564] on link "6" at bounding box center [772, 567] width 28 height 29
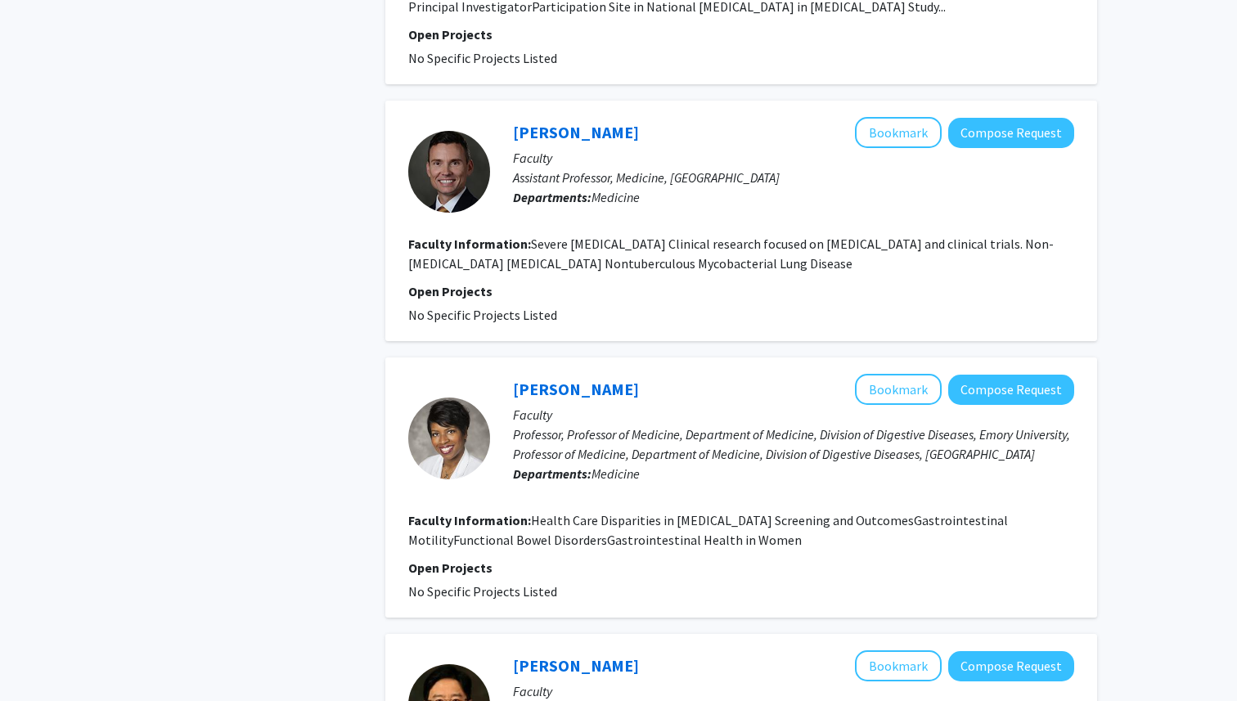
scroll to position [2609, 0]
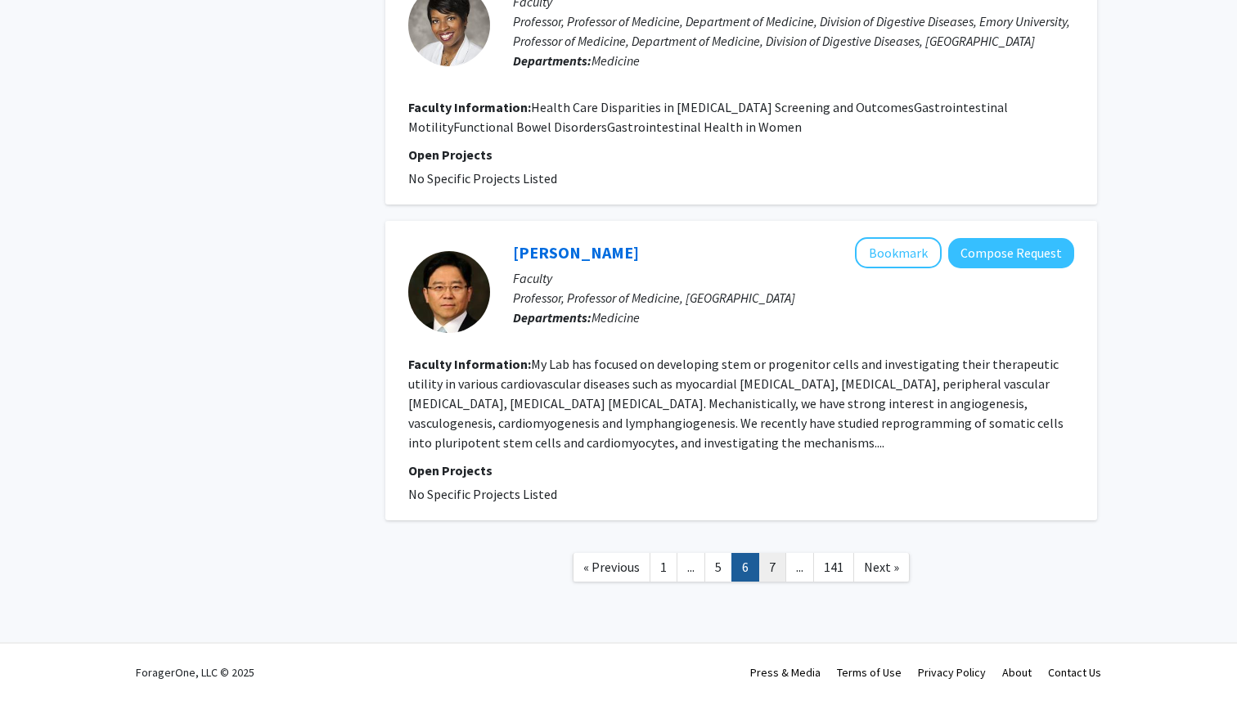
click at [778, 577] on link "7" at bounding box center [772, 567] width 28 height 29
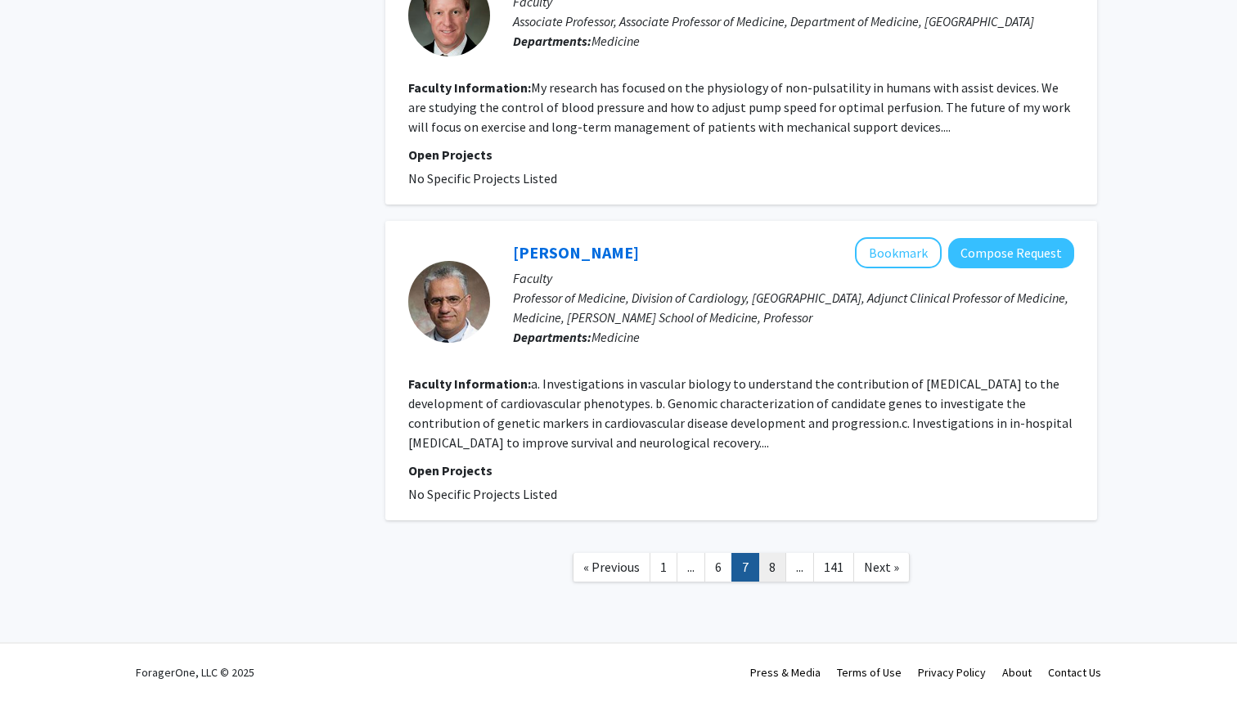
click at [782, 567] on link "8" at bounding box center [772, 567] width 28 height 29
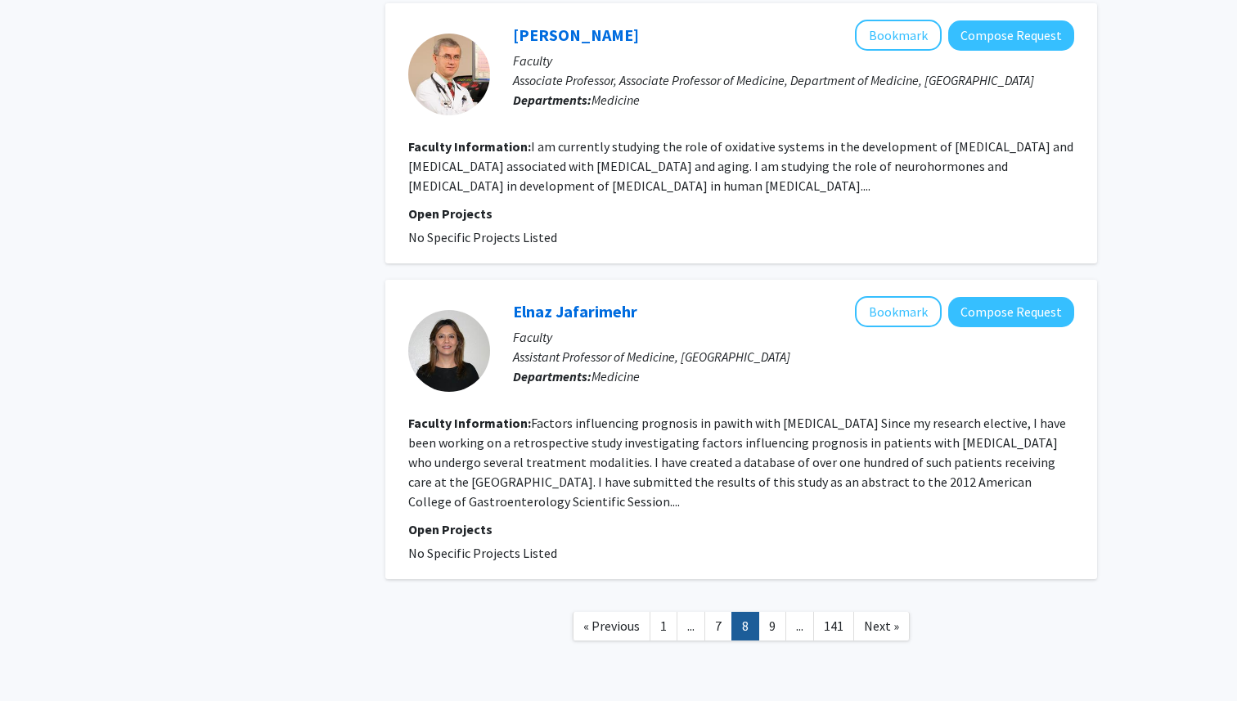
click at [782, 612] on link "9" at bounding box center [772, 626] width 28 height 29
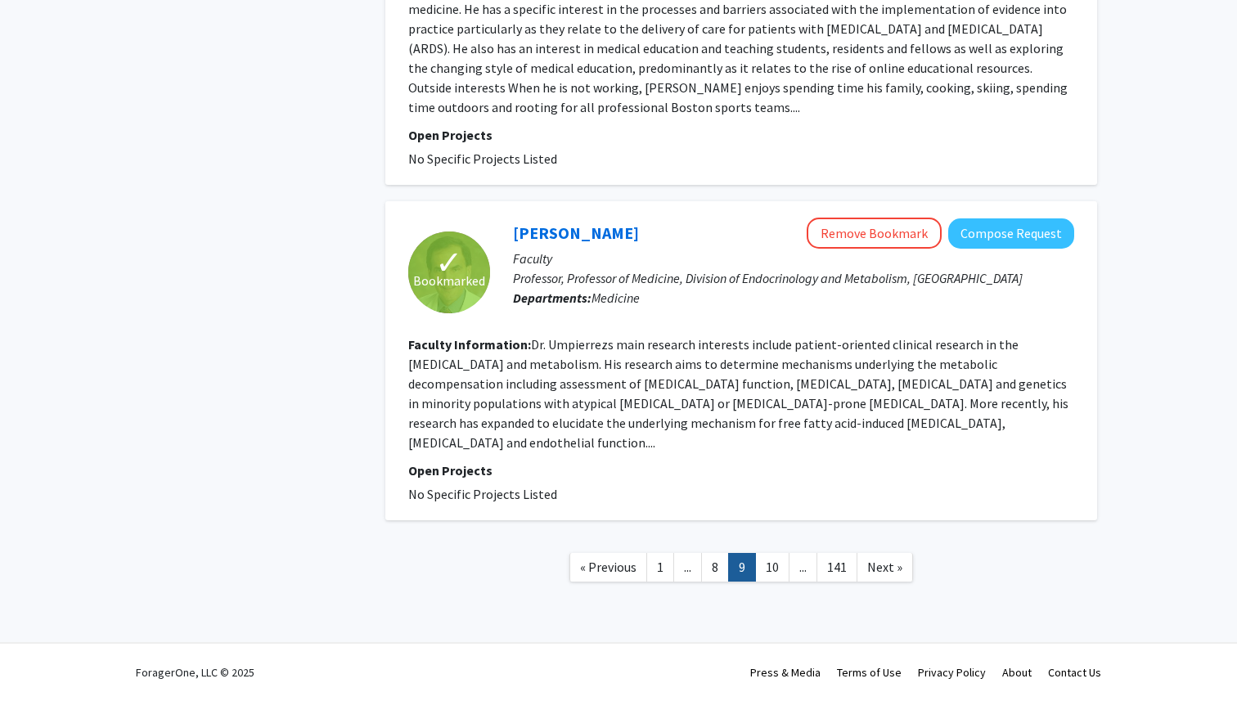
click at [782, 567] on link "10" at bounding box center [772, 567] width 34 height 29
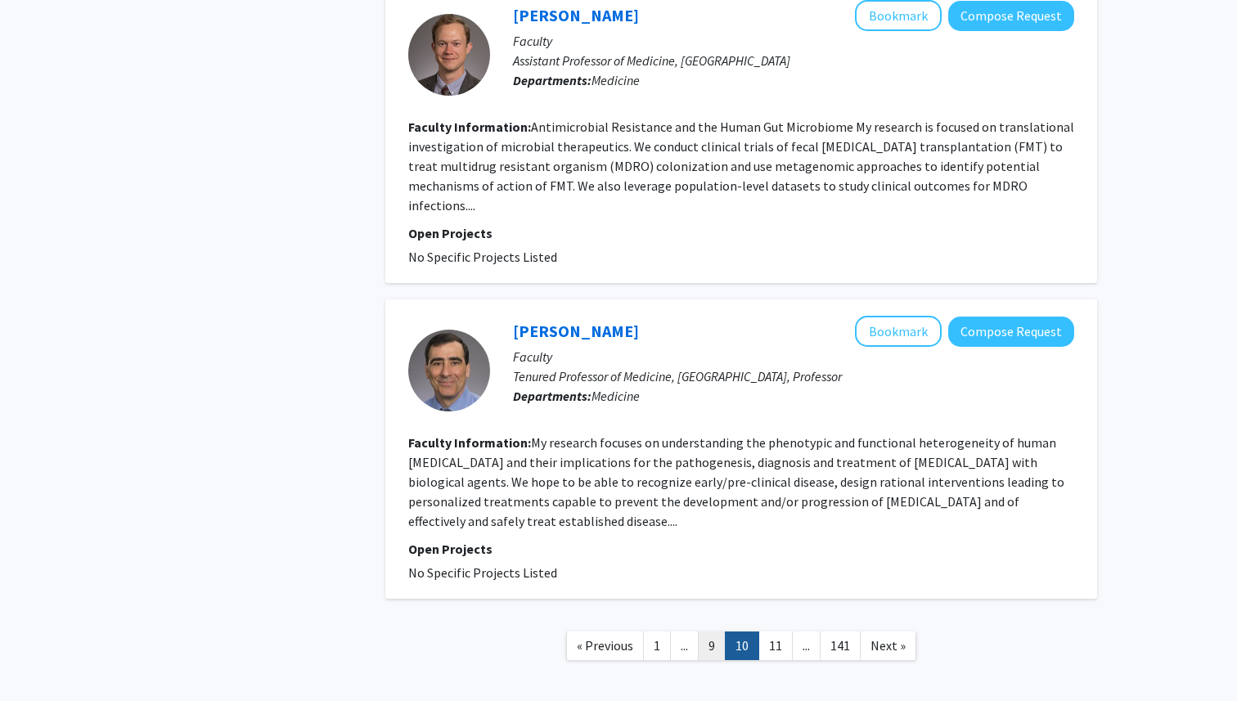
click at [712, 631] on link "9" at bounding box center [712, 645] width 28 height 29
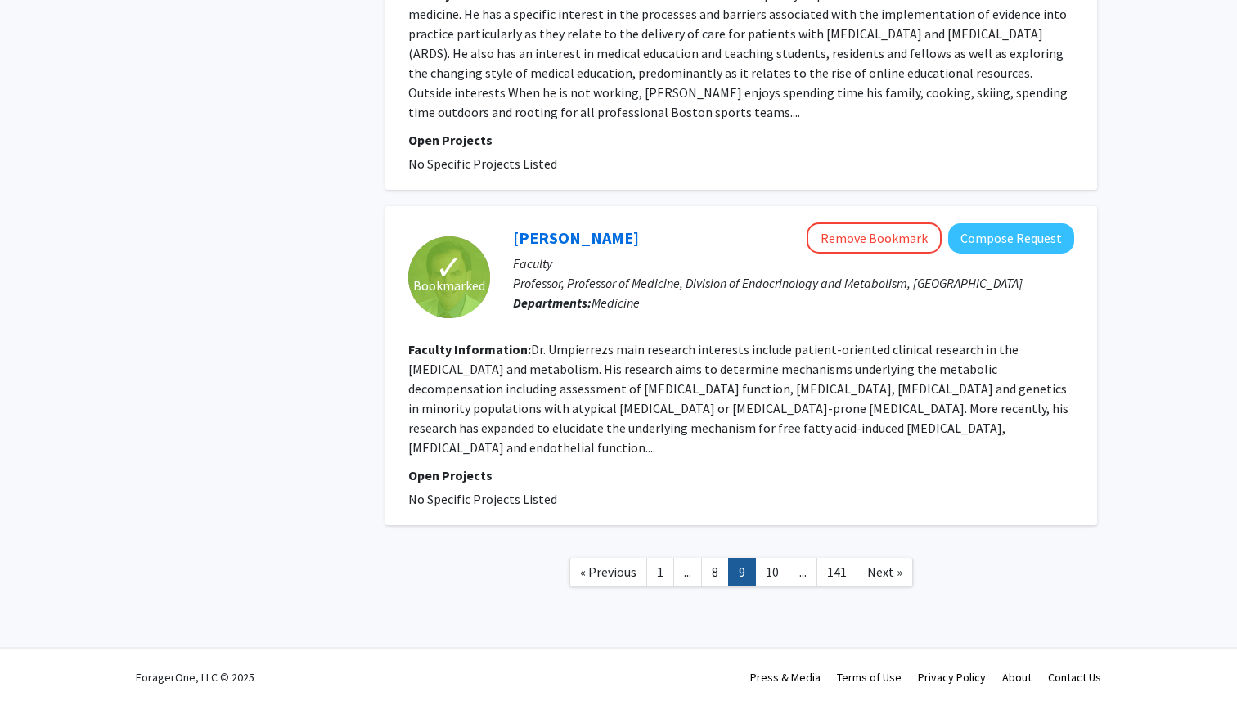
scroll to position [2923, 0]
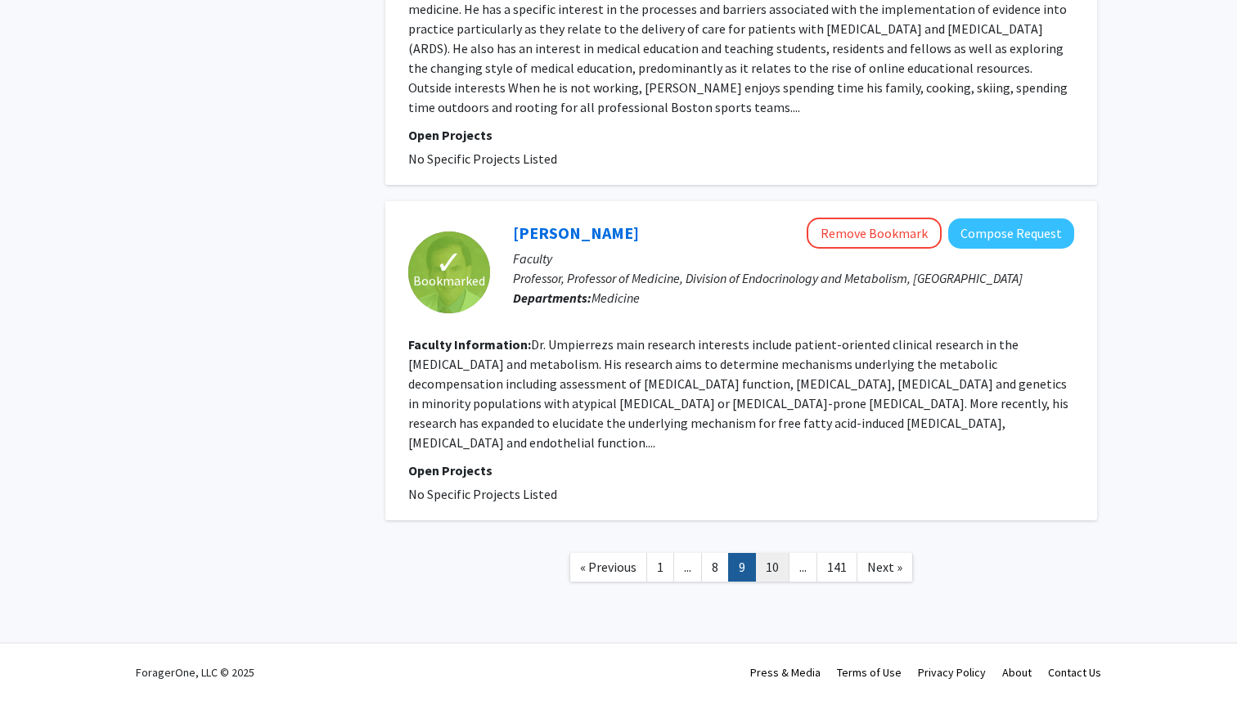
click at [770, 571] on link "10" at bounding box center [772, 567] width 34 height 29
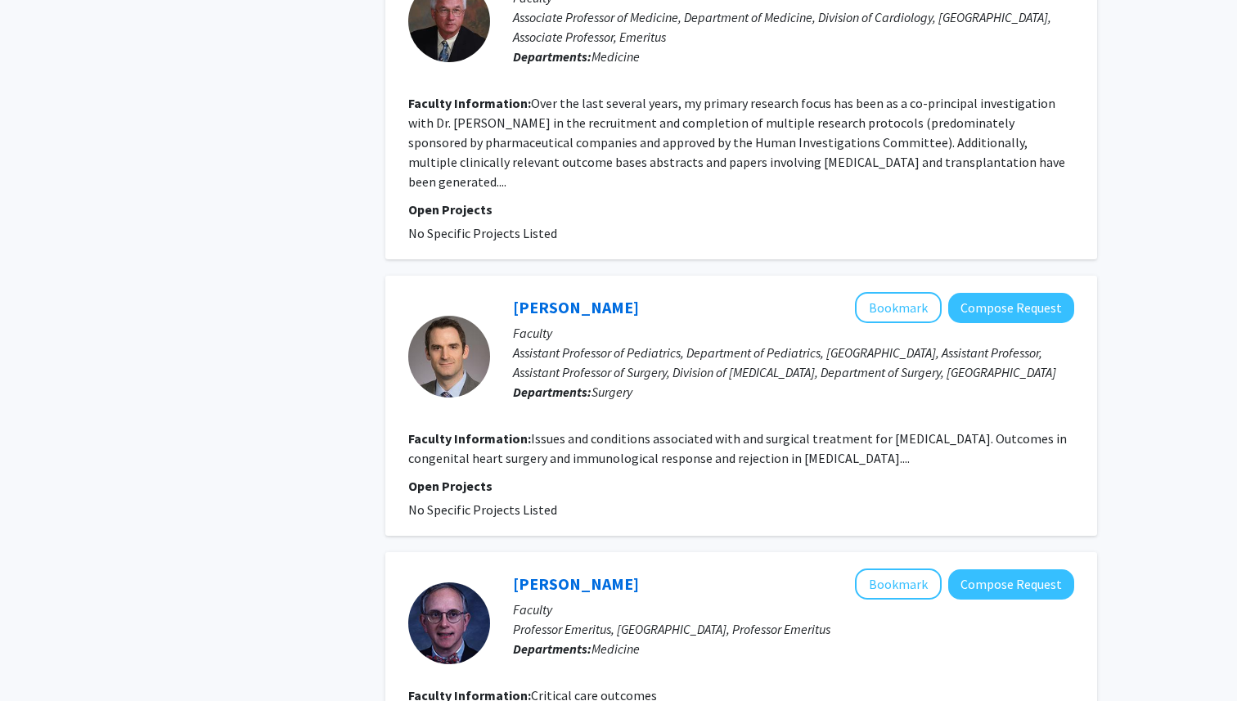
scroll to position [841, 0]
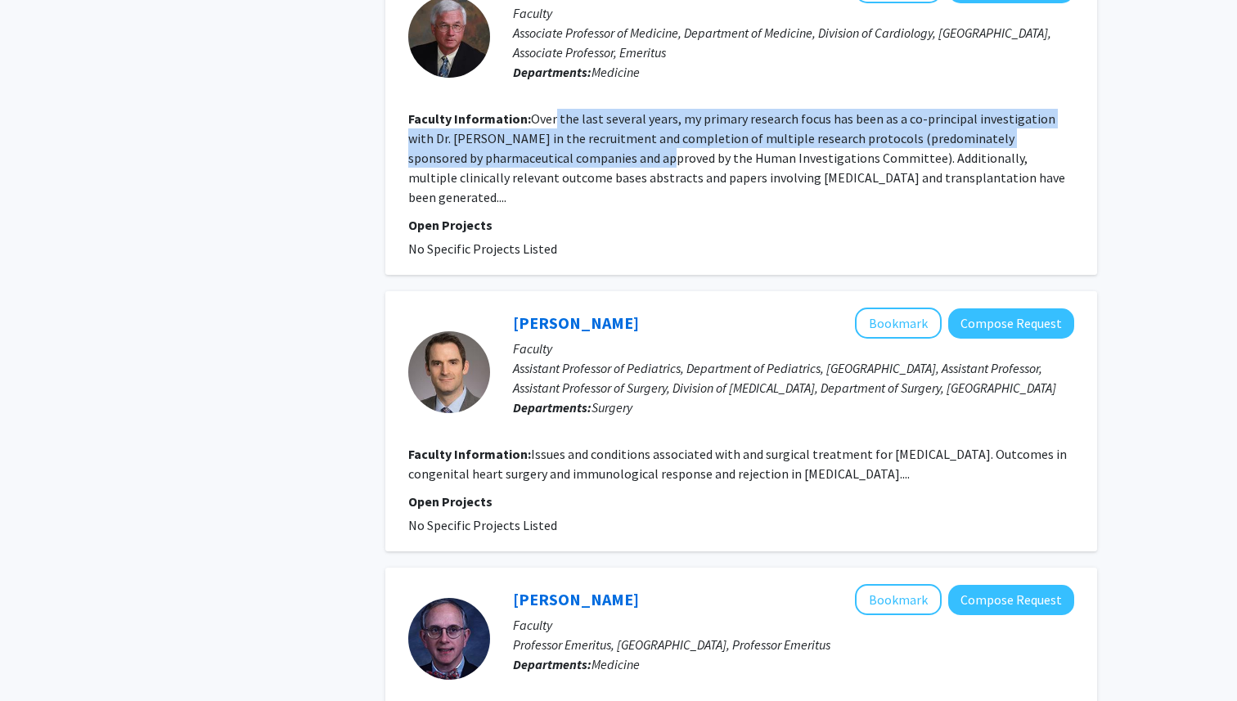
drag, startPoint x: 555, startPoint y: 79, endPoint x: 610, endPoint y: 126, distance: 73.1
click at [604, 115] on fg-read-more "Over the last several years, my primary research focus has been as a co-princip…" at bounding box center [736, 157] width 657 height 95
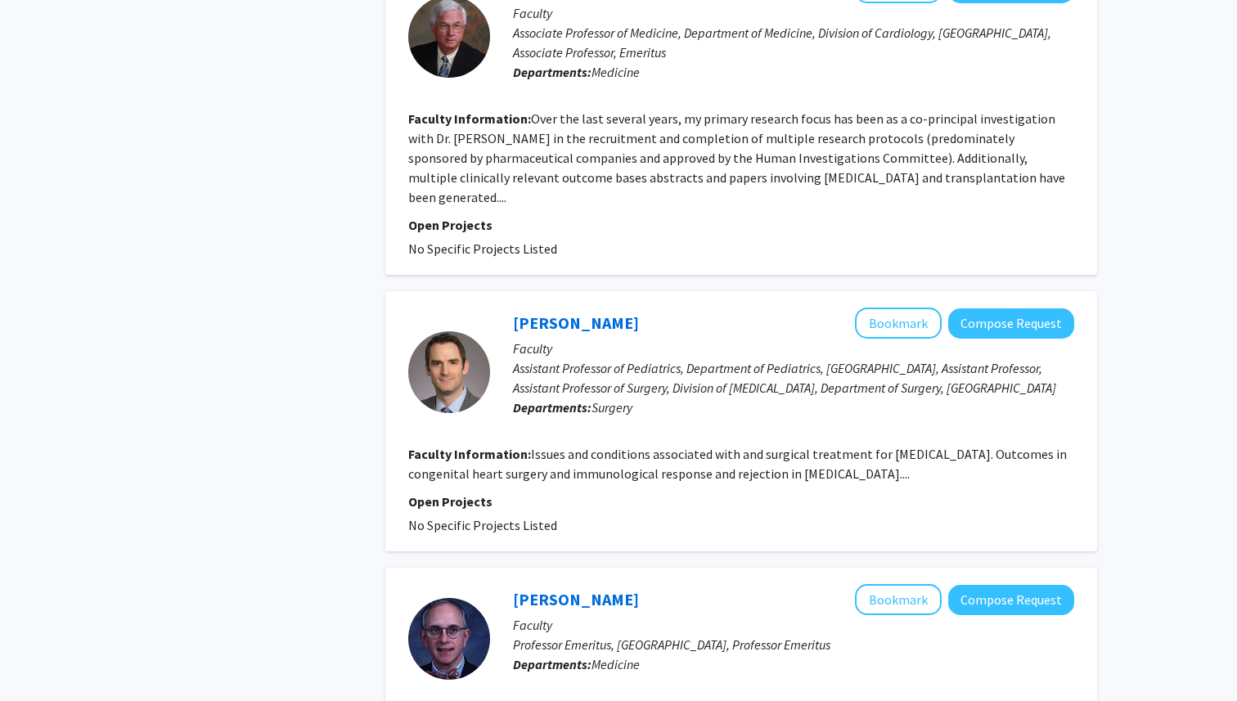
click at [405, 208] on div "Jerre Lutz Bookmark Compose Request Faculty Associate Professor of Medicine, De…" at bounding box center [741, 115] width 712 height 319
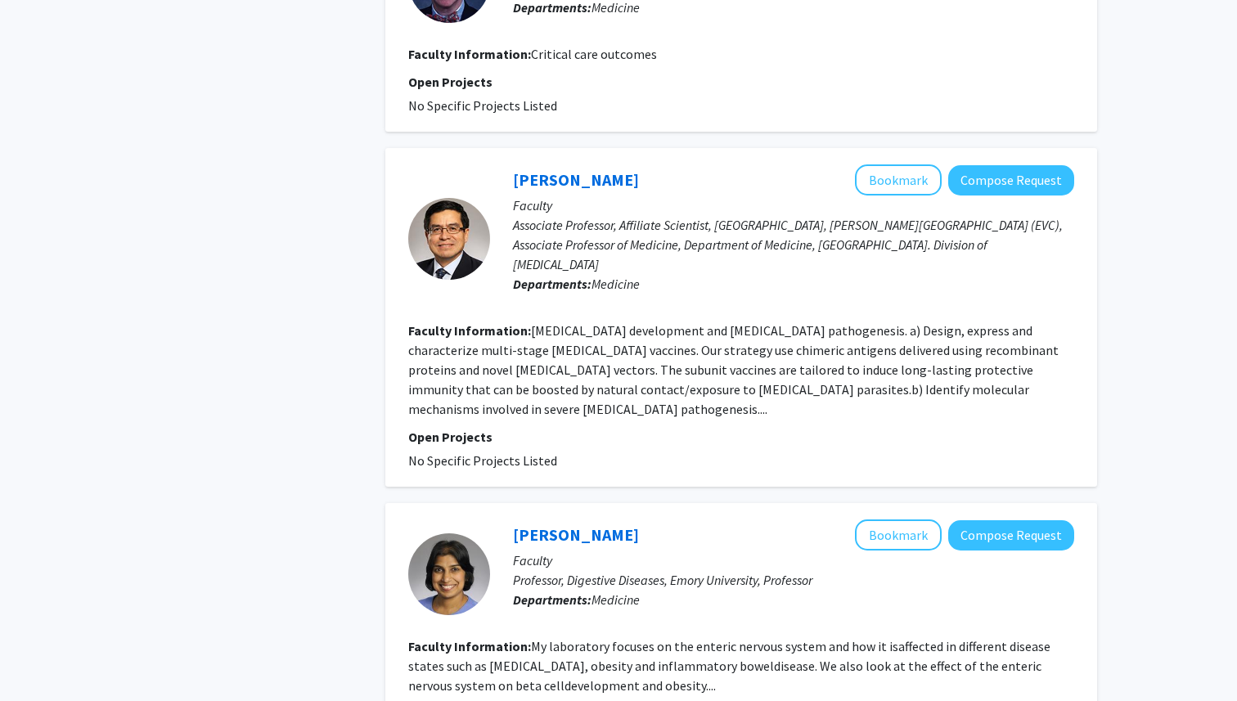
scroll to position [1530, 0]
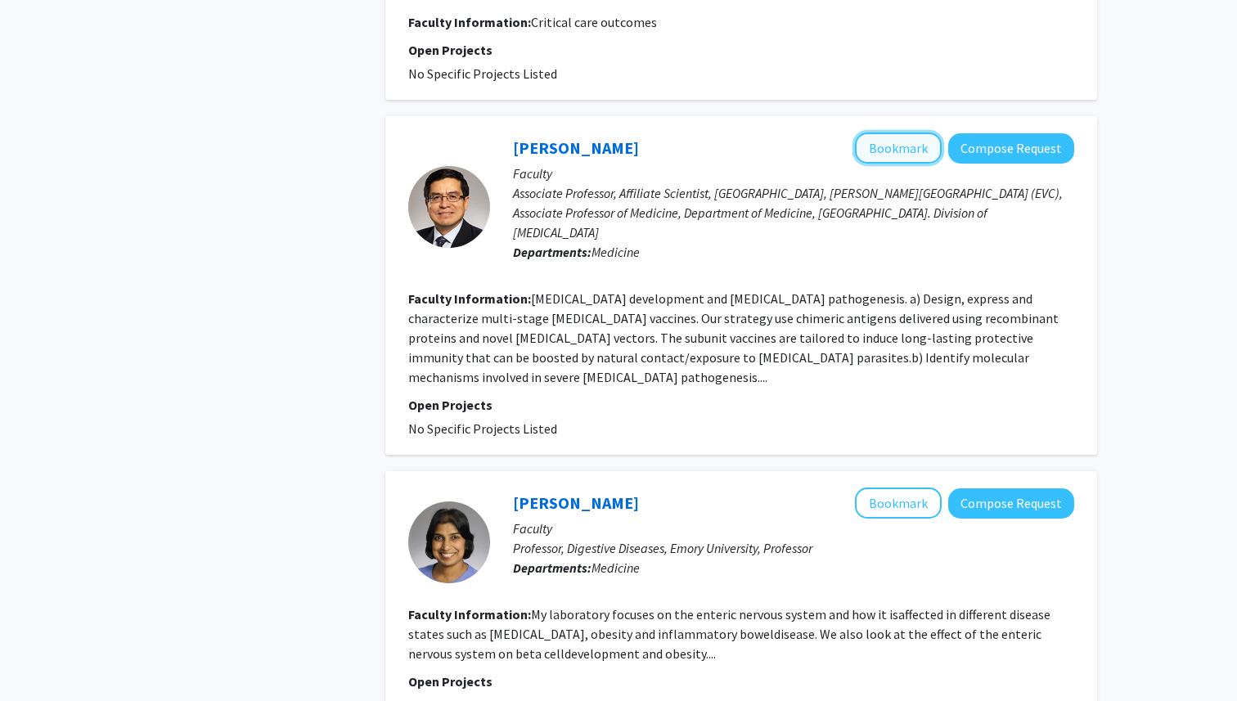
click at [877, 133] on button "Bookmark" at bounding box center [898, 148] width 87 height 31
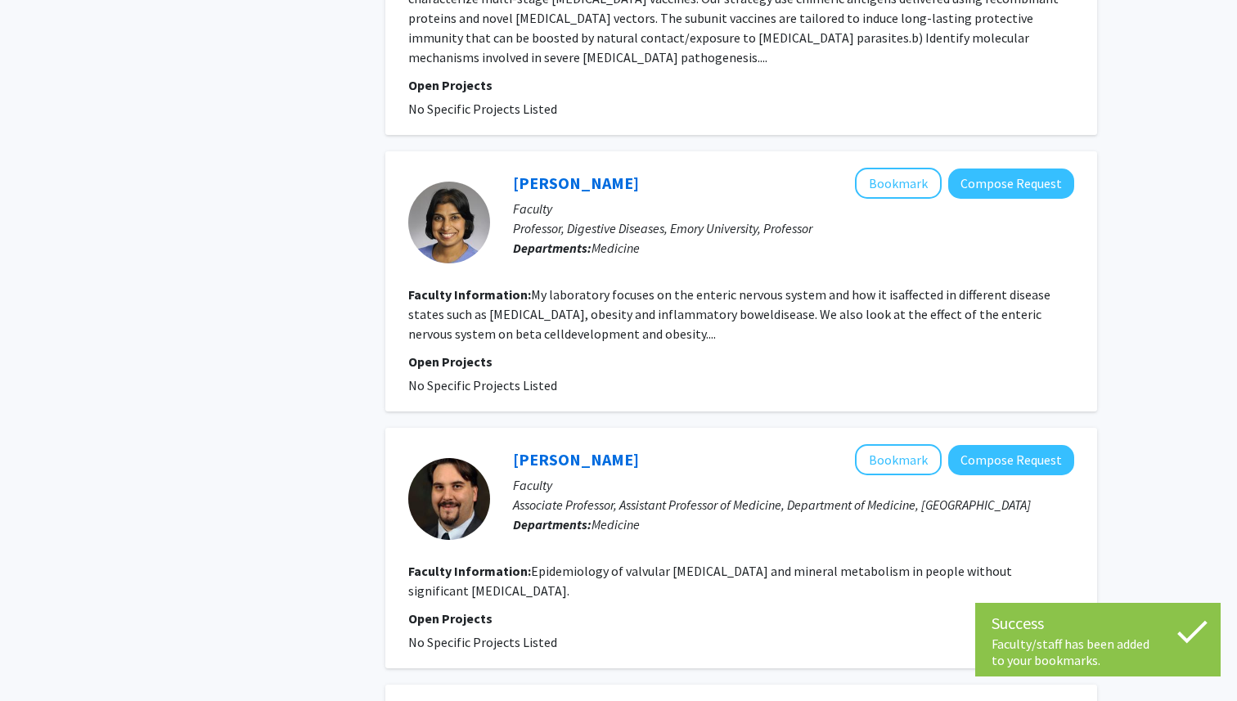
scroll to position [1885, 0]
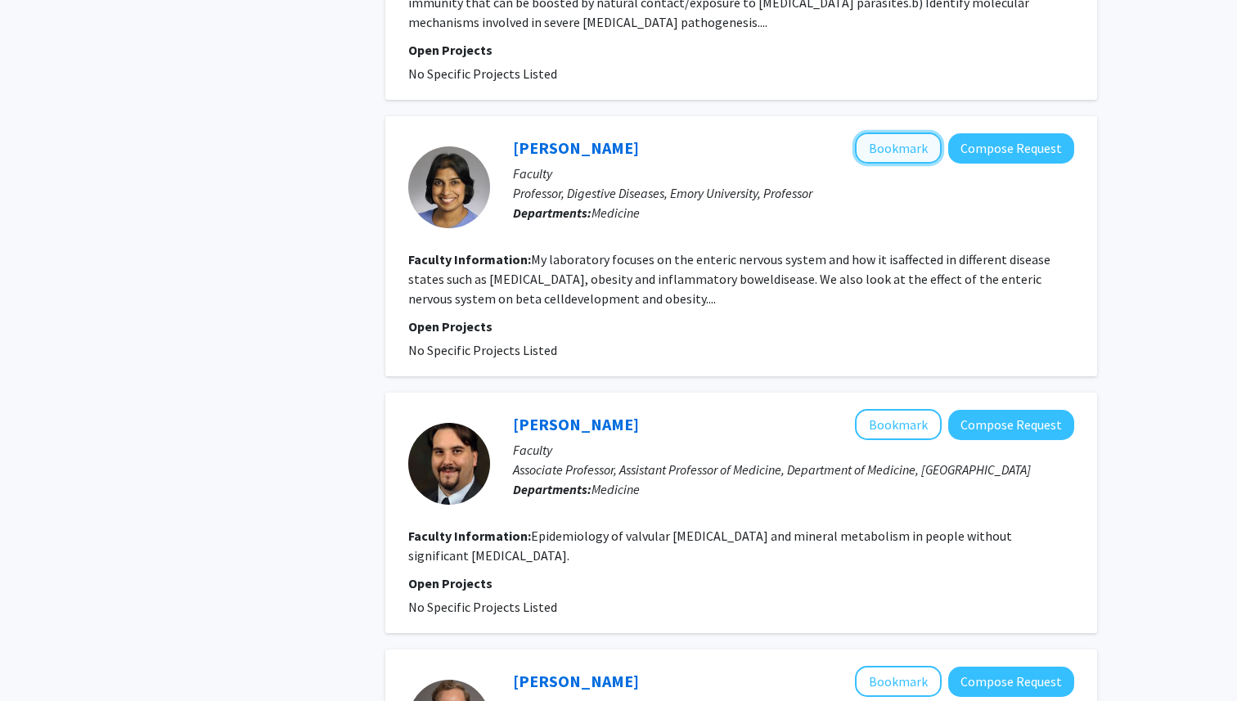
click at [876, 133] on button "Bookmark" at bounding box center [898, 148] width 87 height 31
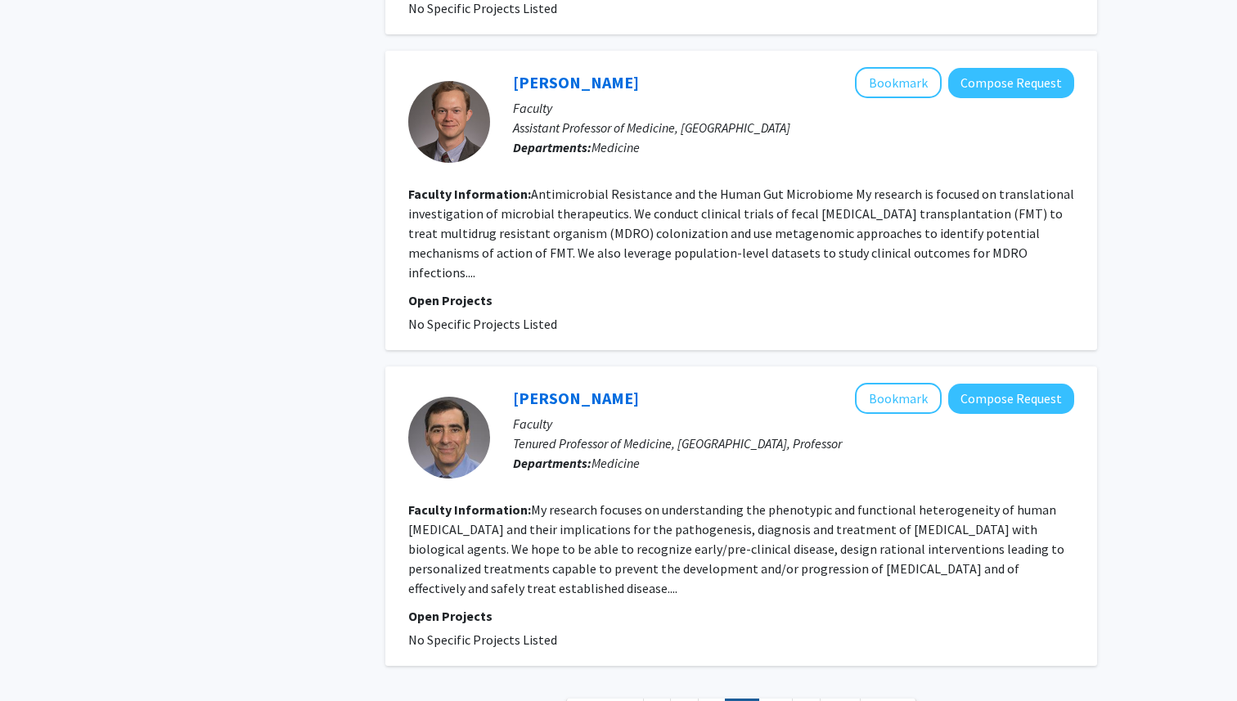
scroll to position [2550, 0]
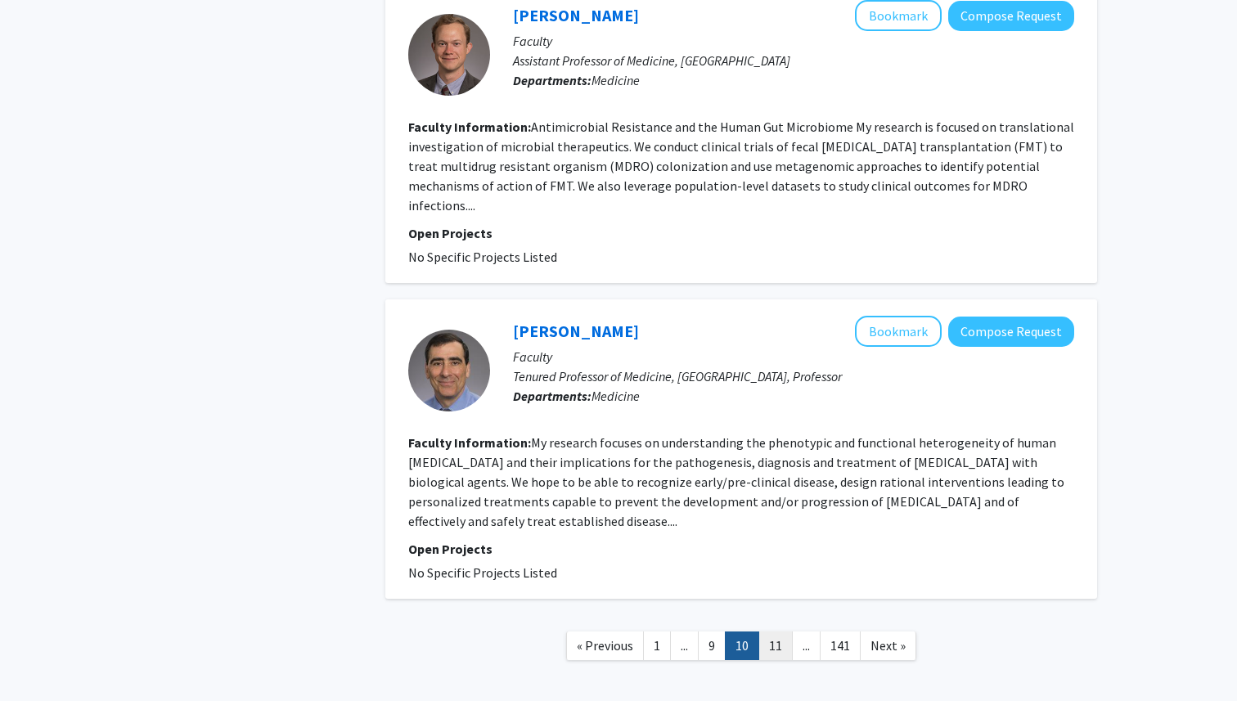
click at [767, 631] on link "11" at bounding box center [775, 645] width 34 height 29
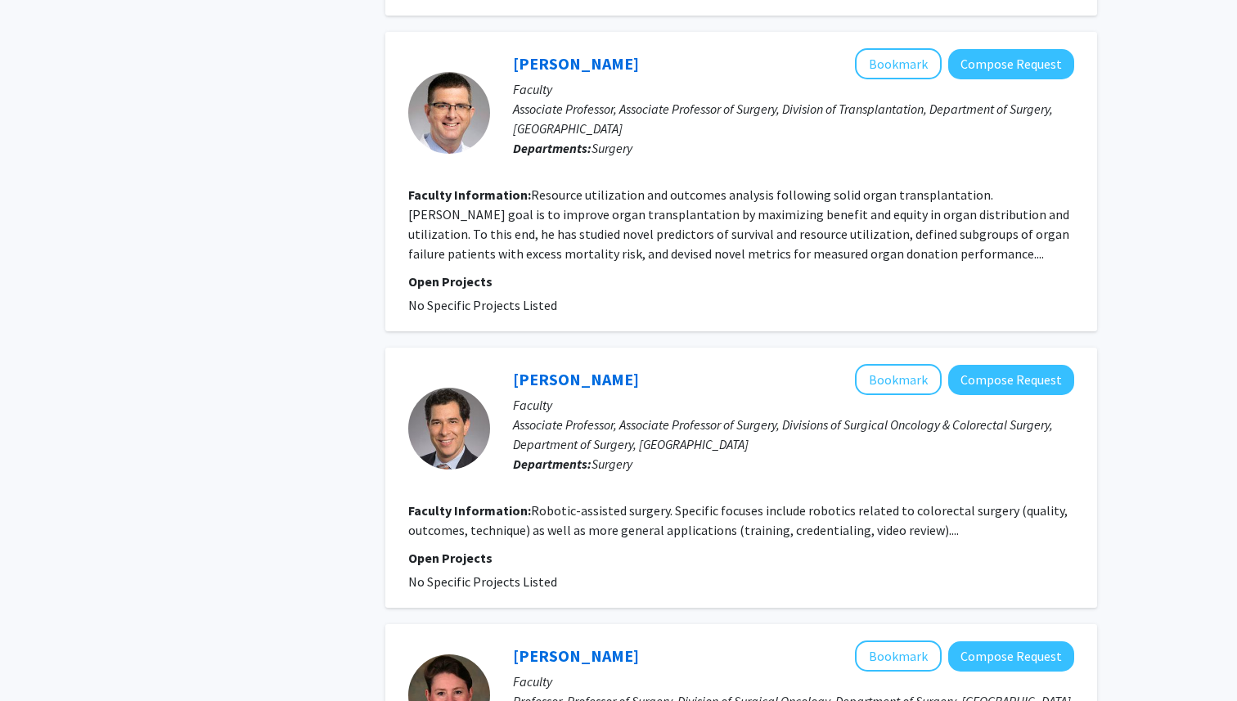
scroll to position [1370, 0]
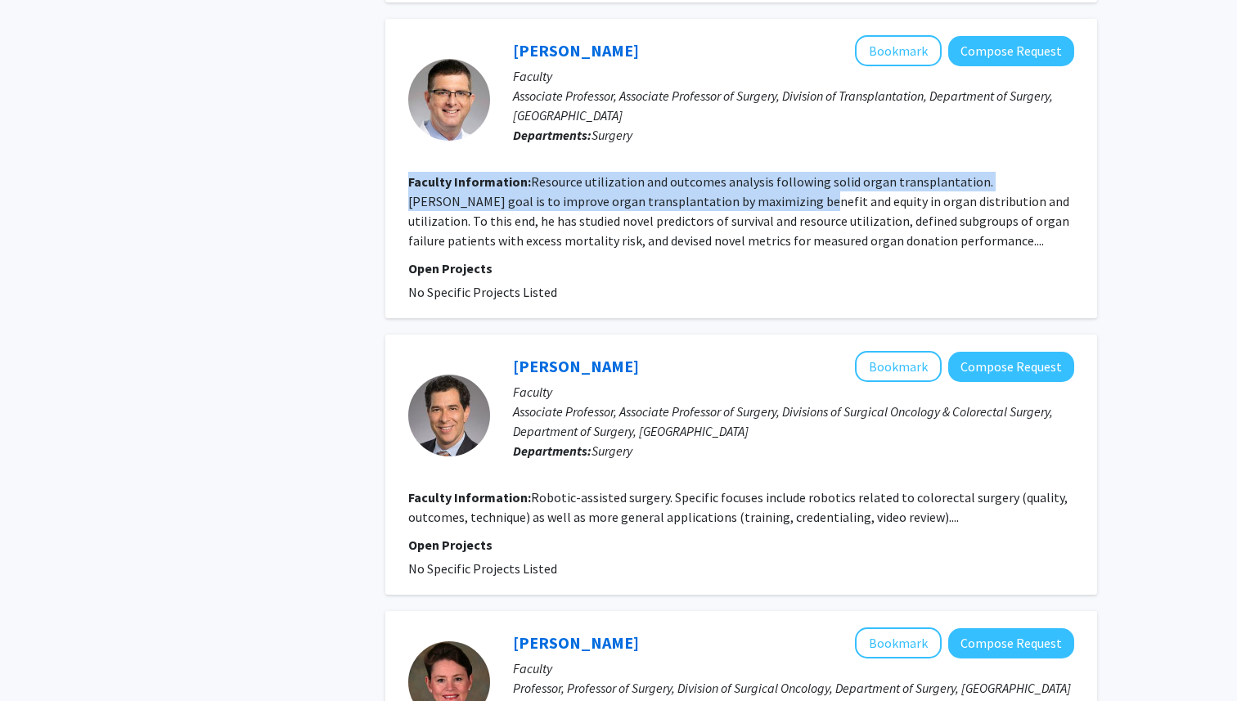
drag, startPoint x: 638, startPoint y: 209, endPoint x: 698, endPoint y: 229, distance: 63.1
click at [698, 230] on fg-search-faculty "Raymond Lynch Bookmark Compose Request Faculty Associate Professor, Associate P…" at bounding box center [741, 168] width 666 height 267
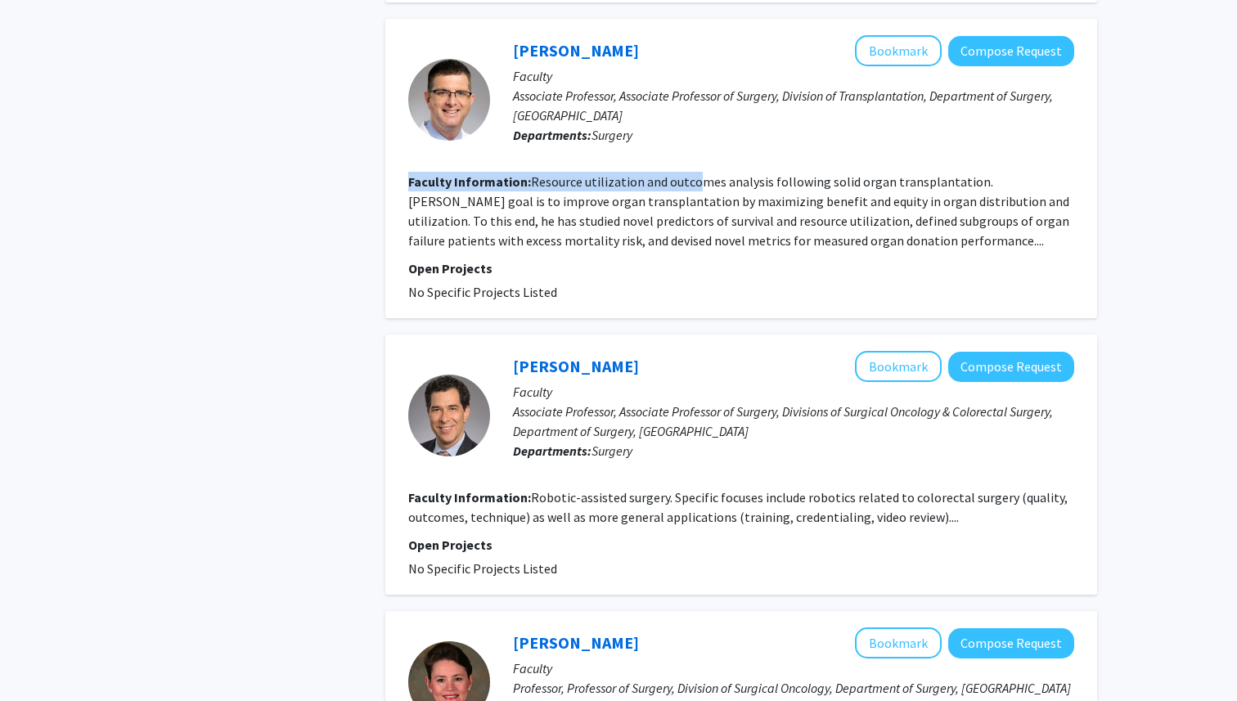
click at [698, 229] on section "Faculty Information: Resource utilization and outcomes analysis following solid…" at bounding box center [741, 211] width 666 height 79
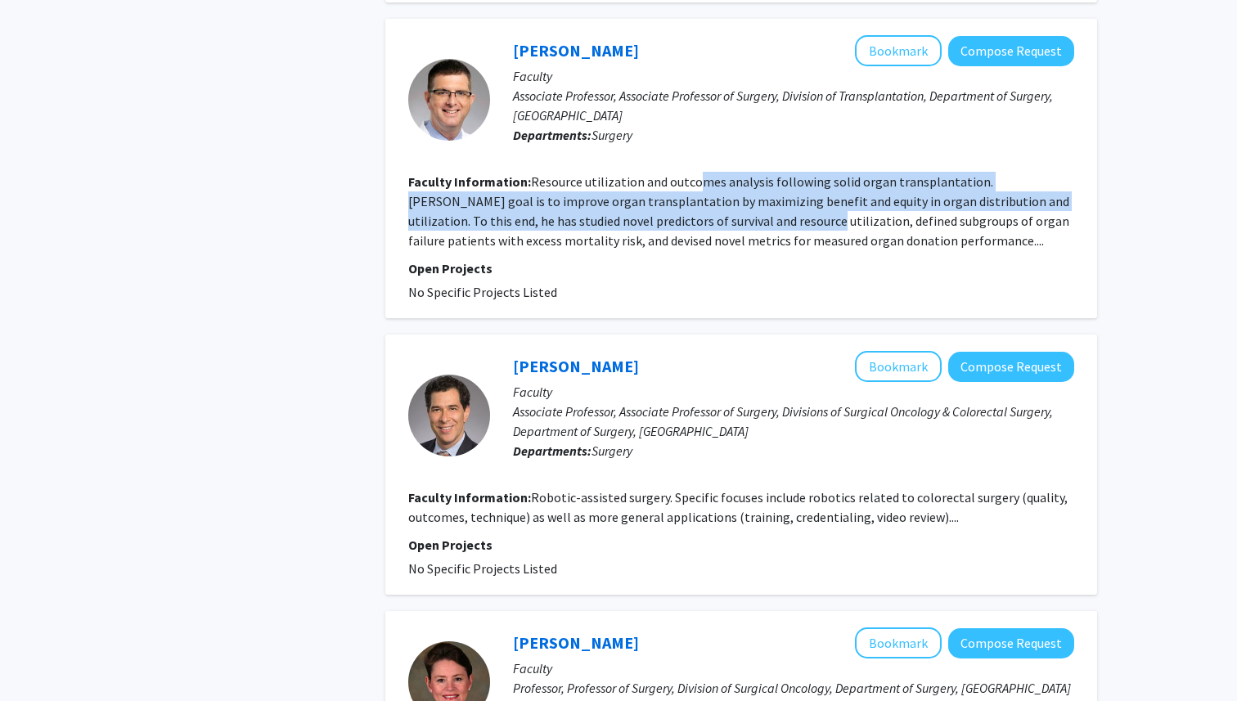
drag, startPoint x: 698, startPoint y: 229, endPoint x: 703, endPoint y: 250, distance: 21.8
click at [703, 250] on section "Faculty Information: Resource utilization and outcomes analysis following solid…" at bounding box center [741, 211] width 666 height 79
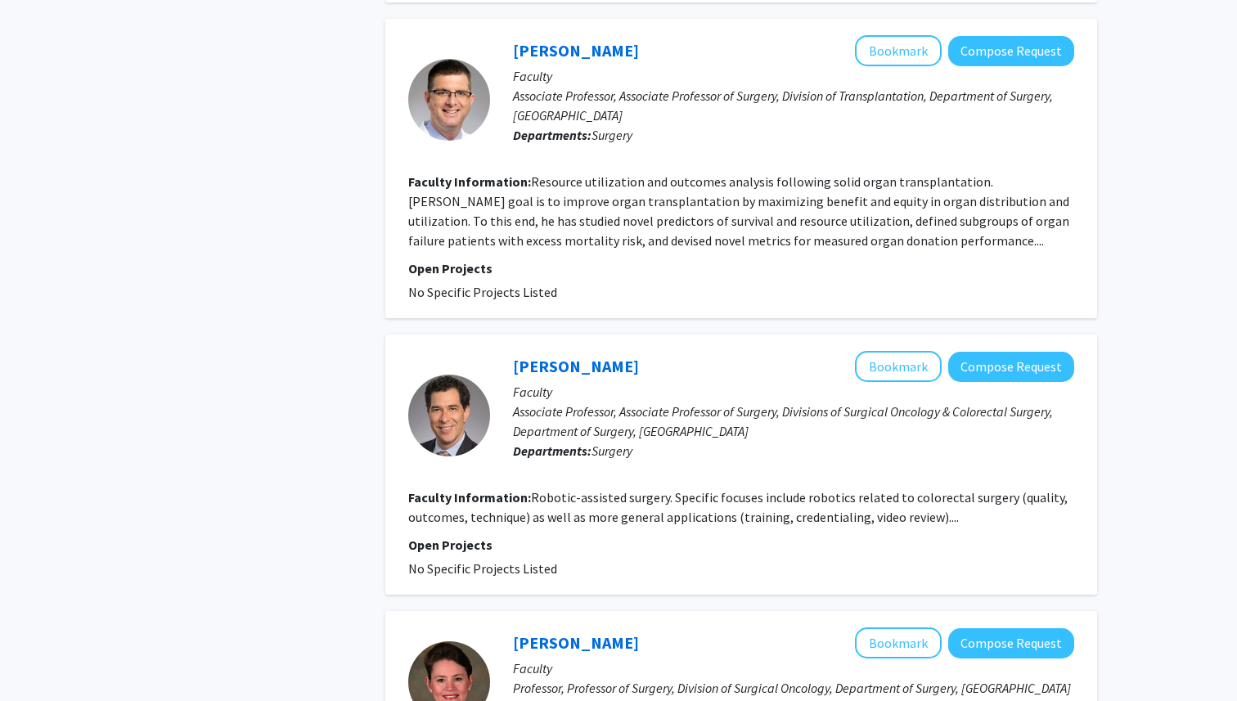
click at [311, 218] on div "Refine By Collaboration Status: Collaboration Status All Faculty/Staff Collabor…" at bounding box center [250, 248] width 245 height 3094
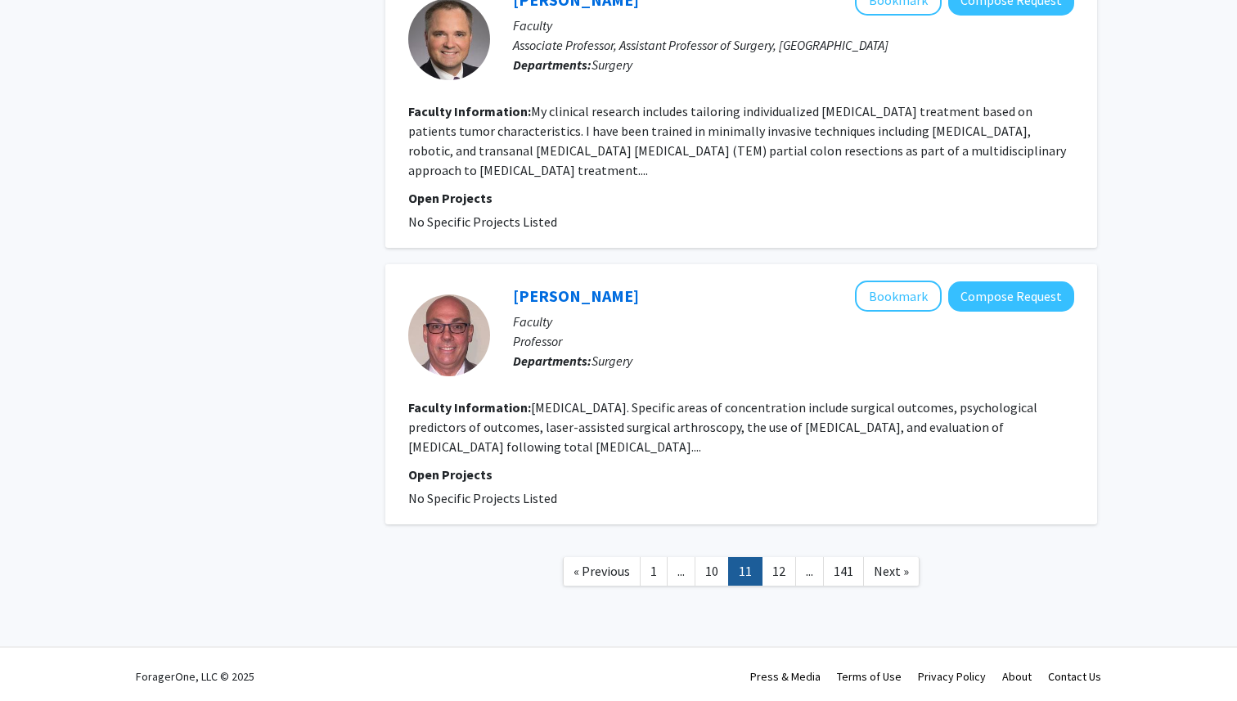
scroll to position [2609, 0]
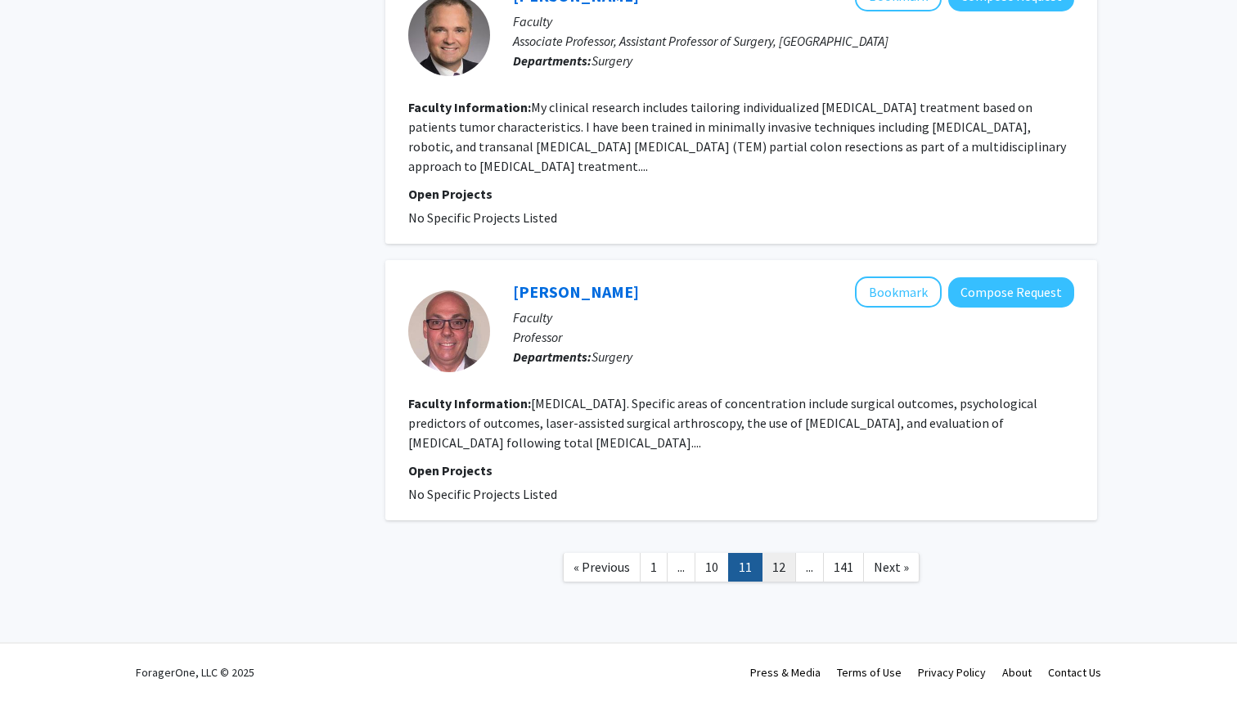
click at [775, 569] on link "12" at bounding box center [778, 567] width 34 height 29
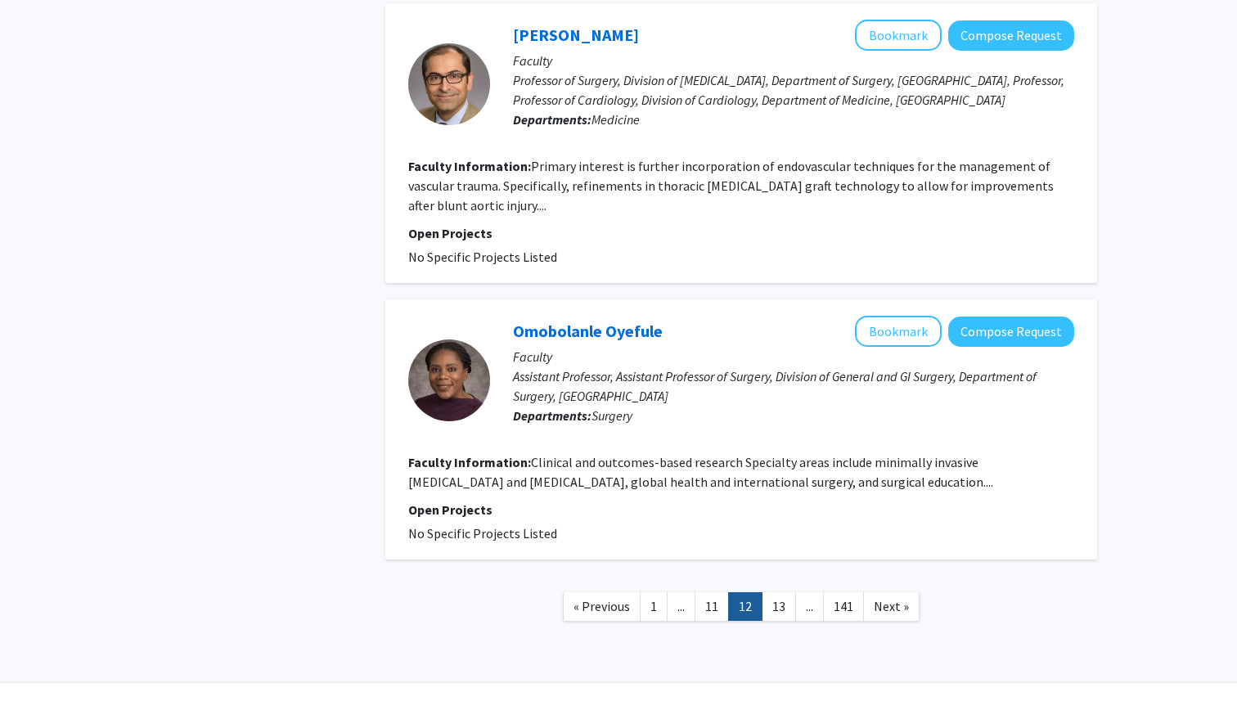
scroll to position [2570, 0]
